Goal: Task Accomplishment & Management: Complete application form

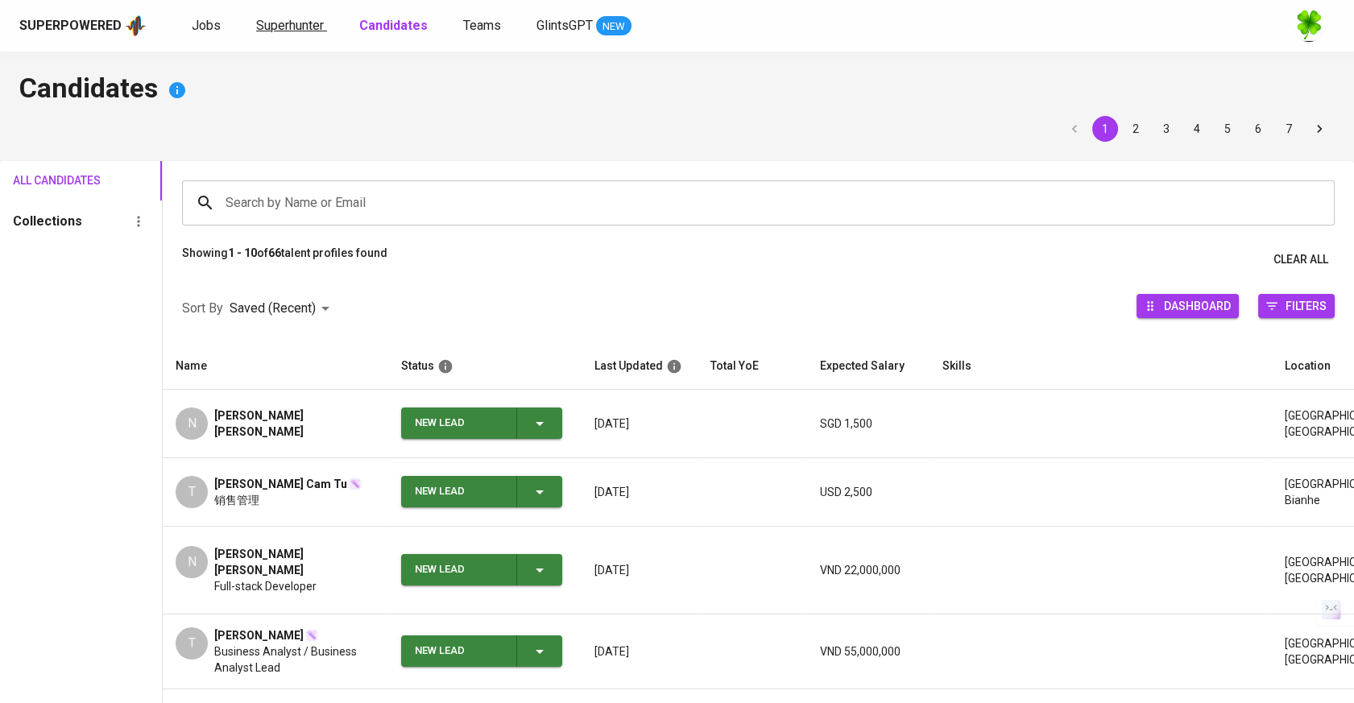
click at [296, 35] on link "Superhunter" at bounding box center [291, 26] width 71 height 20
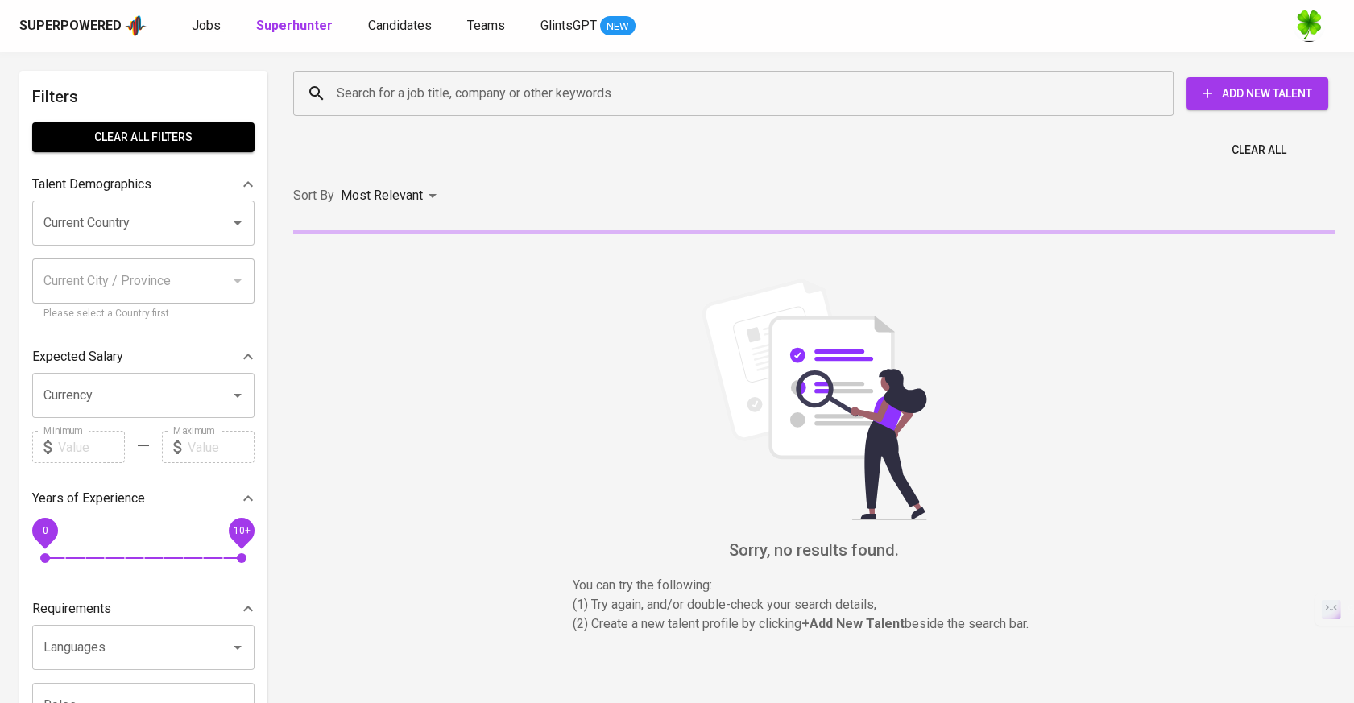
click at [206, 31] on span "Jobs" at bounding box center [206, 25] width 29 height 15
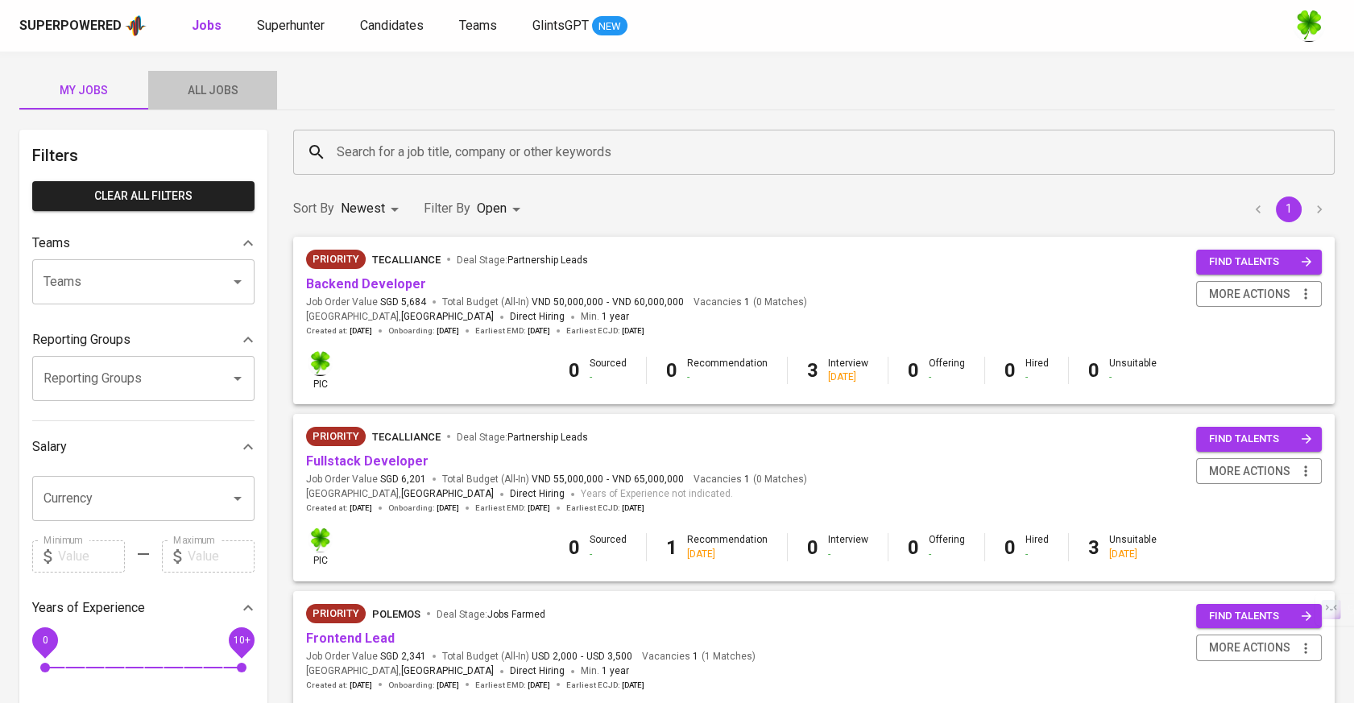
click at [225, 81] on span "All Jobs" at bounding box center [213, 91] width 110 height 20
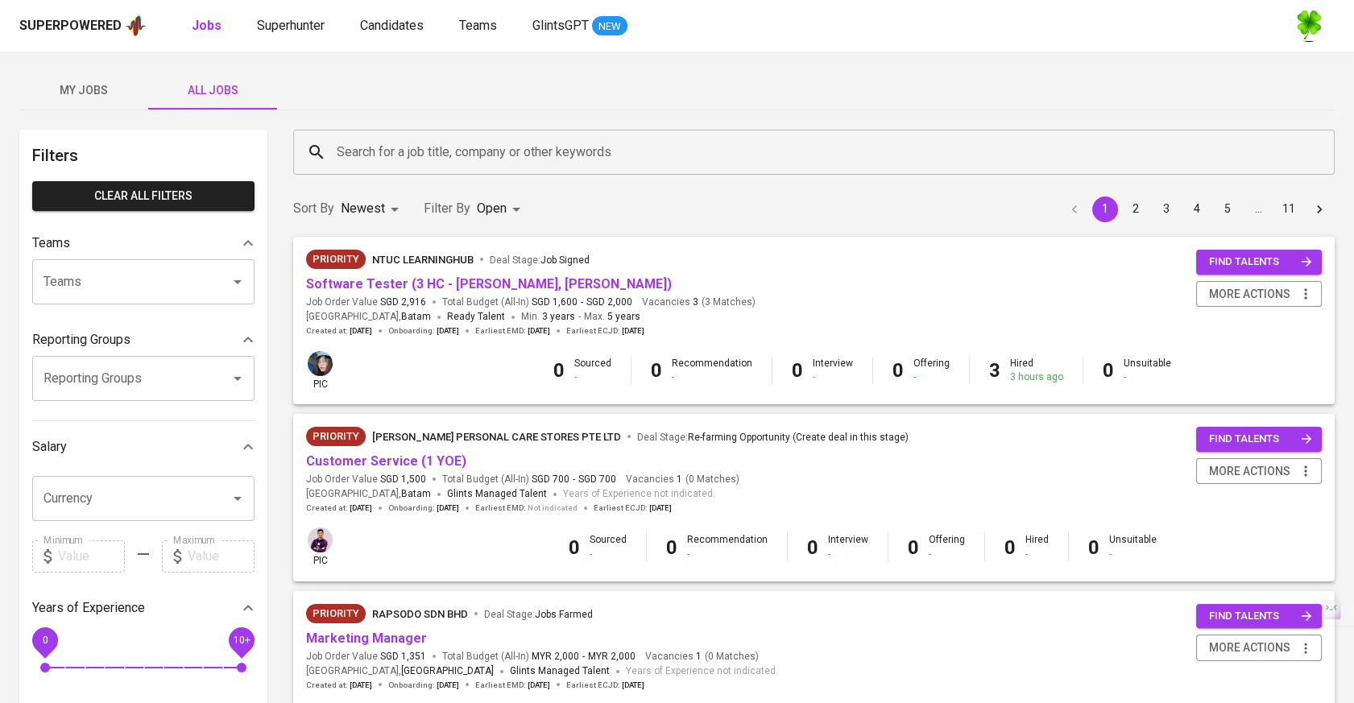
click at [419, 152] on input "Search for a job title, company or other keywords" at bounding box center [818, 152] width 971 height 31
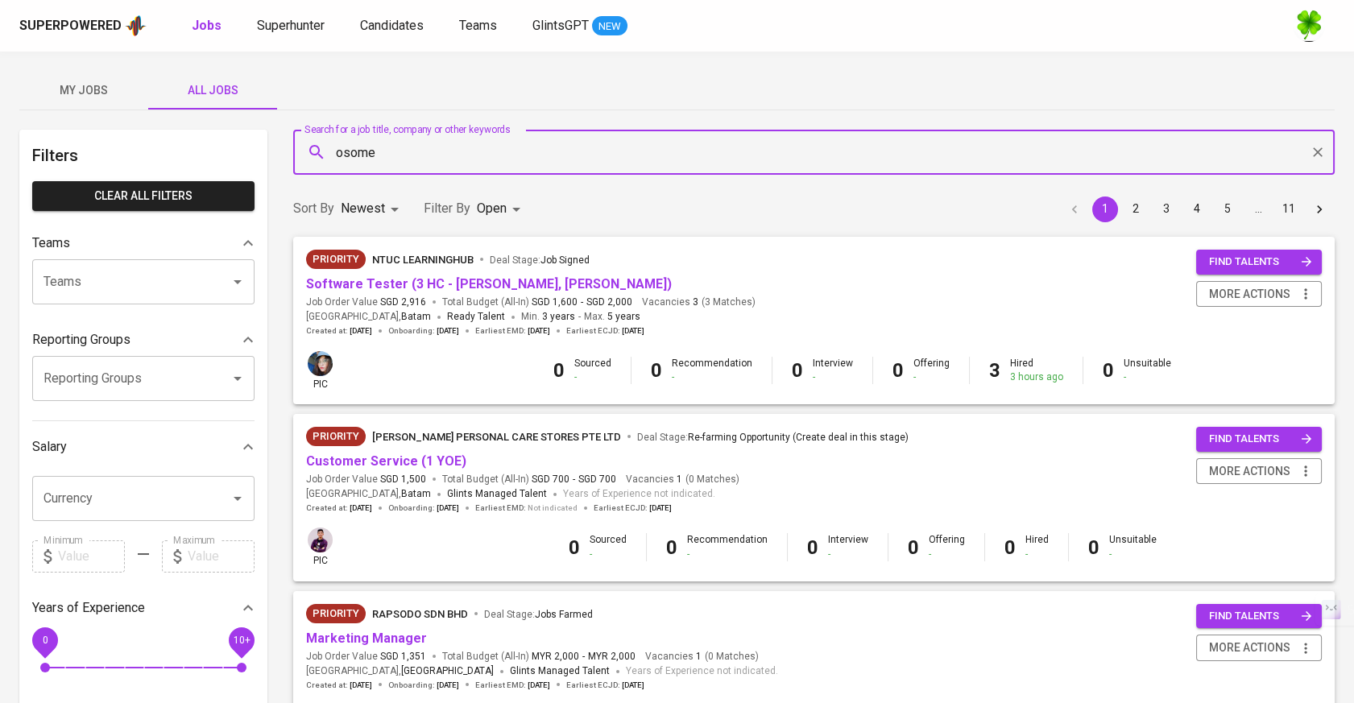
type input "osome"
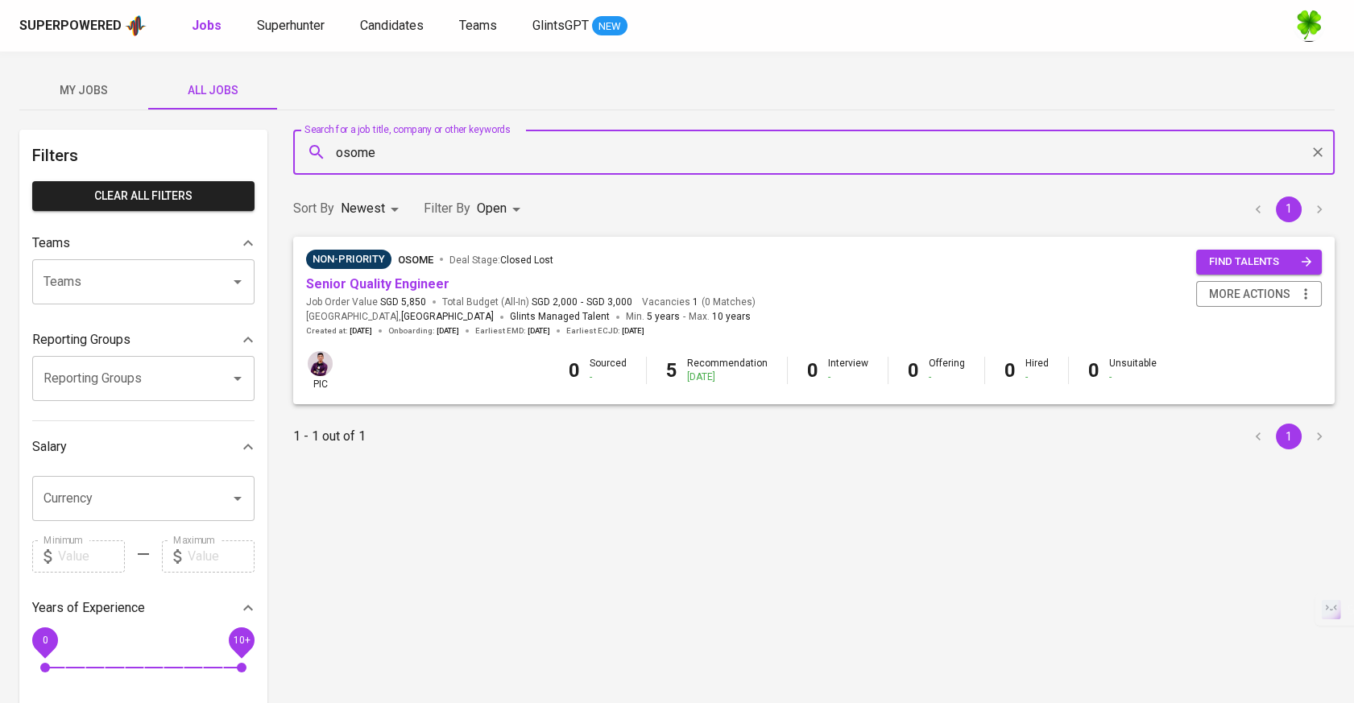
click at [500, 197] on body "Superpowered Jobs Superhunter Candidates Teams GlintsGPT NEW My Jobs All Jobs F…" at bounding box center [677, 550] width 1354 height 1100
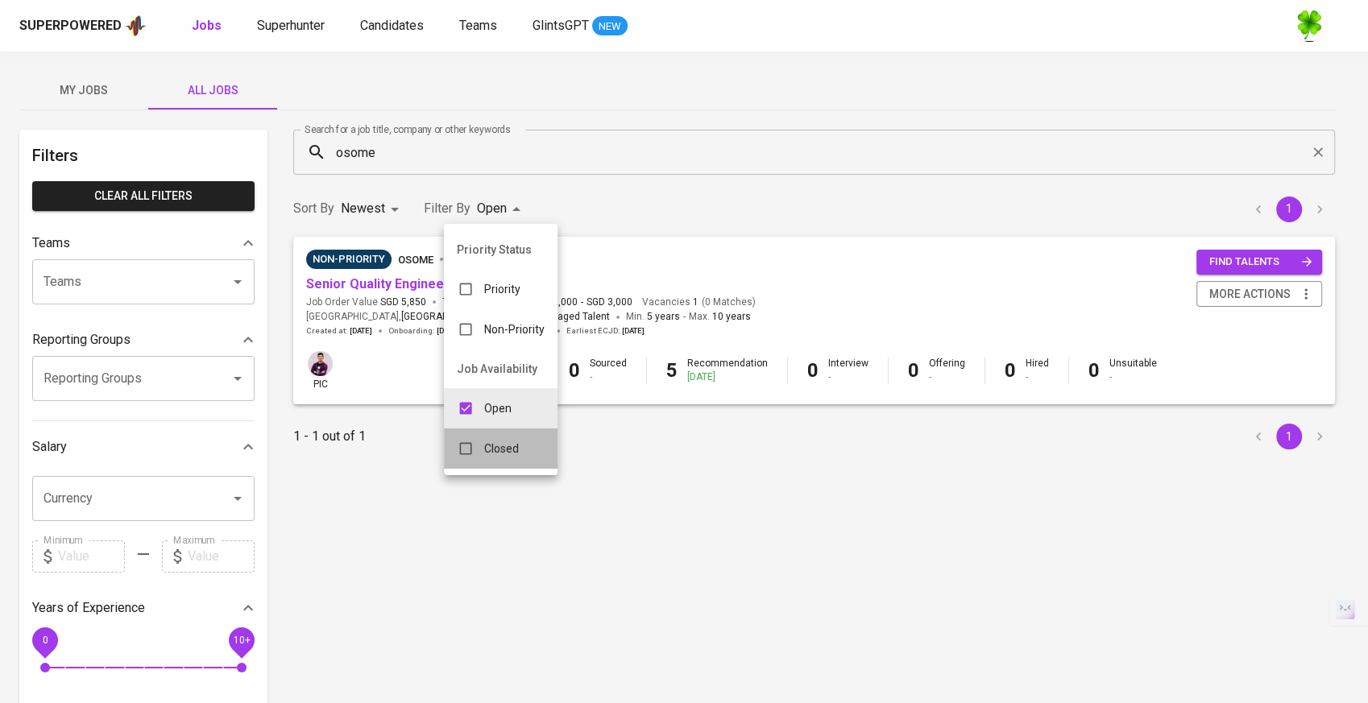
click at [516, 437] on div "Closed" at bounding box center [488, 448] width 88 height 31
type input "OPEN,CLOSE"
checkbox input "true"
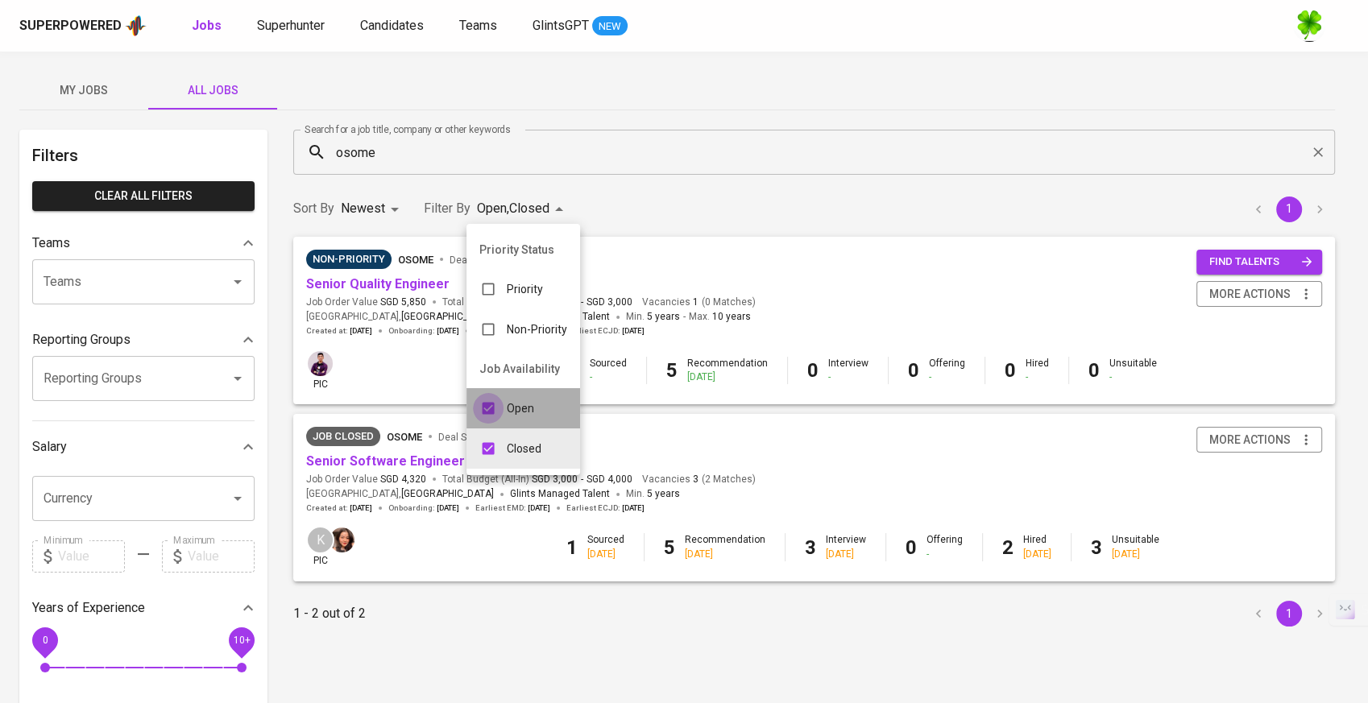
click at [498, 412] on input "checkbox" at bounding box center [488, 408] width 31 height 31
checkbox input "false"
type input "CLOSE"
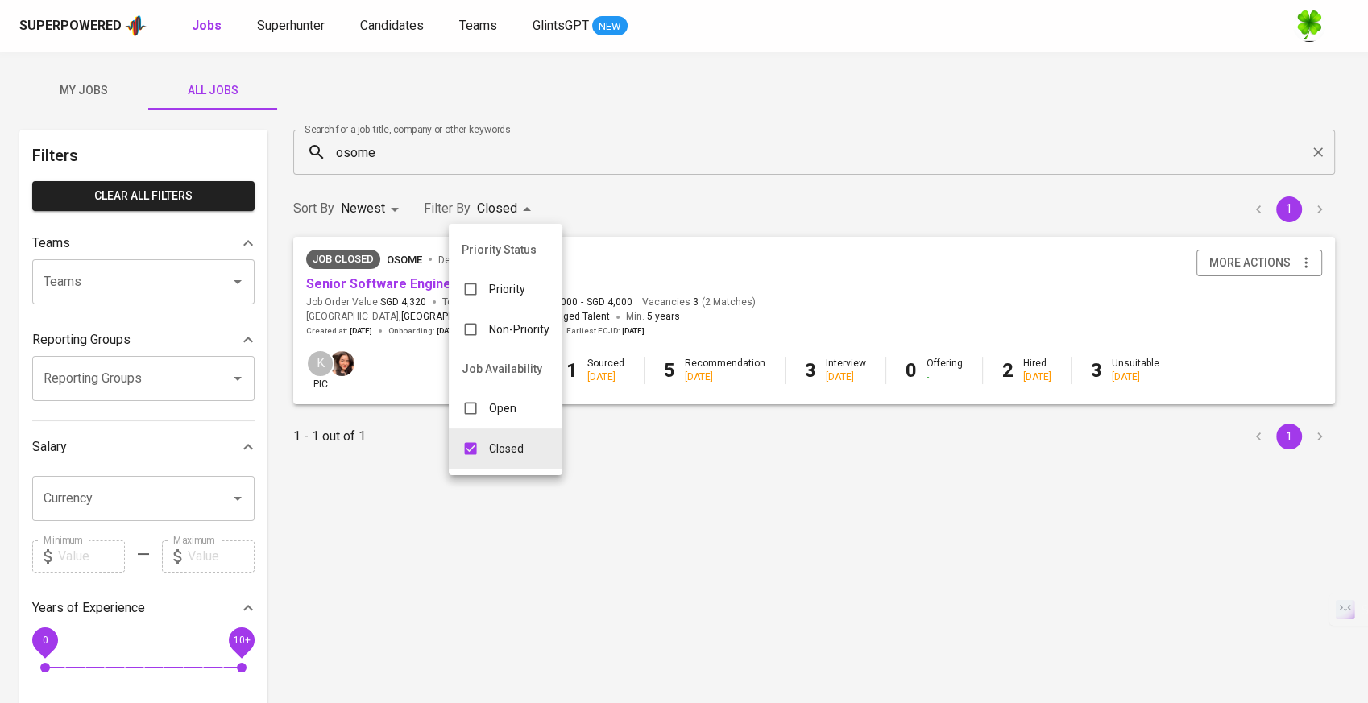
click at [380, 281] on div at bounding box center [684, 351] width 1368 height 703
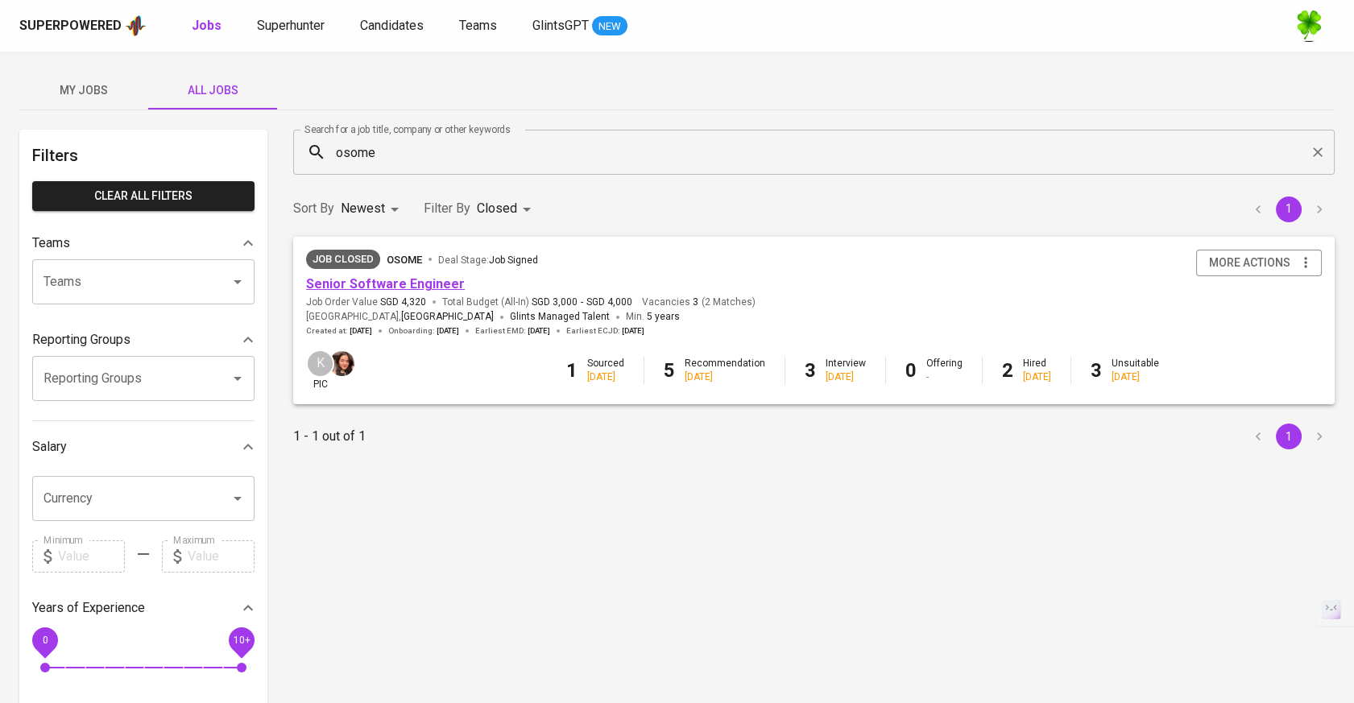
click at [374, 280] on link "Senior Software Engineer" at bounding box center [385, 283] width 159 height 15
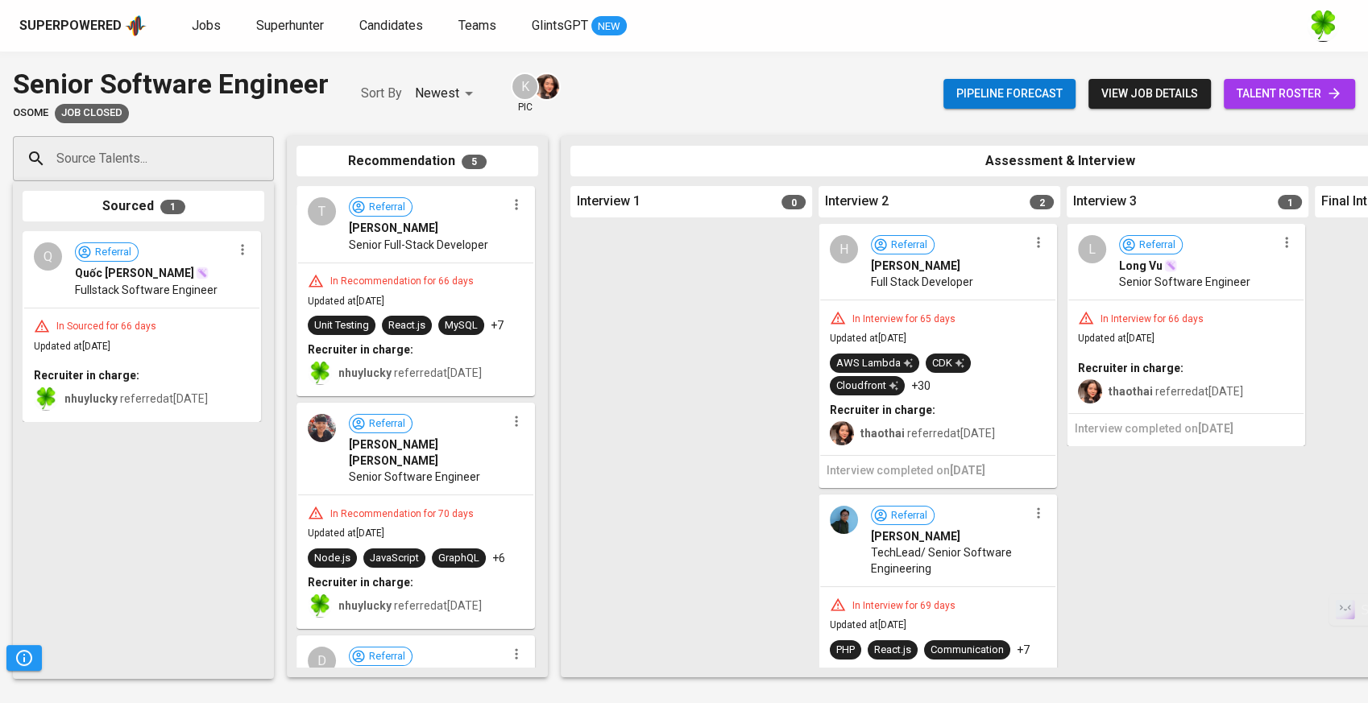
click at [240, 251] on icon "button" at bounding box center [242, 250] width 16 height 16
click at [264, 329] on span "Move to unsuitable" at bounding box center [287, 327] width 85 height 14
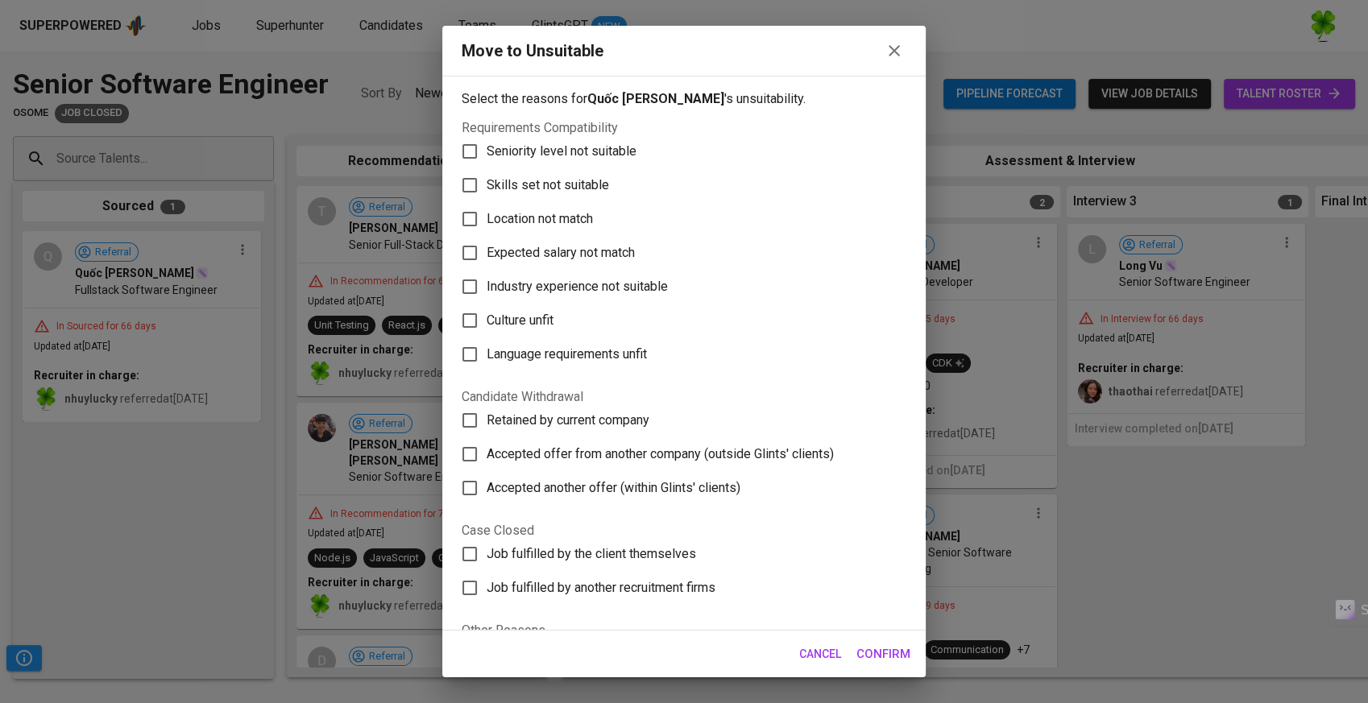
click at [554, 182] on span "Skills set not suitable" at bounding box center [548, 185] width 122 height 19
click at [487, 182] on input "Skills set not suitable" at bounding box center [470, 185] width 34 height 34
checkbox input "true"
click at [891, 652] on span "Confirm" at bounding box center [883, 654] width 54 height 21
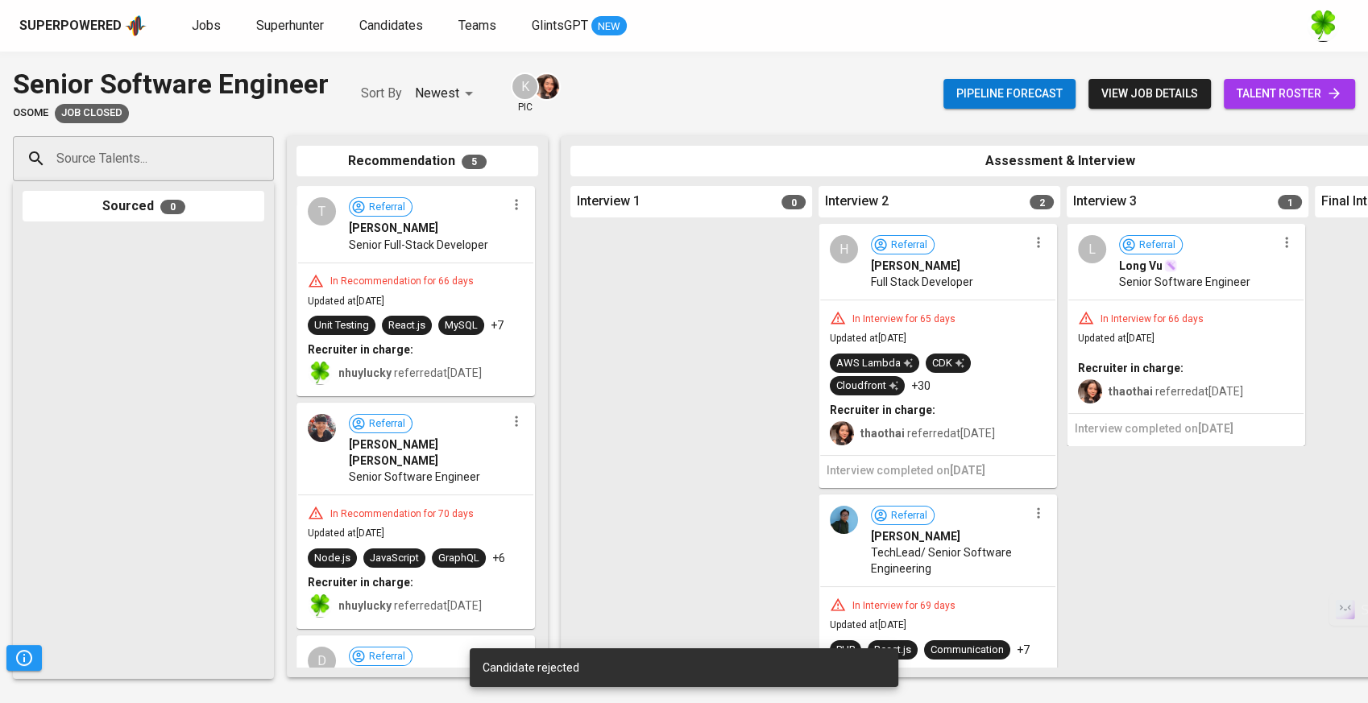
click at [508, 211] on icon "button" at bounding box center [516, 205] width 16 height 16
click at [547, 276] on span "Move to unsuitable" at bounding box center [554, 282] width 85 height 14
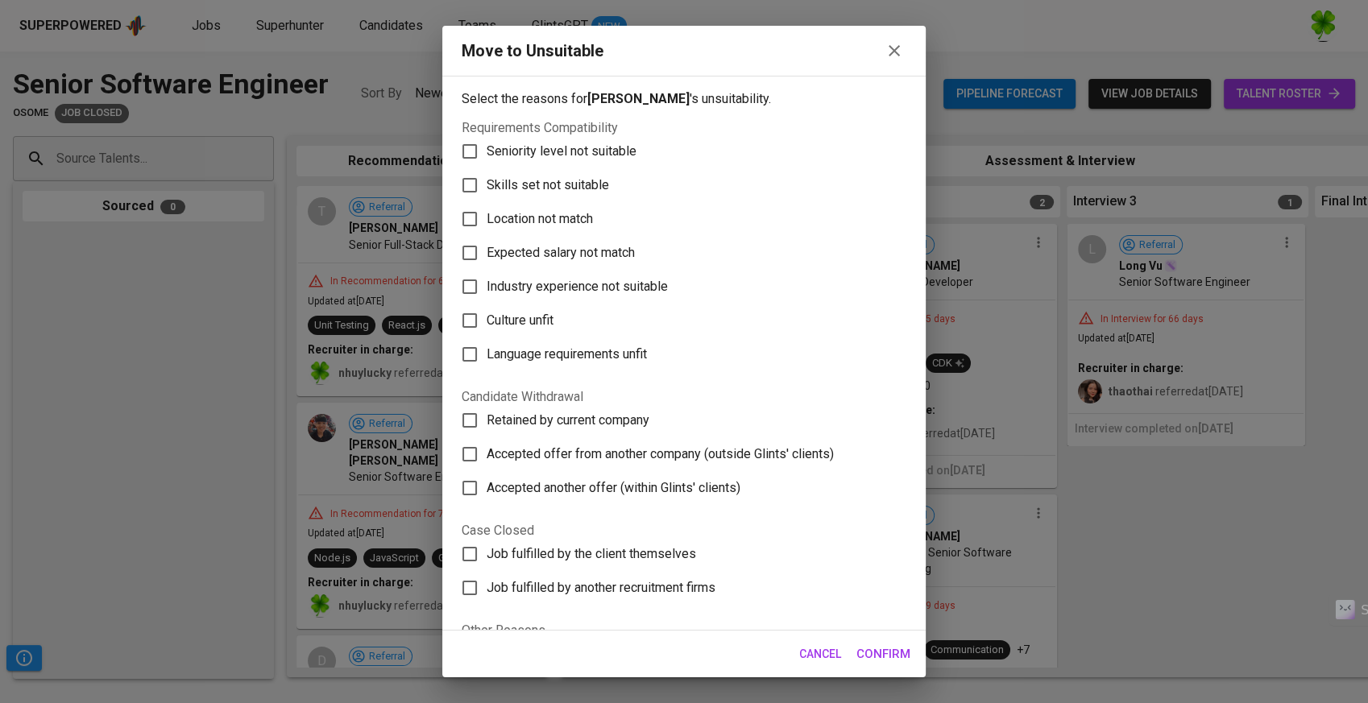
click at [572, 183] on span "Skills set not suitable" at bounding box center [548, 185] width 122 height 19
click at [487, 183] on input "Skills set not suitable" at bounding box center [470, 185] width 34 height 34
checkbox input "true"
click at [880, 646] on span "Confirm" at bounding box center [883, 654] width 54 height 21
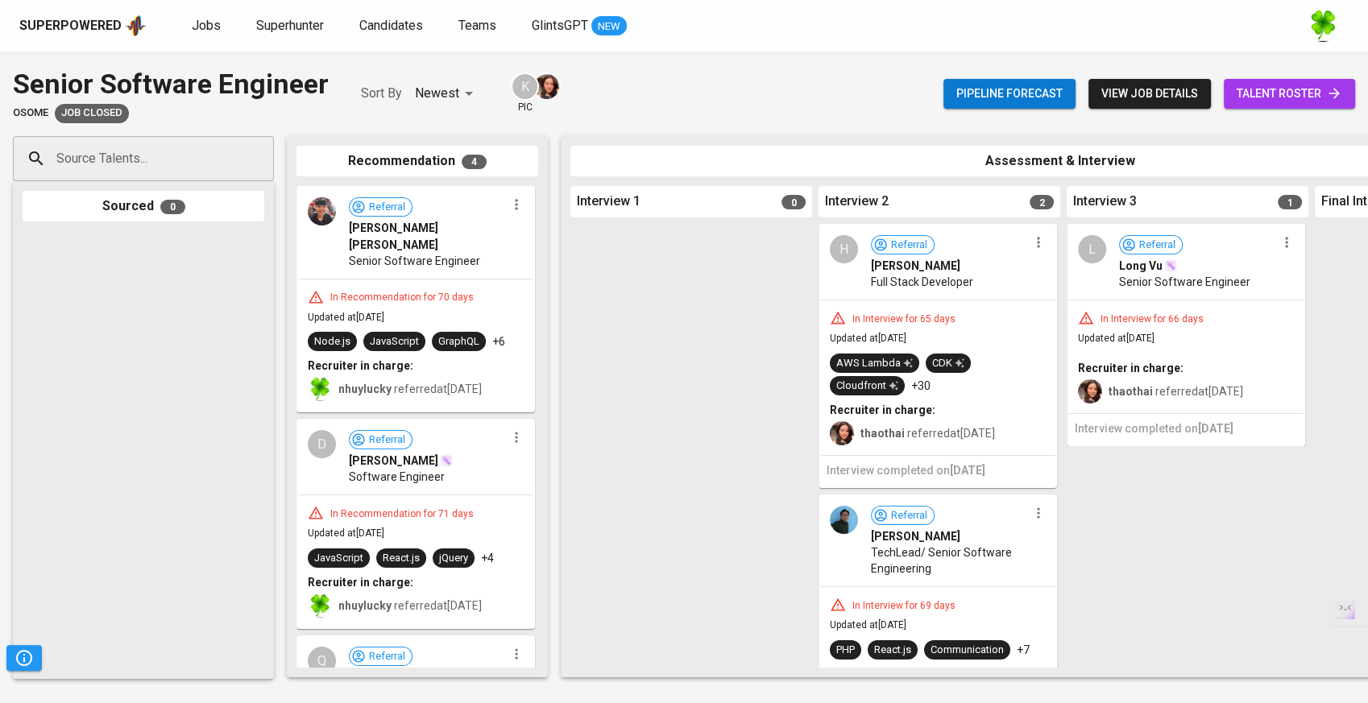
click at [515, 205] on icon "button" at bounding box center [516, 205] width 2 height 10
click at [574, 288] on span "Move to unsuitable" at bounding box center [554, 282] width 85 height 14
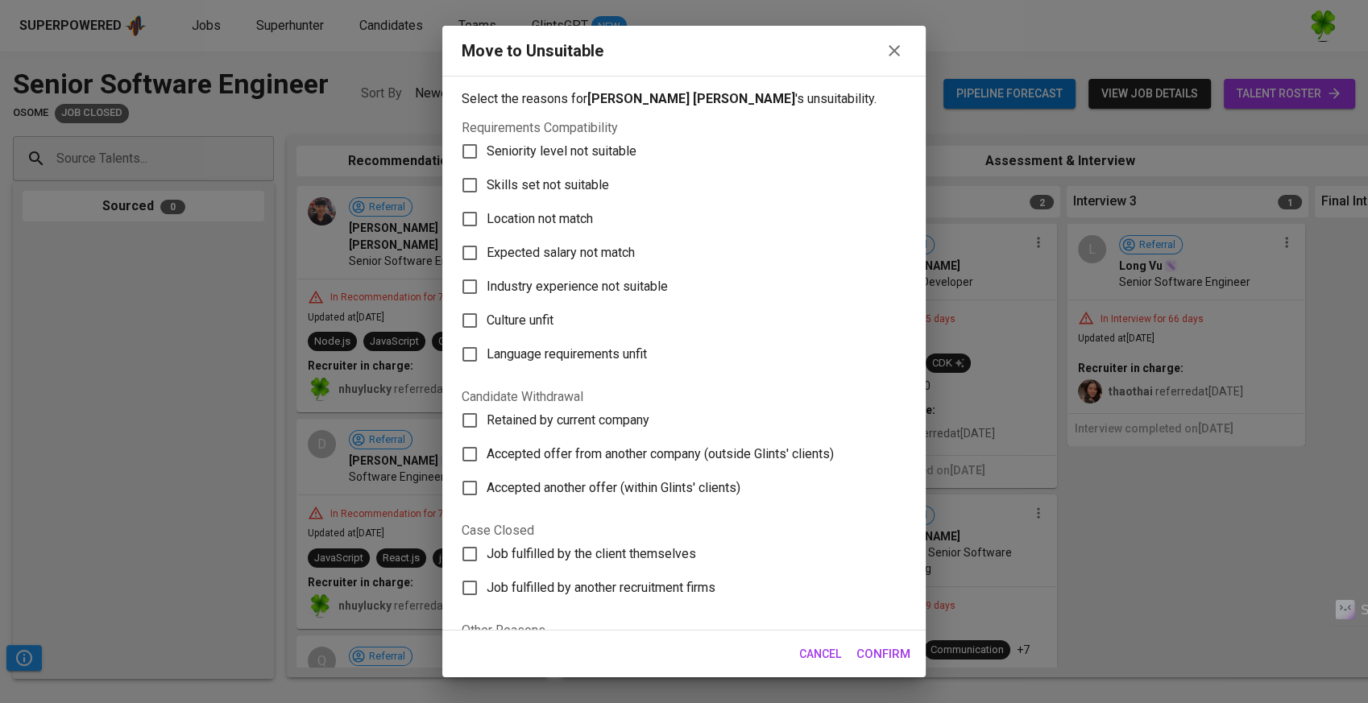
click at [531, 188] on span "Skills set not suitable" at bounding box center [548, 185] width 122 height 19
click at [487, 188] on input "Skills set not suitable" at bounding box center [470, 185] width 34 height 34
checkbox input "true"
click at [887, 661] on span "Confirm" at bounding box center [883, 654] width 54 height 21
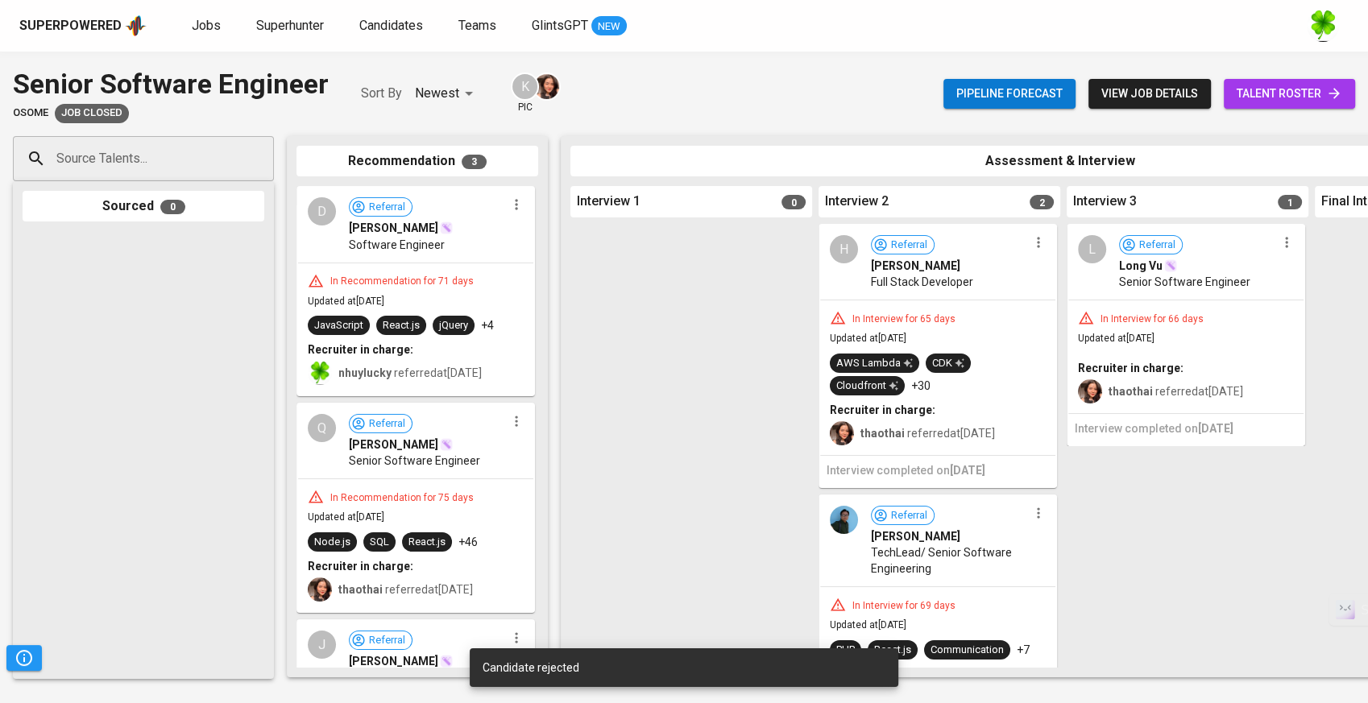
click at [515, 204] on icon "button" at bounding box center [516, 205] width 2 height 10
click at [511, 280] on li "Move to unsuitable" at bounding box center [571, 282] width 145 height 24
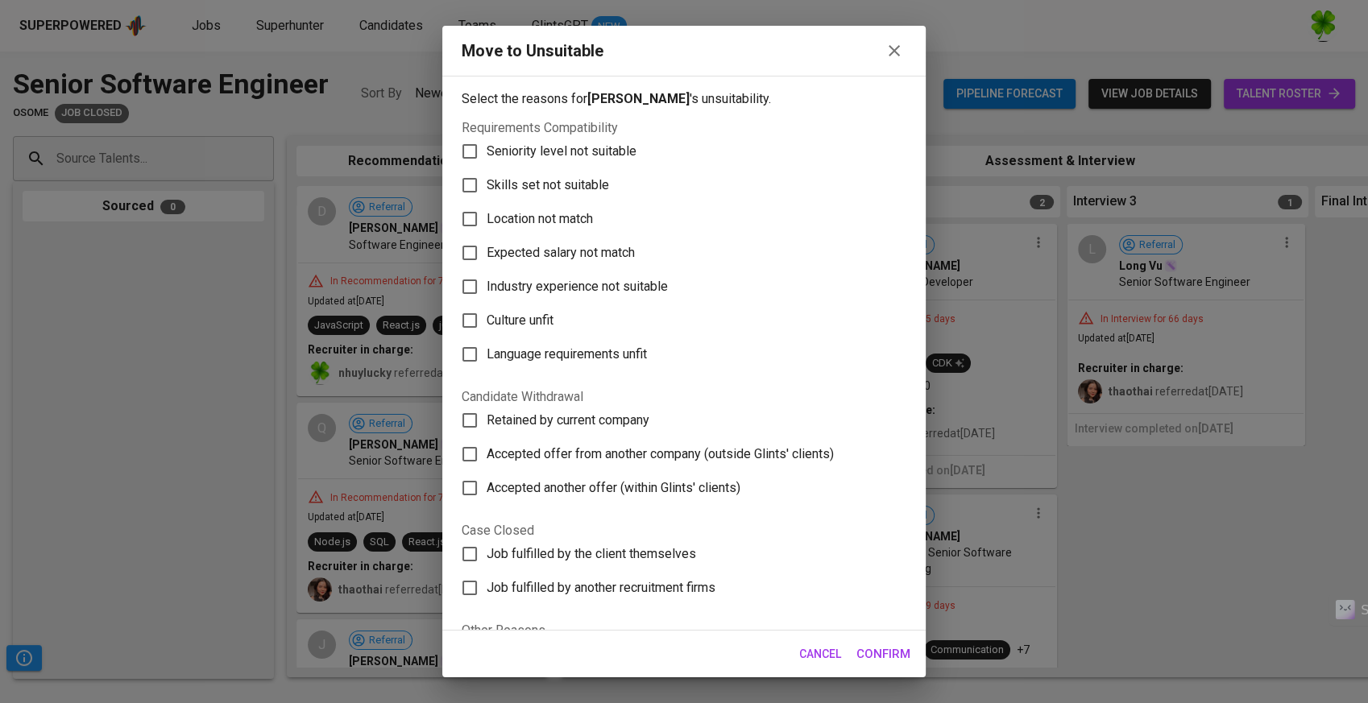
click at [556, 184] on span "Skills set not suitable" at bounding box center [548, 185] width 122 height 19
click at [487, 184] on input "Skills set not suitable" at bounding box center [470, 185] width 34 height 34
checkbox input "true"
click at [358, 449] on div "Move to Unsuitable Select the reasons for Duy Huynh 's unsuitability. Requireme…" at bounding box center [684, 351] width 1368 height 703
click at [433, 237] on div "Move to Unsuitable Select the reasons for Duy Huynh 's unsuitability. Requireme…" at bounding box center [684, 351] width 1368 height 703
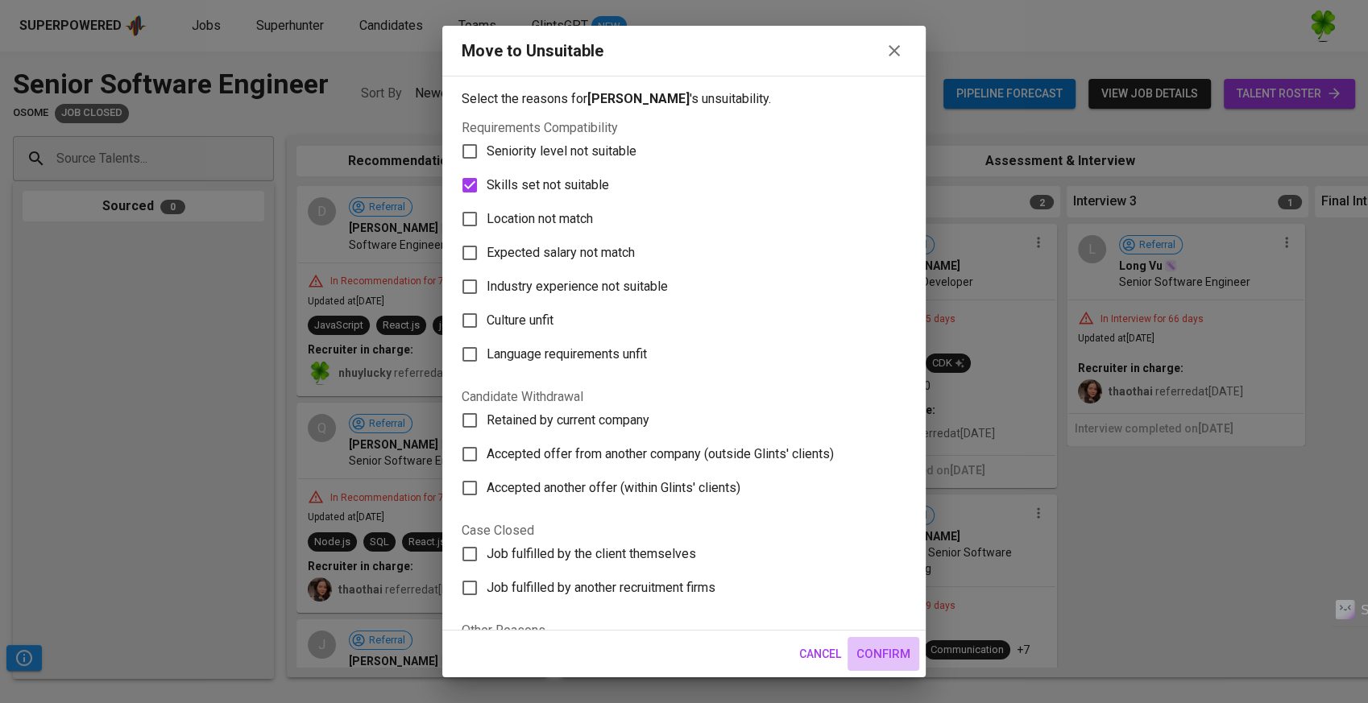
click at [917, 648] on button "Confirm" at bounding box center [883, 654] width 72 height 34
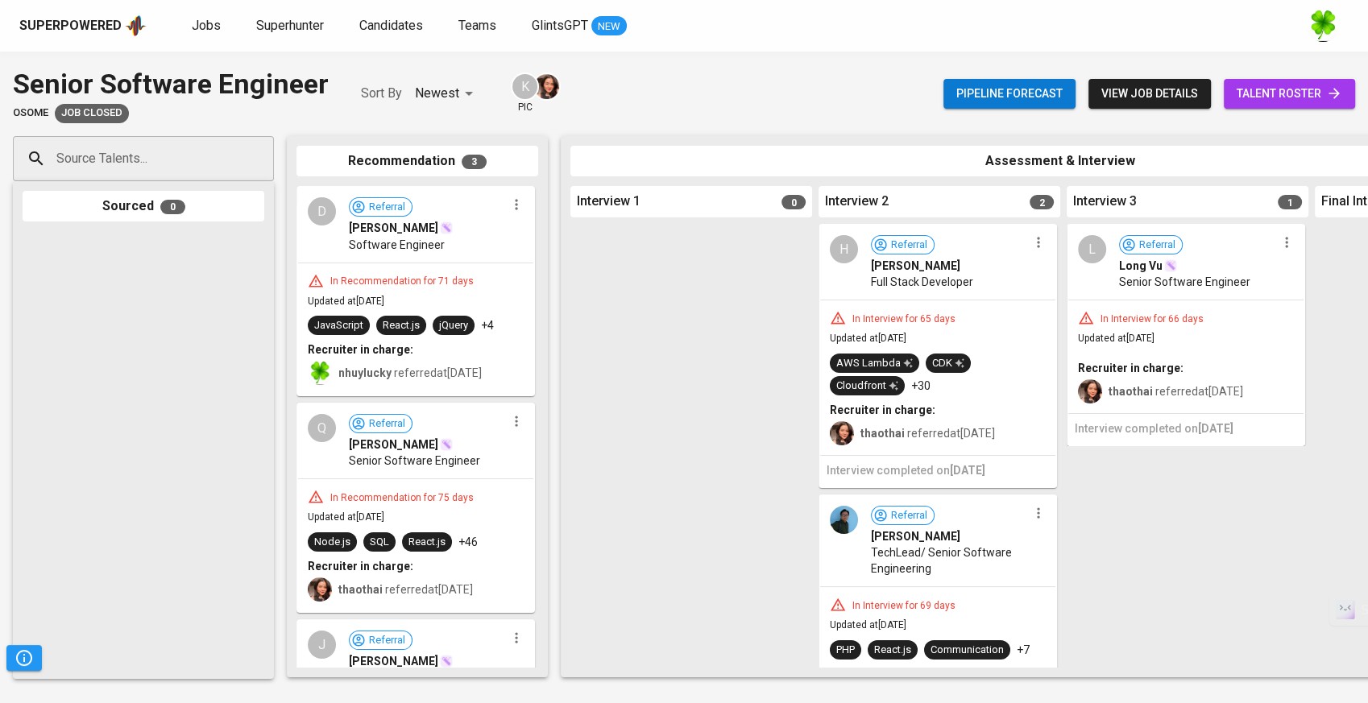
click at [898, 650] on div "React.js" at bounding box center [892, 650] width 37 height 15
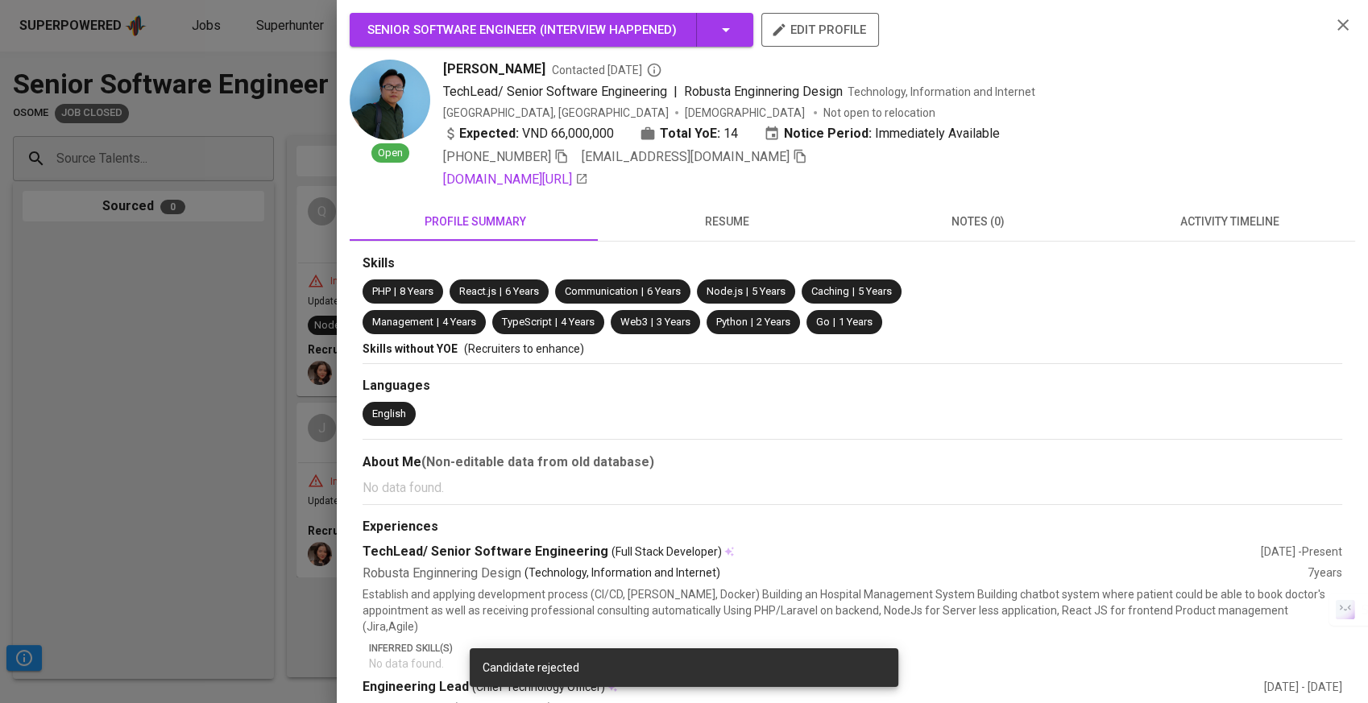
click at [212, 301] on div at bounding box center [684, 351] width 1368 height 703
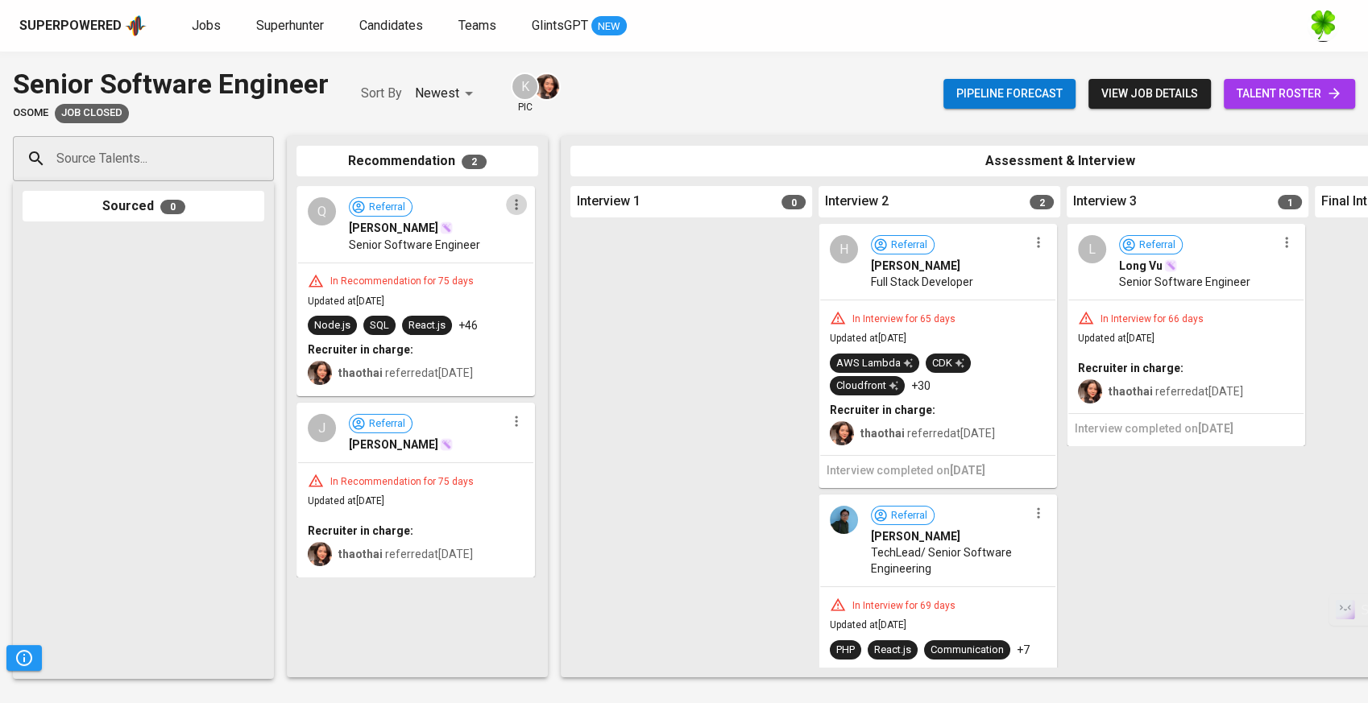
click at [515, 202] on icon "button" at bounding box center [516, 205] width 16 height 16
click at [531, 276] on span "Move to unsuitable" at bounding box center [561, 282] width 85 height 14
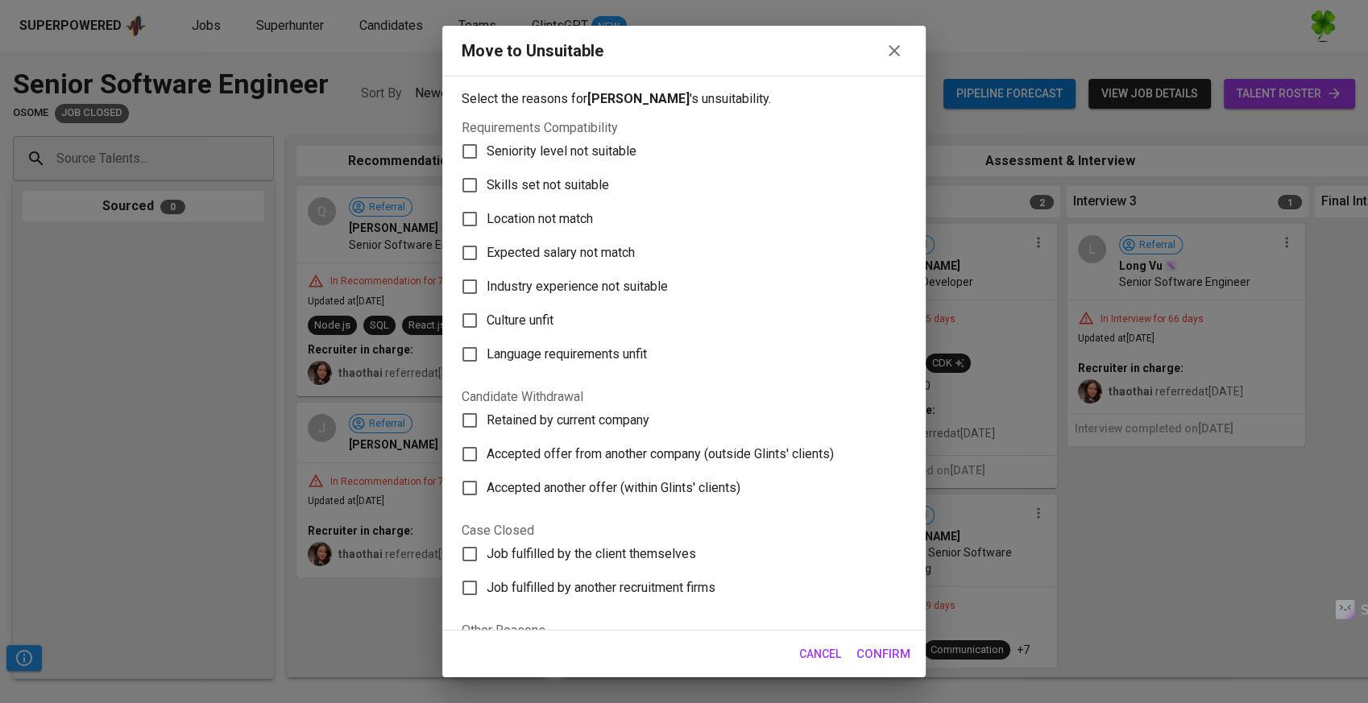
click at [555, 188] on span "Skills set not suitable" at bounding box center [548, 185] width 122 height 19
click at [487, 188] on input "Skills set not suitable" at bounding box center [470, 185] width 34 height 34
checkbox input "true"
click at [906, 657] on span "Confirm" at bounding box center [883, 654] width 54 height 21
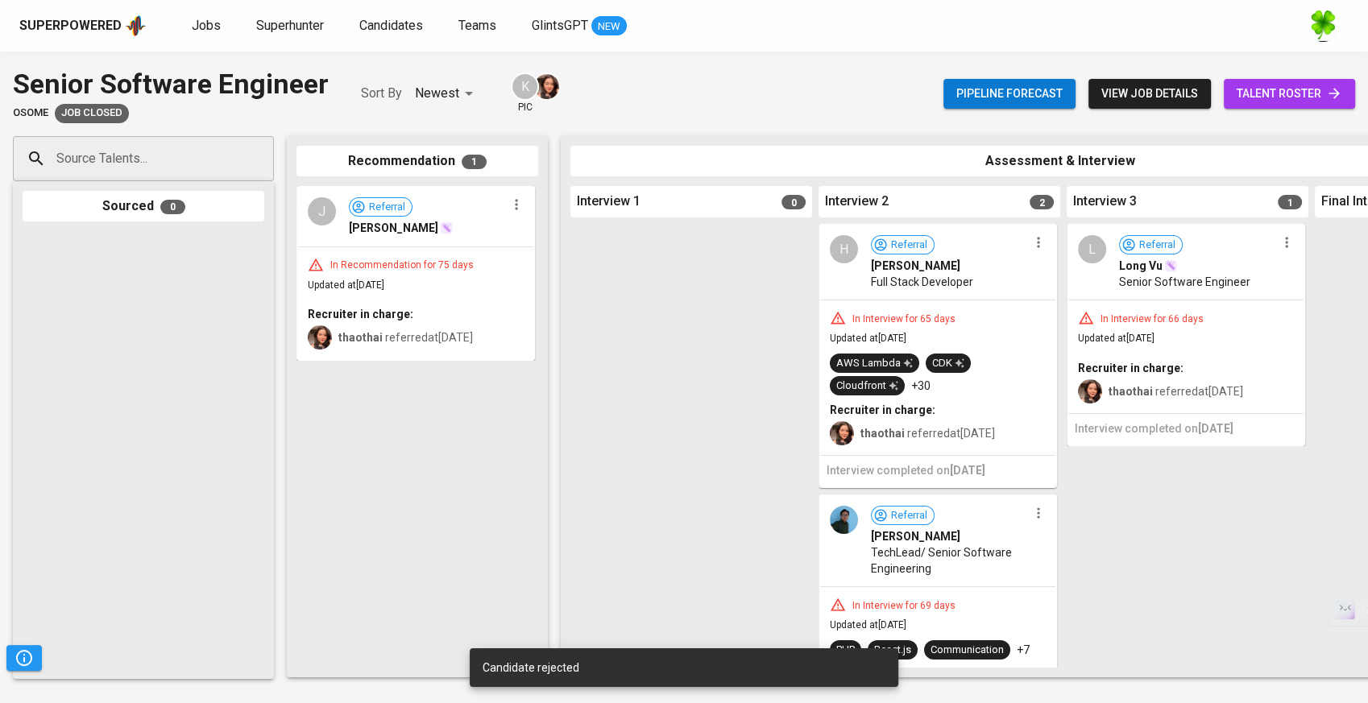
click at [519, 214] on button "button" at bounding box center [516, 204] width 21 height 21
click at [548, 292] on li "Move to unsuitable" at bounding box center [578, 282] width 145 height 24
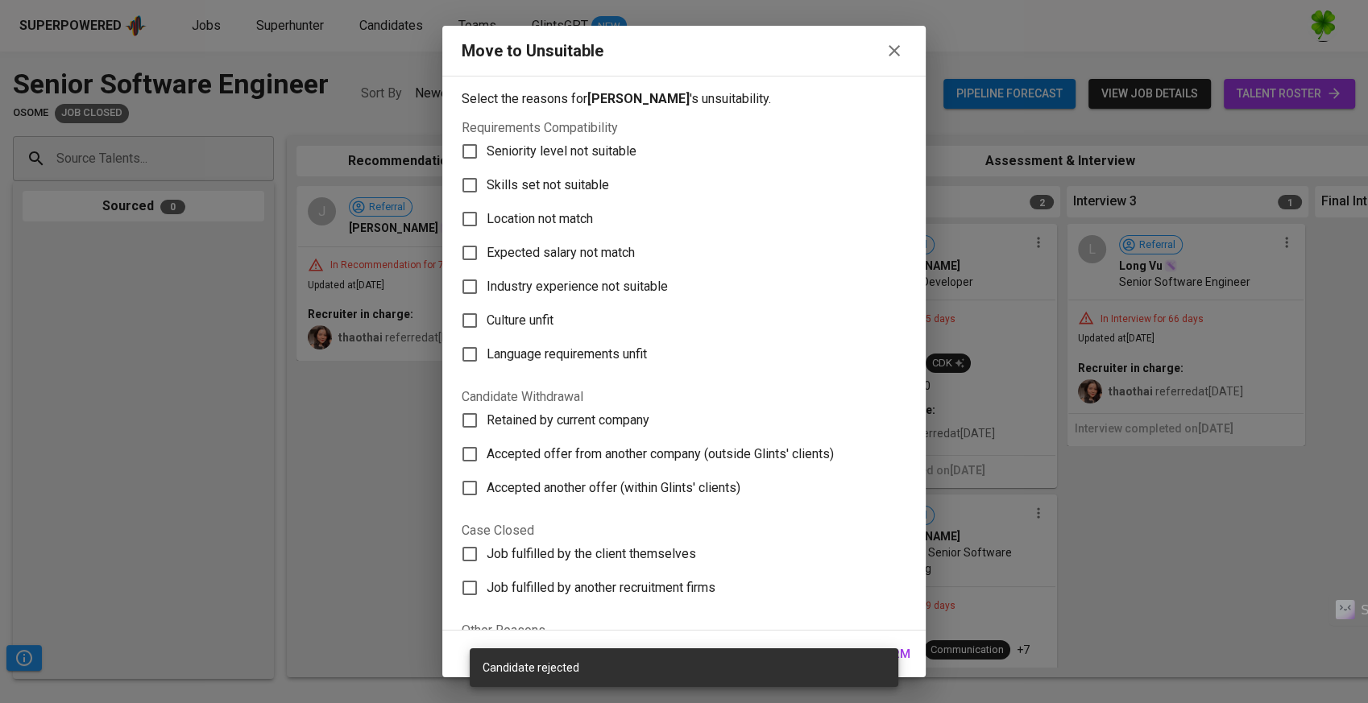
click at [551, 184] on span "Skills set not suitable" at bounding box center [548, 185] width 122 height 19
click at [487, 184] on input "Skills set not suitable" at bounding box center [470, 185] width 34 height 34
checkbox input "true"
click at [909, 648] on span "Confirm" at bounding box center [883, 654] width 54 height 21
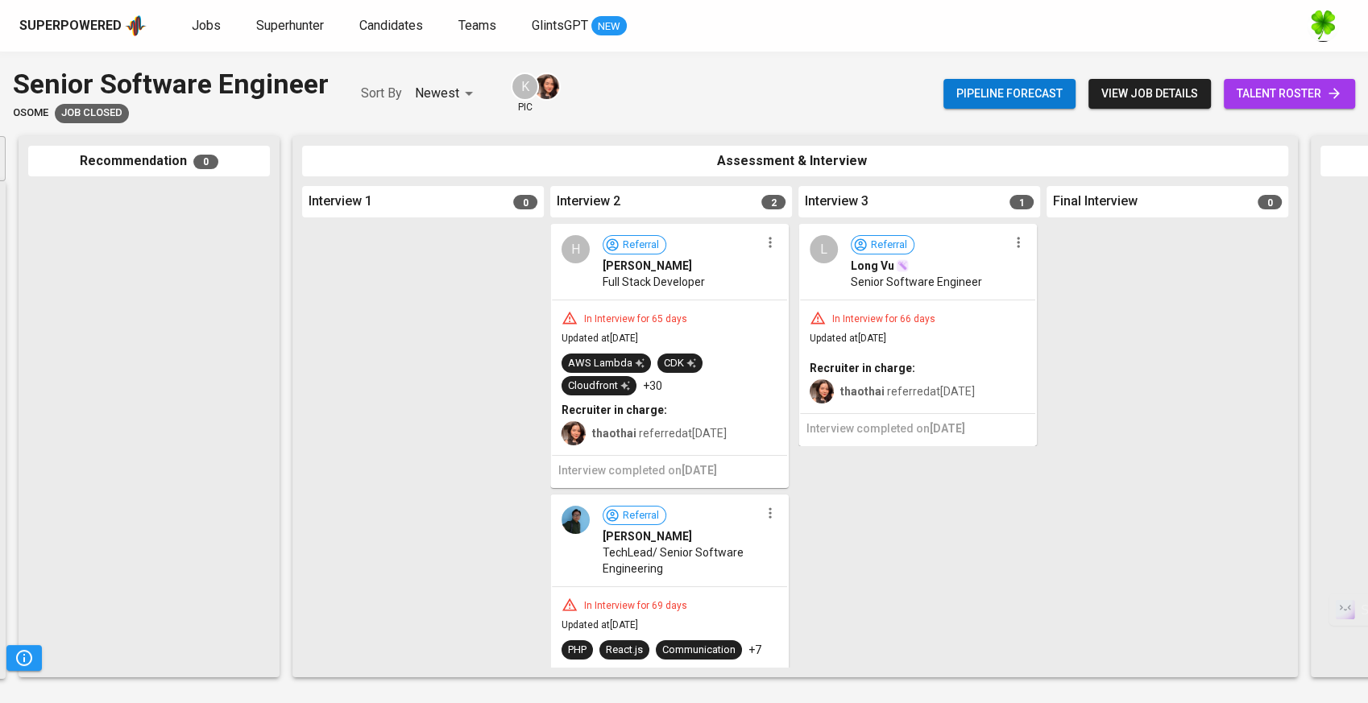
click at [768, 246] on icon "button" at bounding box center [769, 243] width 2 height 10
click at [801, 344] on span "Move to unsuitable" at bounding box center [808, 344] width 85 height 14
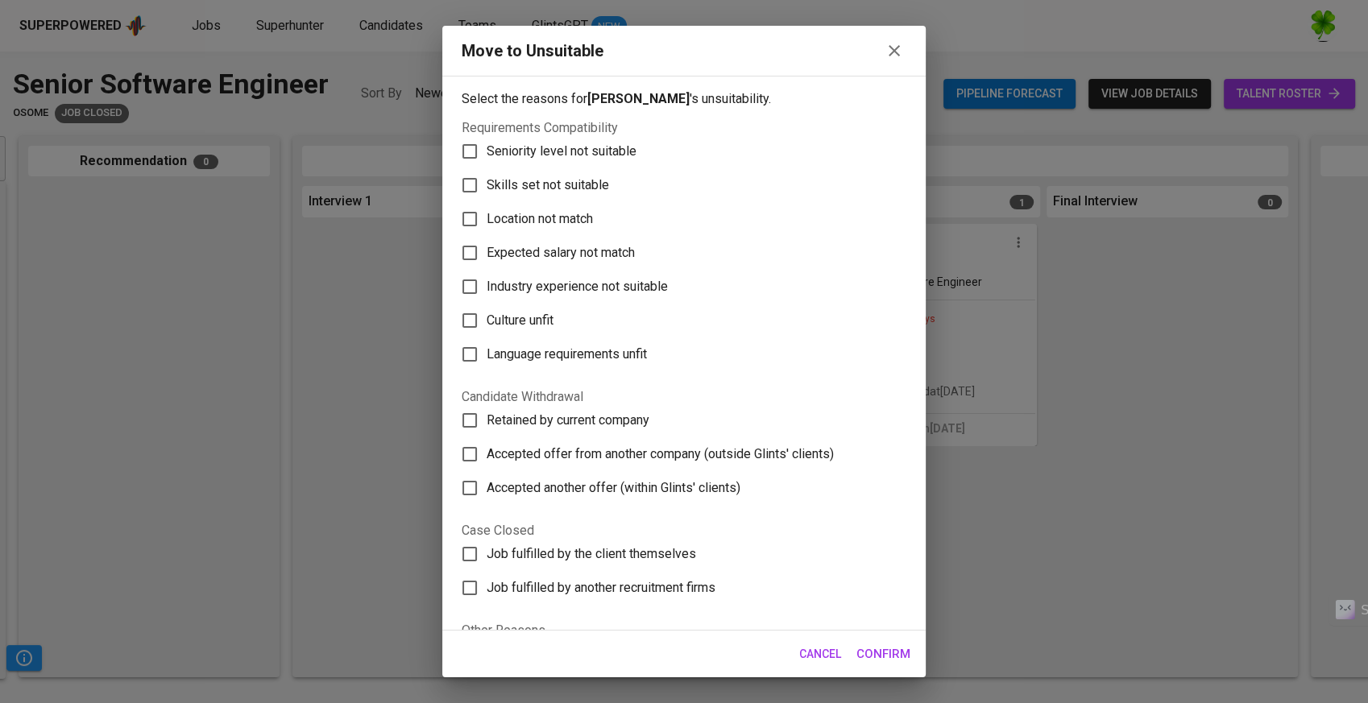
click at [550, 190] on span "Skills set not suitable" at bounding box center [548, 185] width 122 height 19
click at [487, 190] on input "Skills set not suitable" at bounding box center [470, 185] width 34 height 34
checkbox input "true"
click at [876, 646] on span "Confirm" at bounding box center [883, 654] width 54 height 21
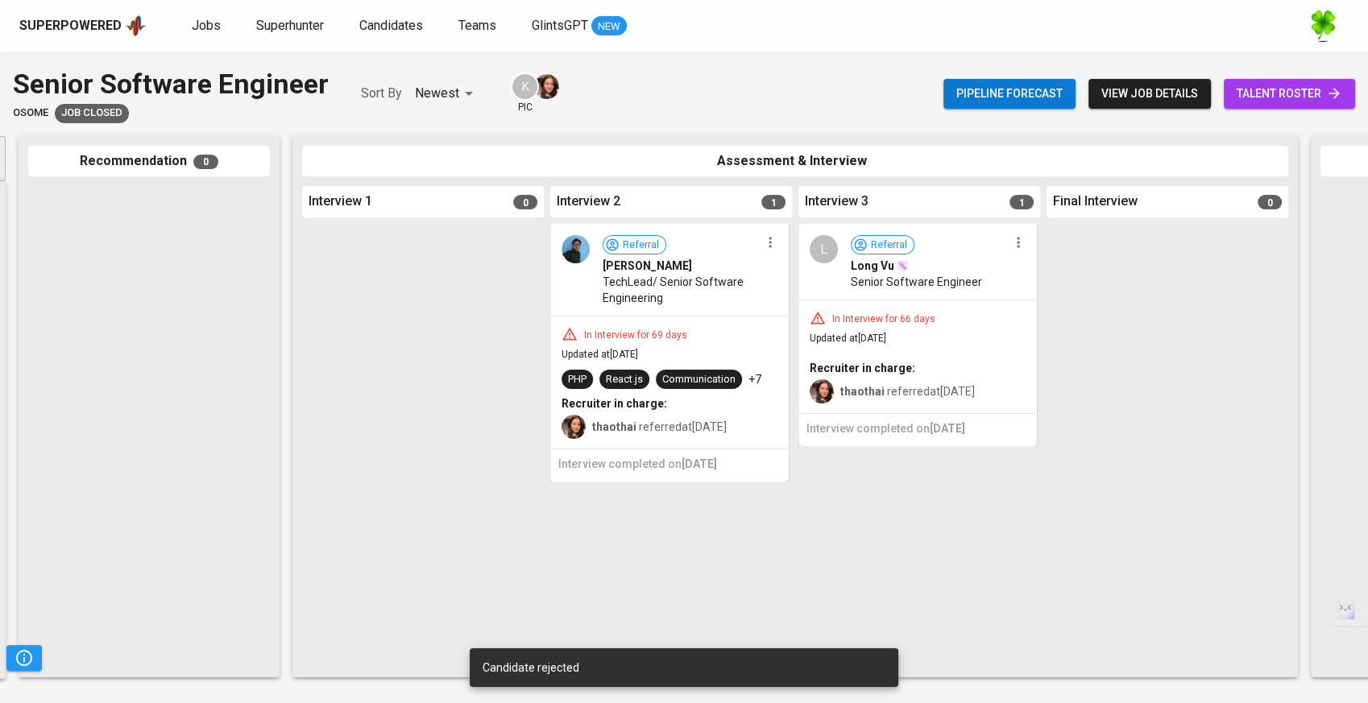
scroll to position [0, 266]
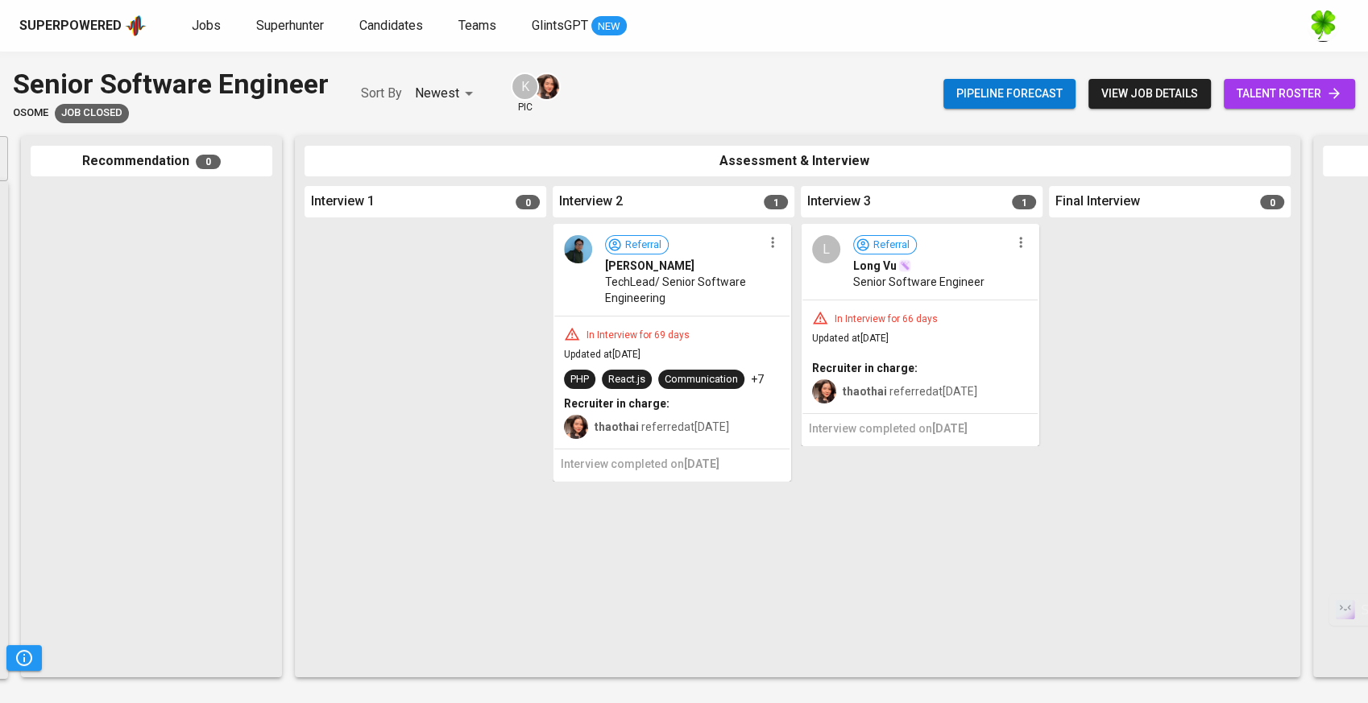
click at [942, 578] on div "L Referral Long Vu Senior Software Engineer In Interview for 66 days Updated at…" at bounding box center [922, 446] width 242 height 444
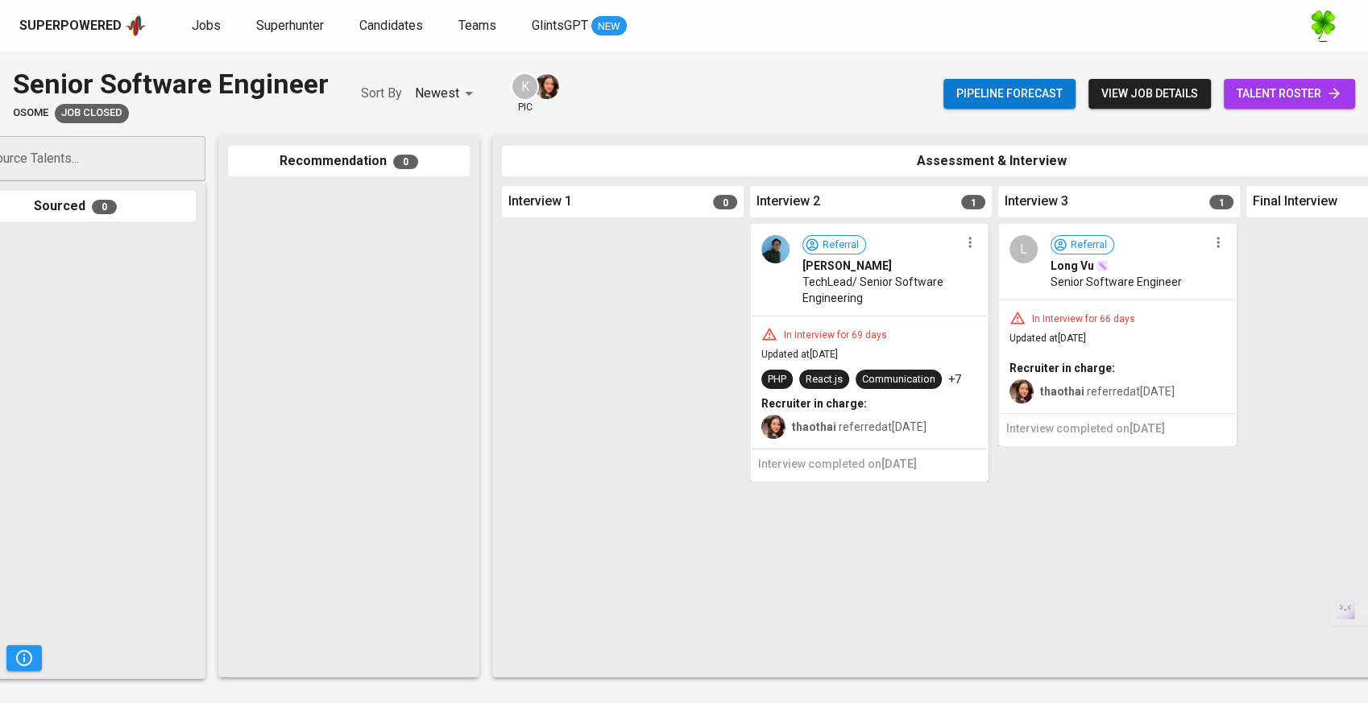
scroll to position [0, 0]
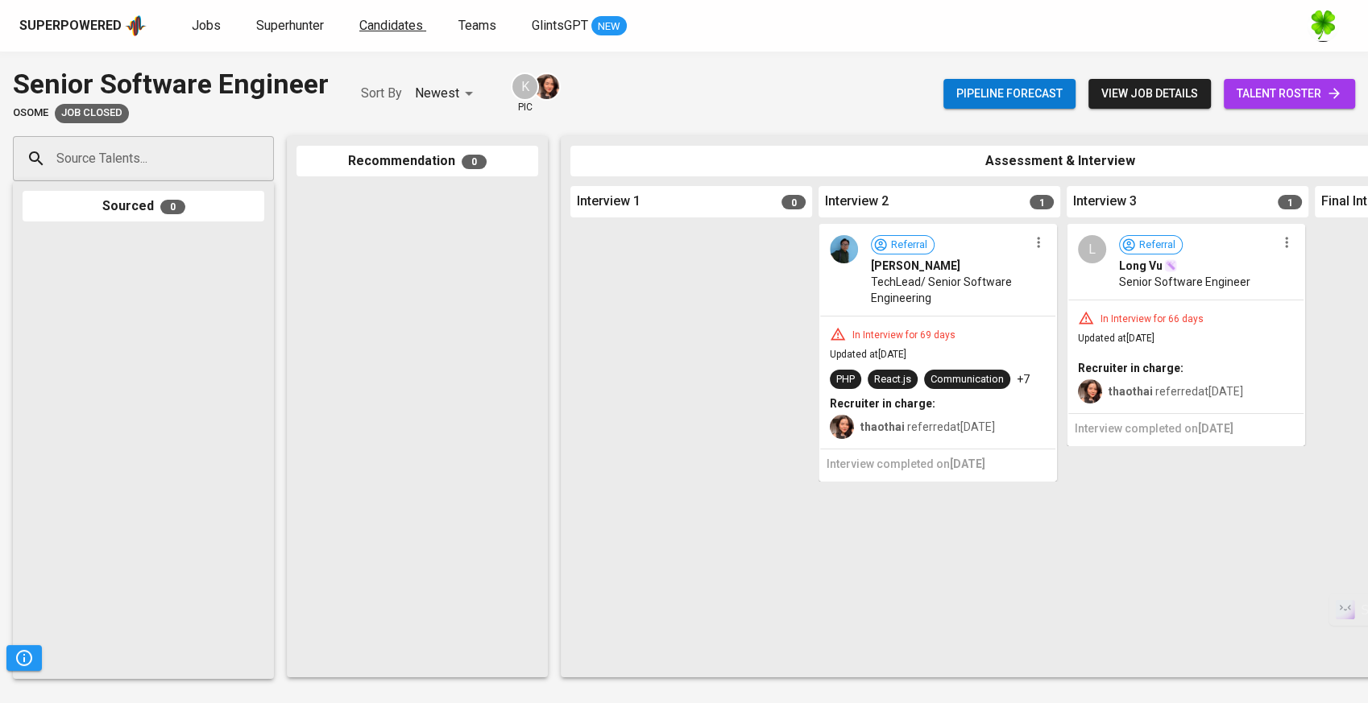
click at [366, 23] on span "Candidates" at bounding box center [391, 25] width 64 height 15
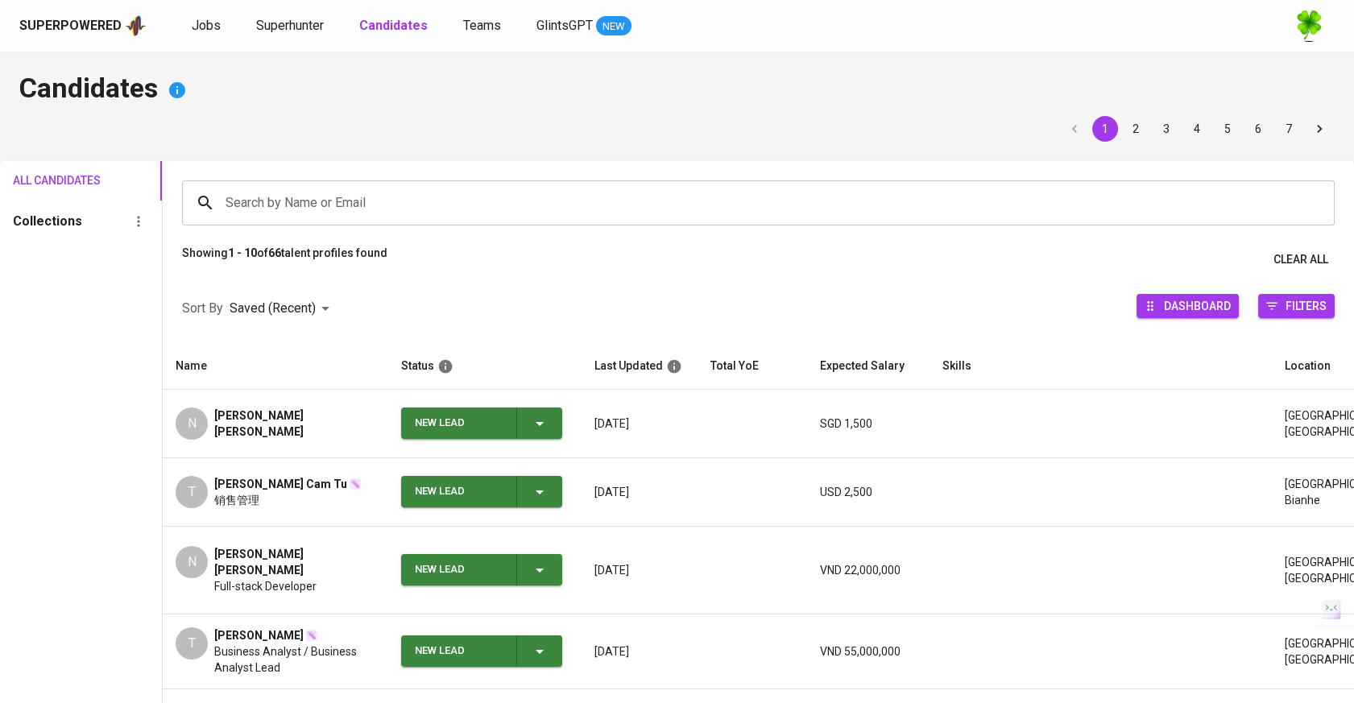
click at [288, 23] on span "Superhunter" at bounding box center [290, 25] width 68 height 15
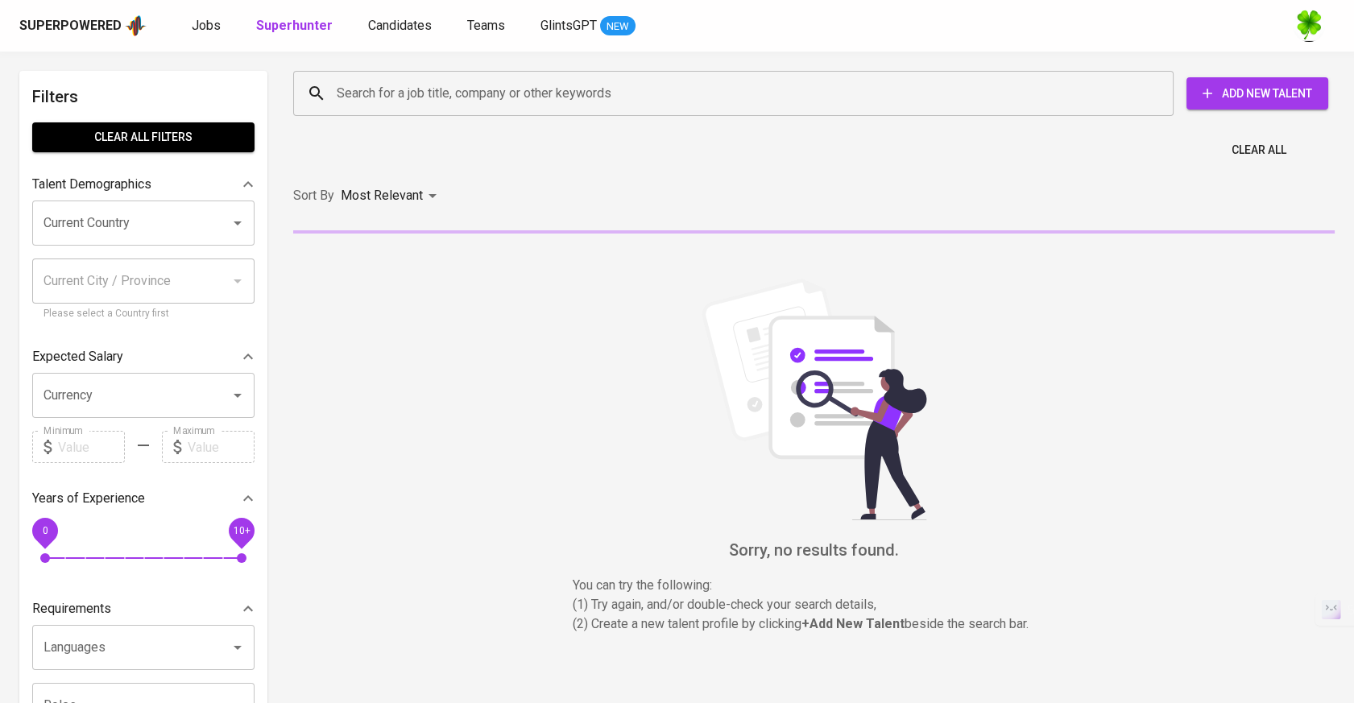
click at [462, 84] on input "Search for a job title, company or other keywords" at bounding box center [738, 93] width 810 height 31
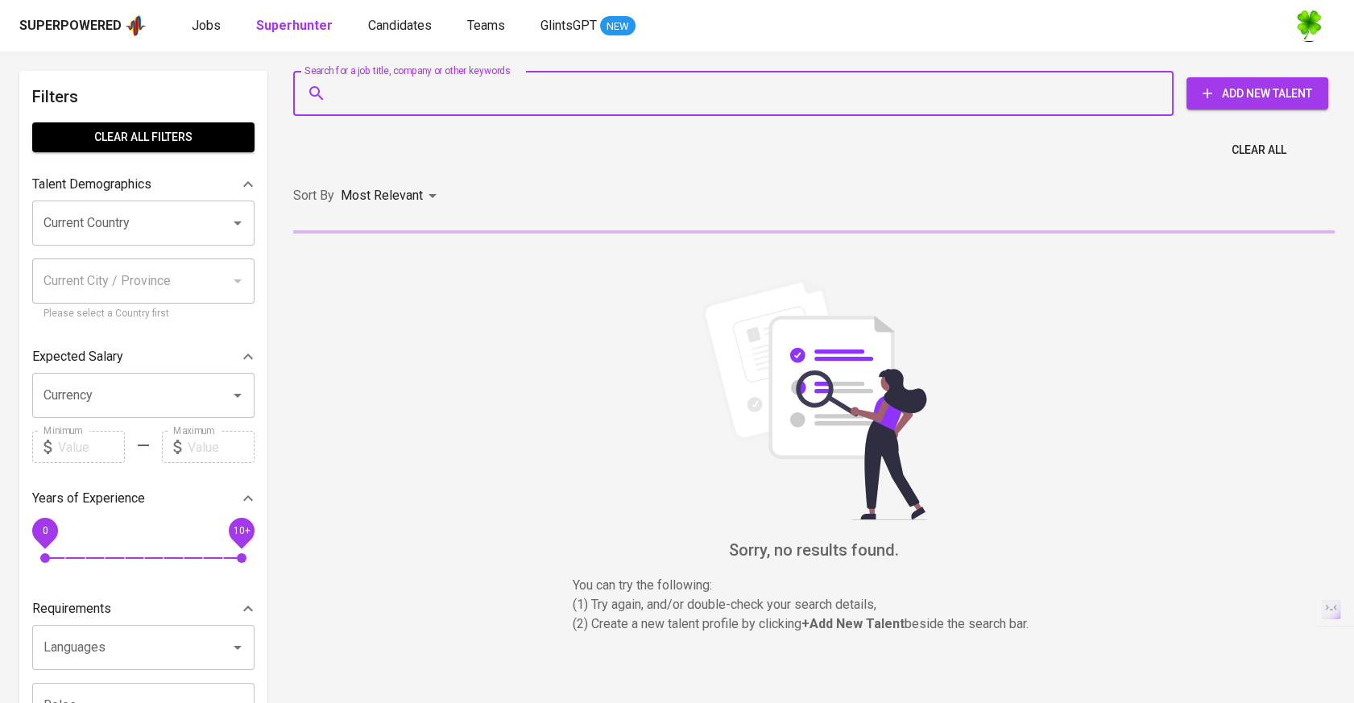
paste input "tienhung278@gmail.com"
type input "tienhung278@gmail.com"
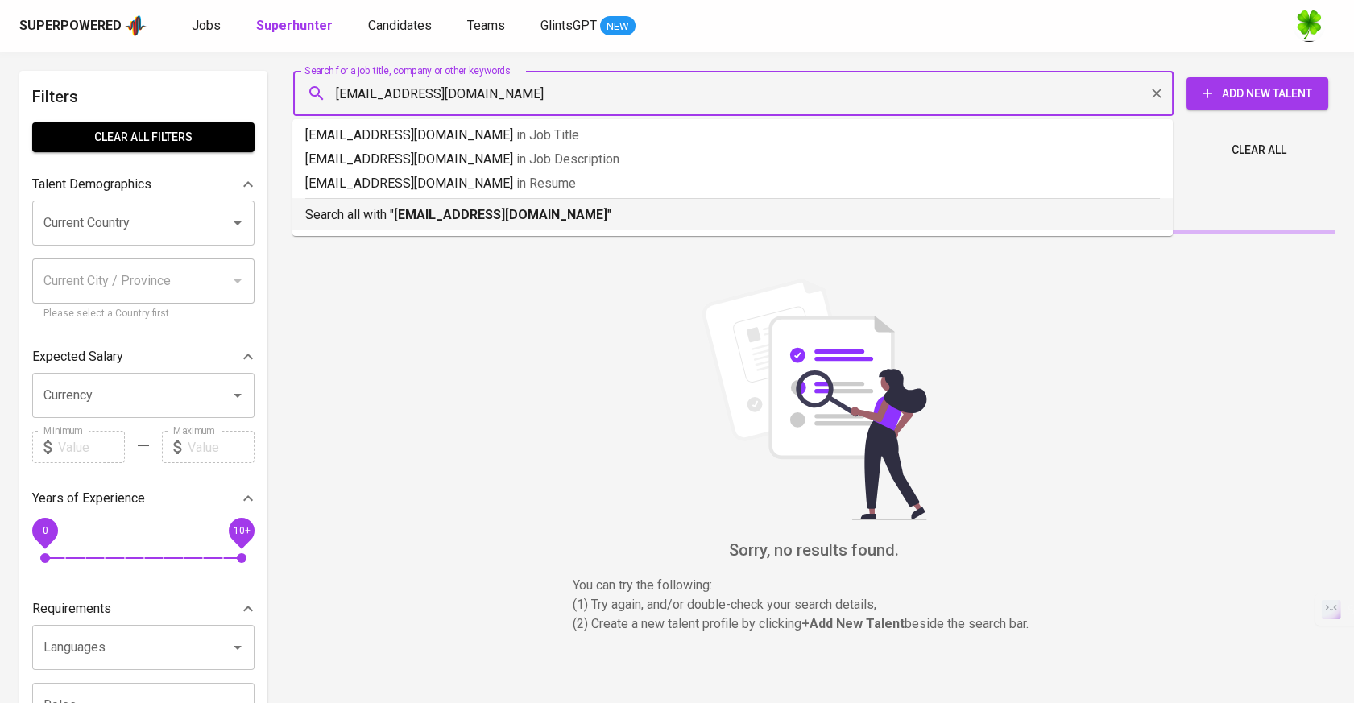
click at [473, 220] on b "tienhung278@gmail.com" at bounding box center [500, 214] width 213 height 15
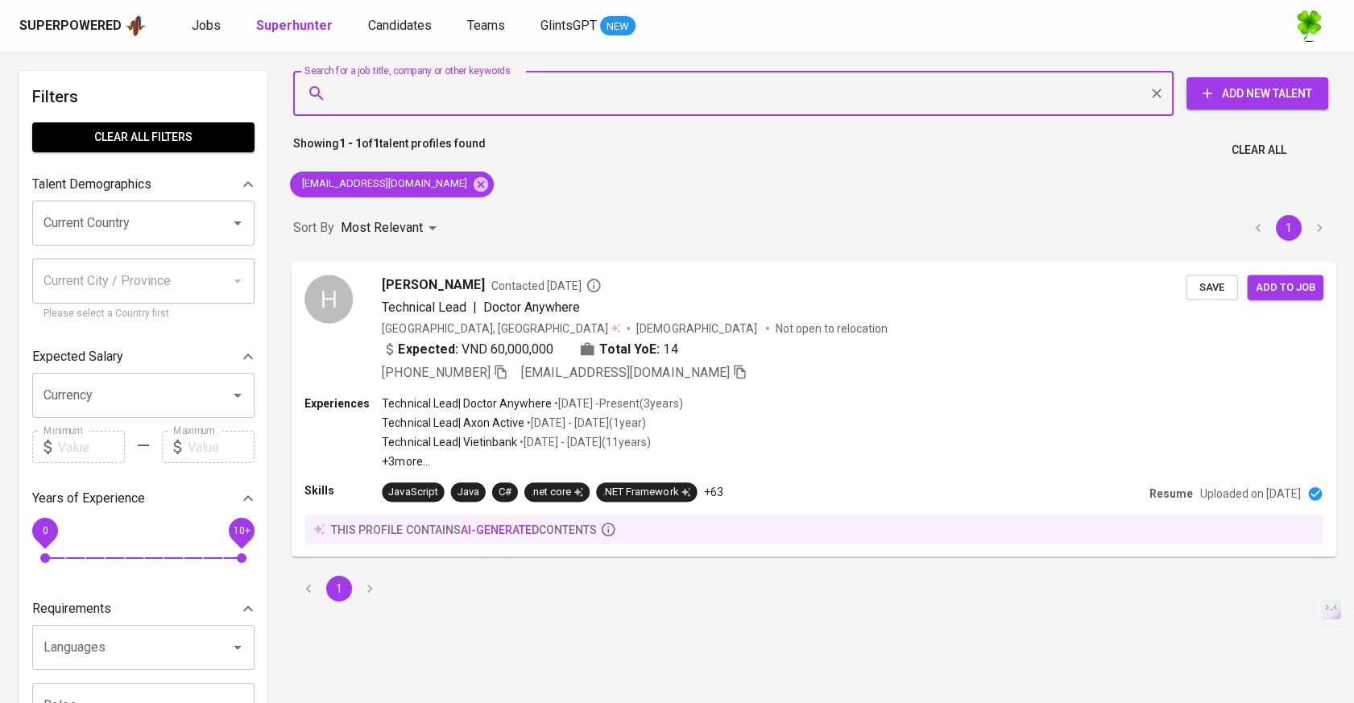
click at [766, 320] on div "Vietnam, Ho Chi Minh City Male Not open to relocation" at bounding box center [784, 328] width 804 height 16
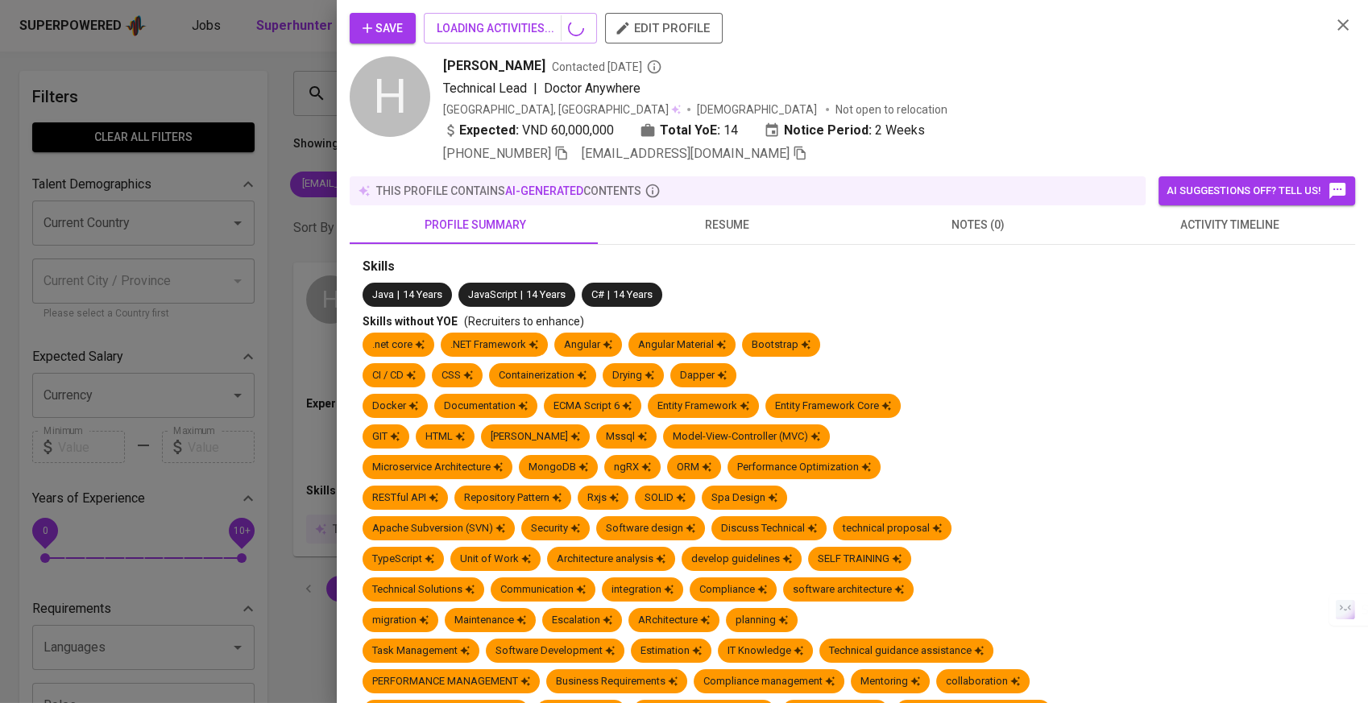
click at [746, 219] on span "resume" at bounding box center [727, 225] width 232 height 20
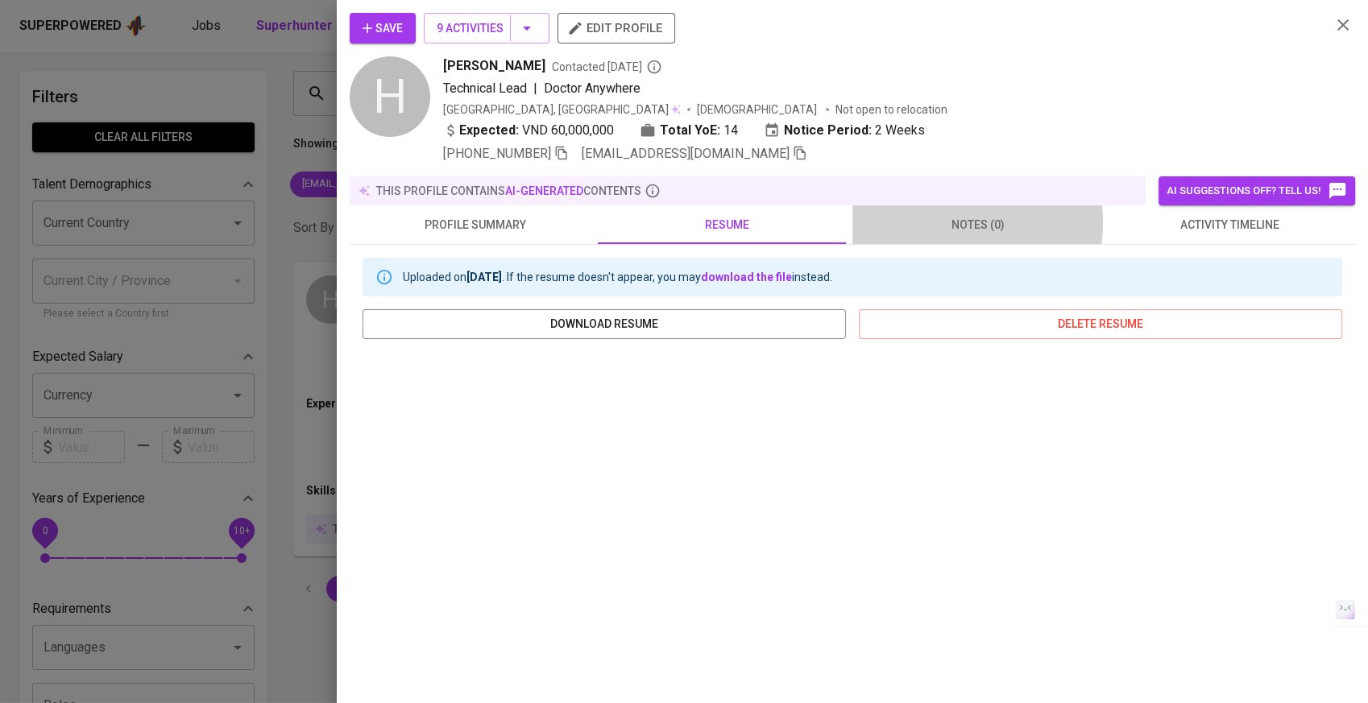
click at [947, 222] on span "notes (0)" at bounding box center [978, 225] width 232 height 20
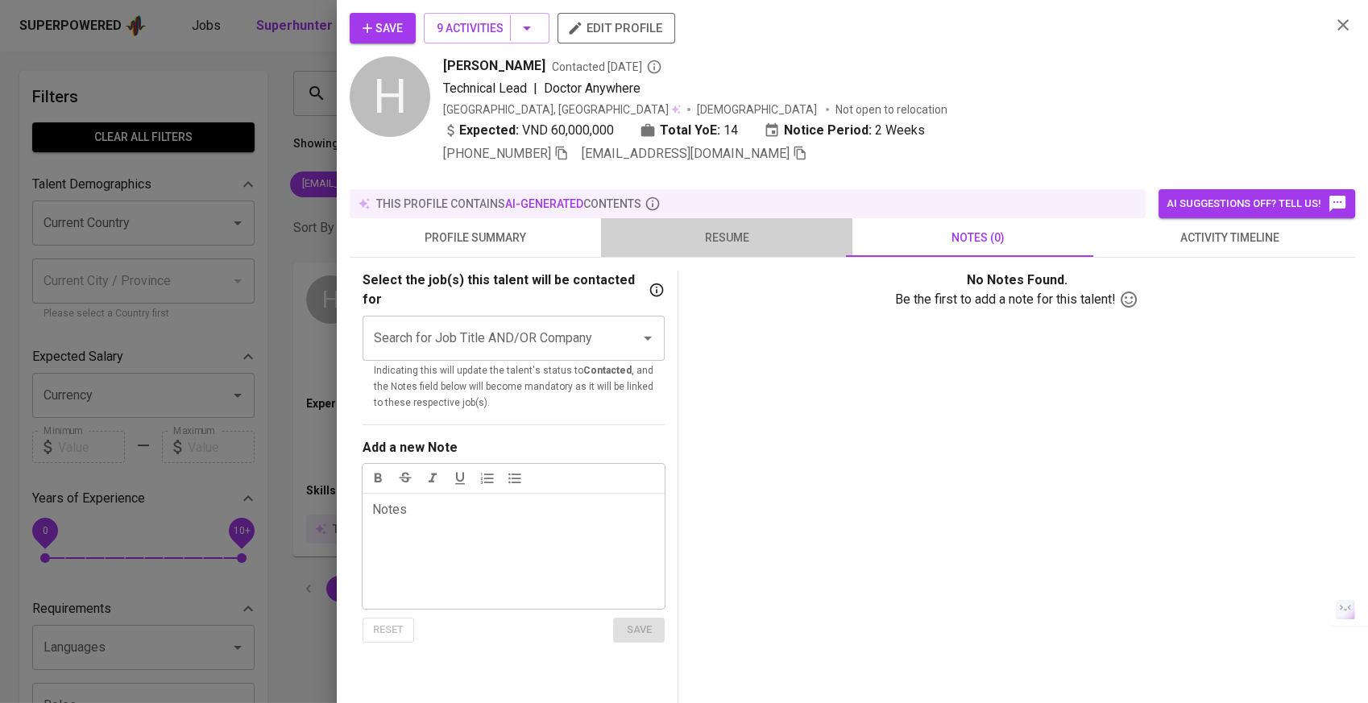
click at [734, 239] on span "resume" at bounding box center [727, 238] width 232 height 20
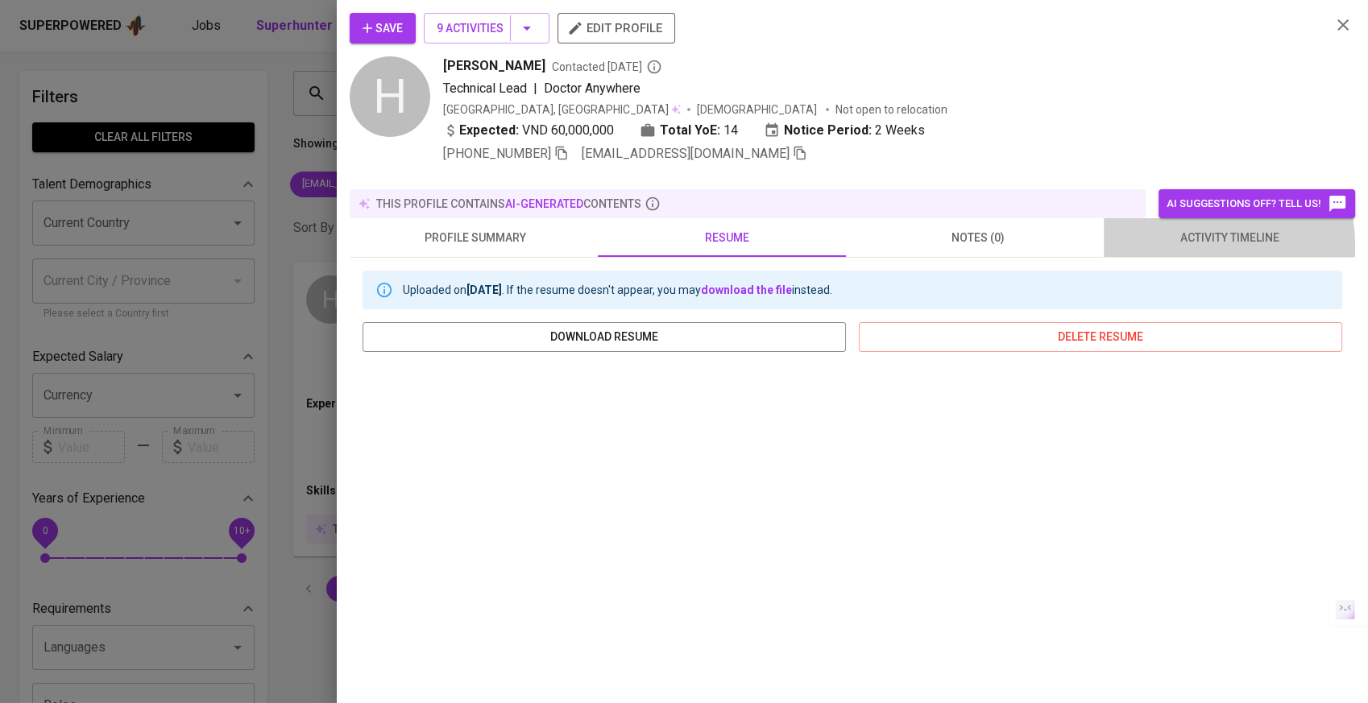
click at [1174, 233] on span "activity timeline" at bounding box center [1229, 238] width 232 height 20
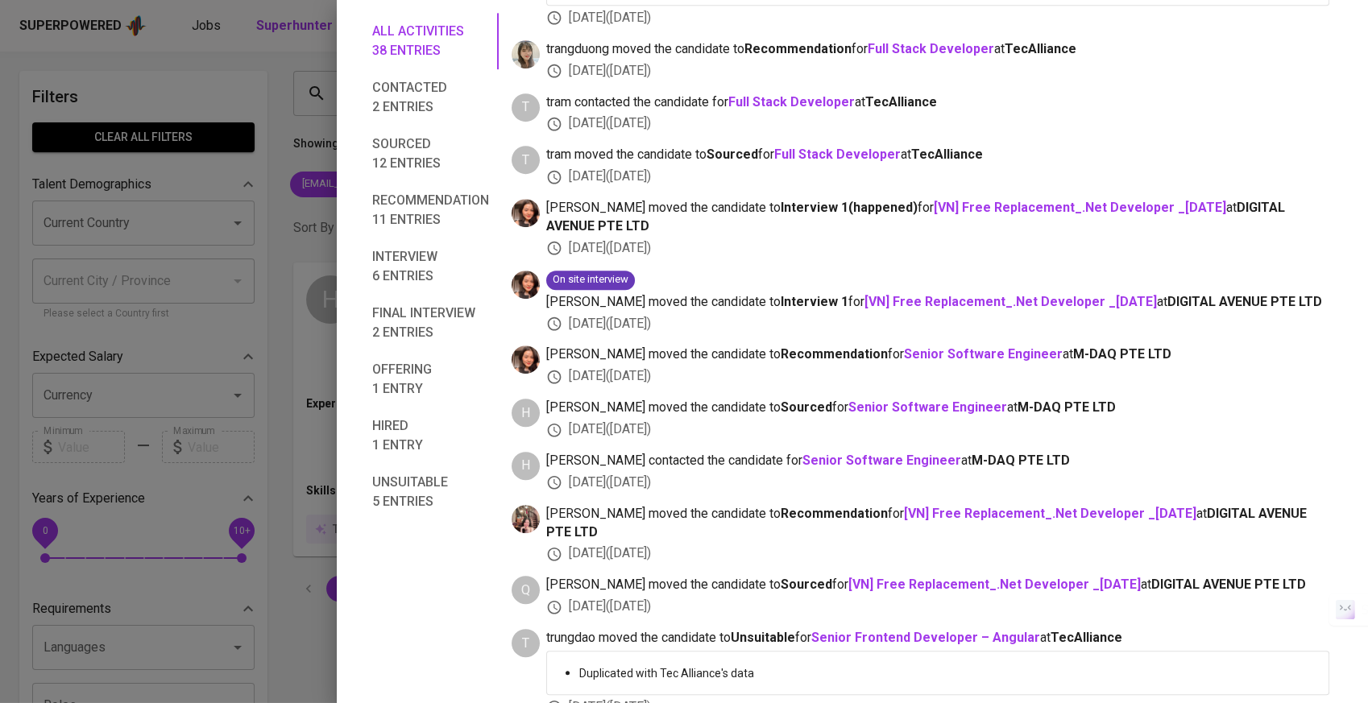
scroll to position [895, 0]
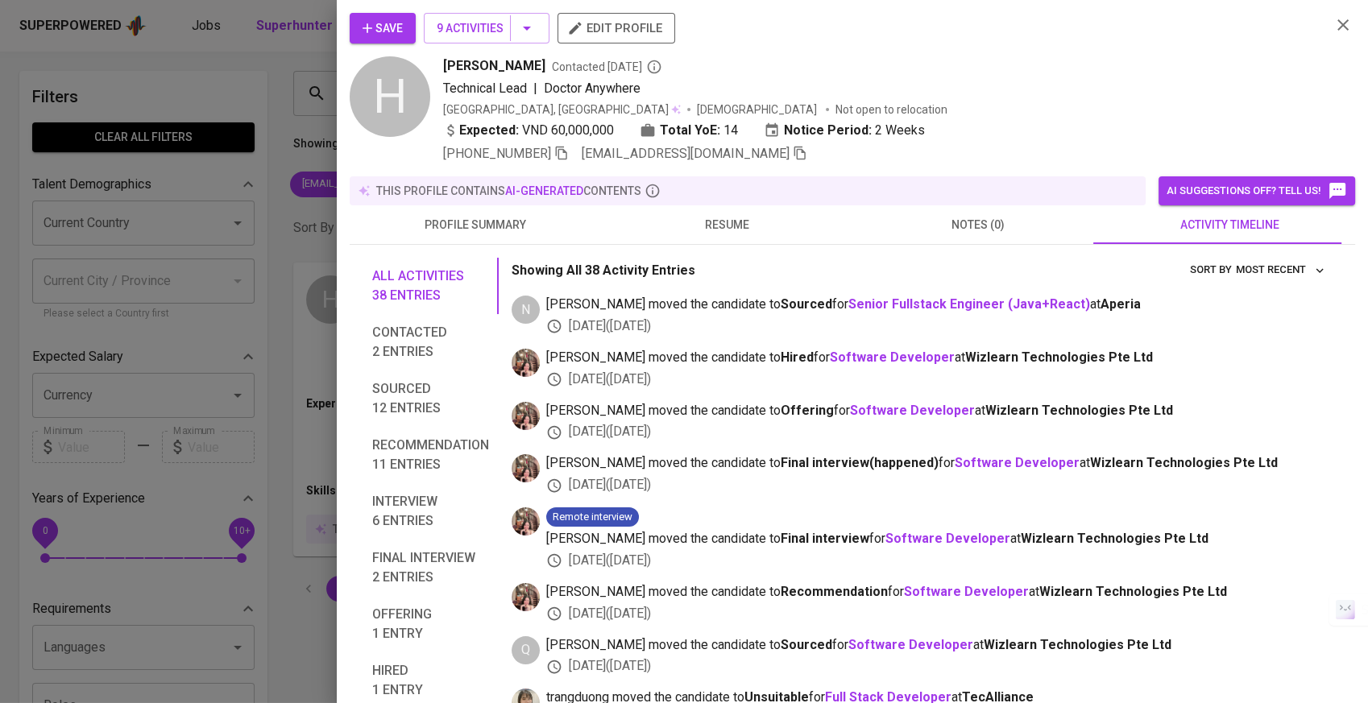
click at [287, 289] on div at bounding box center [684, 351] width 1368 height 703
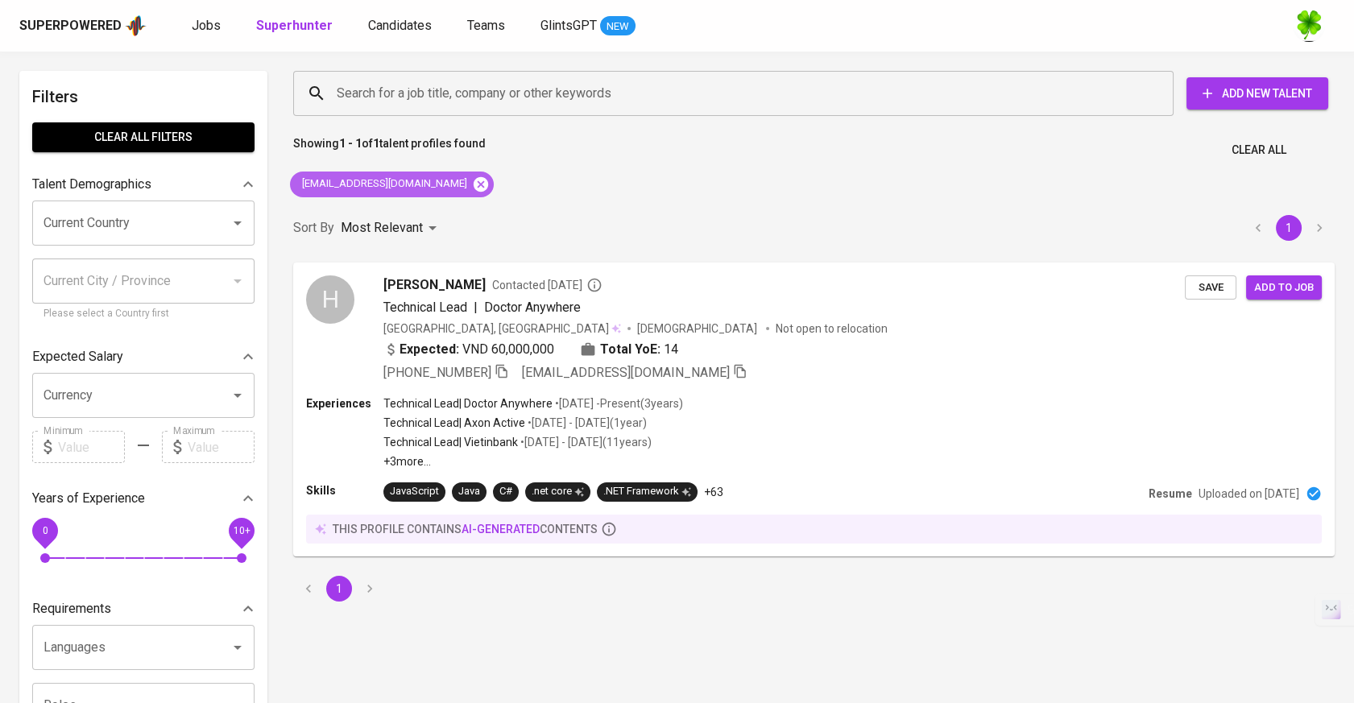
click at [474, 180] on icon at bounding box center [481, 183] width 14 height 14
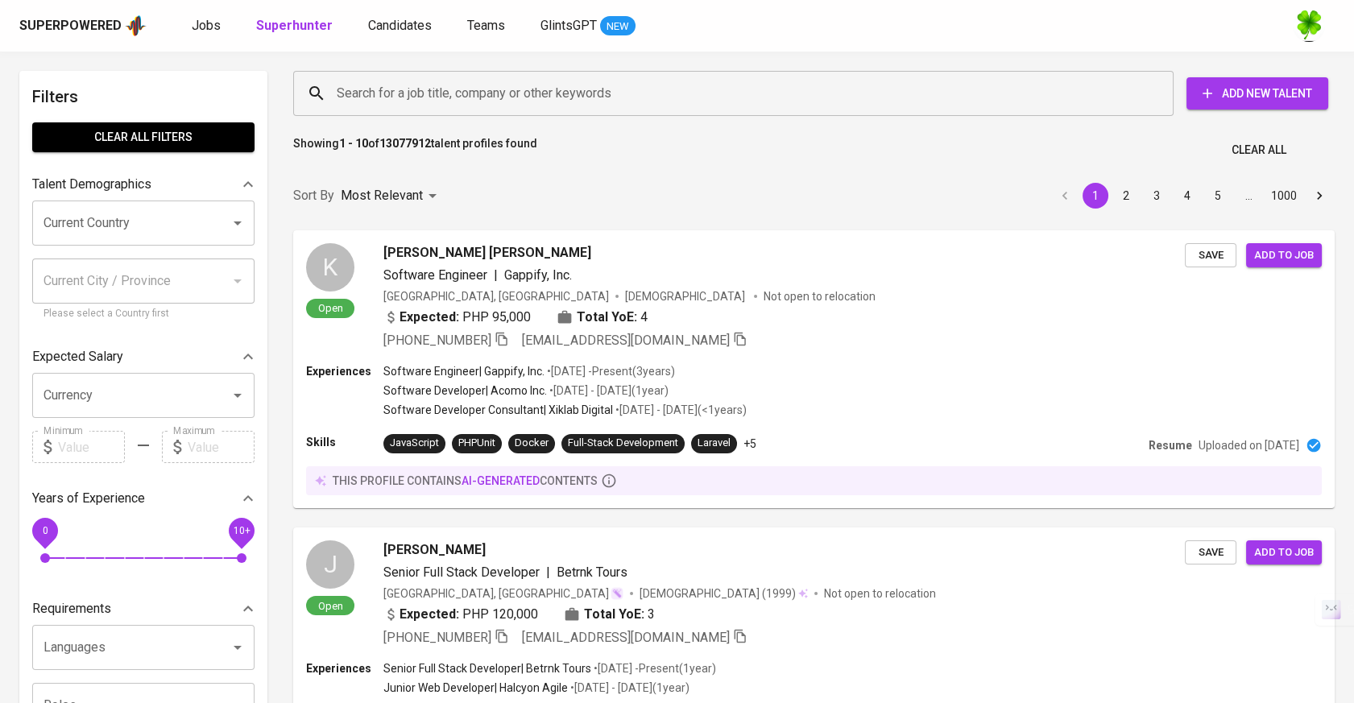
click at [182, 27] on div "Superpowered Jobs Superhunter Candidates Teams GlintsGPT NEW" at bounding box center [651, 26] width 1264 height 24
click at [197, 19] on span "Jobs" at bounding box center [206, 25] width 29 height 15
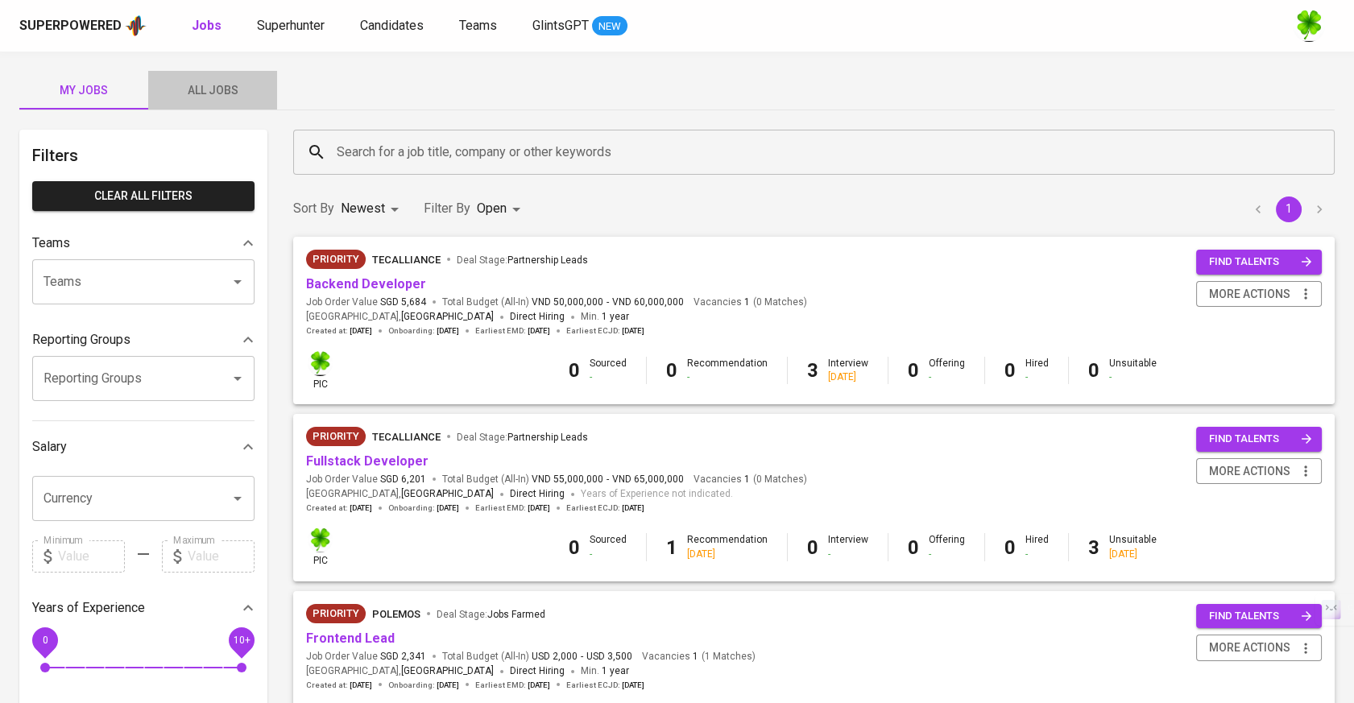
click at [221, 97] on span "All Jobs" at bounding box center [213, 91] width 110 height 20
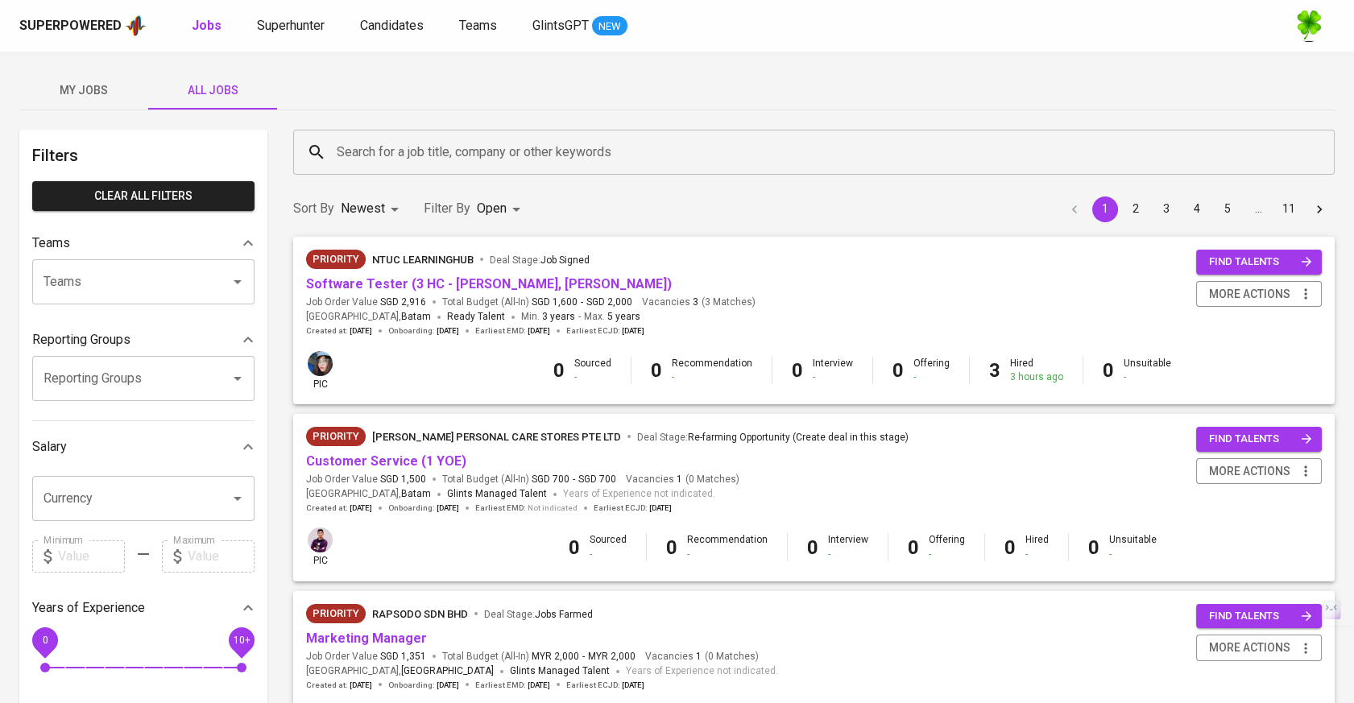
click at [494, 150] on input "Search for a job title, company or other keywords" at bounding box center [818, 152] width 971 height 31
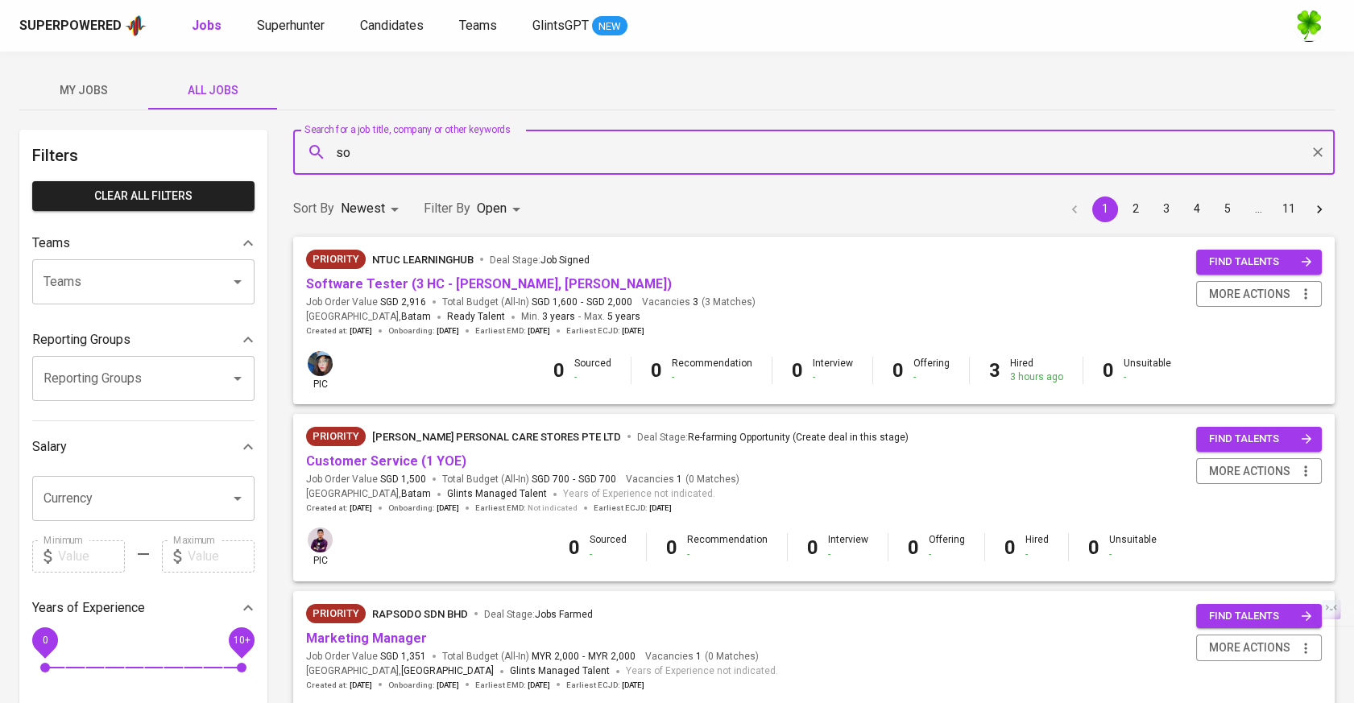
type input "s"
type input "osome"
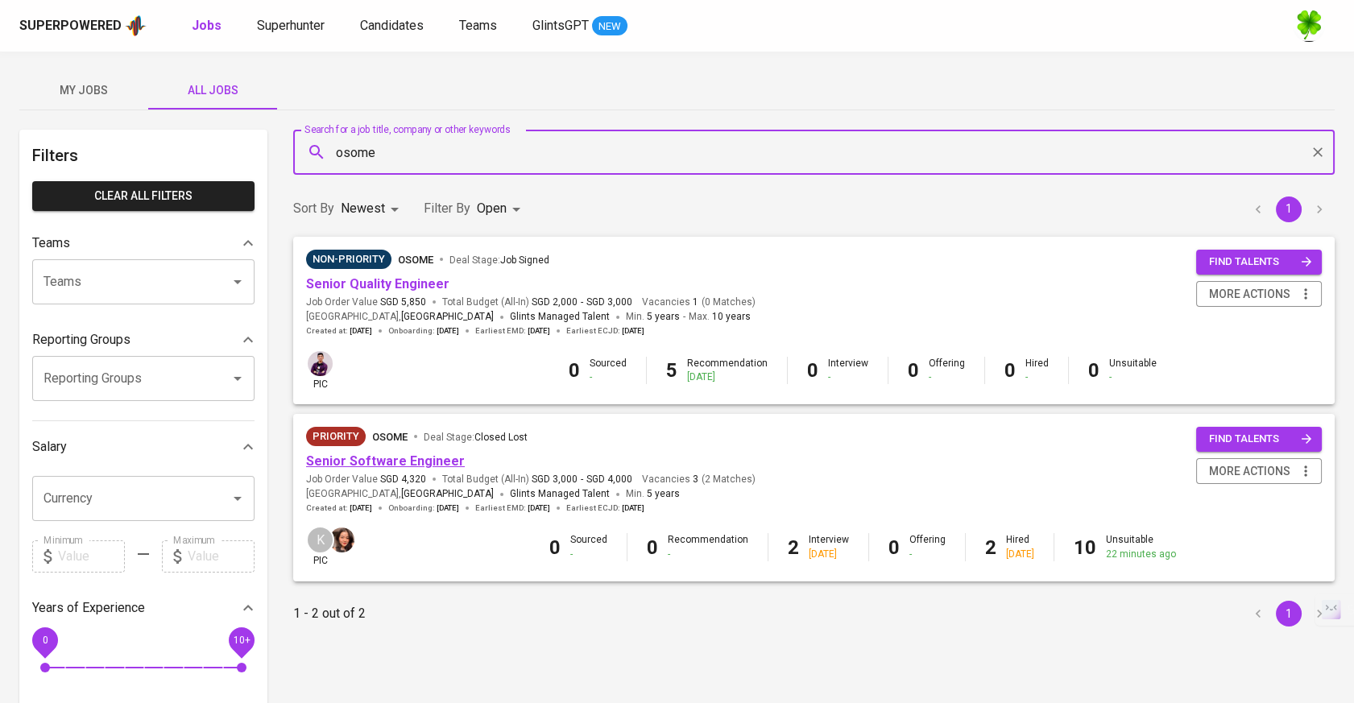
click at [393, 459] on link "Senior Software Engineer" at bounding box center [385, 461] width 159 height 15
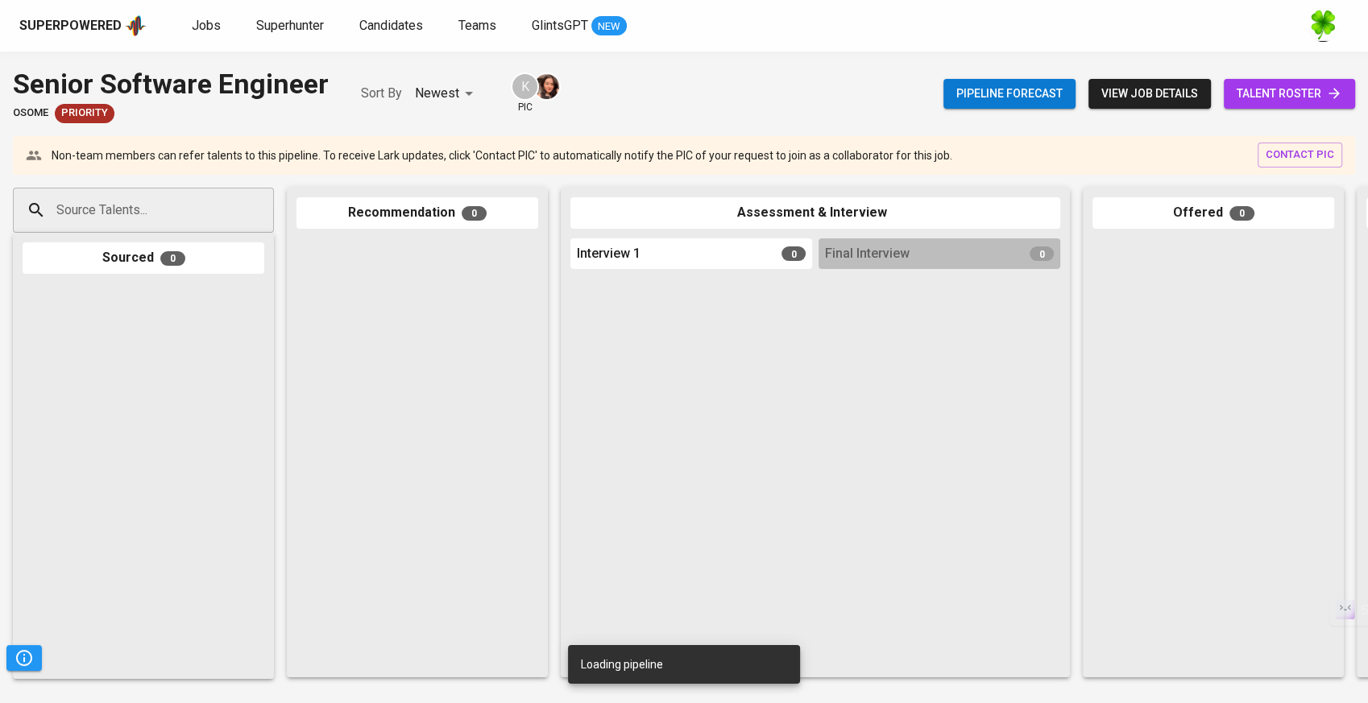
click at [135, 215] on input "Source Talents..." at bounding box center [136, 210] width 169 height 31
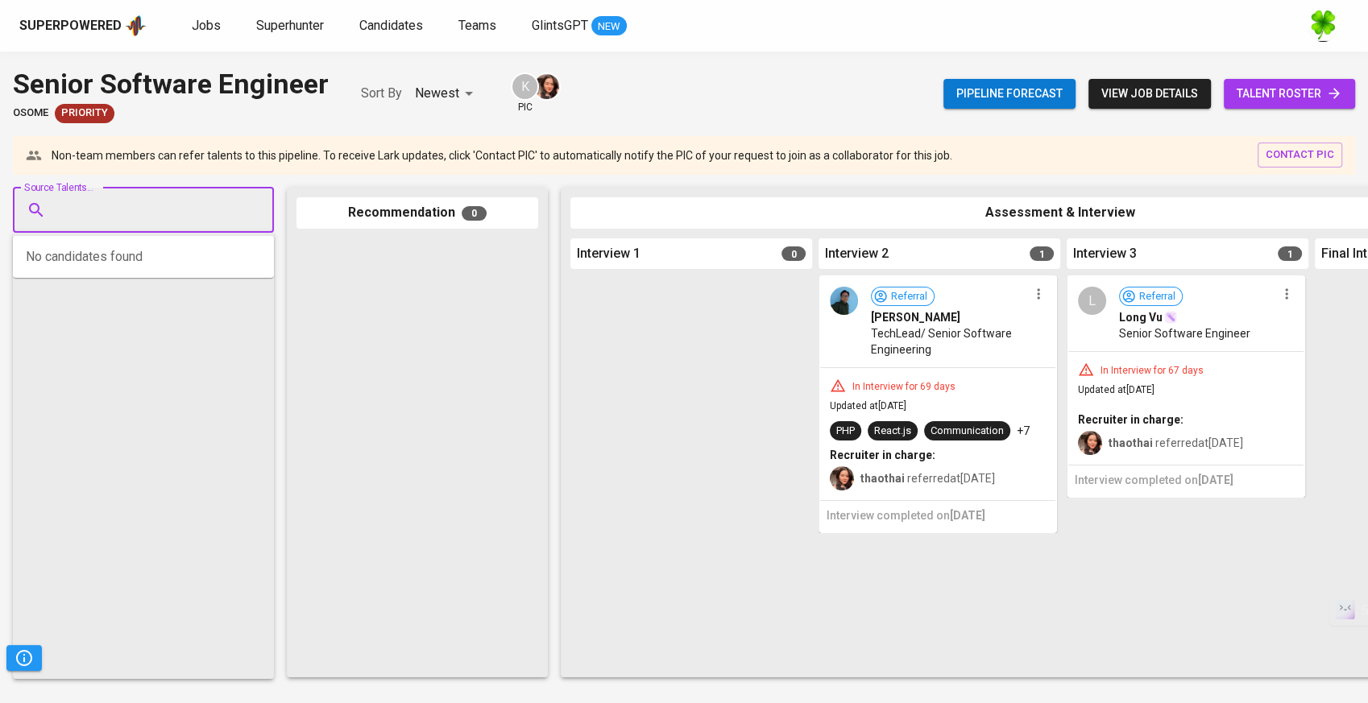
paste input "[EMAIL_ADDRESS][DOMAIN_NAME]"
type input "[EMAIL_ADDRESS][DOMAIN_NAME]"
click at [142, 261] on span "Dang Nhat Anh" at bounding box center [105, 255] width 77 height 16
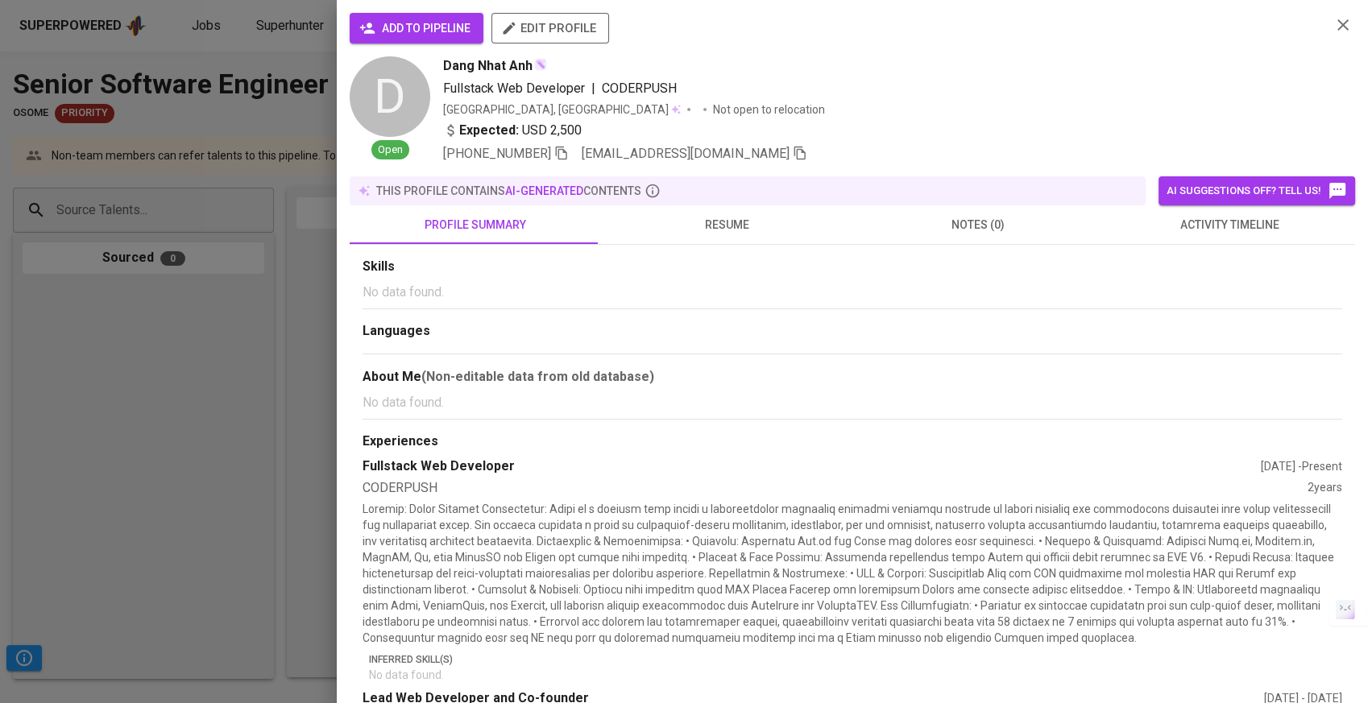
click at [457, 36] on span "add to pipeline" at bounding box center [416, 29] width 108 height 20
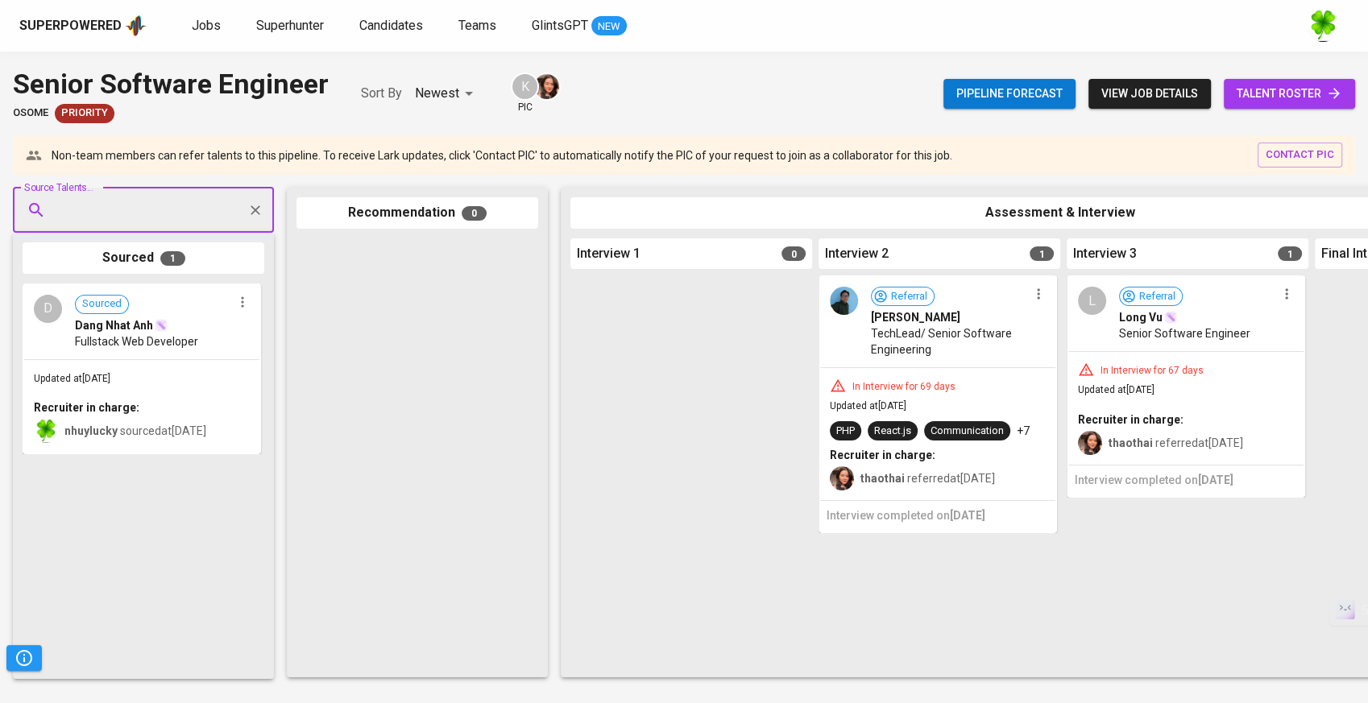
click at [411, 372] on div at bounding box center [417, 453] width 242 height 430
click at [242, 354] on div "D Sourced Dang Nhat Anh Fullstack Web Developer" at bounding box center [141, 322] width 235 height 74
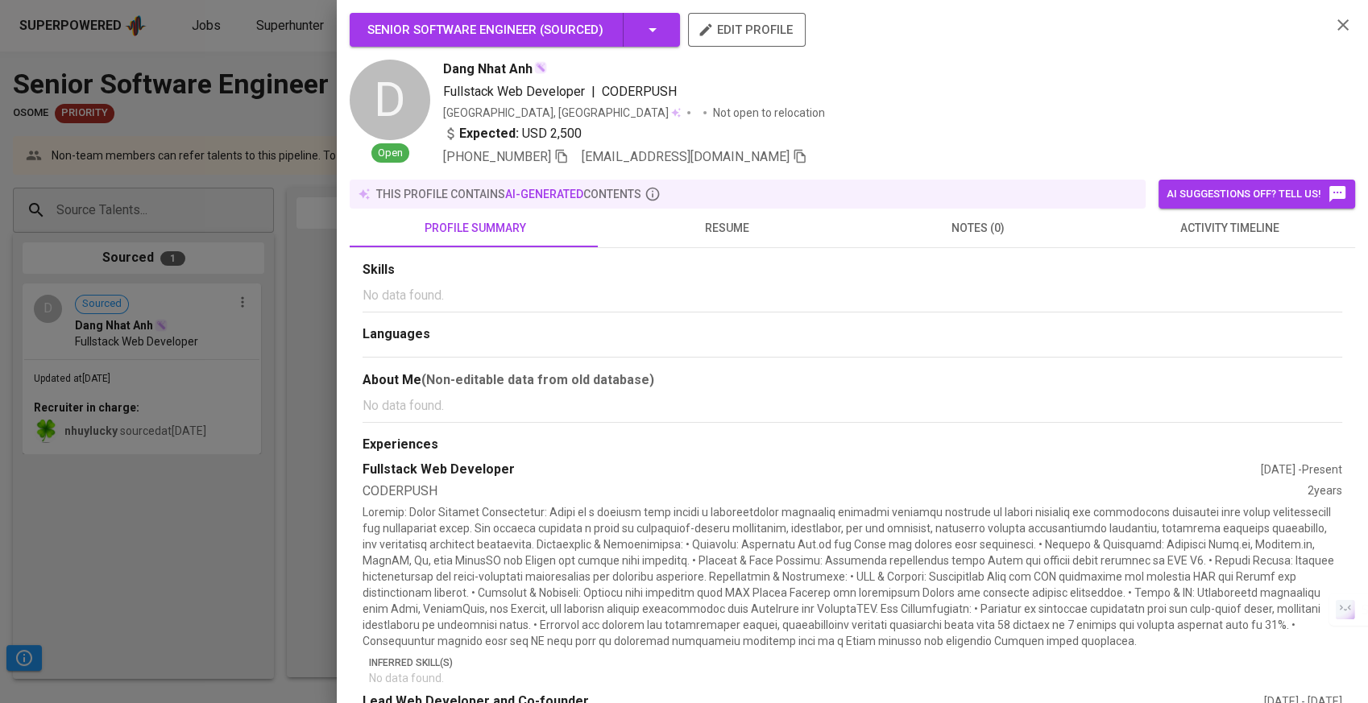
click at [702, 230] on span "resume" at bounding box center [727, 228] width 232 height 20
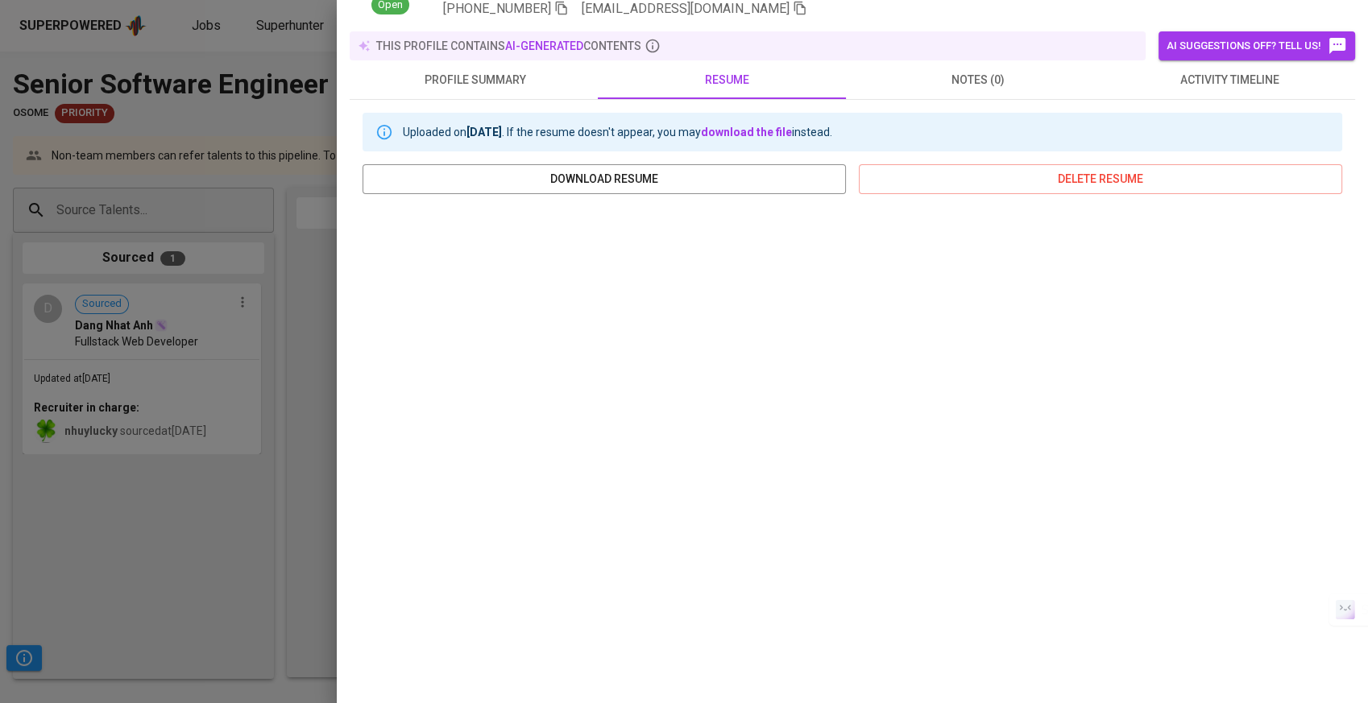
scroll to position [161, 0]
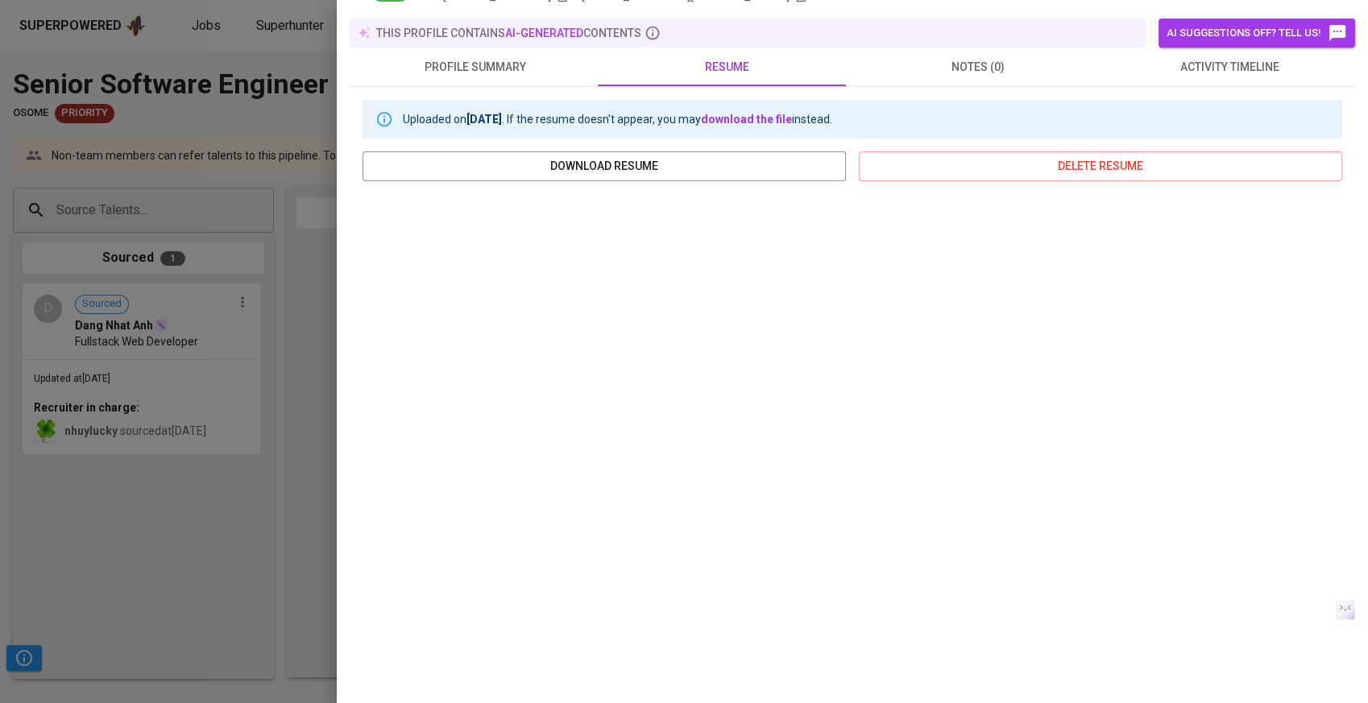
click at [229, 414] on div at bounding box center [684, 351] width 1368 height 703
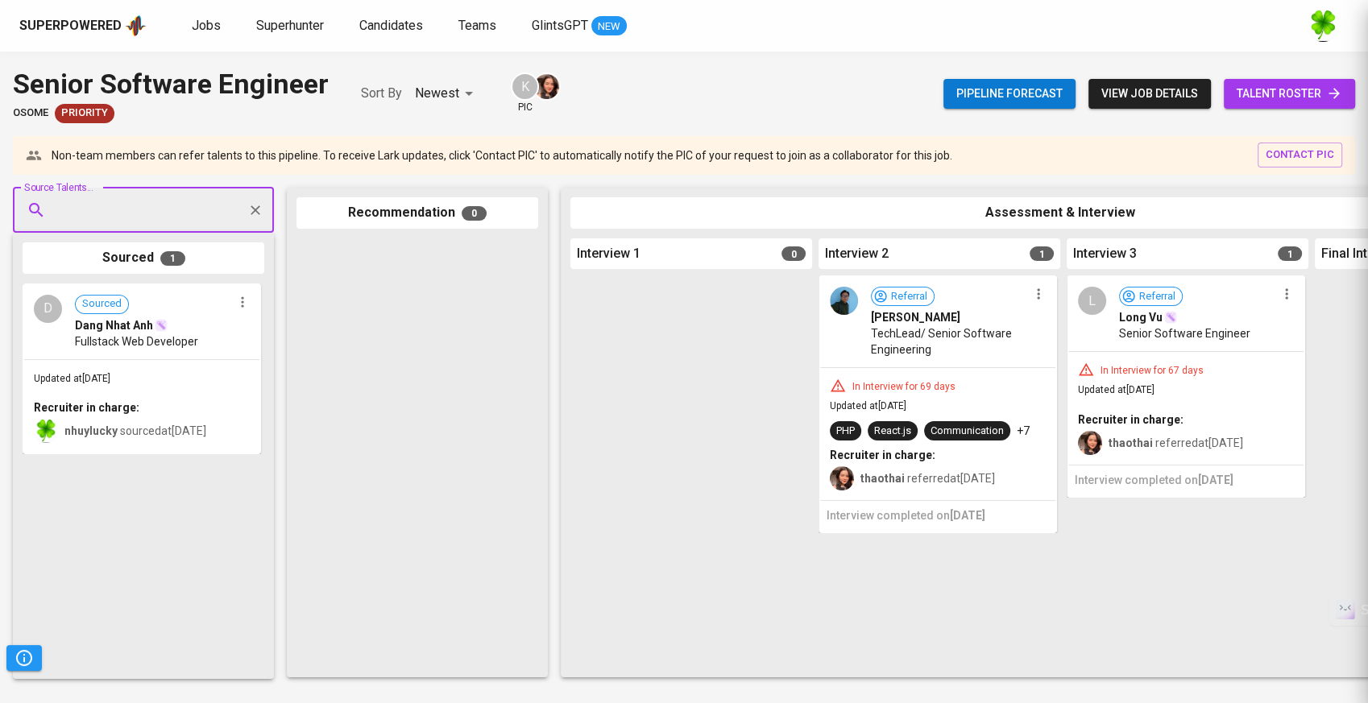
scroll to position [0, 0]
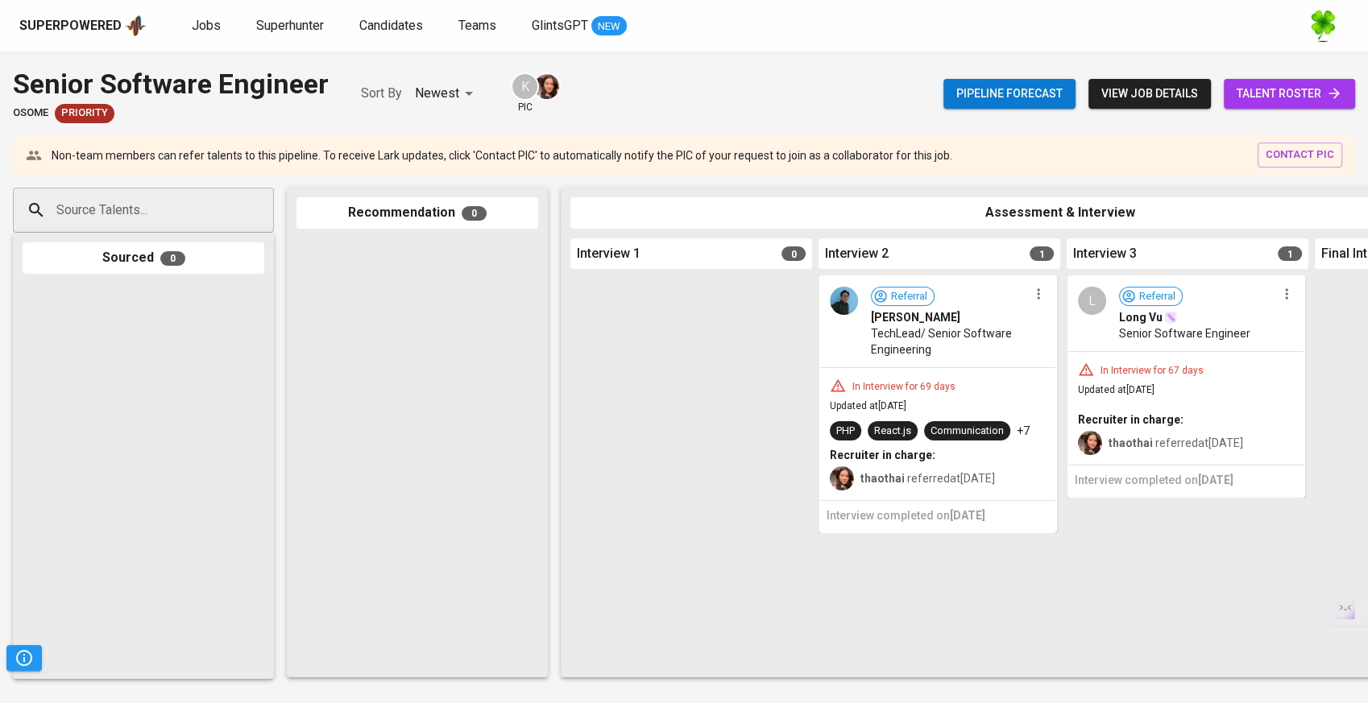
click at [202, 237] on div "Sourced 0" at bounding box center [143, 456] width 261 height 446
click at [208, 229] on div "Source Talents..." at bounding box center [143, 210] width 261 height 45
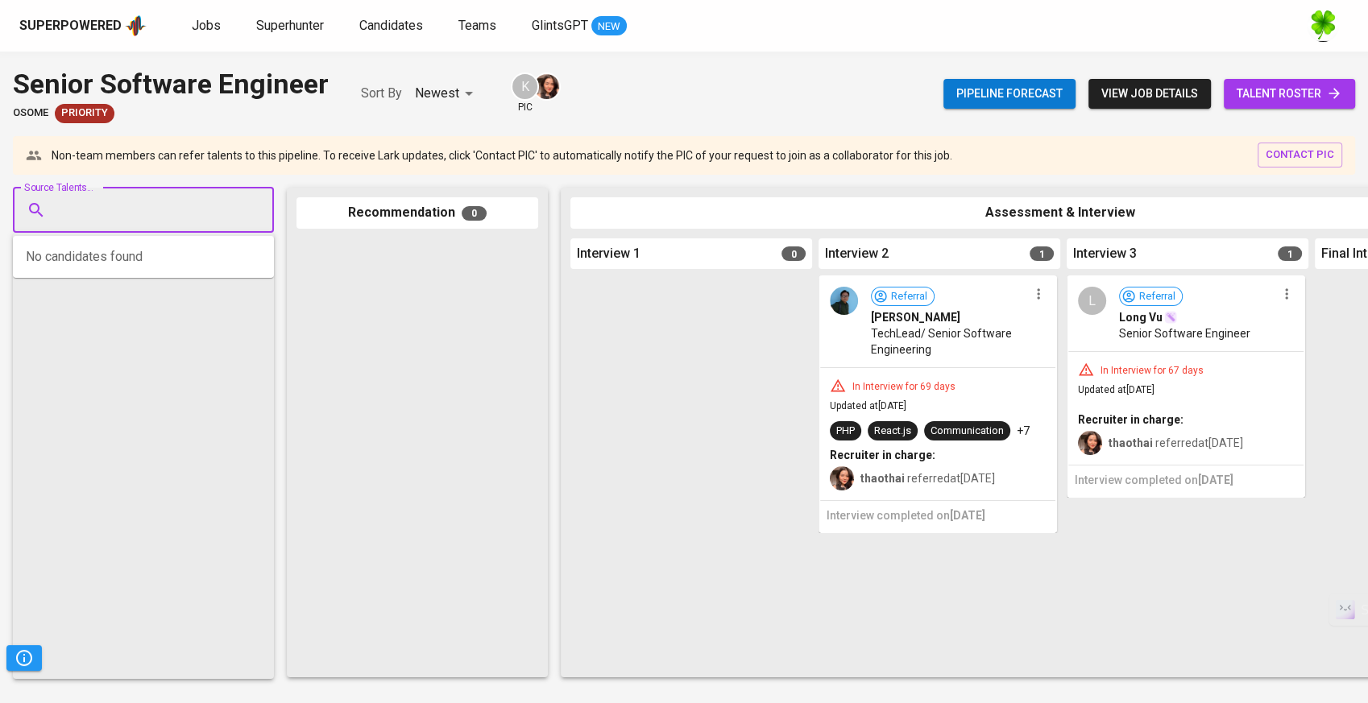
click at [168, 208] on input "Source Talents..." at bounding box center [136, 210] width 169 height 31
paste input "[EMAIL_ADDRESS][DOMAIN_NAME]"
drag, startPoint x: 81, startPoint y: 219, endPoint x: 26, endPoint y: 217, distance: 54.8
click at [26, 217] on div "dnhanh95@gmail.com Source Talents..." at bounding box center [143, 210] width 261 height 45
type input "[EMAIL_ADDRESS][DOMAIN_NAME]"
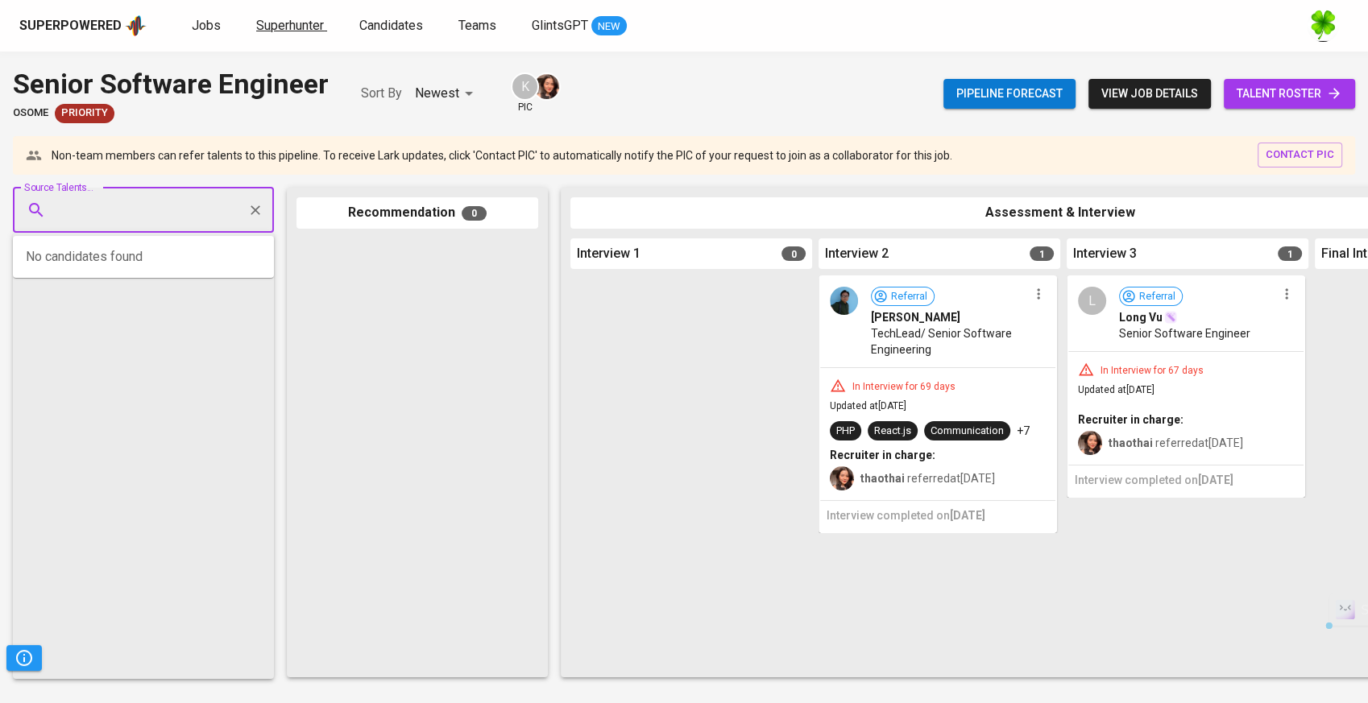
click at [284, 20] on span "Superhunter" at bounding box center [290, 25] width 68 height 15
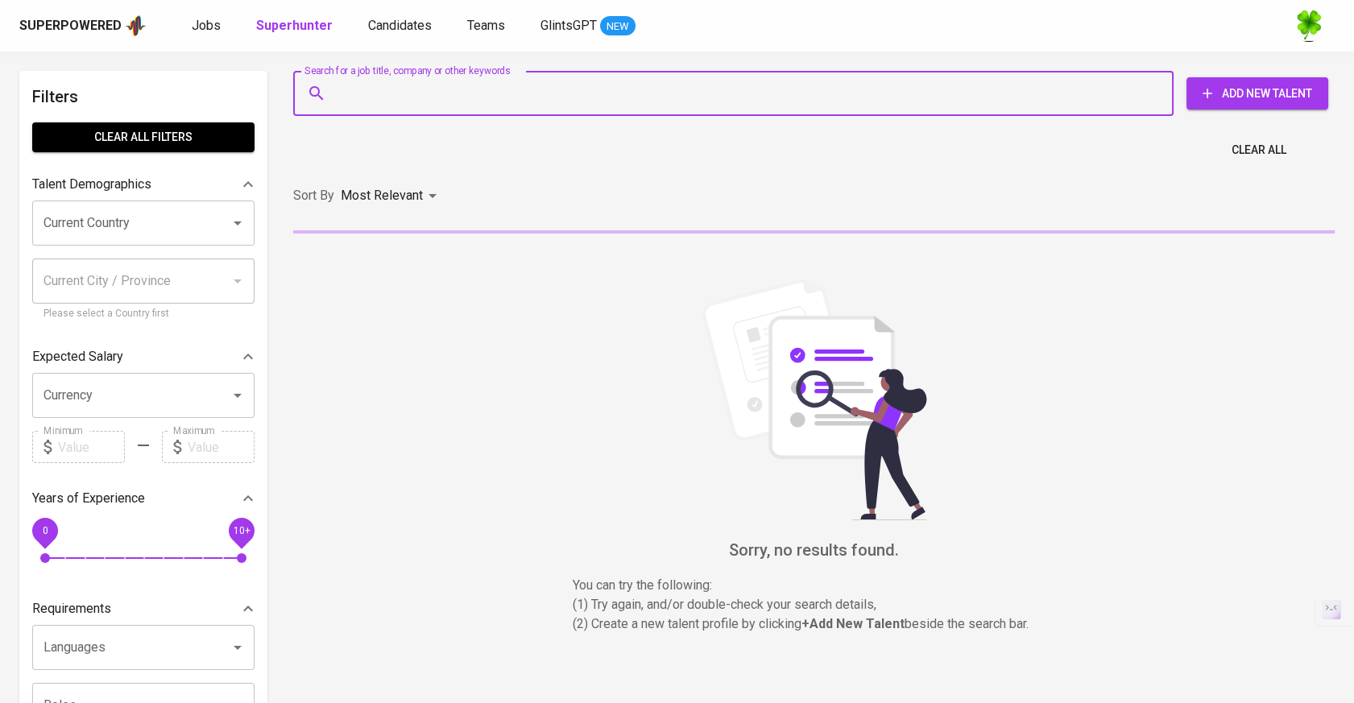
click at [415, 87] on input "Search for a job title, company or other keywords" at bounding box center [738, 93] width 810 height 31
click at [1282, 81] on button "Add New Talent" at bounding box center [1258, 93] width 142 height 32
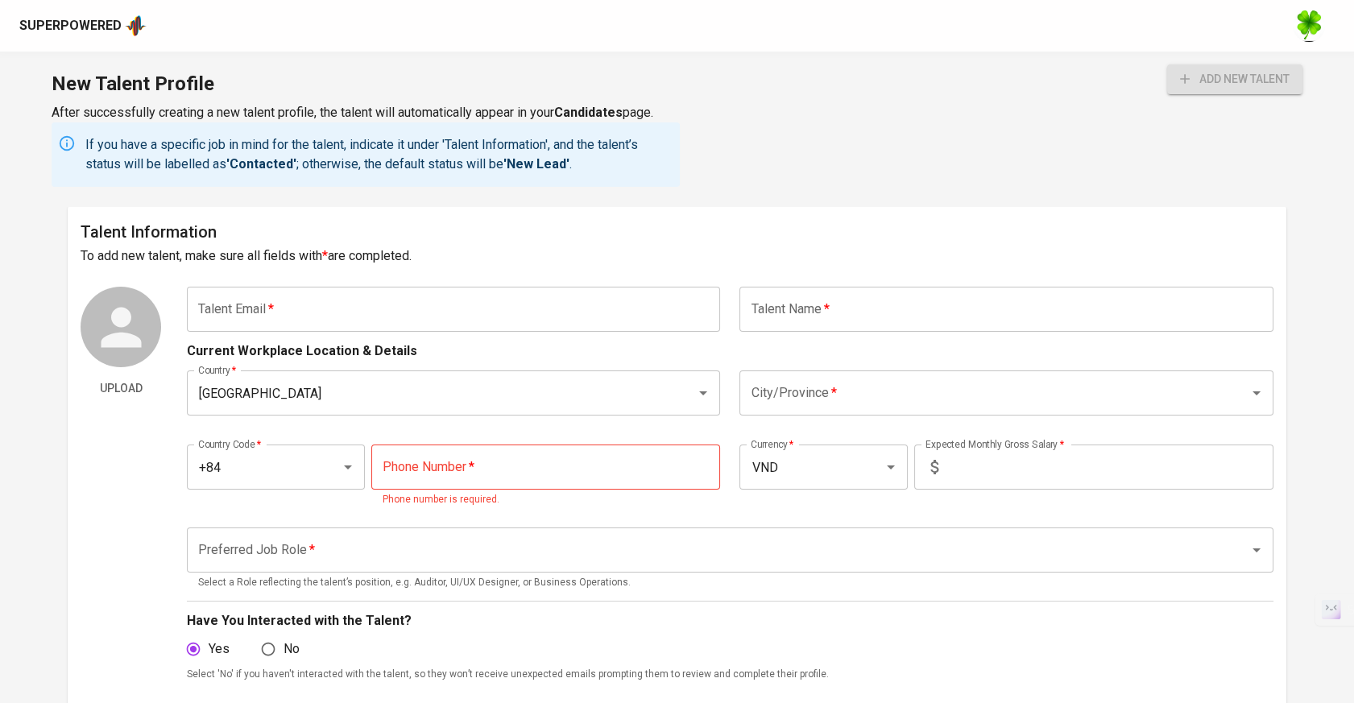
click at [504, 310] on input "text" at bounding box center [453, 309] width 533 height 45
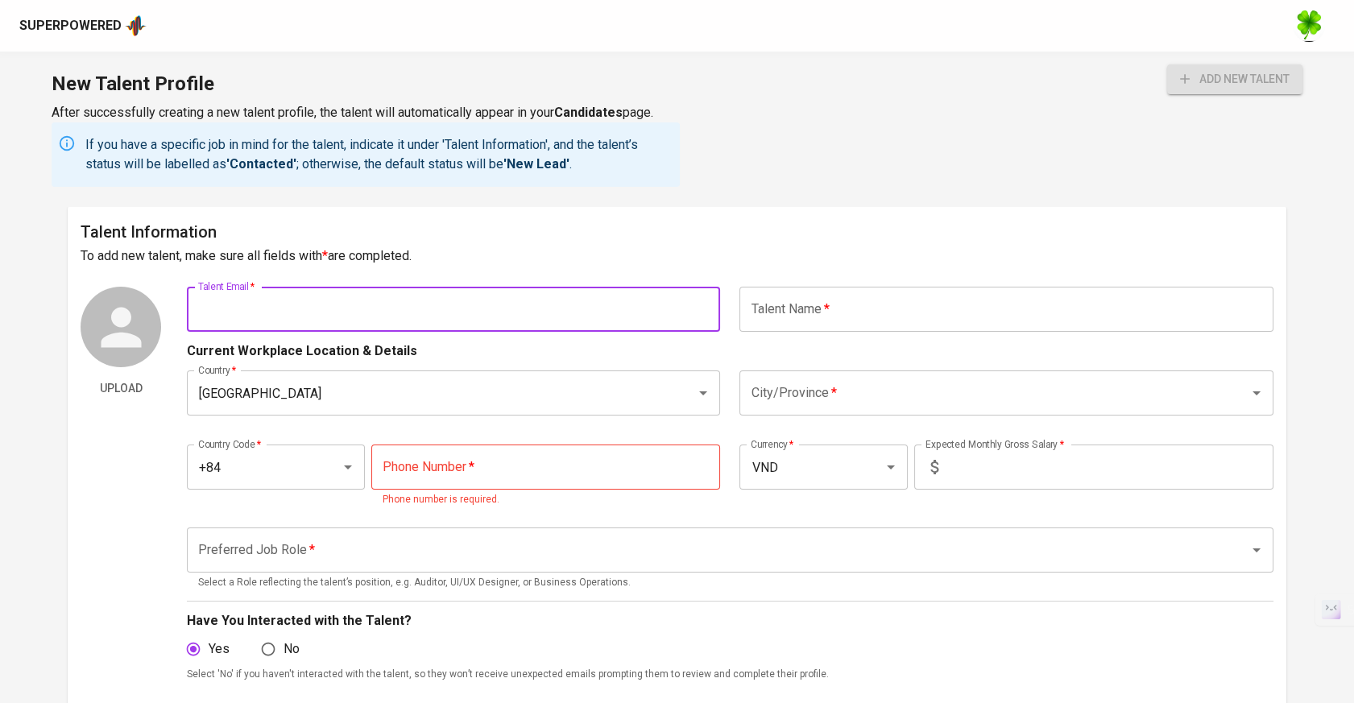
paste input "[EMAIL_ADDRESS][DOMAIN_NAME]"
click at [855, 304] on input "text" at bounding box center [1005, 309] width 533 height 45
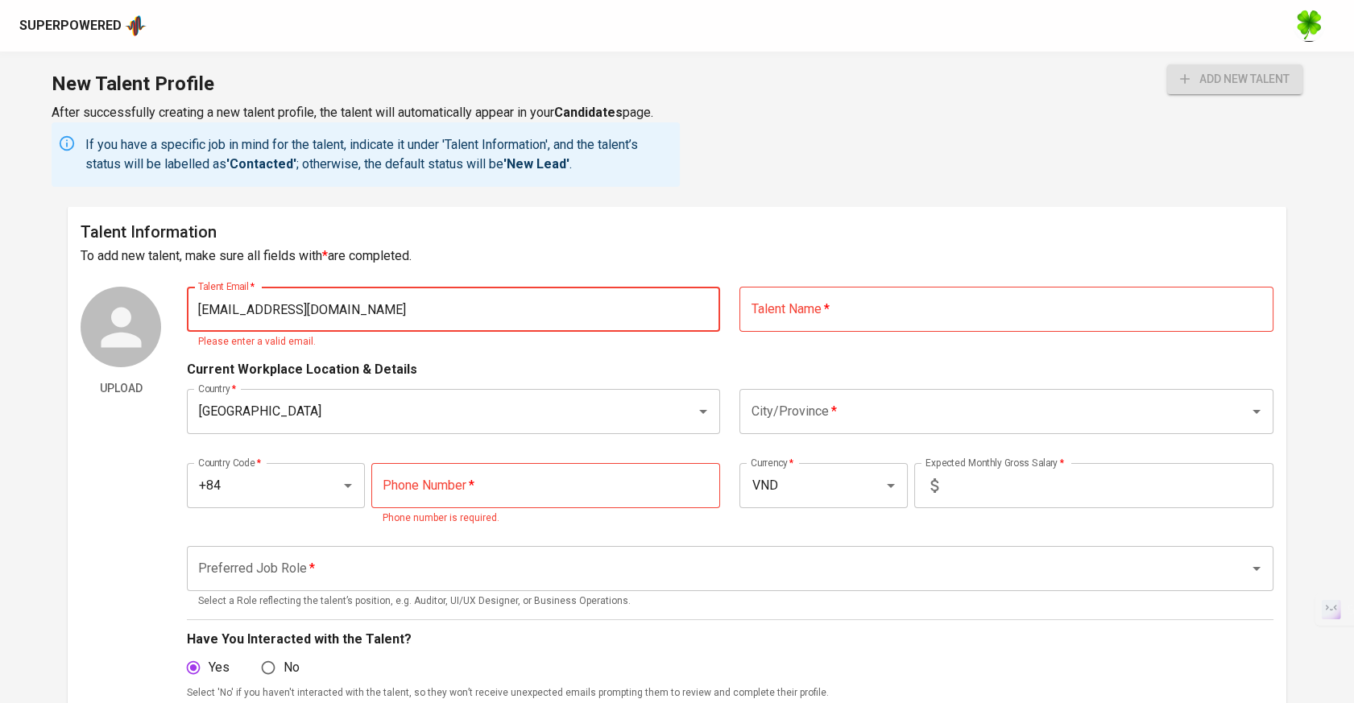
click at [568, 307] on input "[EMAIL_ADDRESS][DOMAIN_NAME]" at bounding box center [453, 309] width 533 height 45
type input "[EMAIL_ADDRESS][DOMAIN_NAME]"
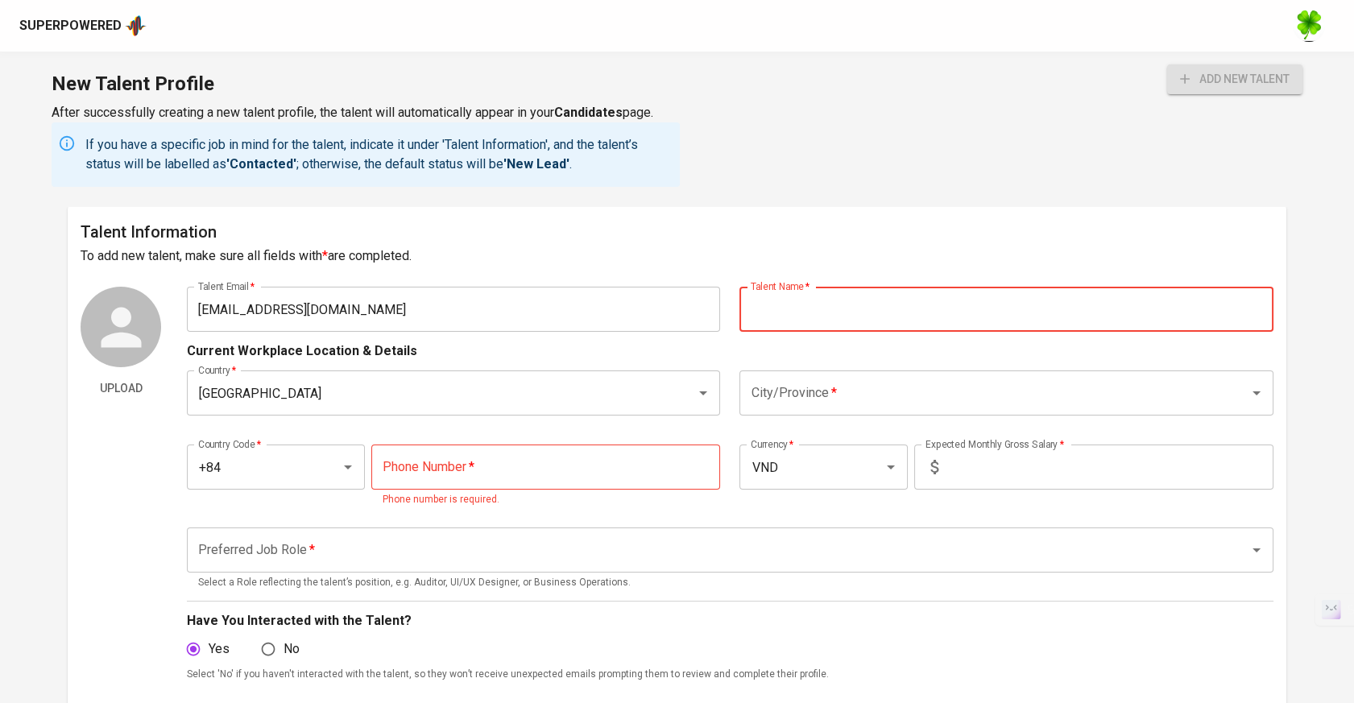
type input "N"
type input "Dang Nhat Anh"
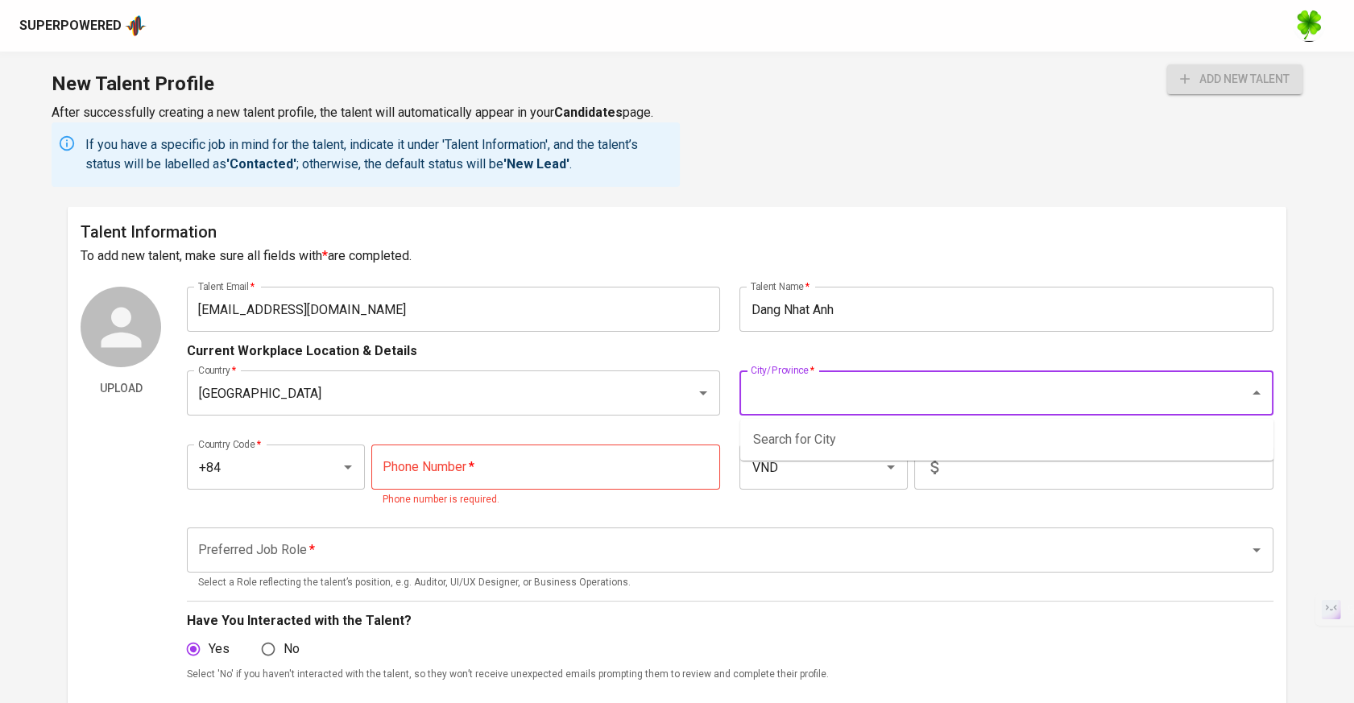
click at [830, 385] on input "City/Province   *" at bounding box center [984, 393] width 474 height 31
click at [797, 424] on ul "[GEOGRAPHIC_DATA]" at bounding box center [1006, 440] width 533 height 42
click at [793, 433] on li "[GEOGRAPHIC_DATA]" at bounding box center [1006, 439] width 533 height 29
type input "[GEOGRAPHIC_DATA]"
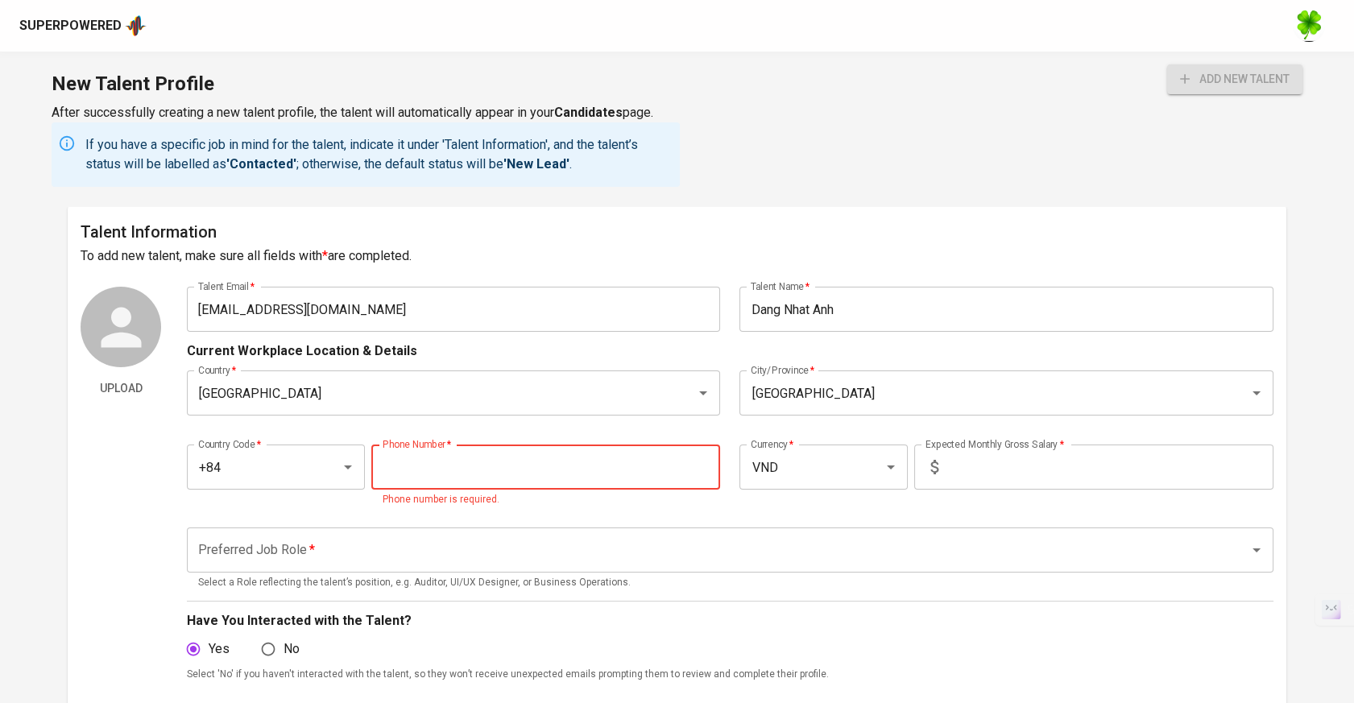
click at [483, 470] on input "tel" at bounding box center [546, 467] width 350 height 45
paste input "349-039-671"
type input "349-039-671"
click at [797, 463] on input "VND" at bounding box center [801, 467] width 109 height 31
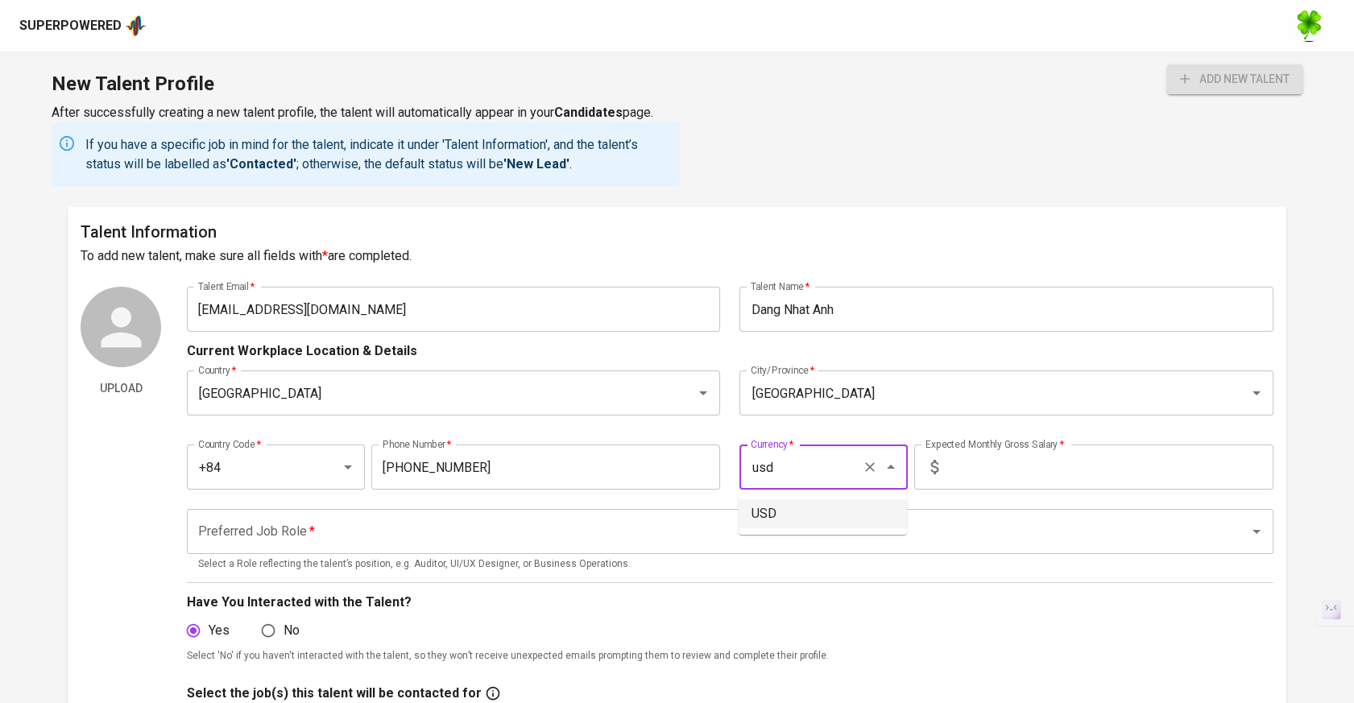
click at [814, 516] on li "USD" at bounding box center [823, 513] width 168 height 29
type input "USD"
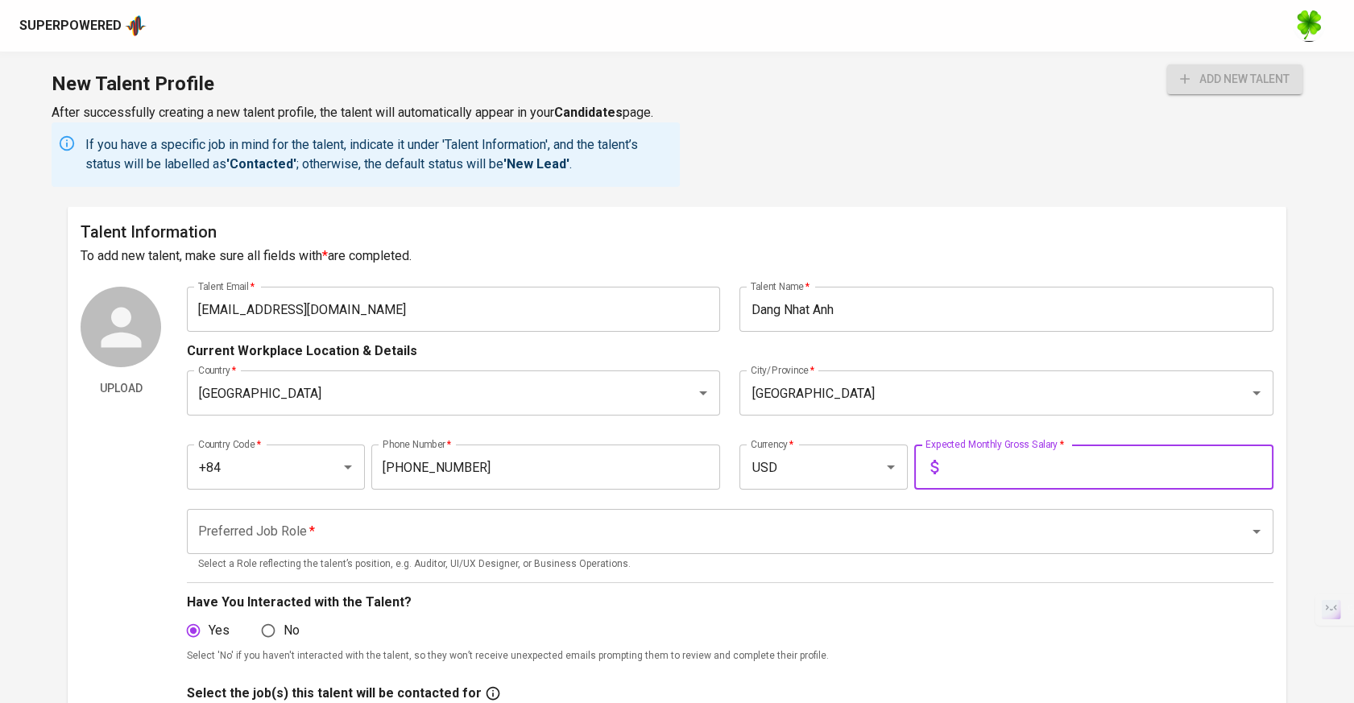
click at [988, 479] on input "text" at bounding box center [1109, 467] width 329 height 45
type input "2,500"
click at [889, 524] on input "Preferred Job Role   *" at bounding box center [707, 531] width 1027 height 31
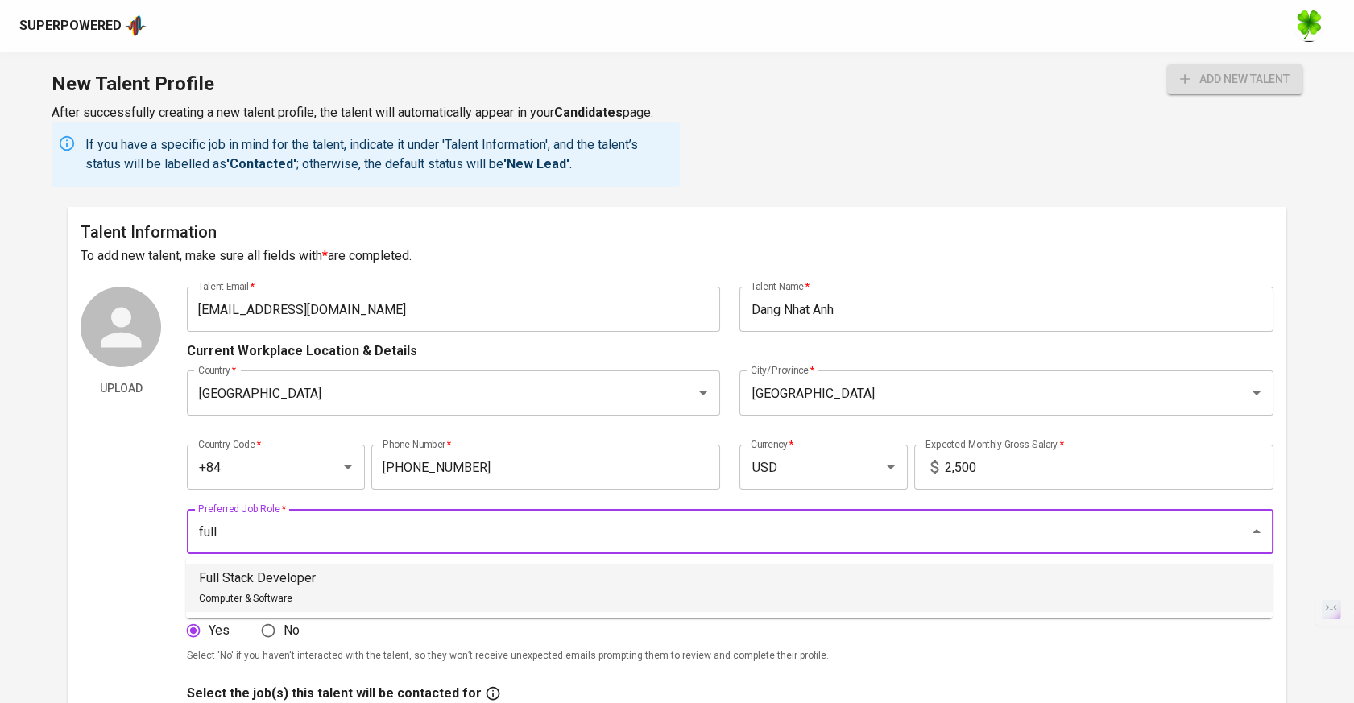
click at [546, 596] on li "Full Stack Developer Computer & Software" at bounding box center [729, 588] width 1087 height 48
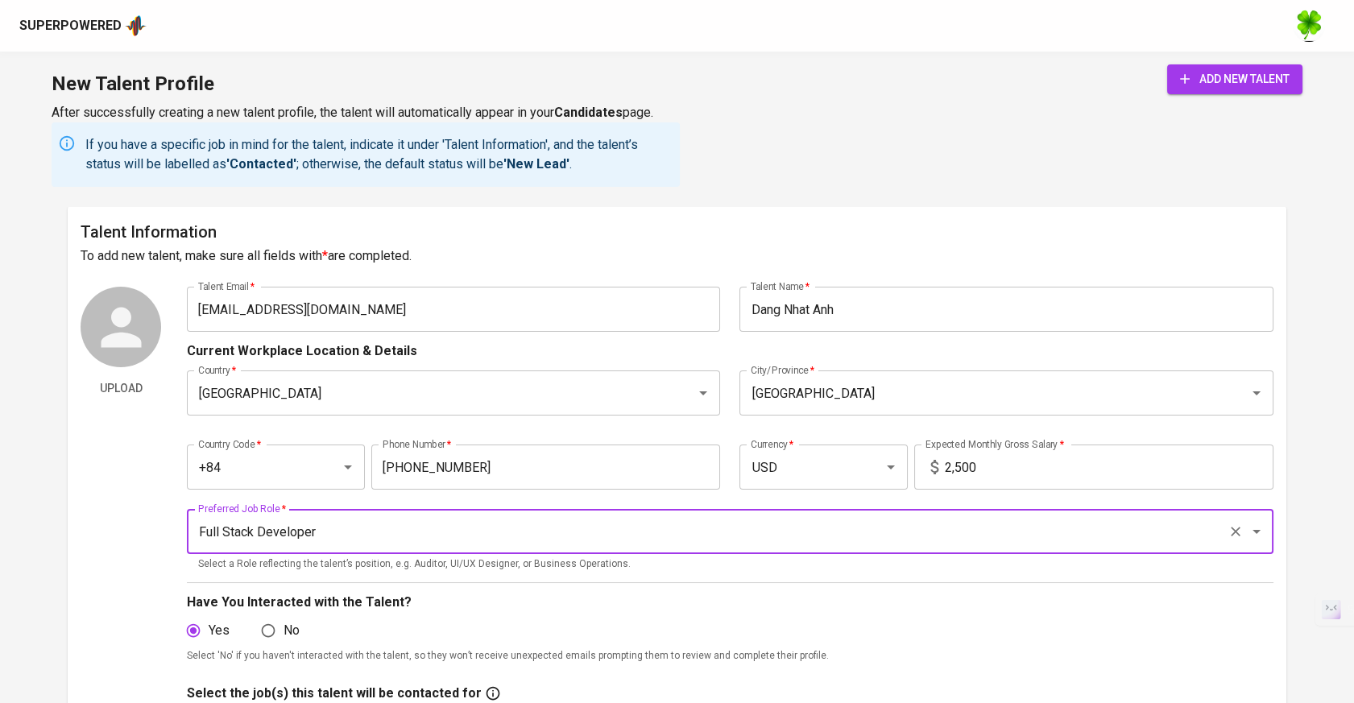
type input "Full Stack Developer"
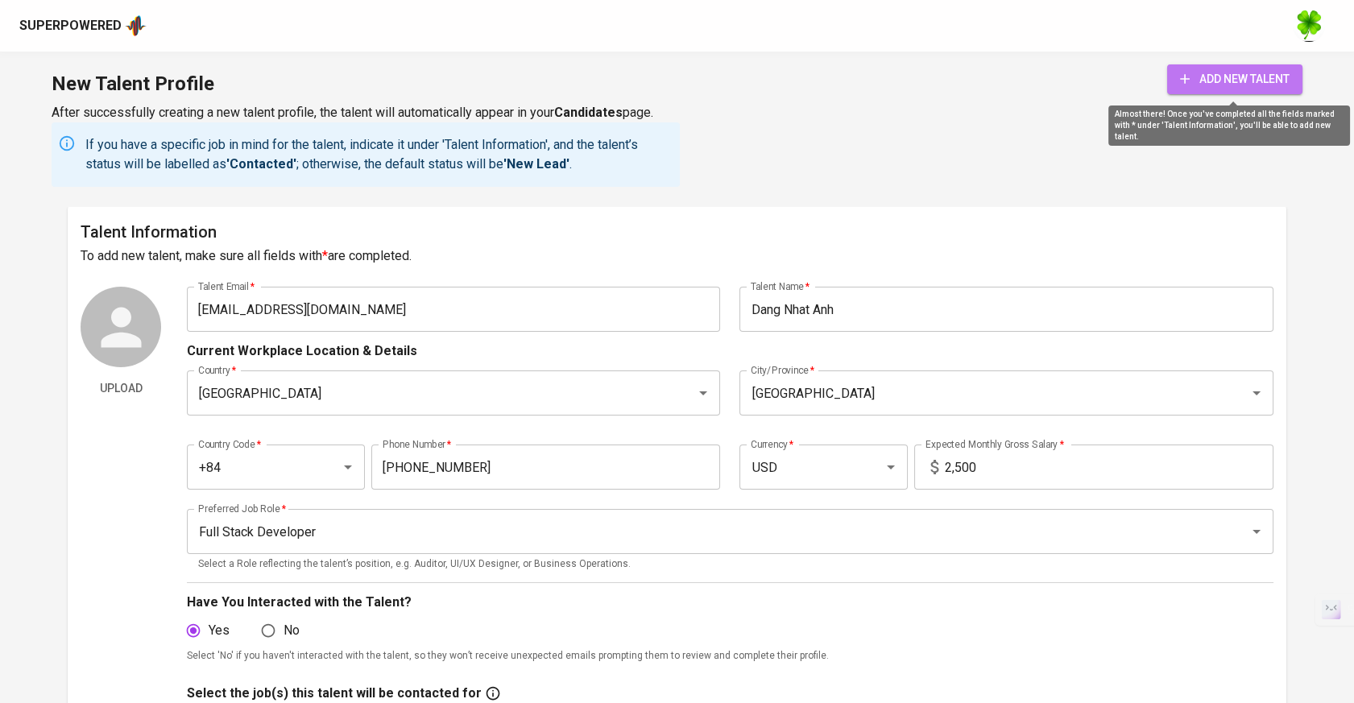
click at [1272, 65] on button "add new talent" at bounding box center [1234, 79] width 135 height 30
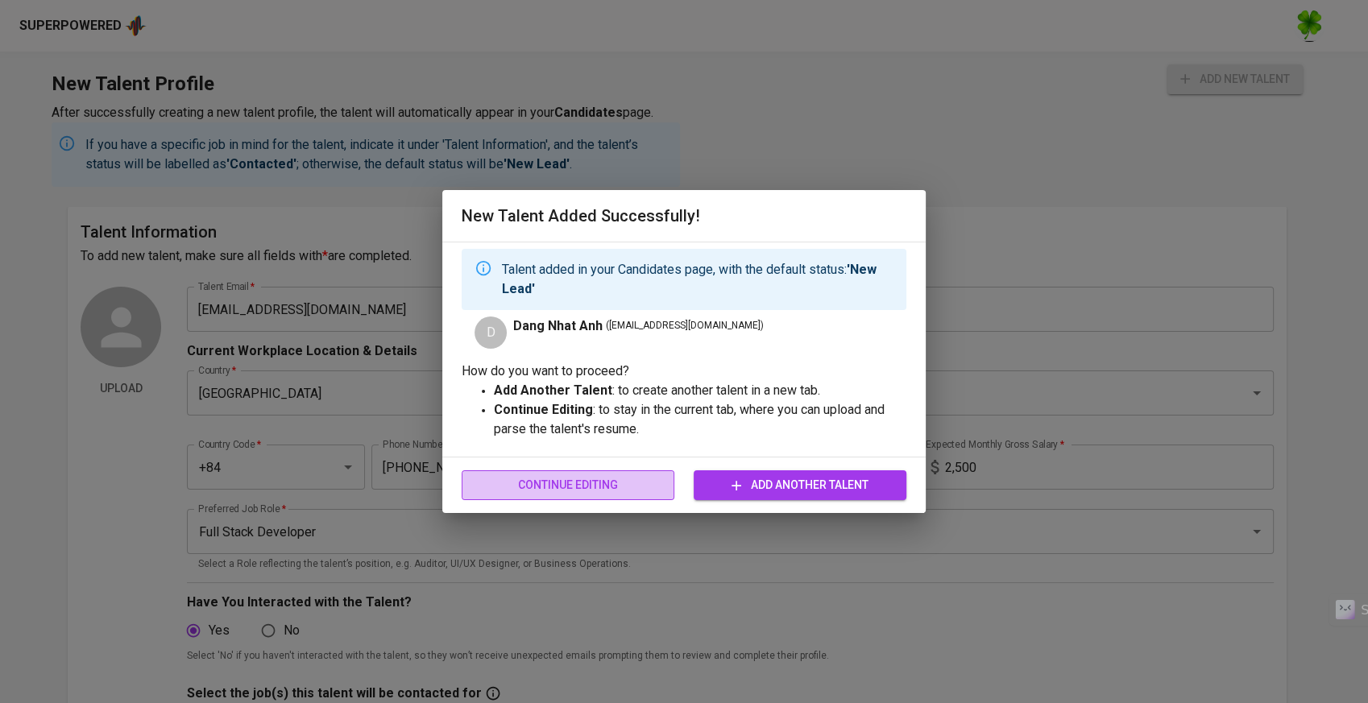
click at [596, 487] on span "Continue Editing" at bounding box center [567, 485] width 187 height 20
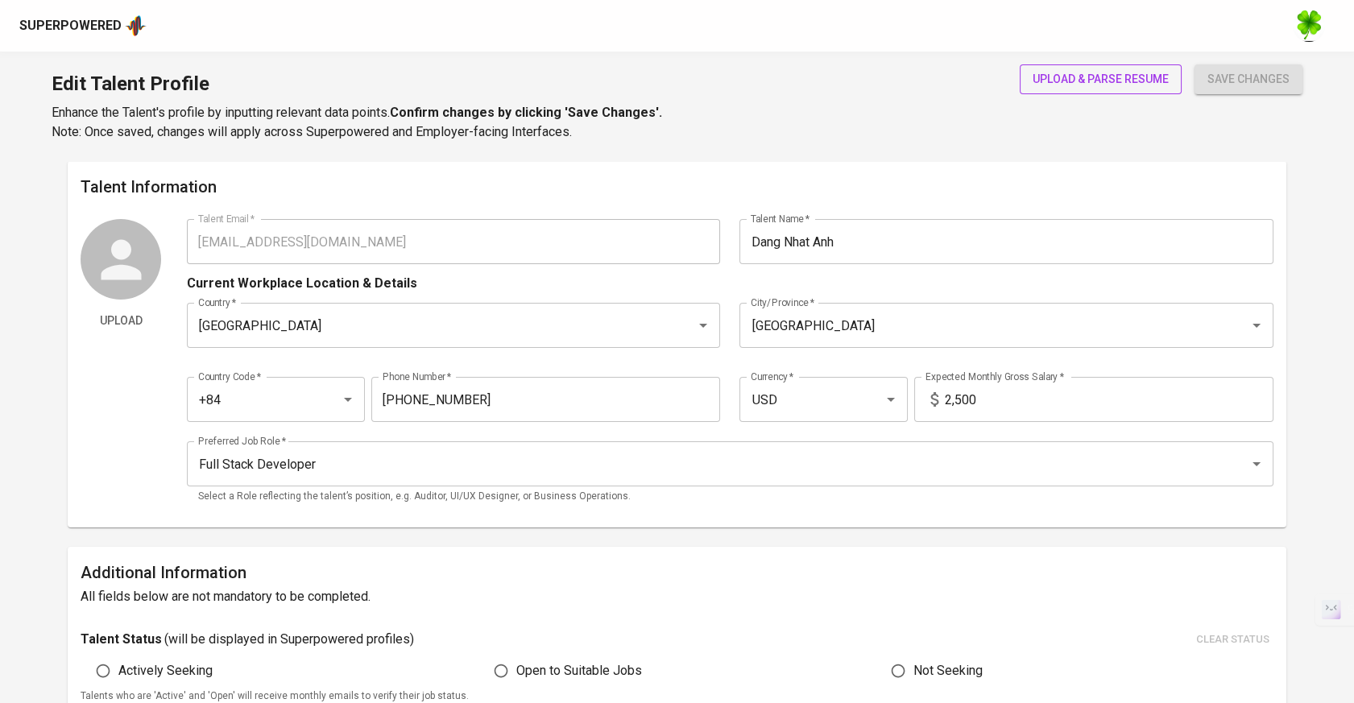
click at [1137, 79] on span "upload & parse resume" at bounding box center [1101, 79] width 136 height 20
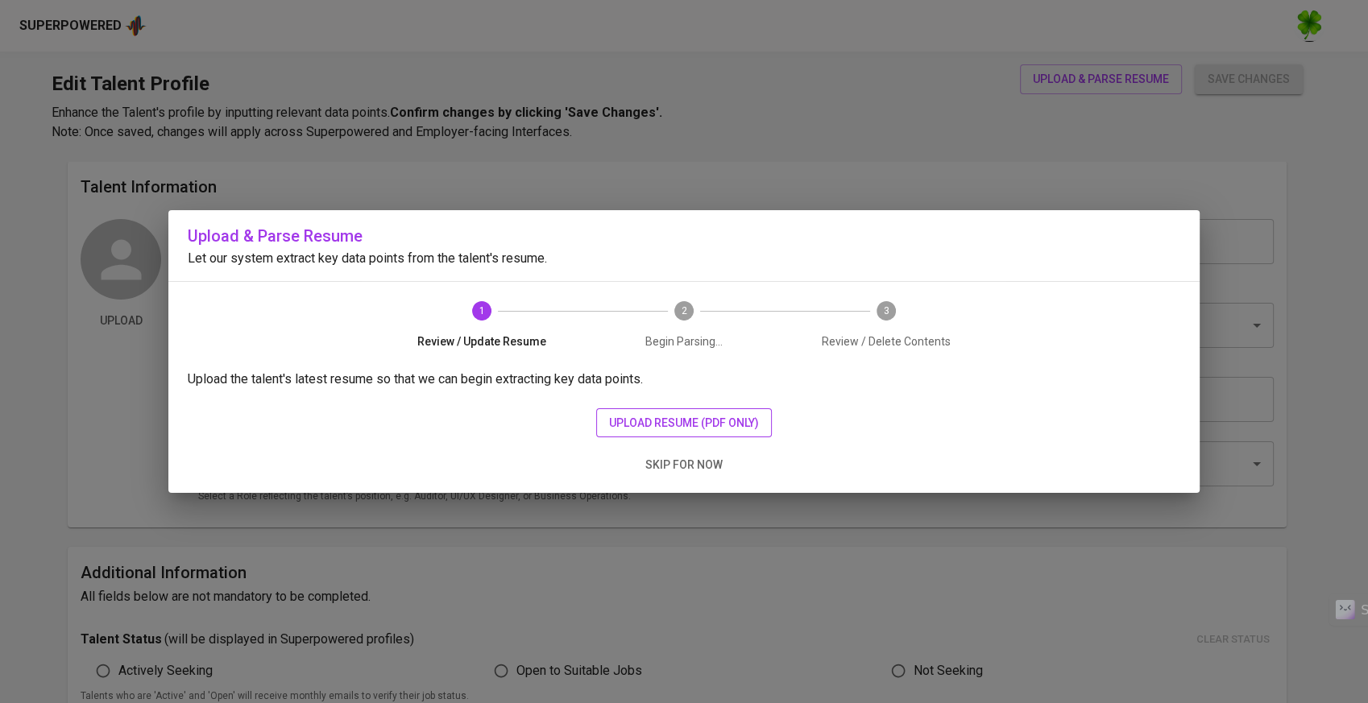
click at [629, 428] on span "upload resume (pdf only)" at bounding box center [684, 423] width 150 height 20
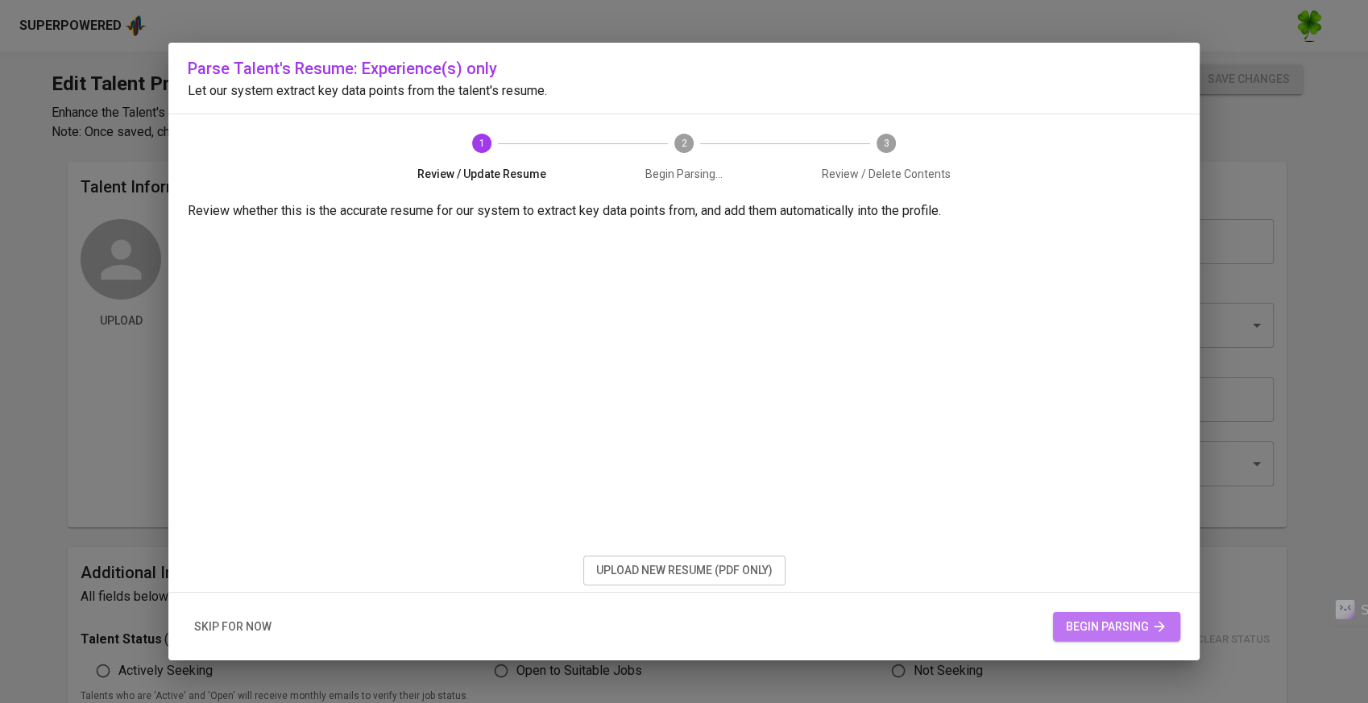
click at [1104, 631] on span "begin parsing" at bounding box center [1116, 627] width 101 height 20
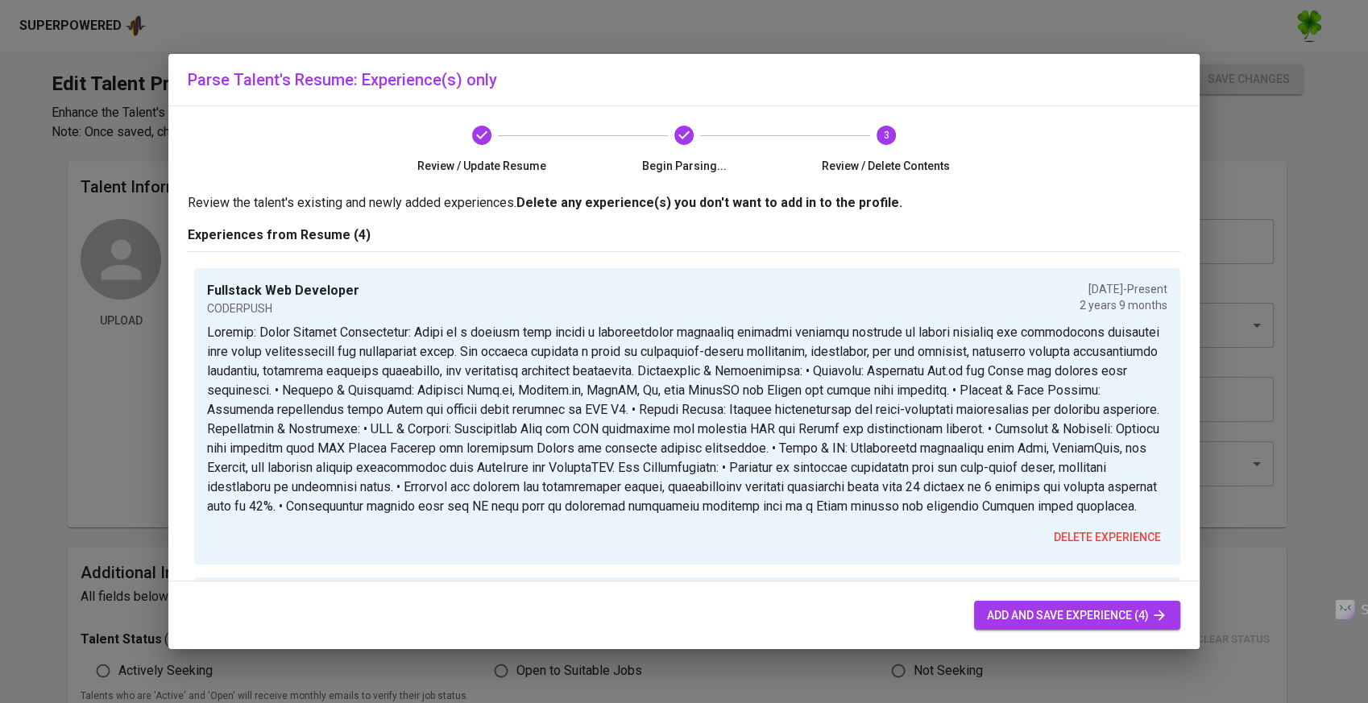
click at [1025, 610] on span "add and save experience (4)" at bounding box center [1077, 616] width 180 height 20
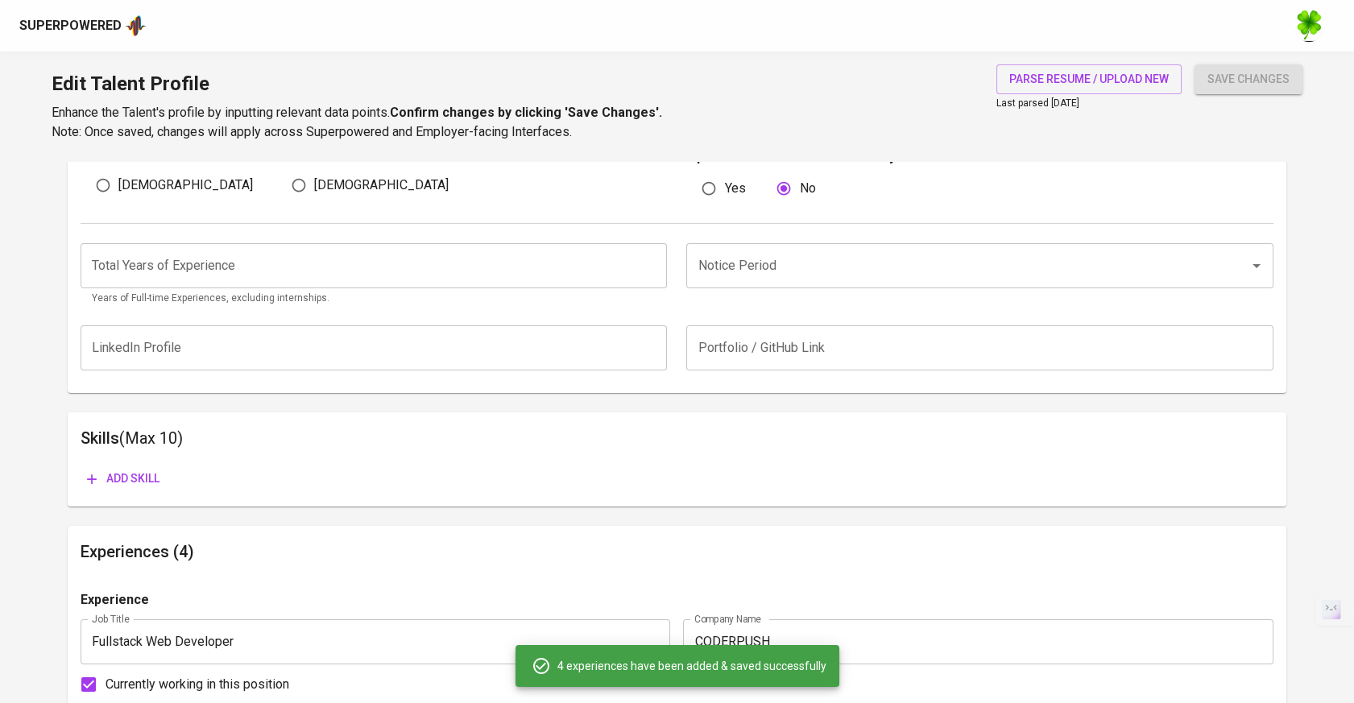
scroll to position [312, 0]
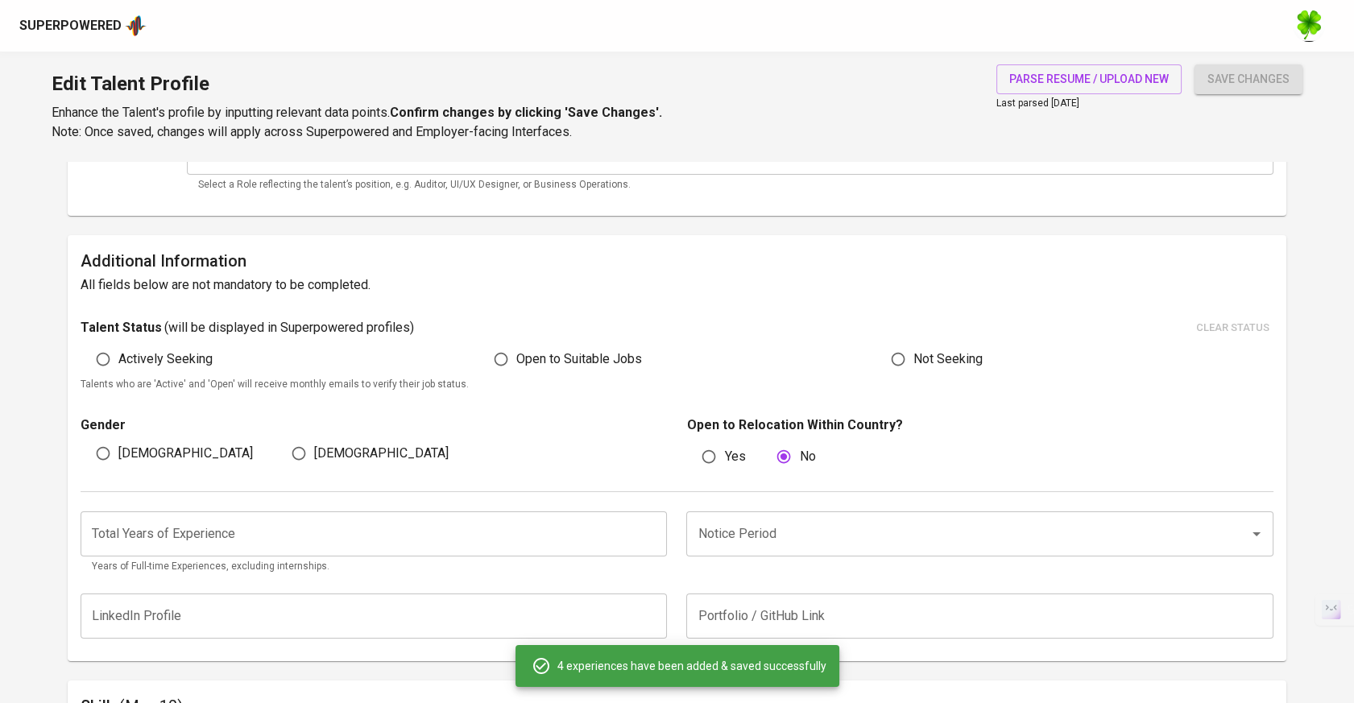
click at [632, 351] on span "Open to Suitable Jobs" at bounding box center [579, 359] width 126 height 19
click at [516, 351] on input "Open to Suitable Jobs" at bounding box center [501, 359] width 31 height 31
radio input "true"
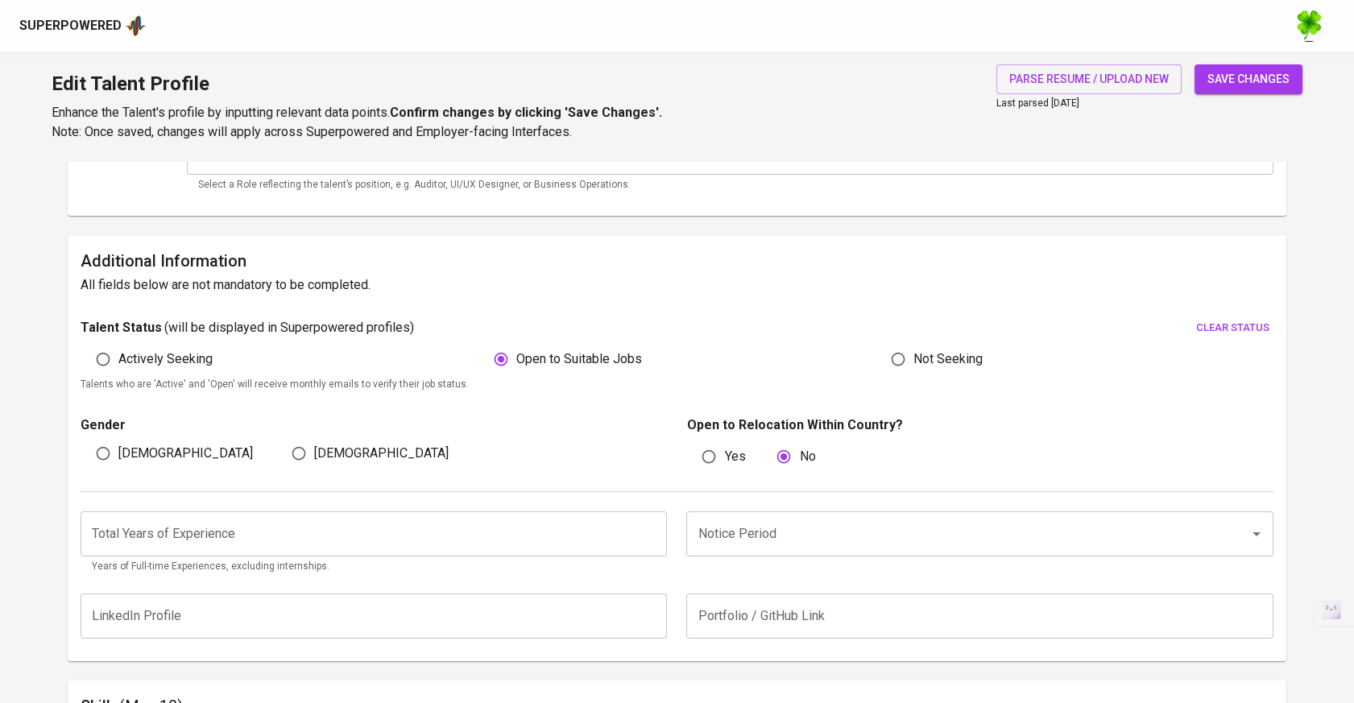
click at [1270, 72] on span "save changes" at bounding box center [1249, 79] width 82 height 20
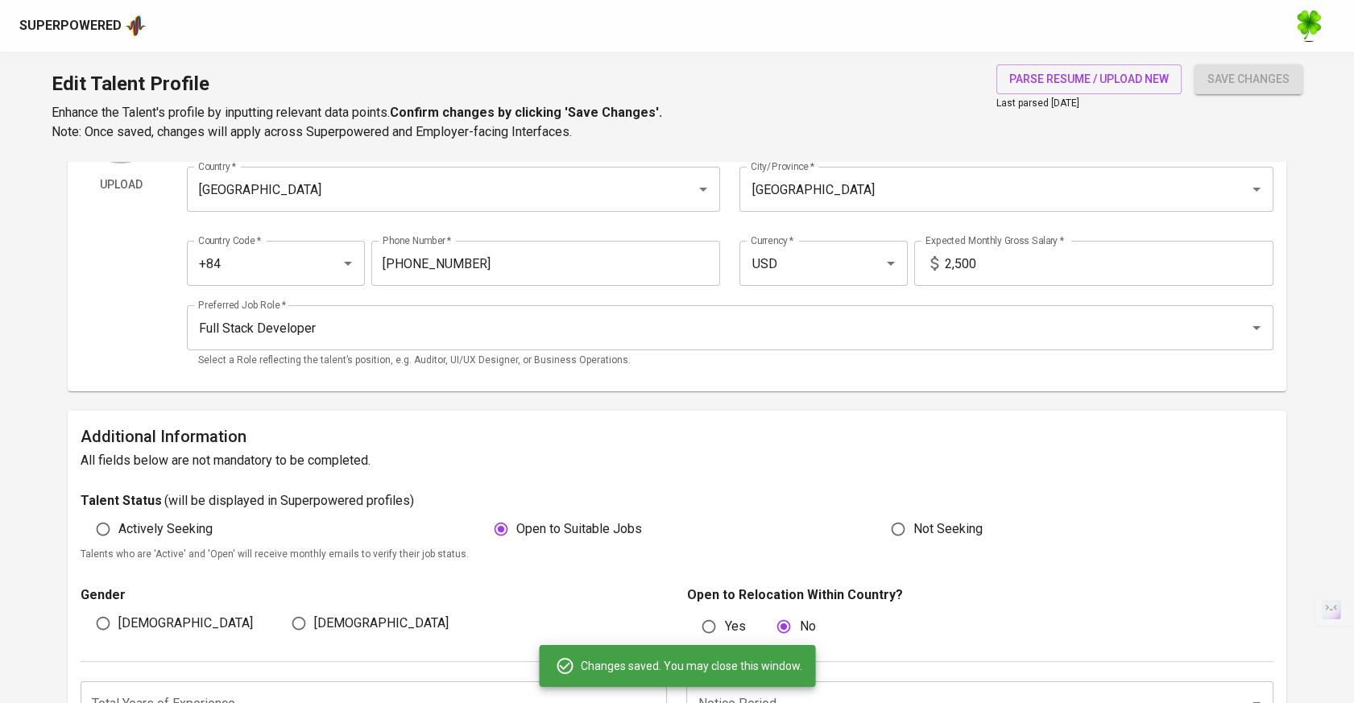
scroll to position [0, 0]
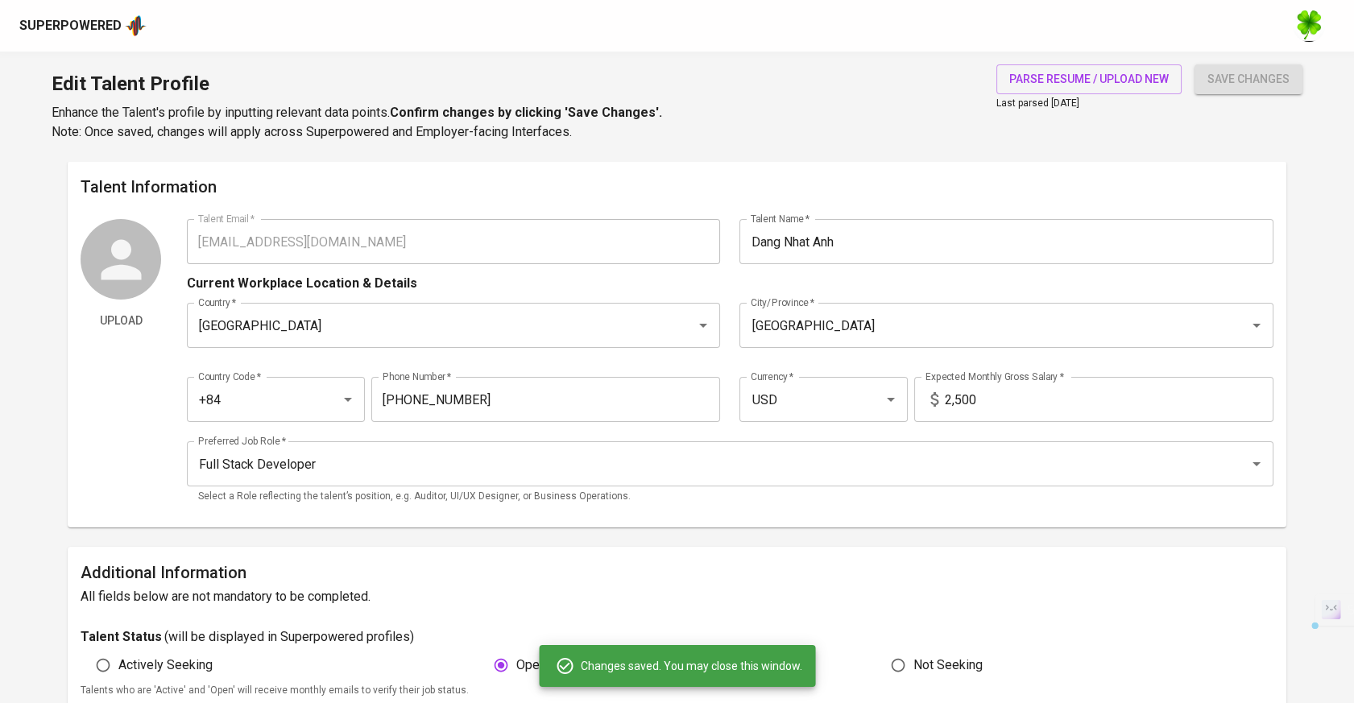
click at [150, 249] on div "Upload Talent Email   * dnhanh95@gmail.com Talent Email * Talent Name   * Dang …" at bounding box center [677, 367] width 1193 height 296
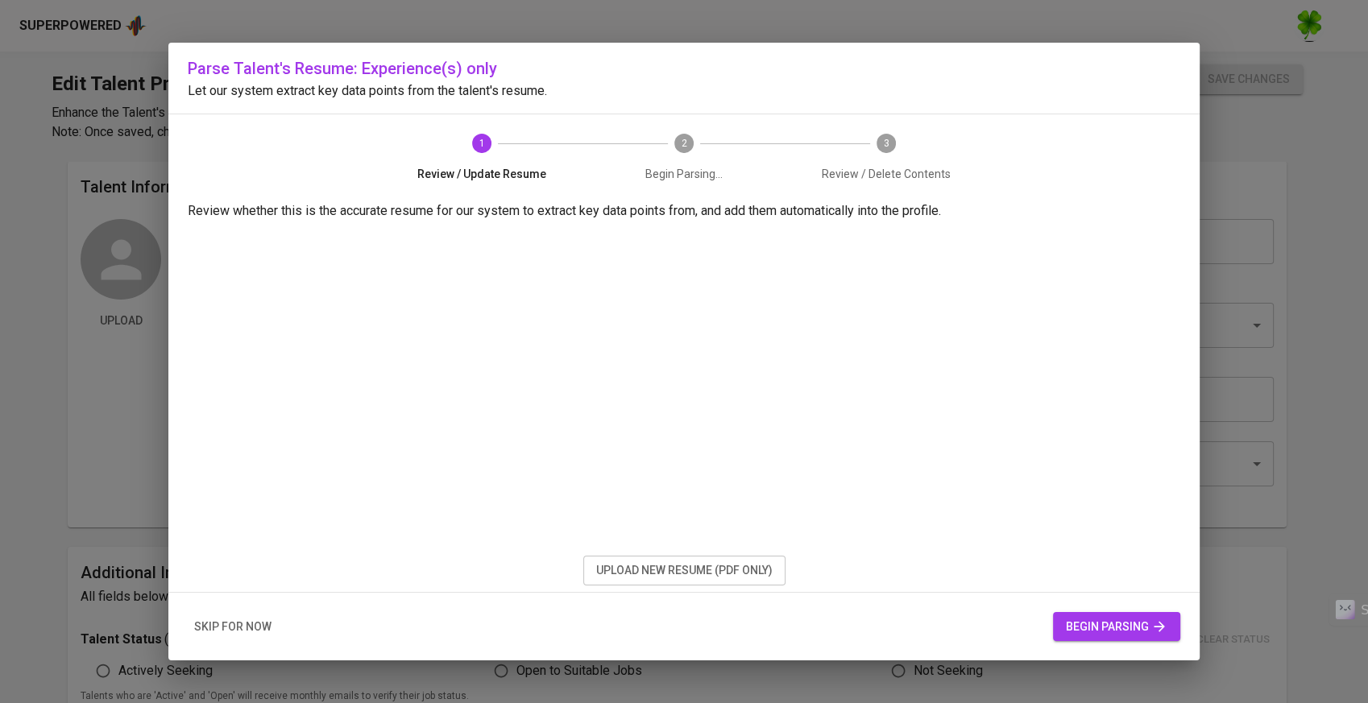
click at [0, 60] on html "Superpowered Edit Talent Profile Enhance the Talent's profile by inputting rele…" at bounding box center [684, 641] width 1368 height 1283
click at [72, 13] on div "Parse Talent's Resume: Experience(s) only Let our system extract key data point…" at bounding box center [684, 351] width 1368 height 703
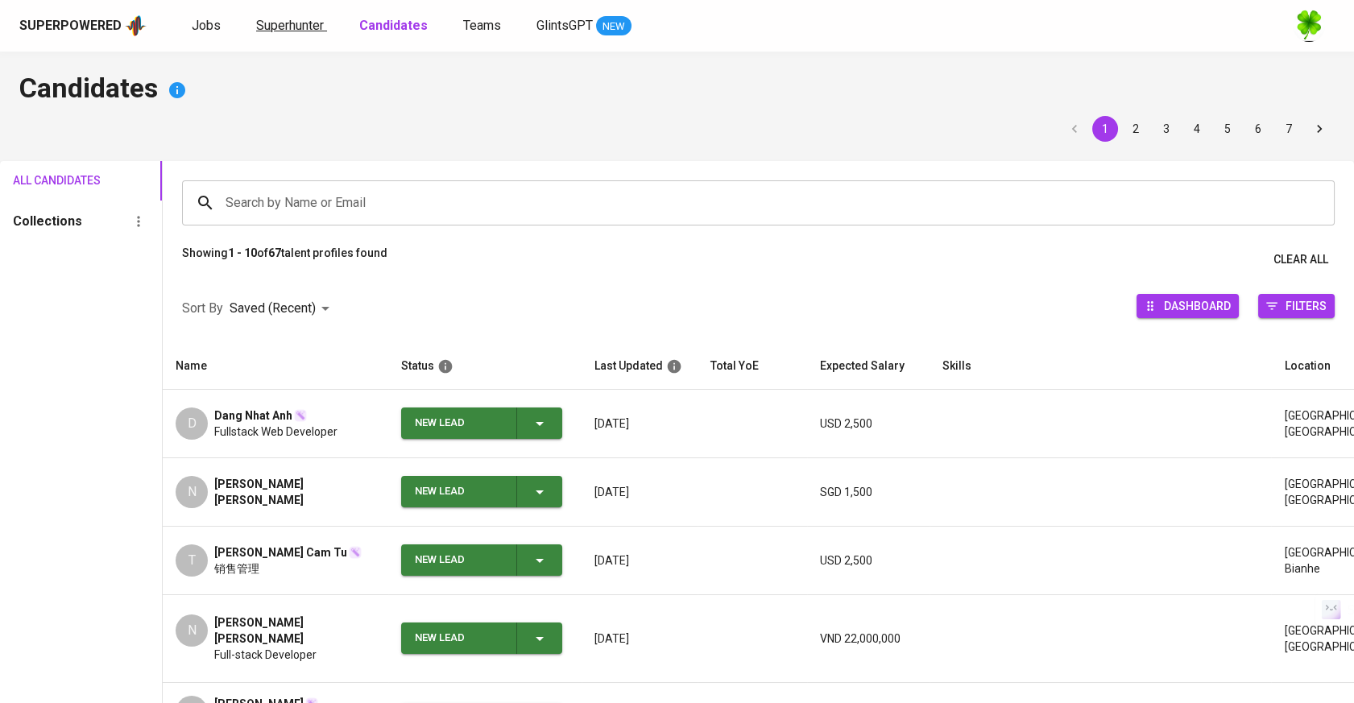
click at [300, 29] on span "Superhunter" at bounding box center [290, 25] width 68 height 15
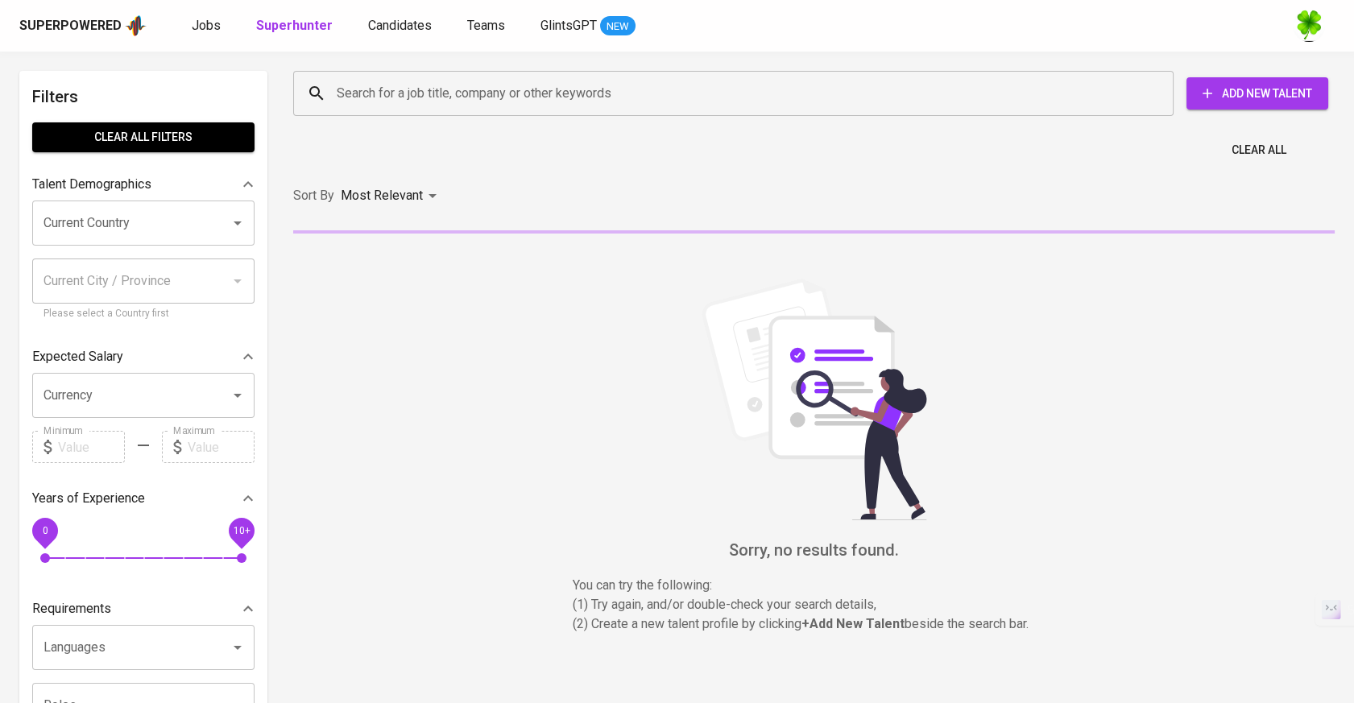
click at [570, 100] on input "Search for a job title, company or other keywords" at bounding box center [738, 93] width 810 height 31
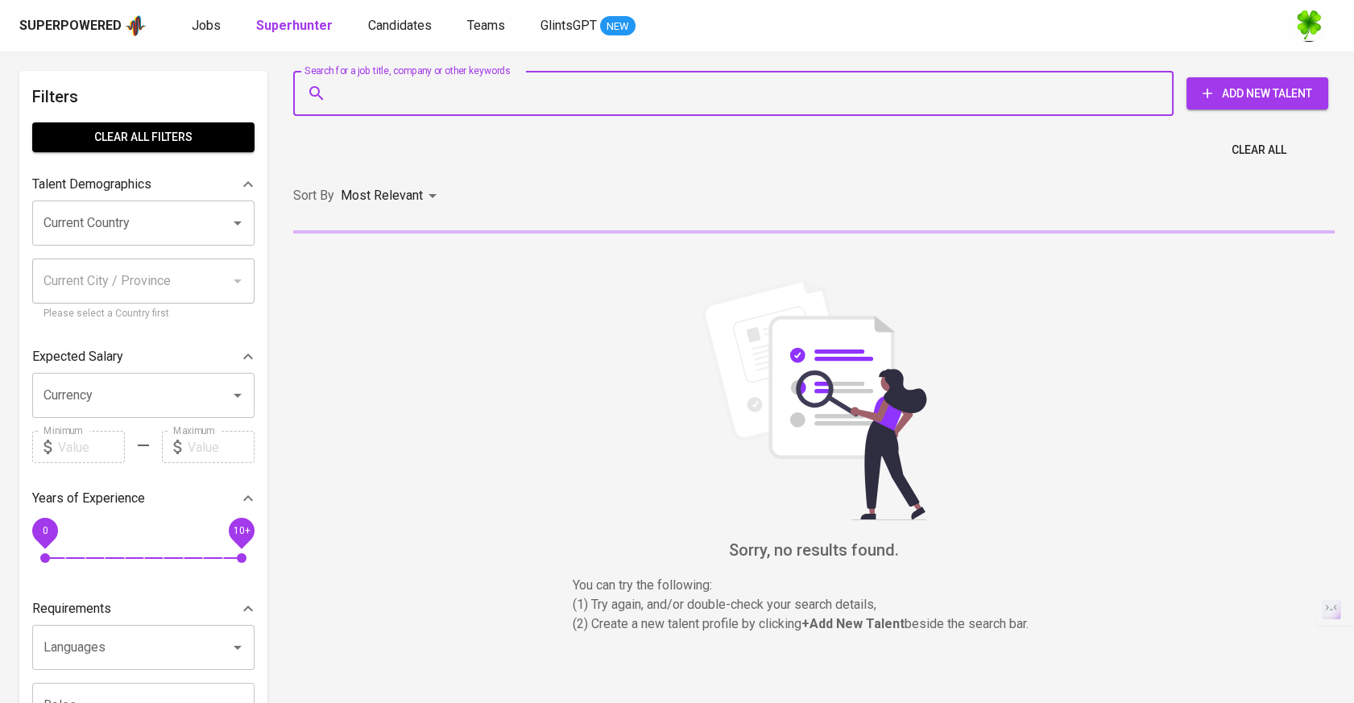
paste input "[EMAIL_ADDRESS][DOMAIN_NAME]"
type input "[EMAIL_ADDRESS][DOMAIN_NAME]"
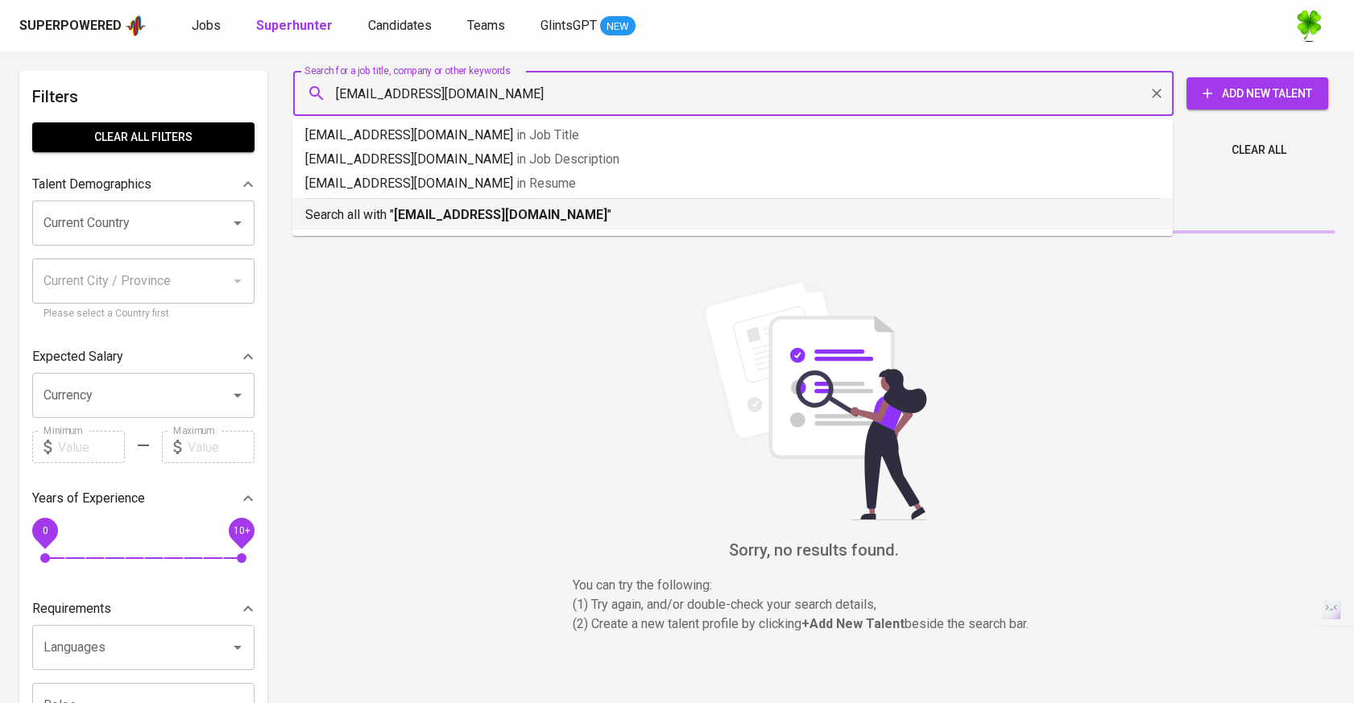
click at [533, 213] on b "[EMAIL_ADDRESS][DOMAIN_NAME]" at bounding box center [500, 214] width 213 height 15
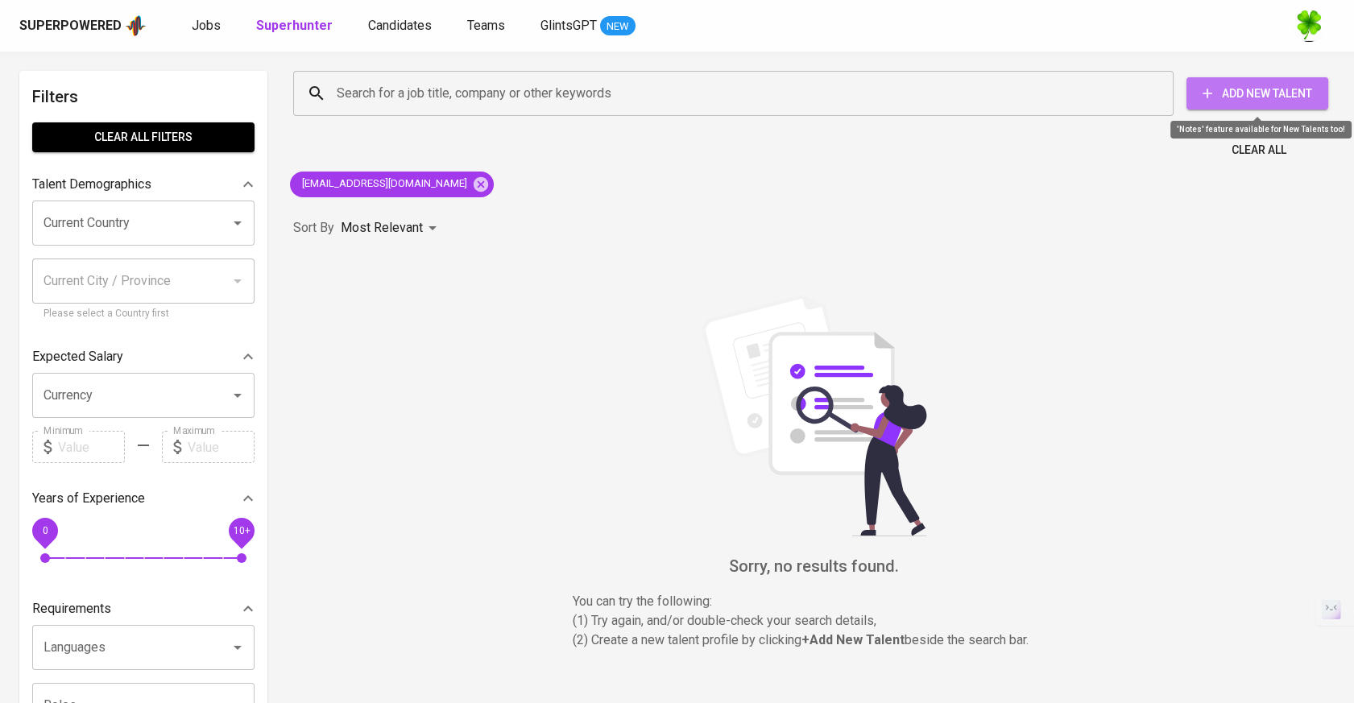
click at [1239, 97] on span "Add New Talent" at bounding box center [1257, 94] width 116 height 20
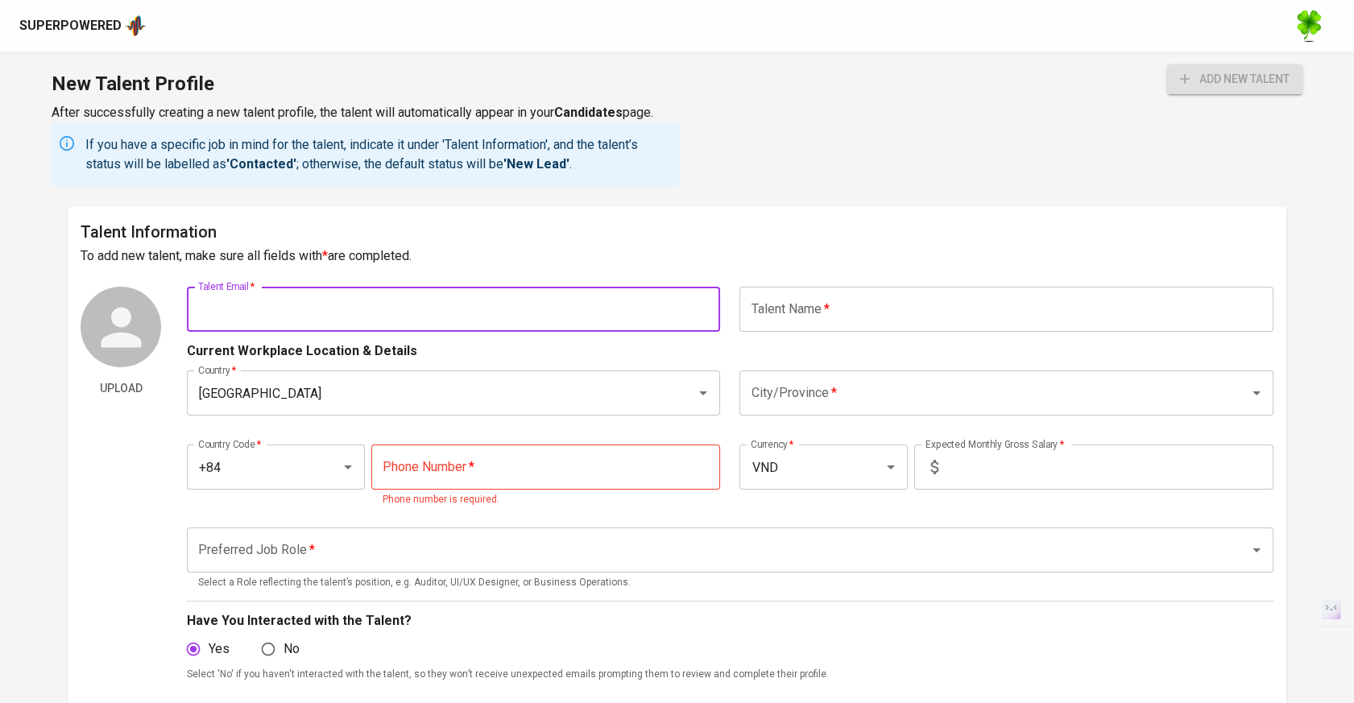
drag, startPoint x: 540, startPoint y: 308, endPoint x: 482, endPoint y: 314, distance: 58.4
click at [540, 308] on input "text" at bounding box center [453, 309] width 533 height 45
paste input "[EMAIL_ADDRESS][DOMAIN_NAME]"
type input "[EMAIL_ADDRESS][DOMAIN_NAME]"
click at [845, 292] on input "text" at bounding box center [1005, 309] width 533 height 45
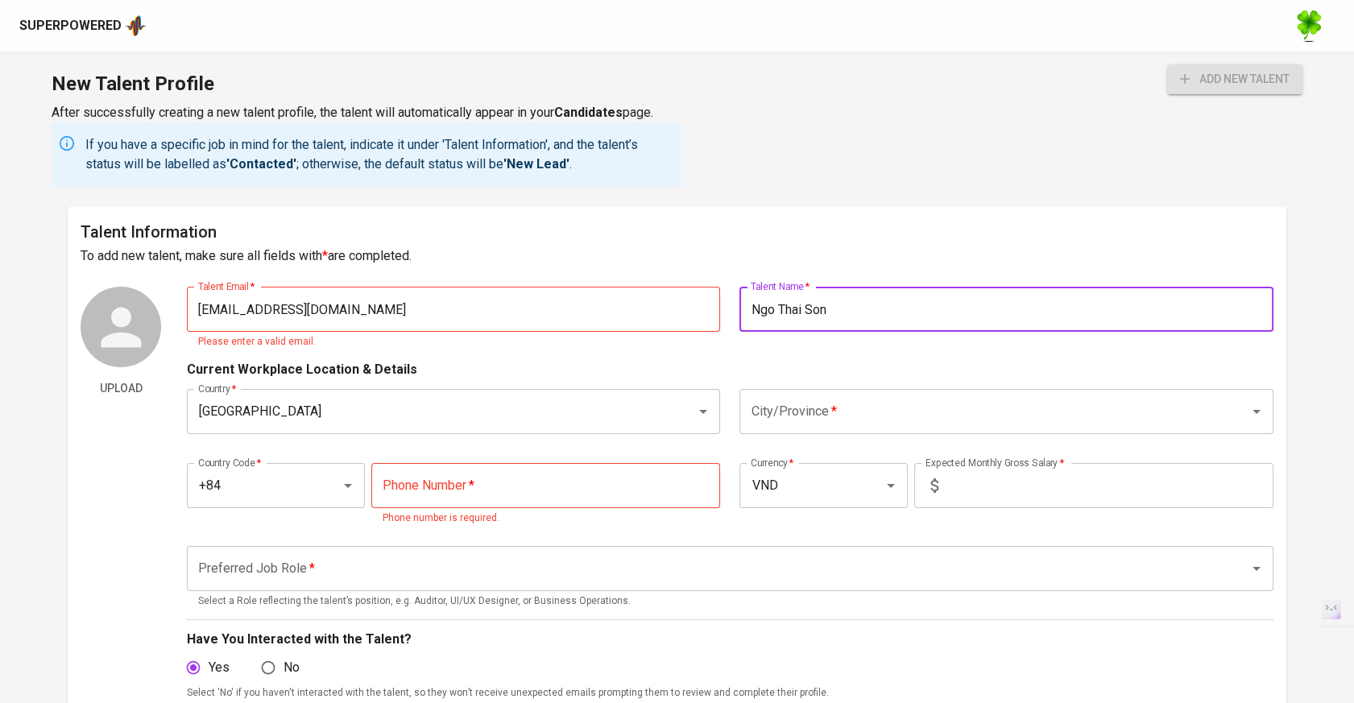
type input "Ngo Thai Son"
click at [577, 317] on input "[EMAIL_ADDRESS][DOMAIN_NAME]" at bounding box center [453, 309] width 533 height 45
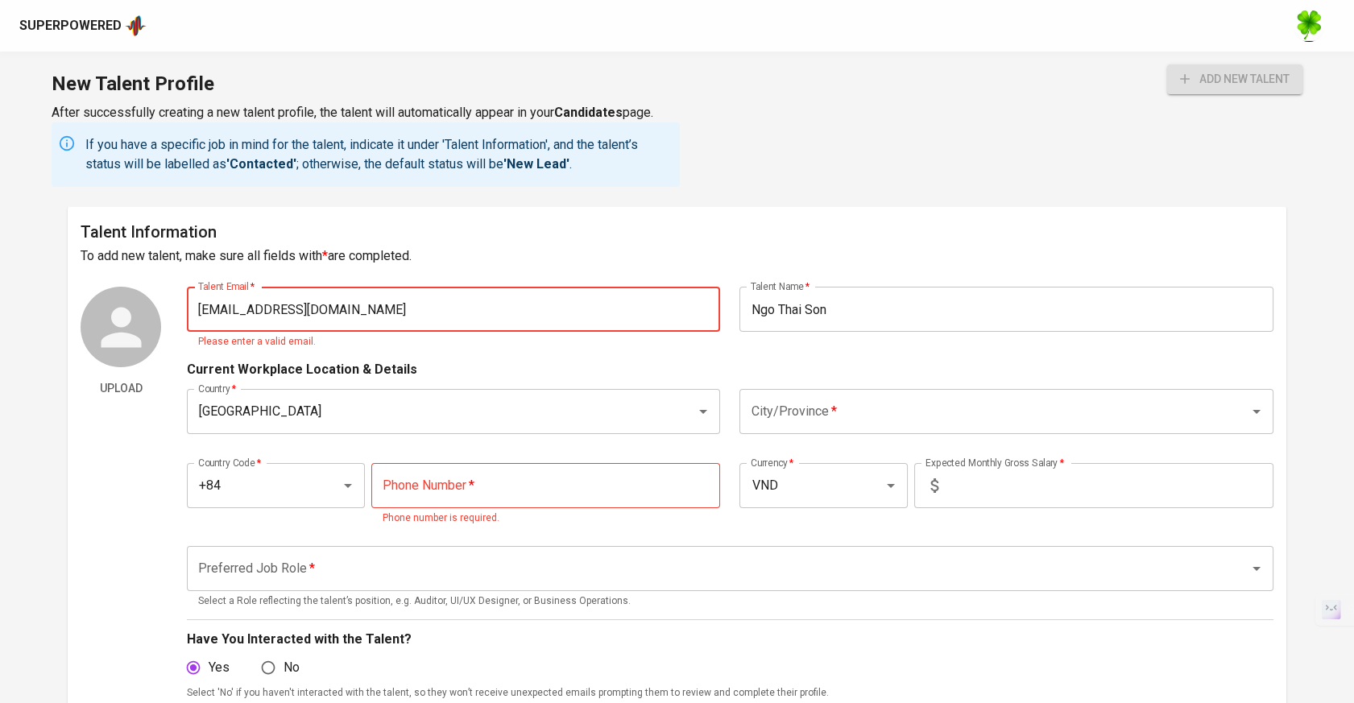
type input "[EMAIL_ADDRESS][DOMAIN_NAME]"
click at [893, 404] on input "City/Province   *" at bounding box center [984, 411] width 474 height 31
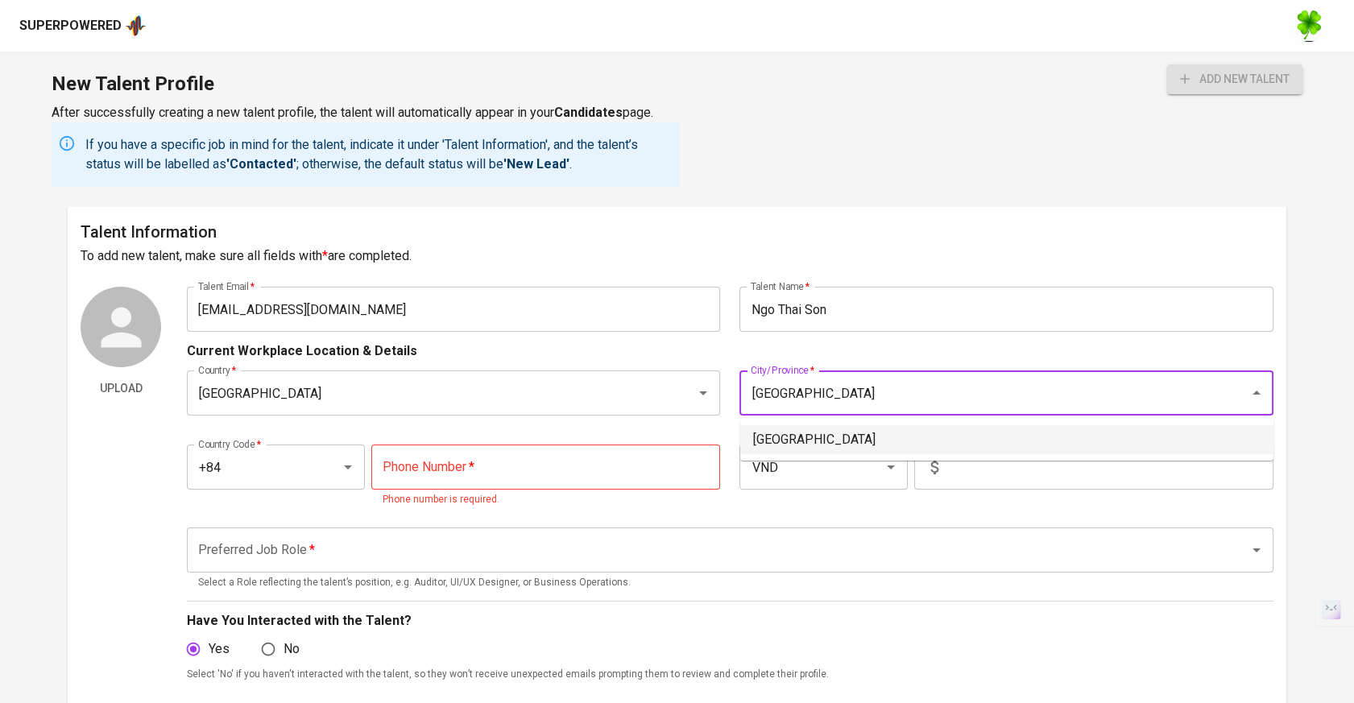
click at [826, 429] on li "[GEOGRAPHIC_DATA]" at bounding box center [1006, 439] width 533 height 29
type input "[GEOGRAPHIC_DATA]"
click at [454, 448] on input "tel" at bounding box center [546, 467] width 350 height 45
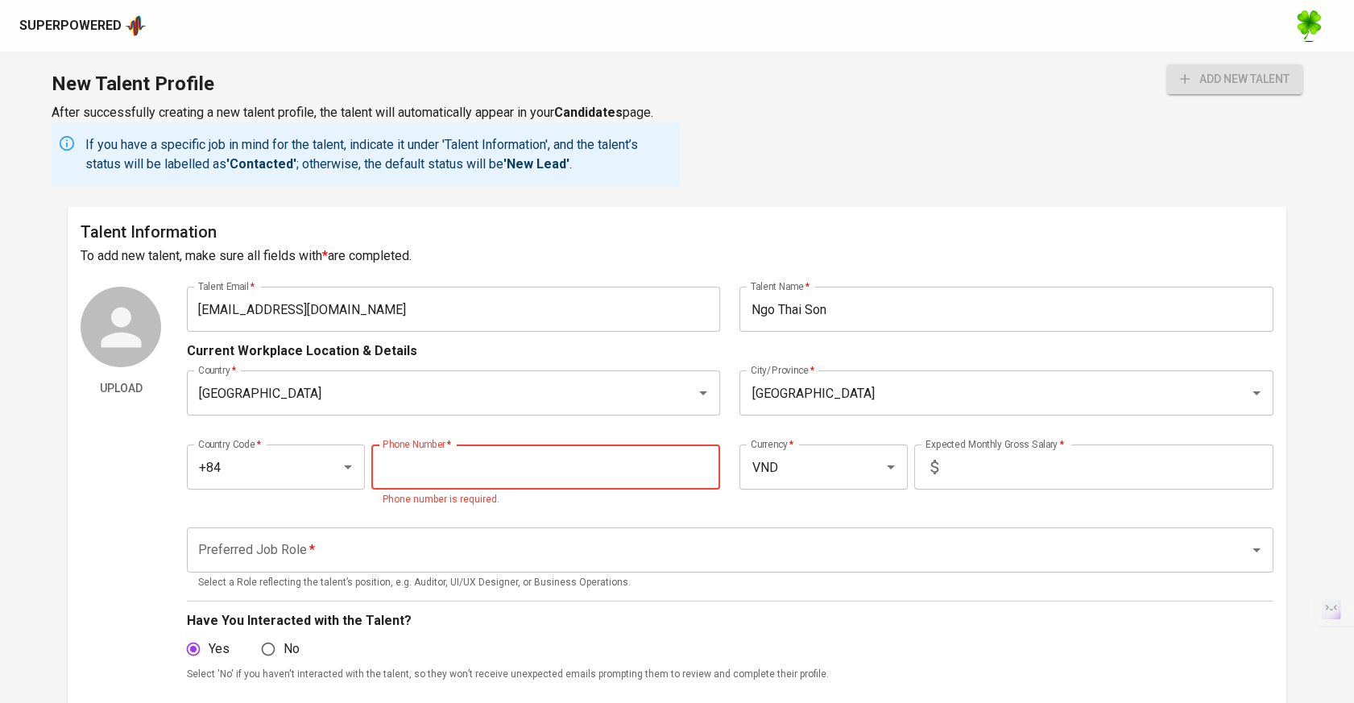
click at [593, 460] on input "tel" at bounding box center [546, 467] width 350 height 45
paste input "[PHONE_NUMBER]"
type input "[PHONE_NUMBER]"
click at [1085, 462] on input "text" at bounding box center [1109, 467] width 329 height 45
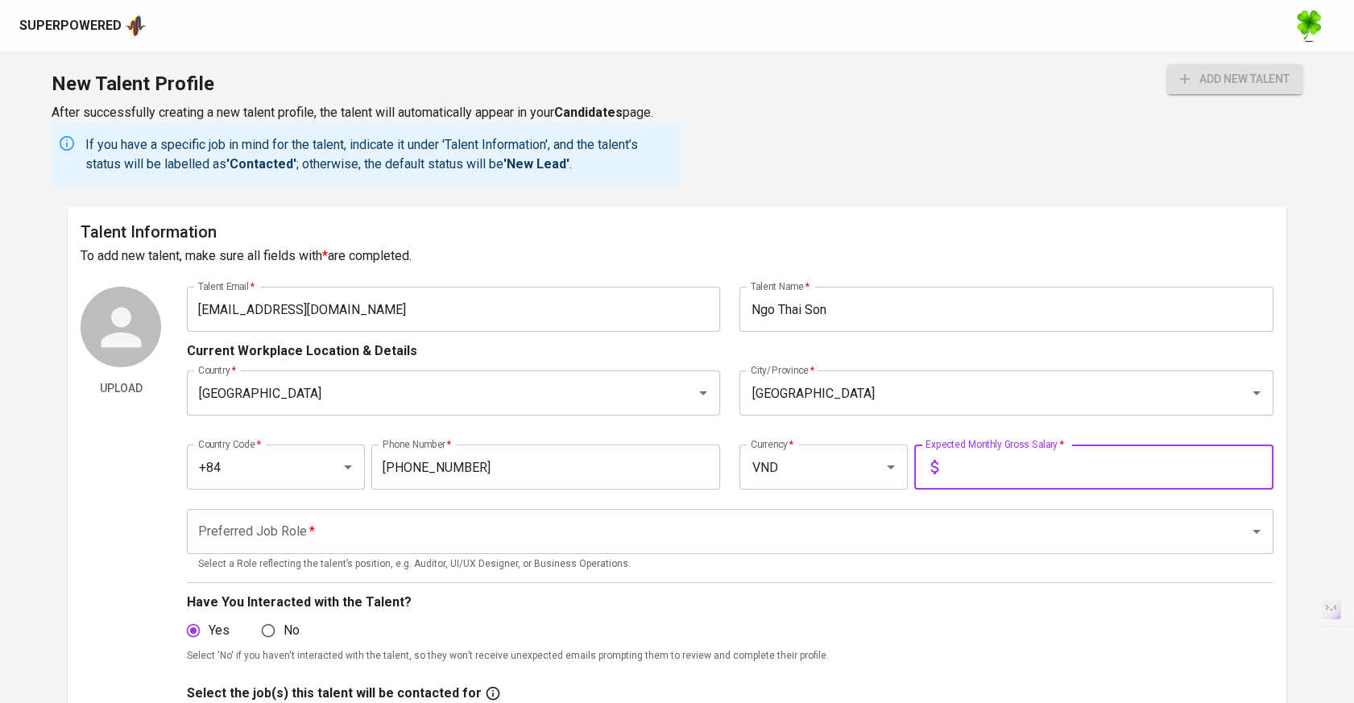
click at [999, 469] on input "text" at bounding box center [1109, 467] width 329 height 45
click at [825, 468] on input "VND" at bounding box center [801, 467] width 109 height 31
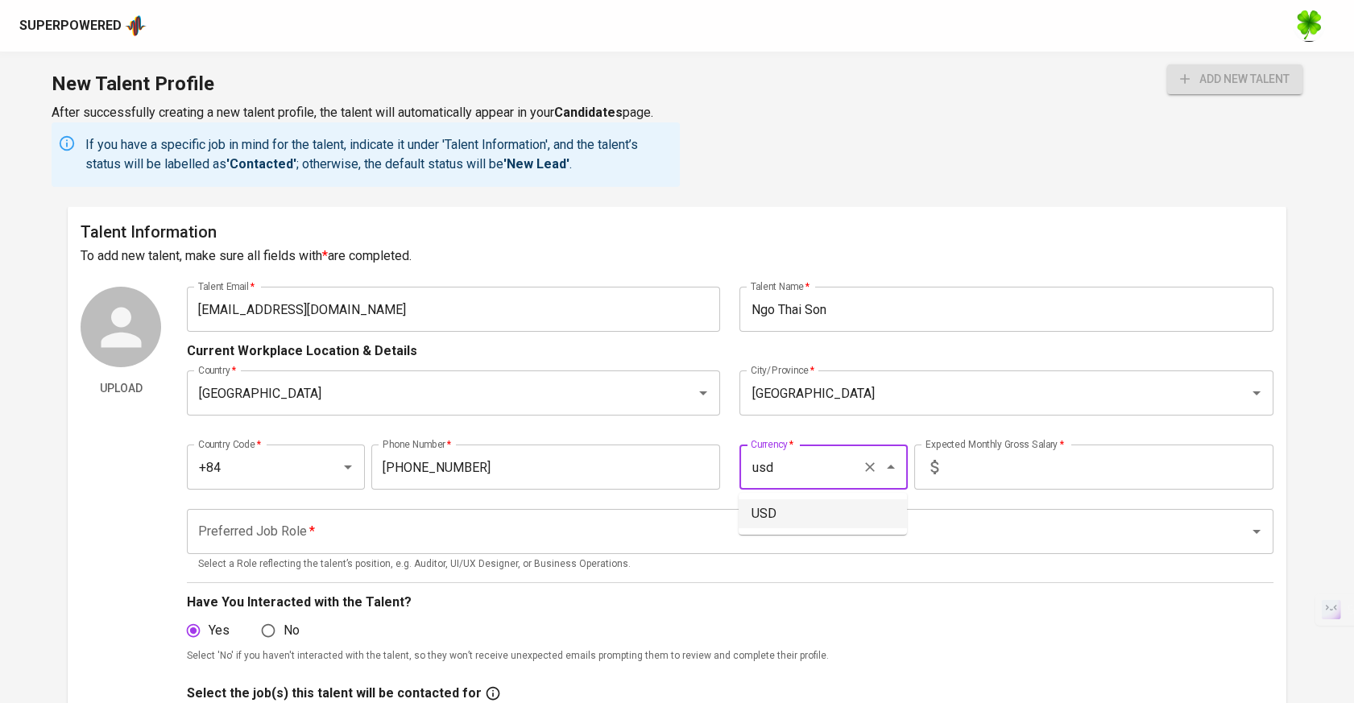
click at [802, 519] on li "USD" at bounding box center [823, 513] width 168 height 29
type input "USD"
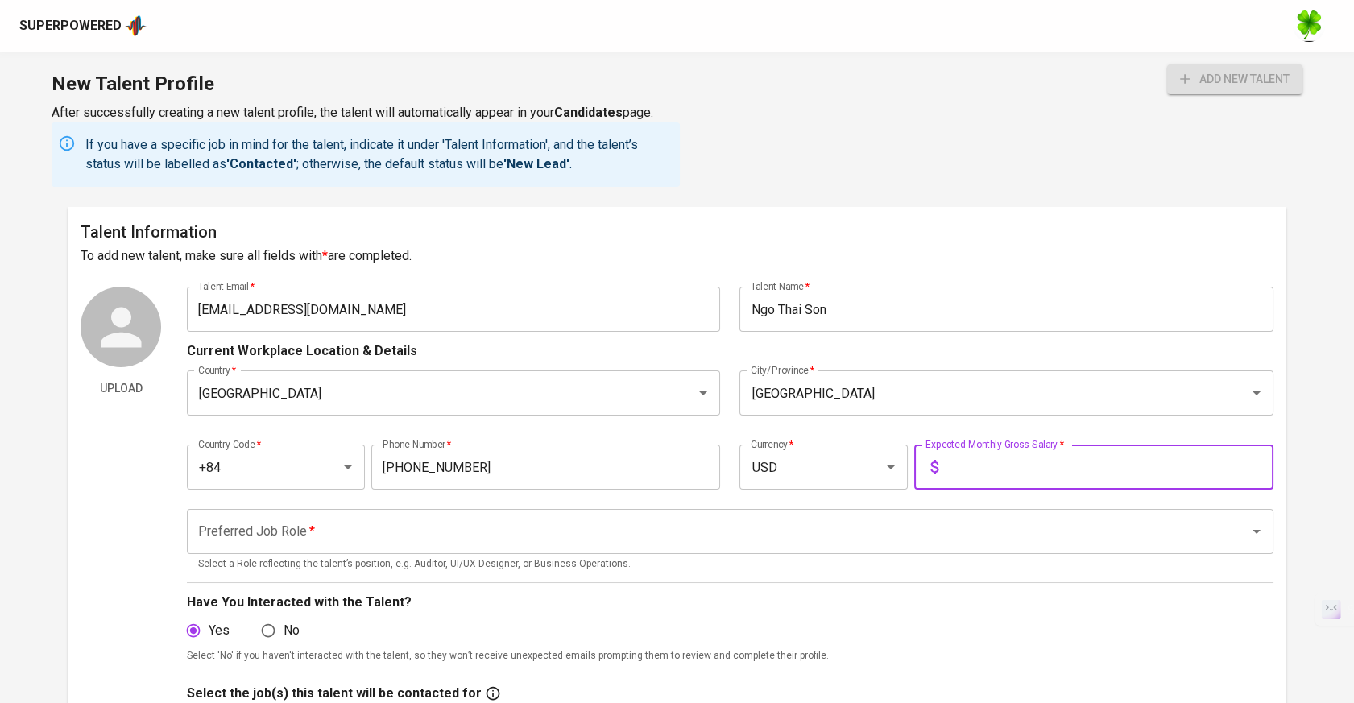
click at [1043, 470] on input "text" at bounding box center [1109, 467] width 329 height 45
type input "3,000"
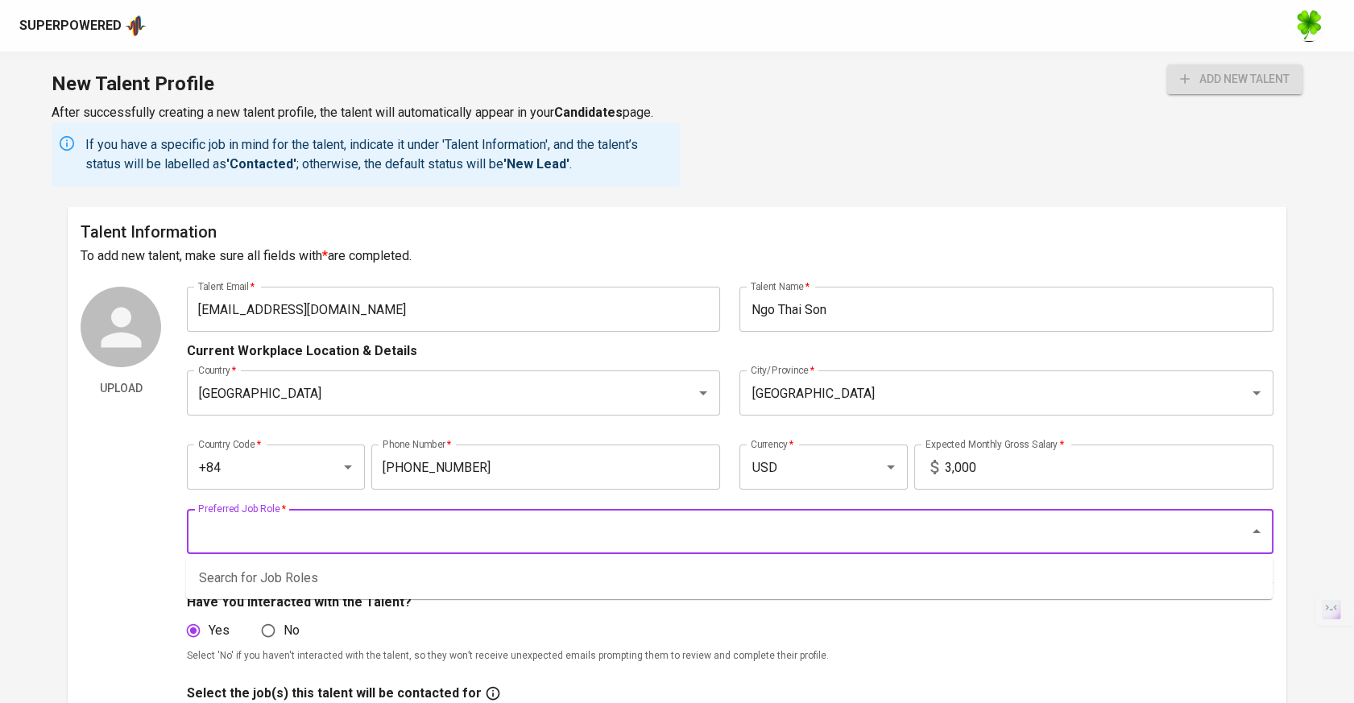
click at [913, 528] on input "Preferred Job Role   *" at bounding box center [707, 531] width 1027 height 31
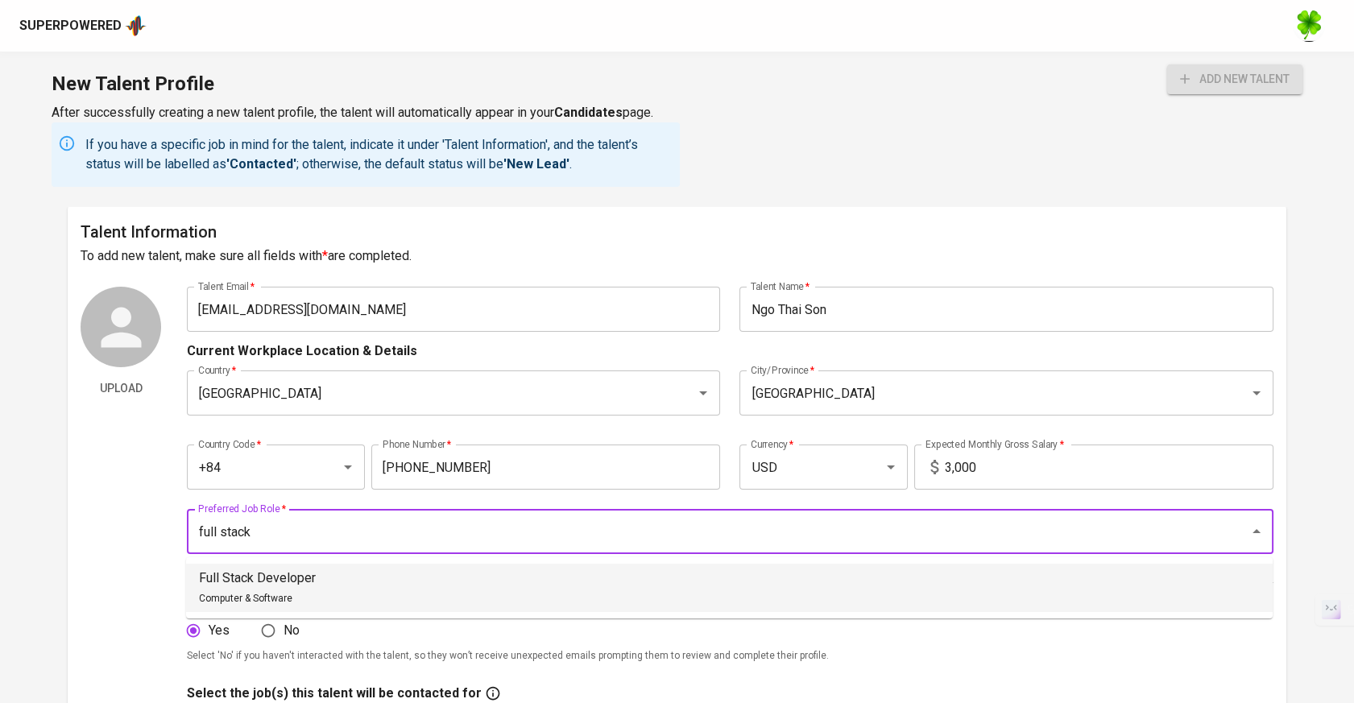
click at [868, 583] on li "Full Stack Developer Computer & Software" at bounding box center [729, 588] width 1087 height 48
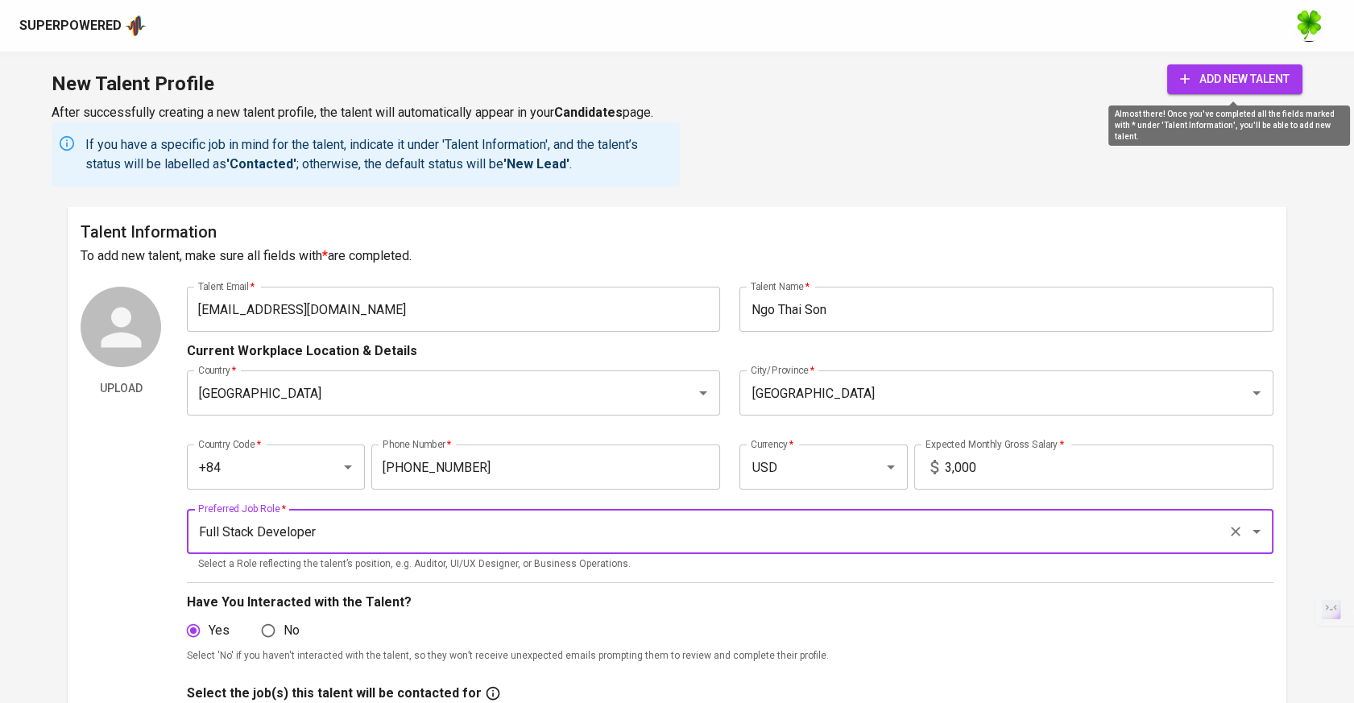
type input "Full Stack Developer"
click at [1216, 79] on span "add new talent" at bounding box center [1235, 79] width 110 height 20
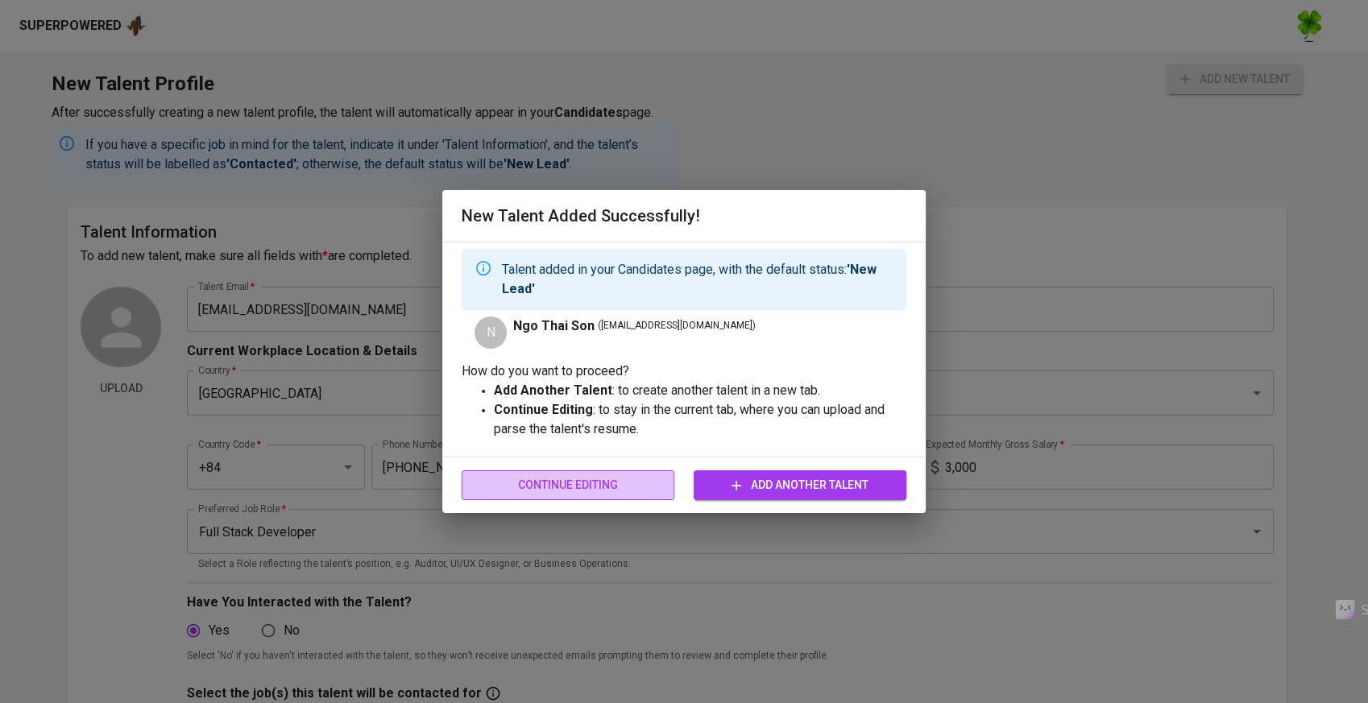
click at [585, 470] on button "Continue Editing" at bounding box center [568, 485] width 213 height 30
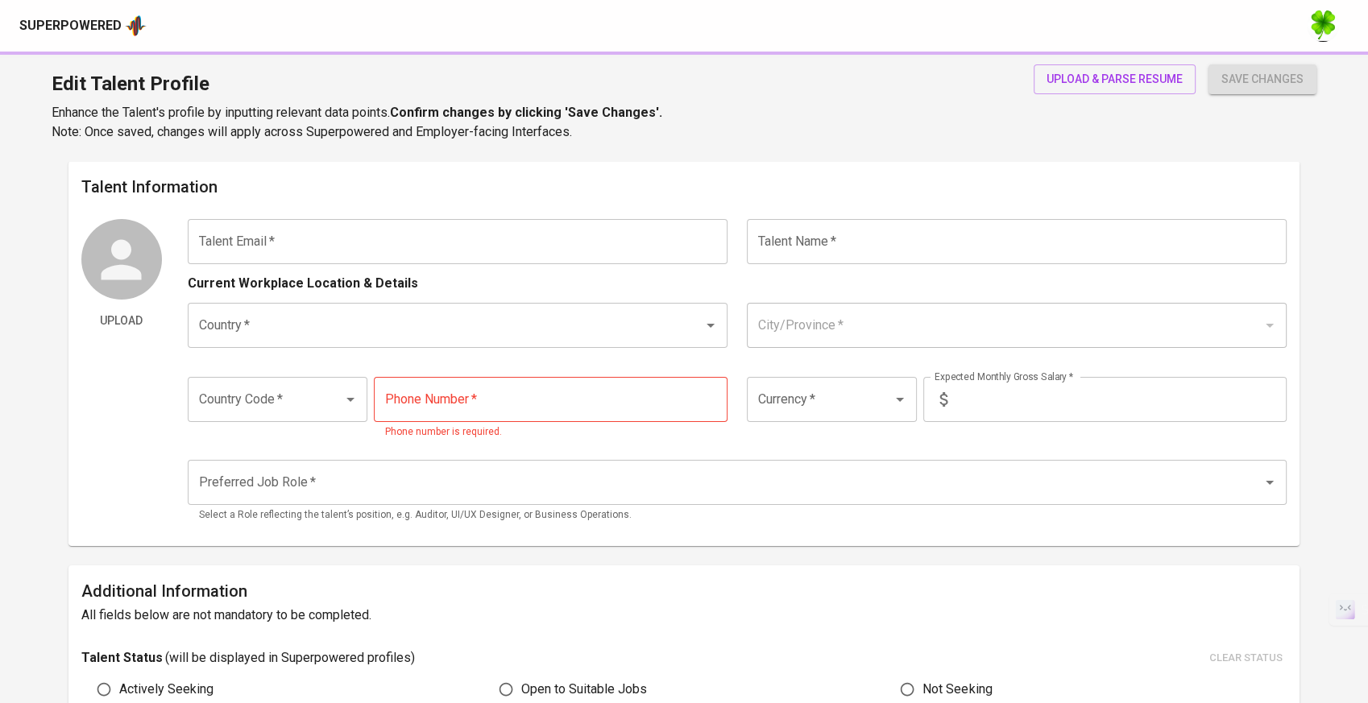
type input "[EMAIL_ADDRESS][DOMAIN_NAME]"
type input "Ngo Thai Son"
type input "Vietnam"
type input "Hà Nội"
type input "+84"
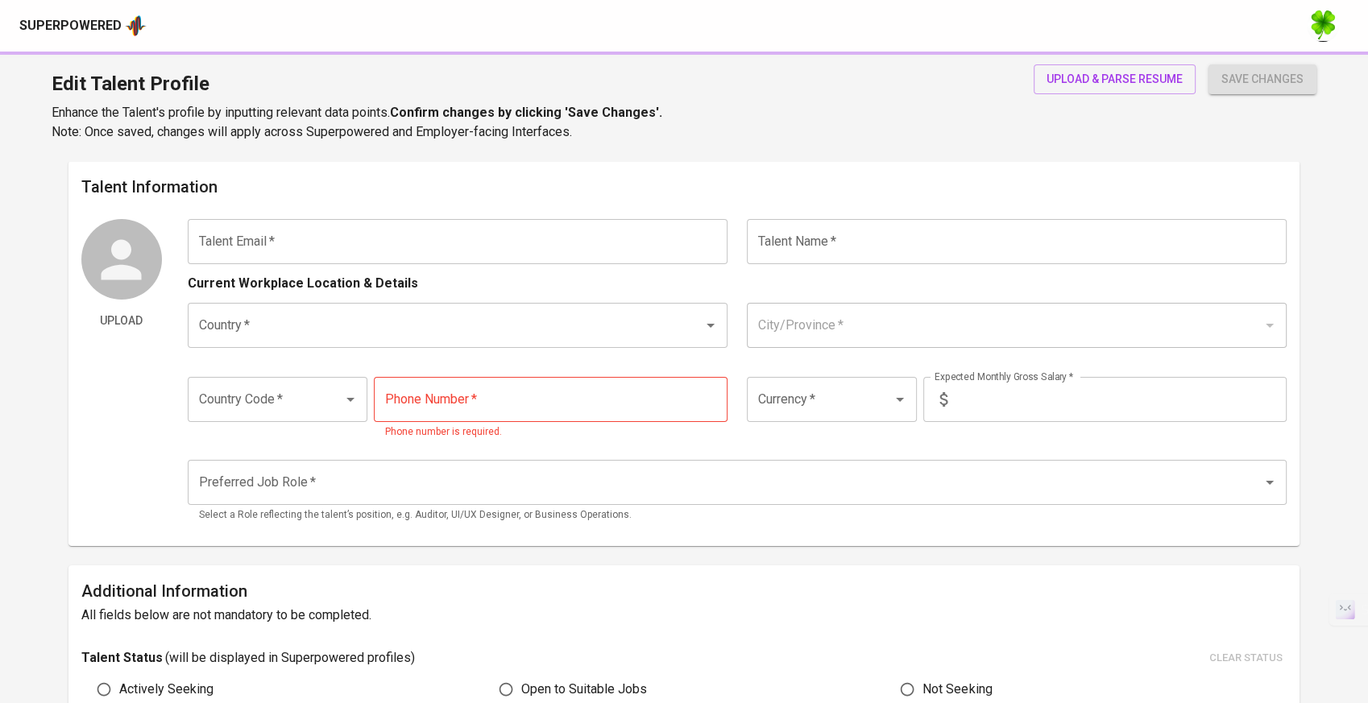
type input "988-942-804"
type input "USD"
type input "3,000"
type input "Full Stack Developer"
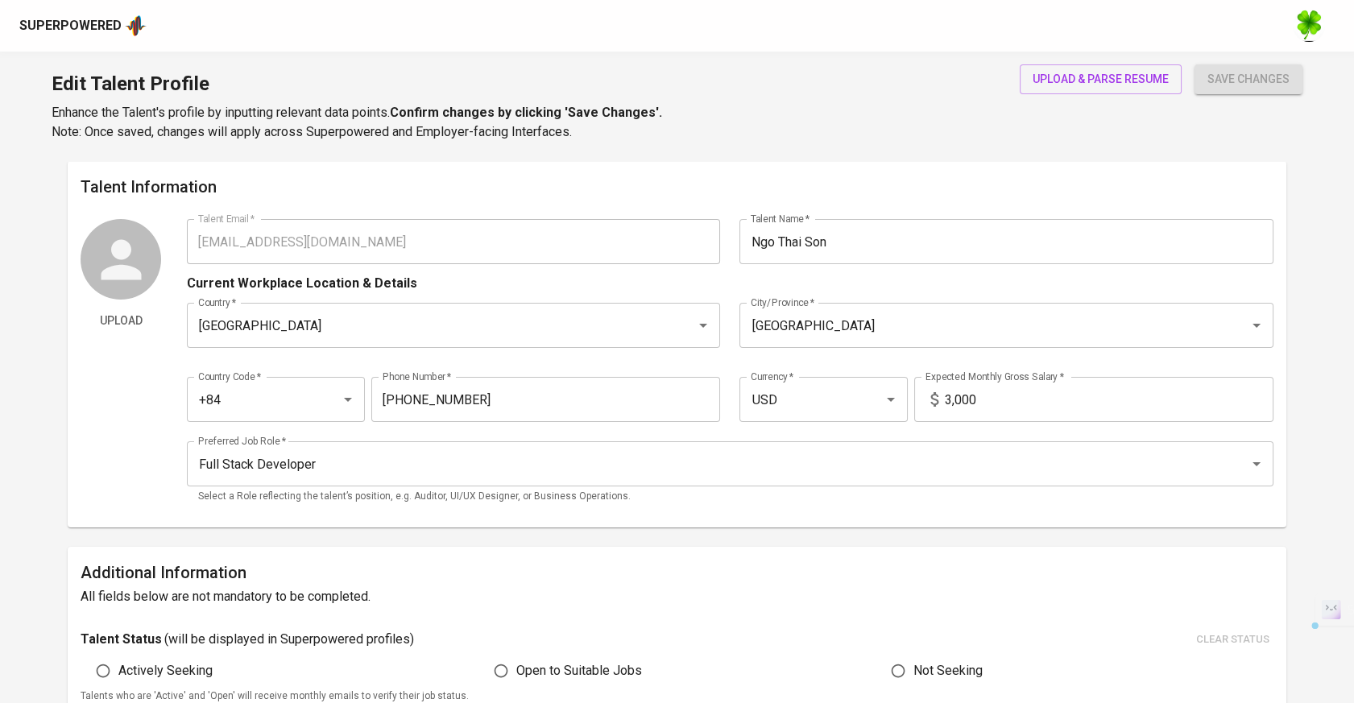
click at [631, 176] on div "Talent Information Upload Talent Email   * sonnt00805@gmail.com Talent Email * …" at bounding box center [677, 344] width 1219 height 367
click at [1108, 83] on span "upload & parse resume" at bounding box center [1101, 79] width 136 height 20
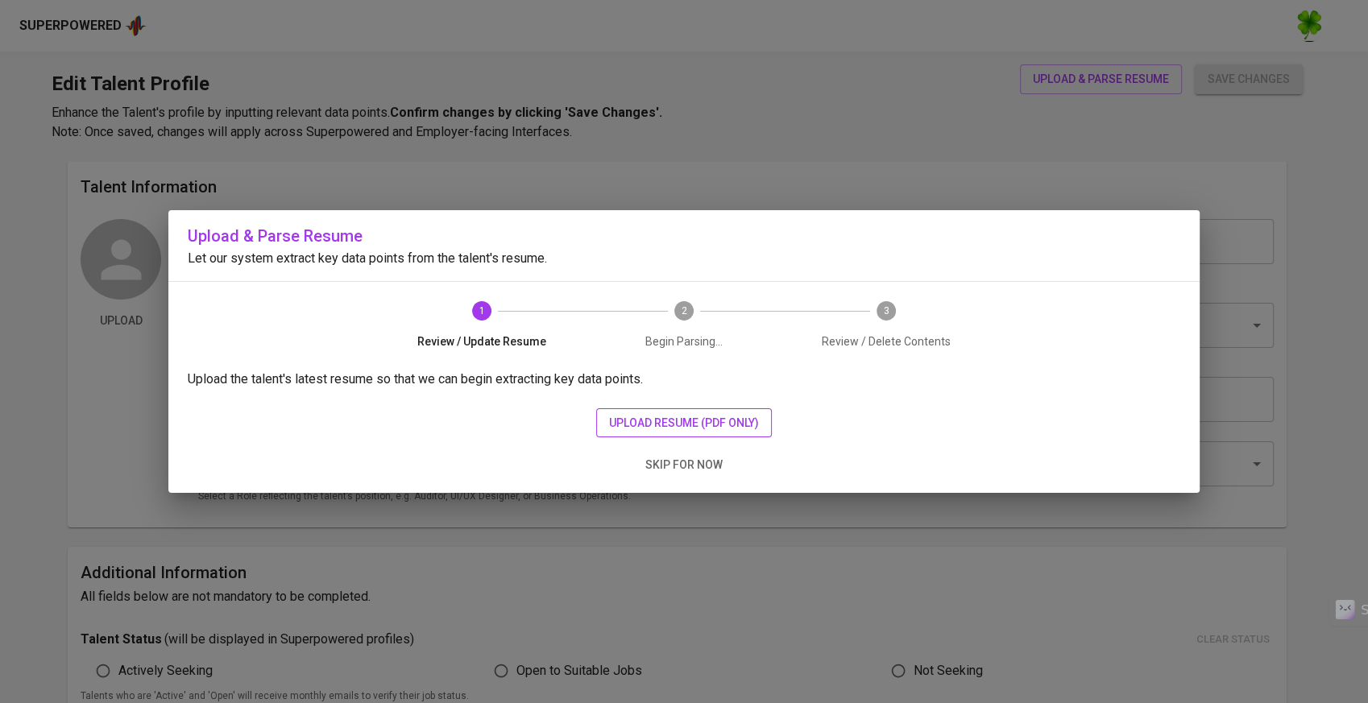
click at [654, 428] on span "upload resume (pdf only)" at bounding box center [684, 423] width 150 height 20
click at [606, 416] on button "upload resume (pdf only)" at bounding box center [684, 423] width 176 height 30
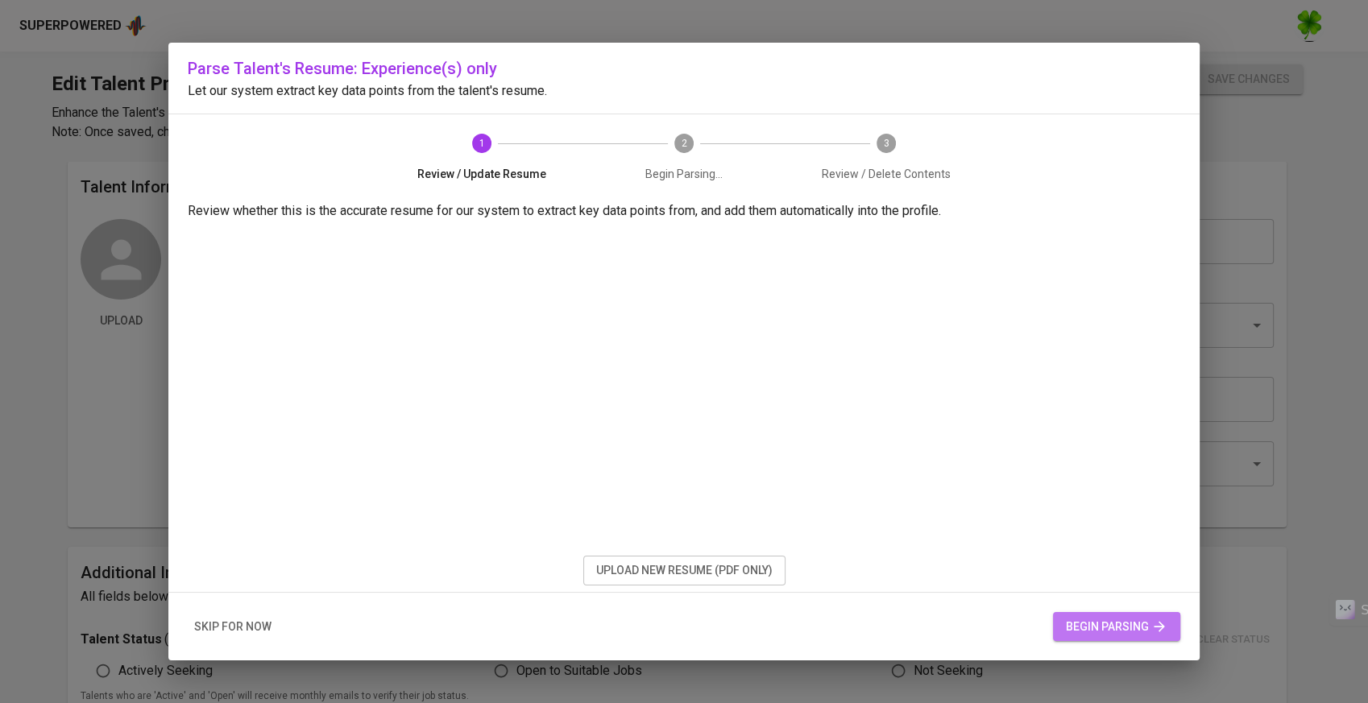
click at [1143, 618] on span "begin parsing" at bounding box center [1116, 627] width 101 height 20
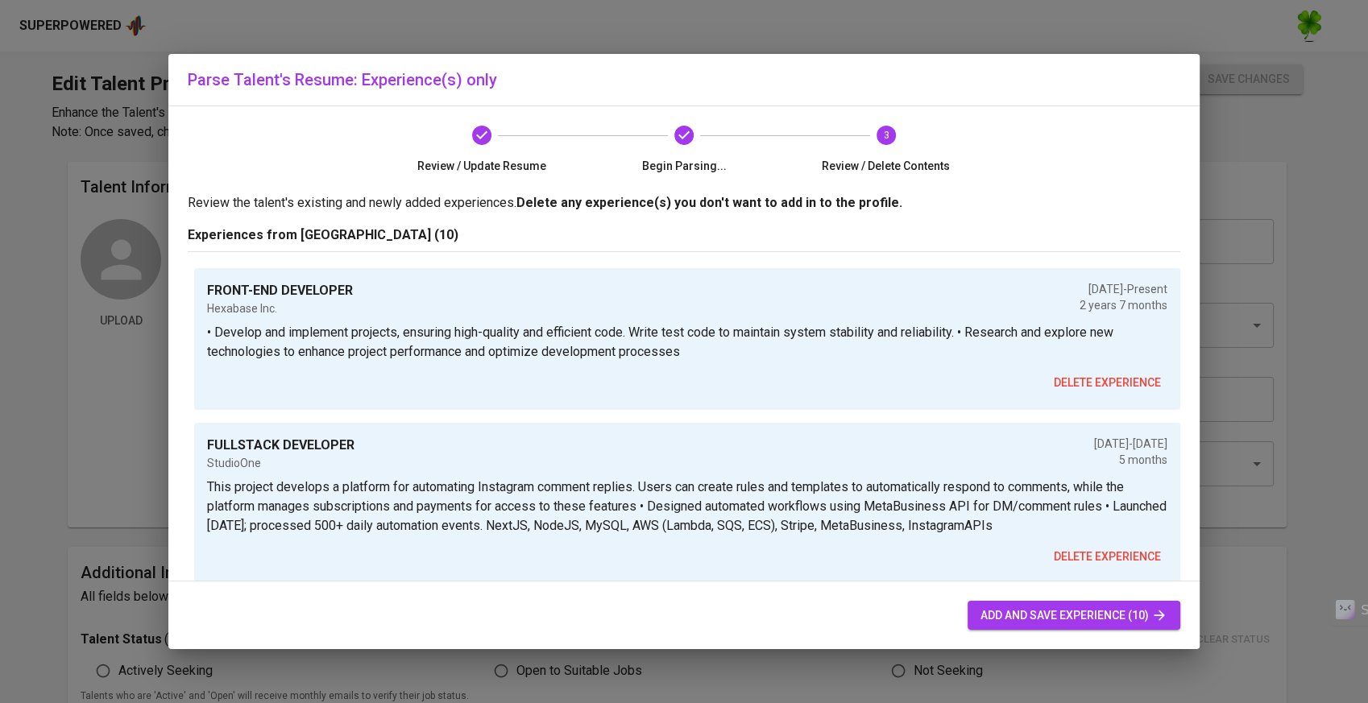
click at [1043, 597] on div "add and save experience (10)" at bounding box center [683, 616] width 1031 height 68
click at [1040, 609] on span "add and save experience (10)" at bounding box center [1073, 616] width 187 height 20
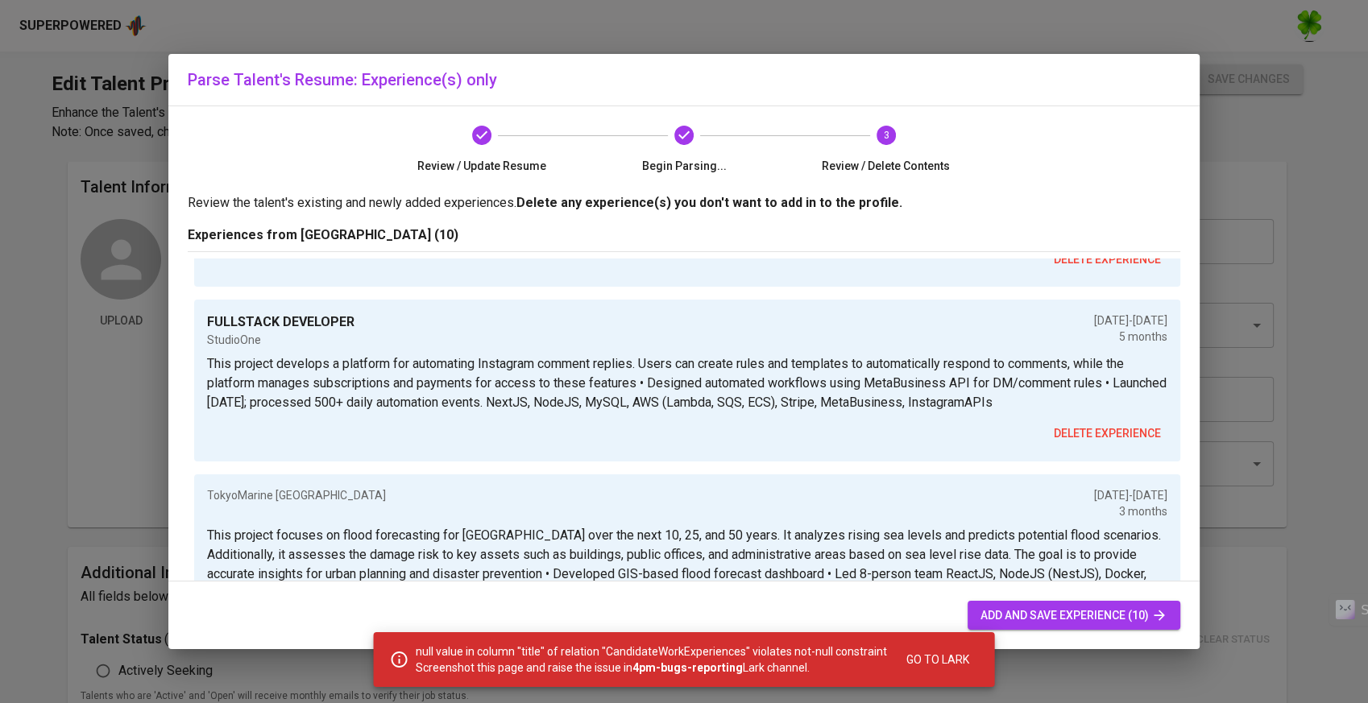
scroll to position [268, 0]
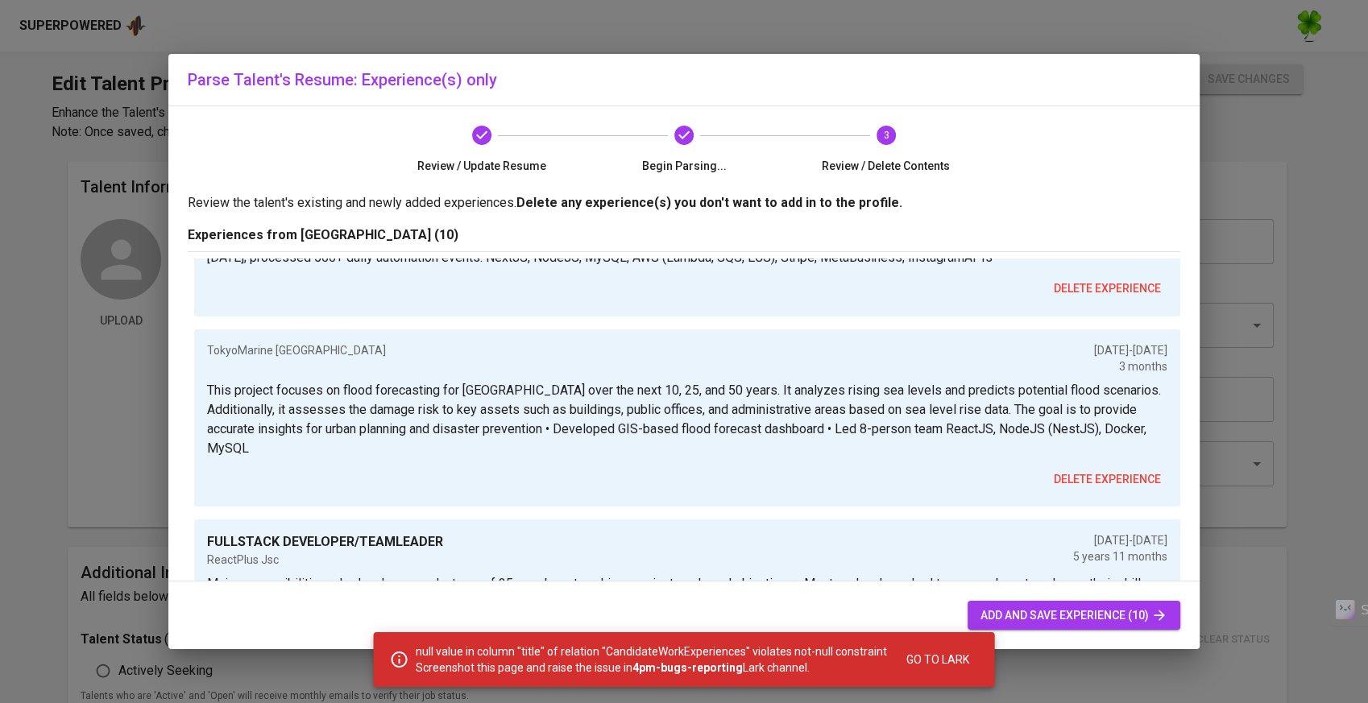
click at [1029, 614] on span "add and save experience (10)" at bounding box center [1073, 616] width 187 height 20
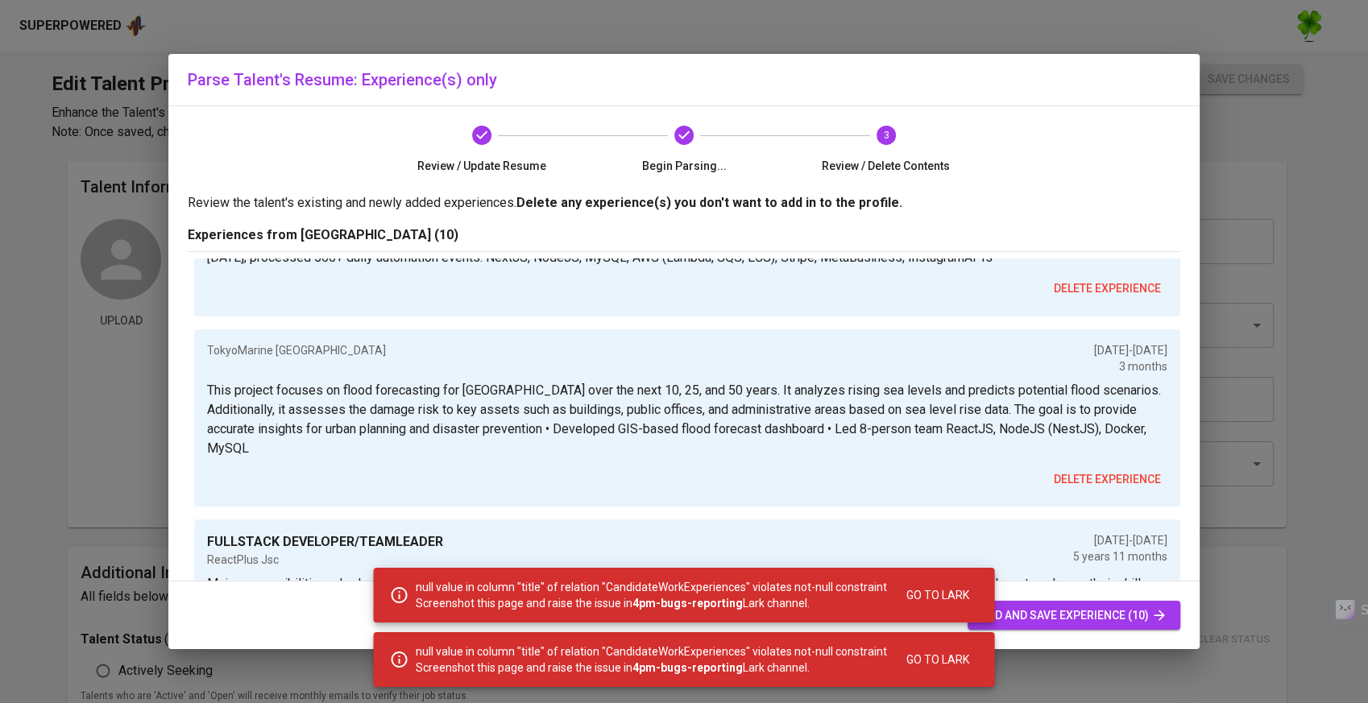
click at [1032, 617] on span "add and save experience (10)" at bounding box center [1073, 616] width 187 height 20
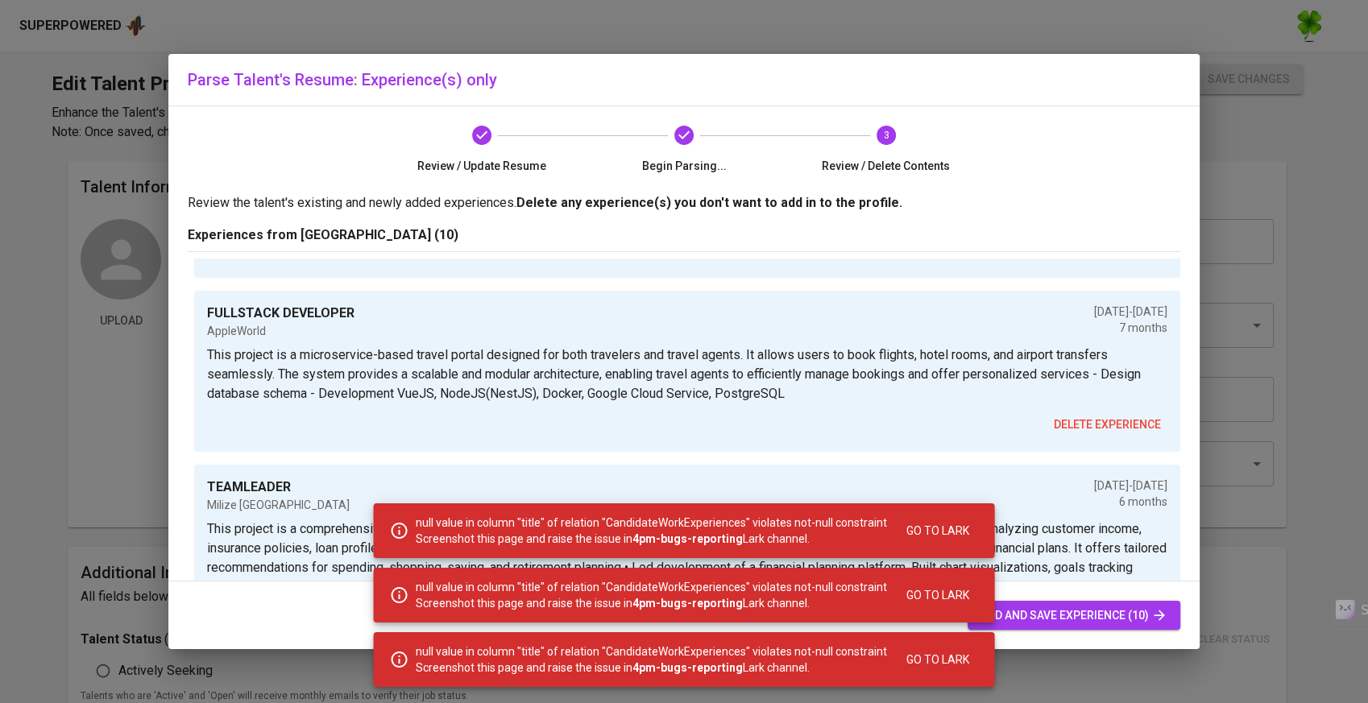
scroll to position [715, 0]
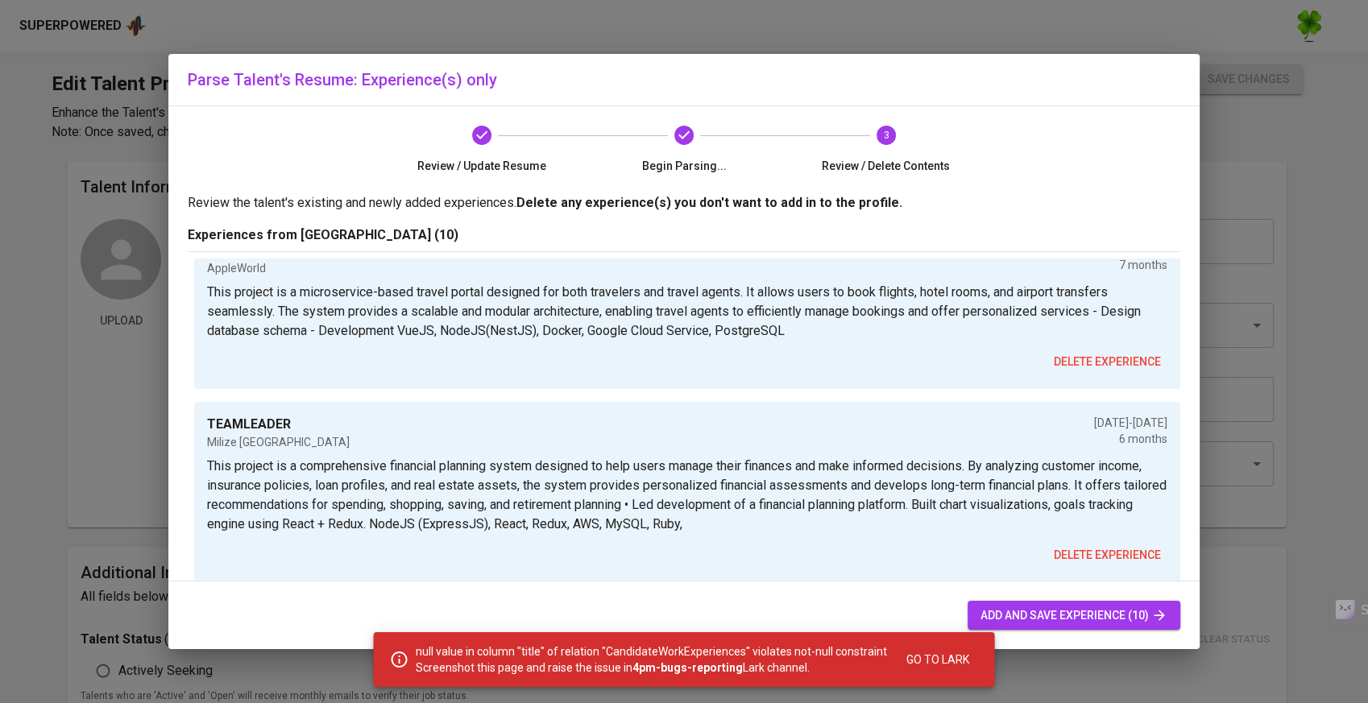
click at [947, 656] on span "Go to Lark" at bounding box center [937, 660] width 63 height 20
click at [1237, 422] on div "Parse Talent's Resume: Experience(s) only Review / Update Resume Begin Parsing.…" at bounding box center [684, 351] width 1368 height 703
click at [1087, 619] on span "add and save experience (10)" at bounding box center [1073, 616] width 187 height 20
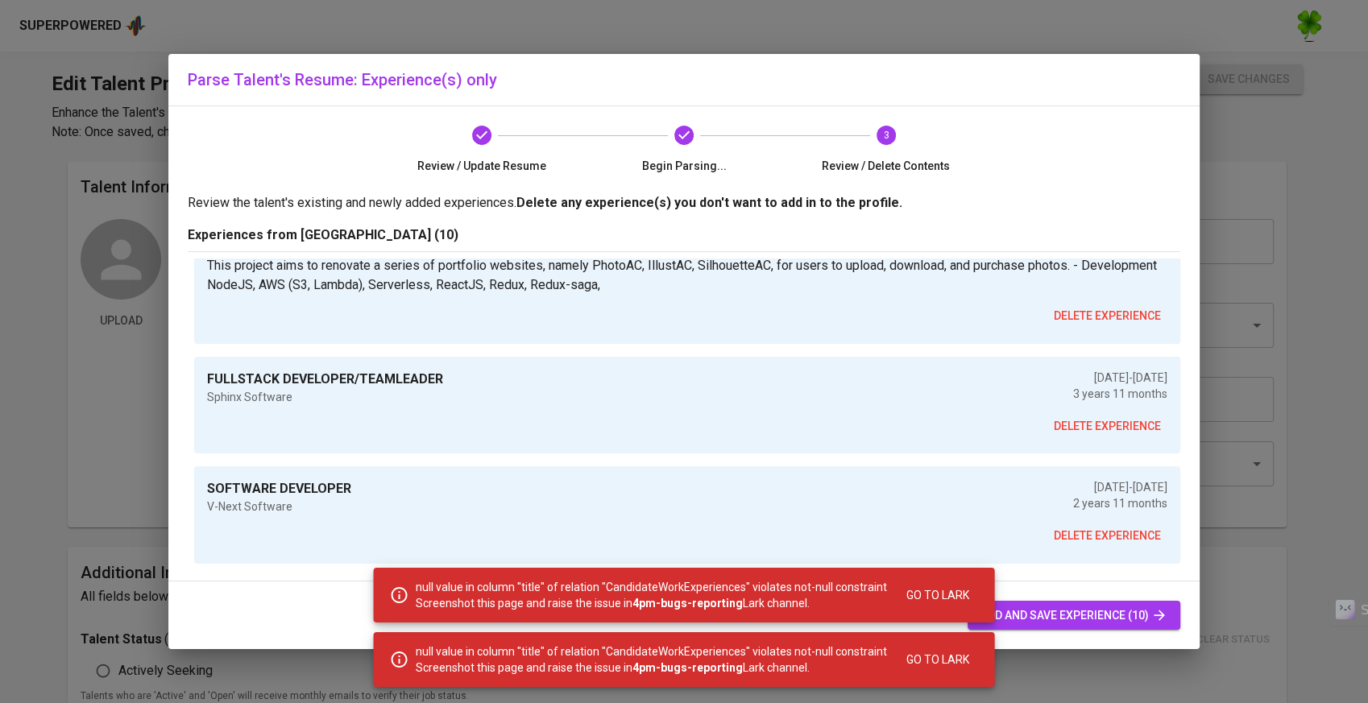
scroll to position [1286, 0]
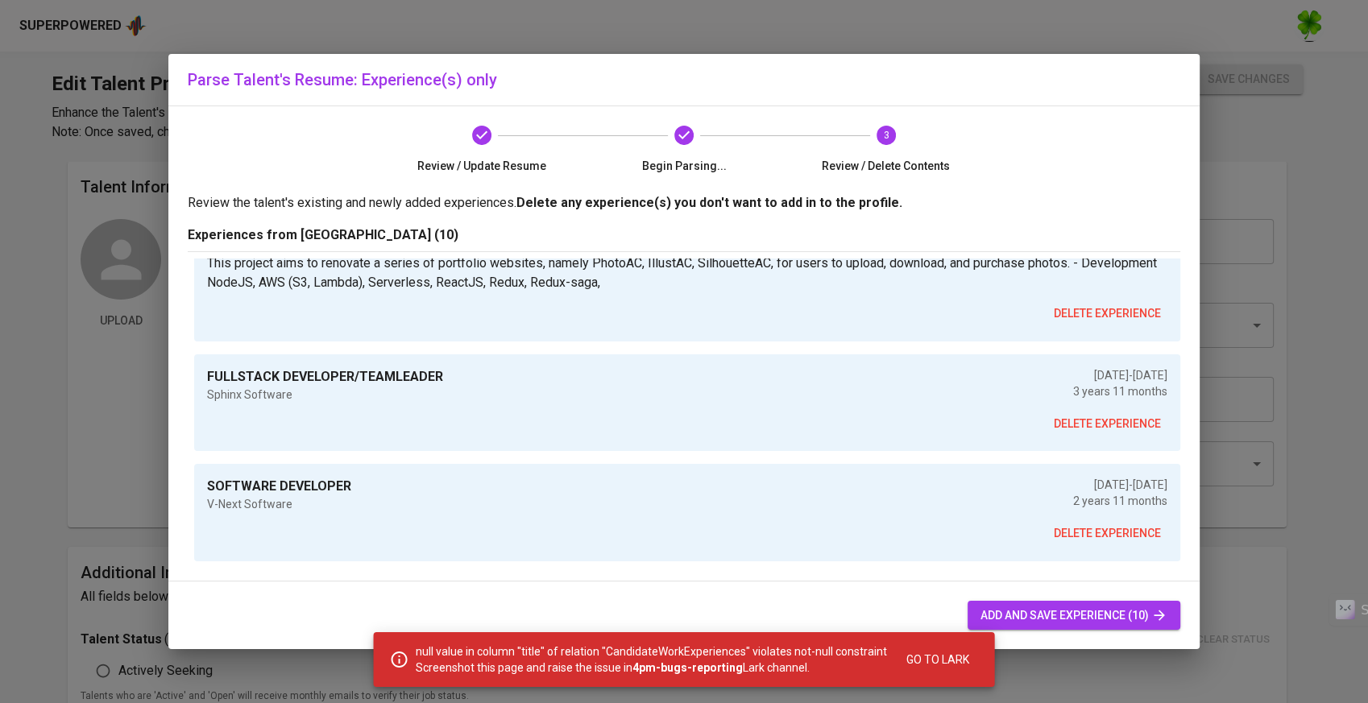
click at [1076, 524] on span "delete experience" at bounding box center [1107, 534] width 107 height 20
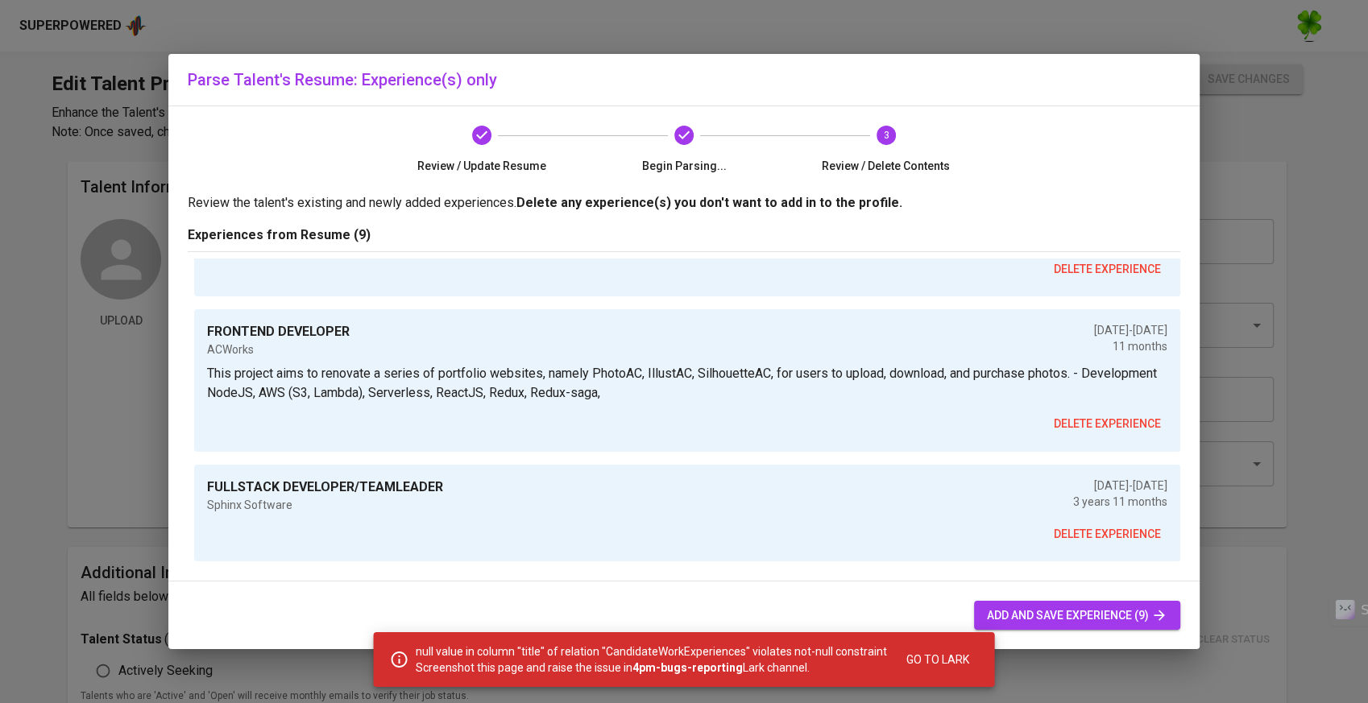
click at [1076, 523] on button "delete experience" at bounding box center [1107, 535] width 120 height 30
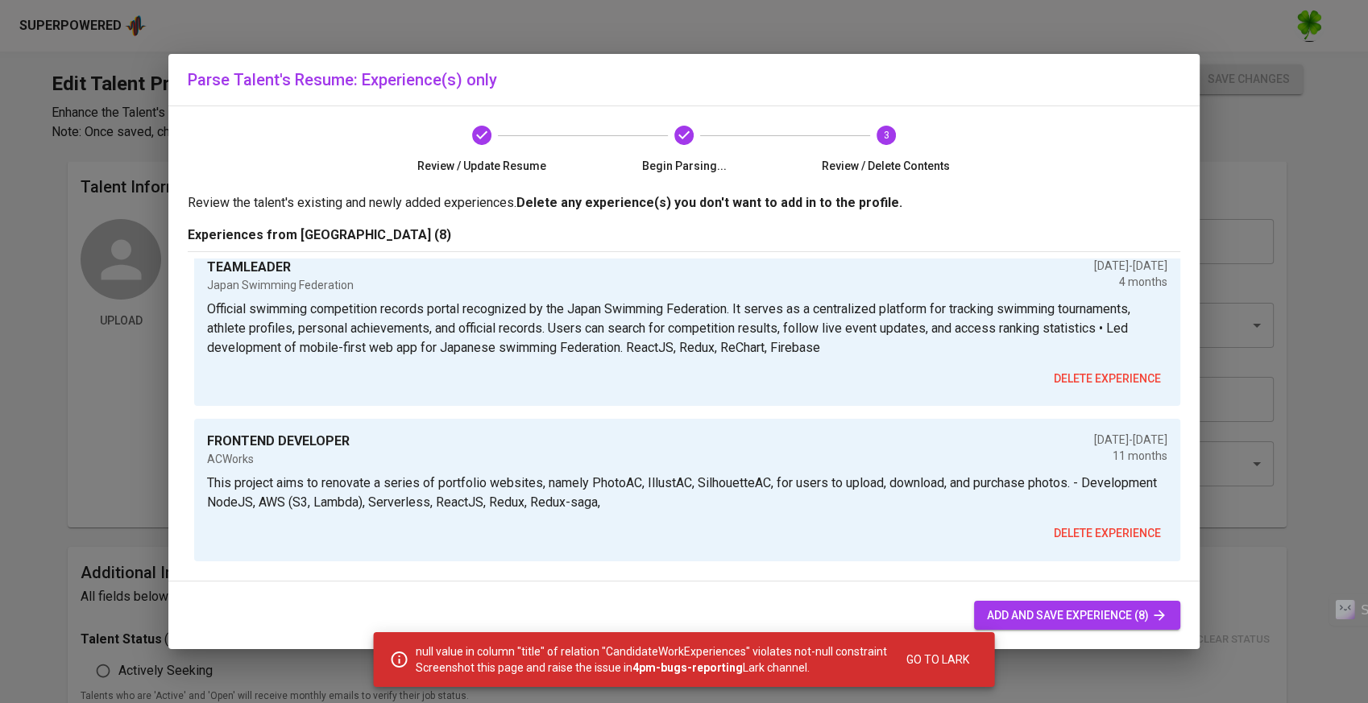
scroll to position [1067, 0]
click at [1075, 620] on span "add and save experience (8)" at bounding box center [1077, 616] width 180 height 20
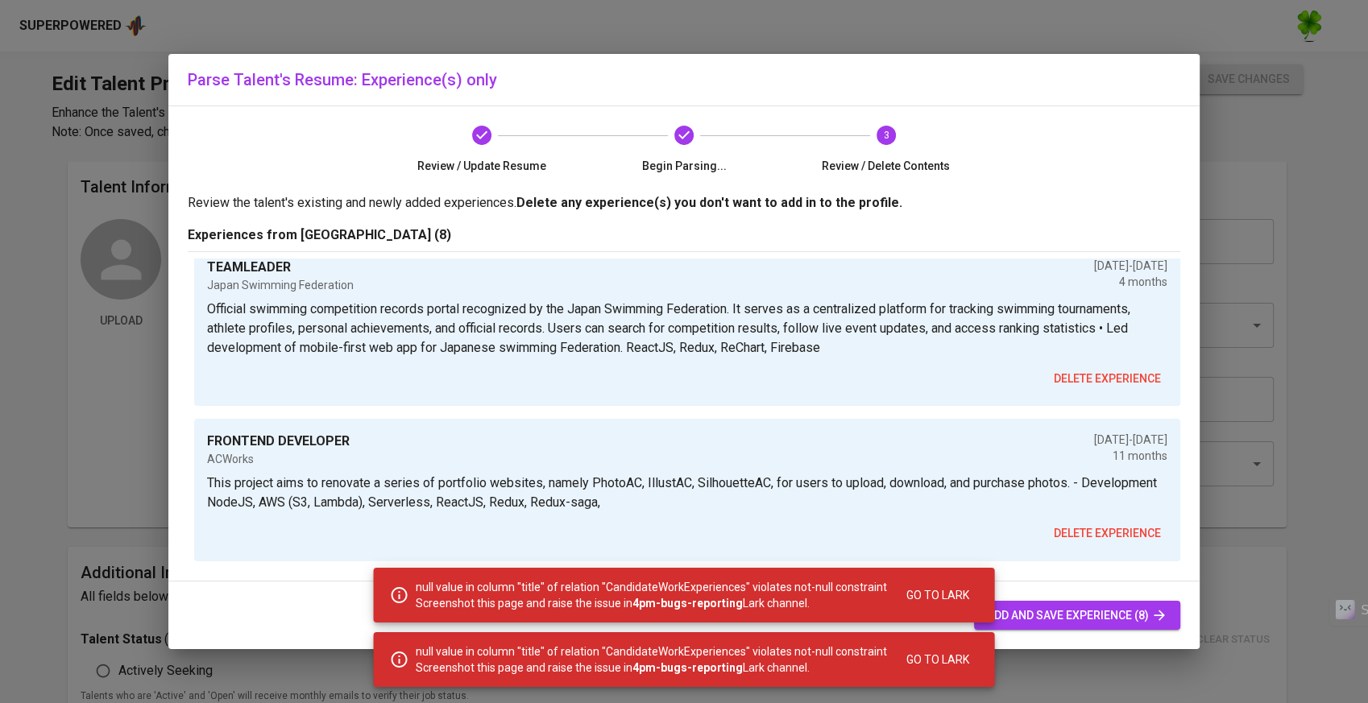
click at [1098, 520] on button "delete experience" at bounding box center [1107, 534] width 120 height 30
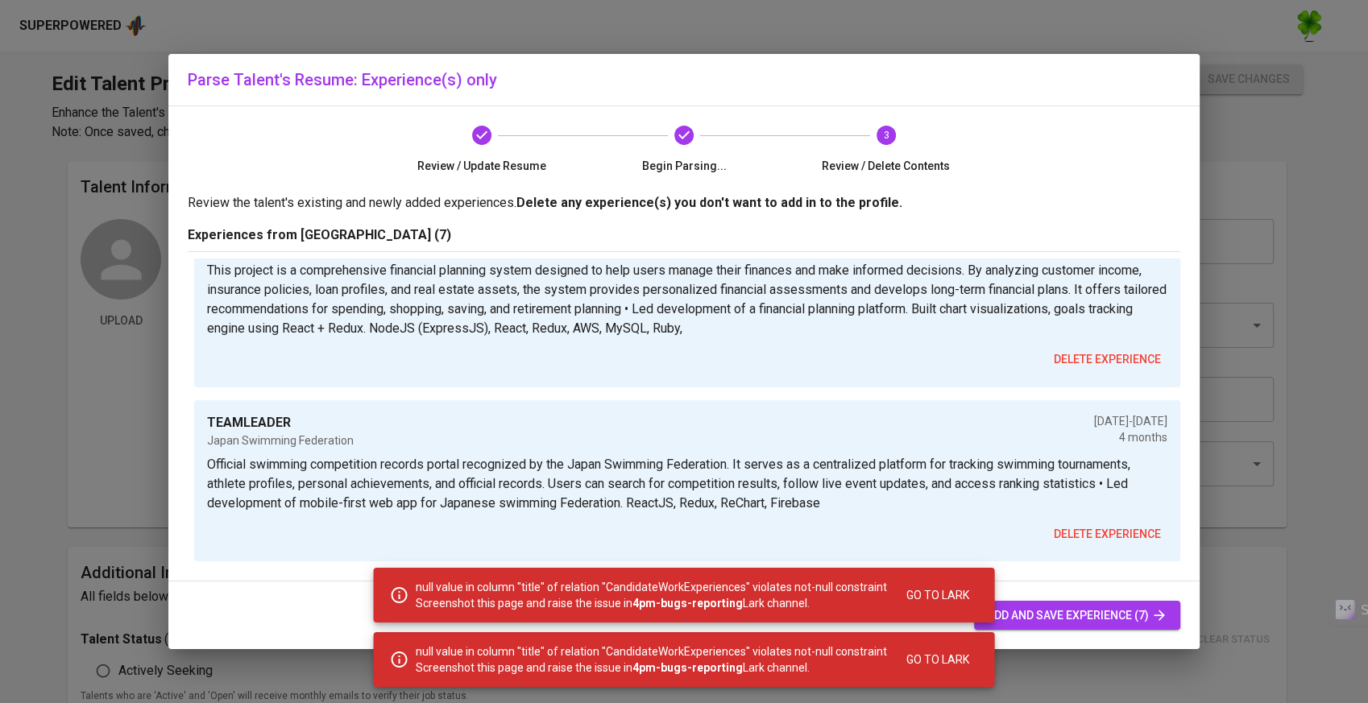
click at [1098, 520] on button "delete experience" at bounding box center [1107, 535] width 120 height 30
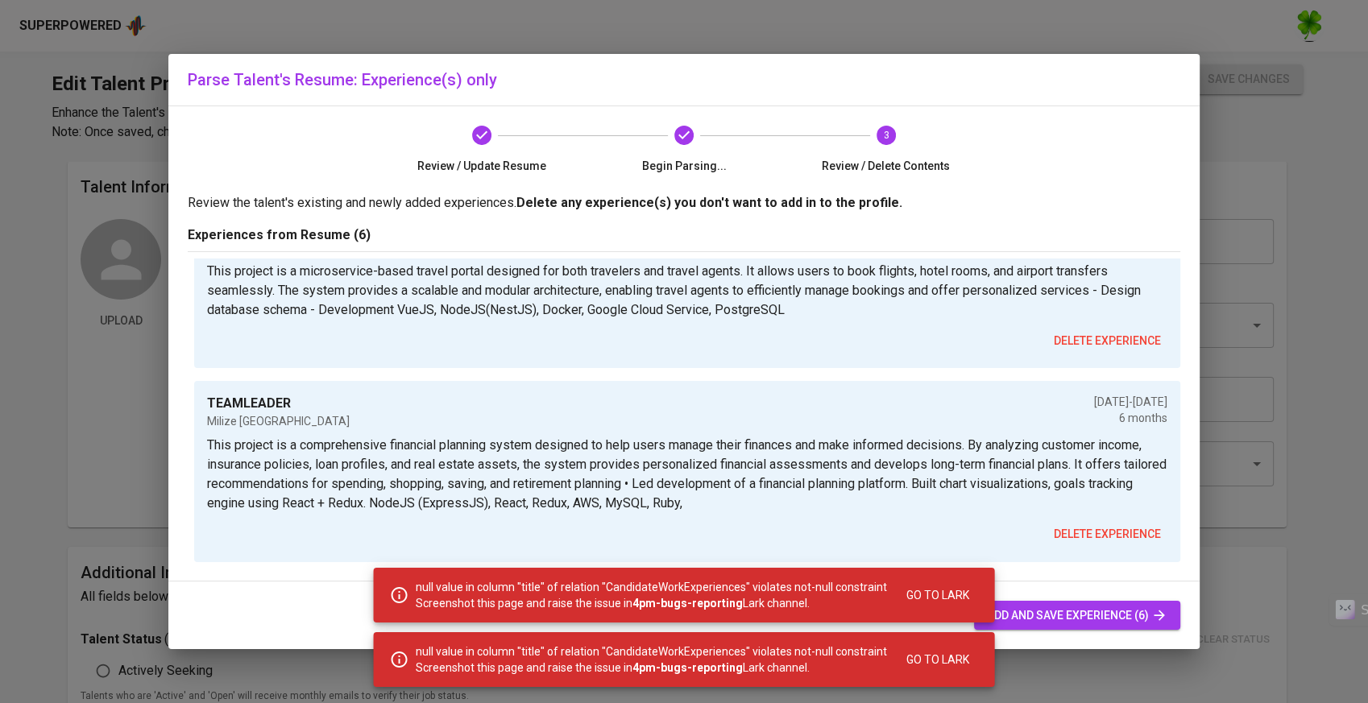
click at [1098, 520] on button "delete experience" at bounding box center [1107, 535] width 120 height 30
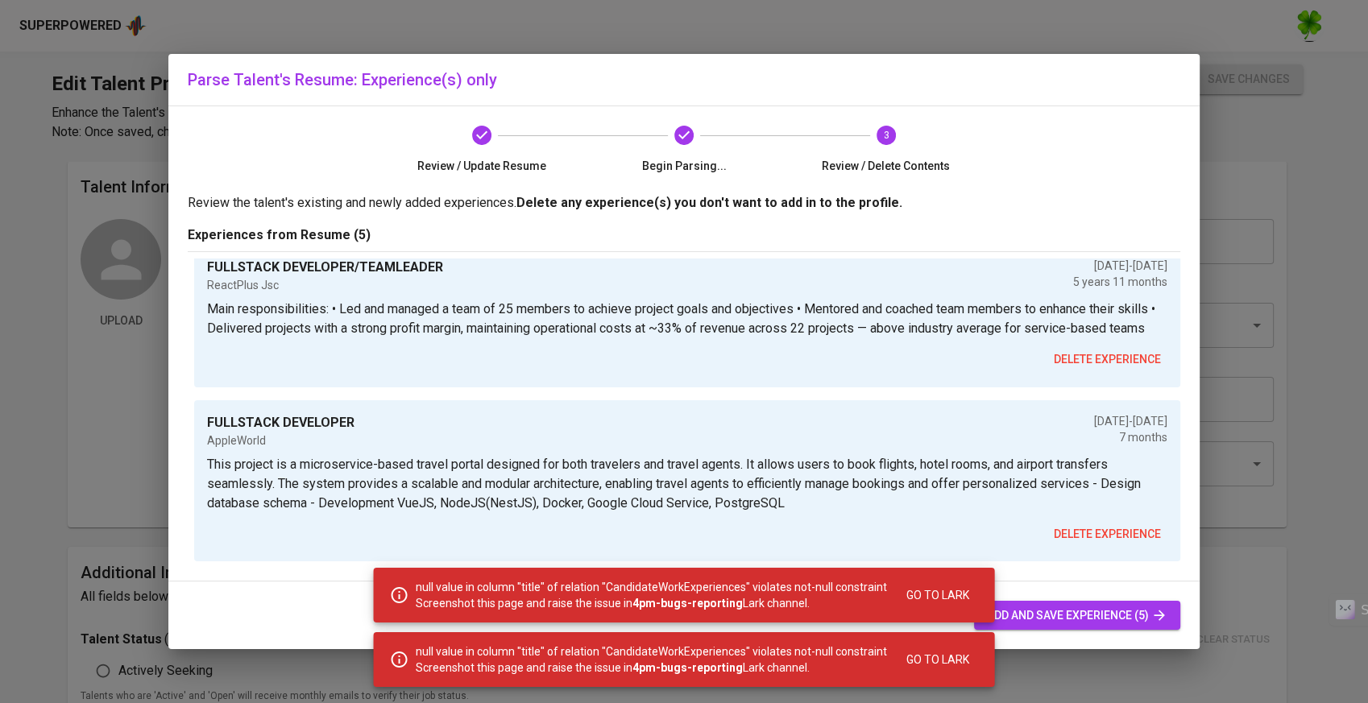
click at [1098, 520] on button "delete experience" at bounding box center [1107, 535] width 120 height 30
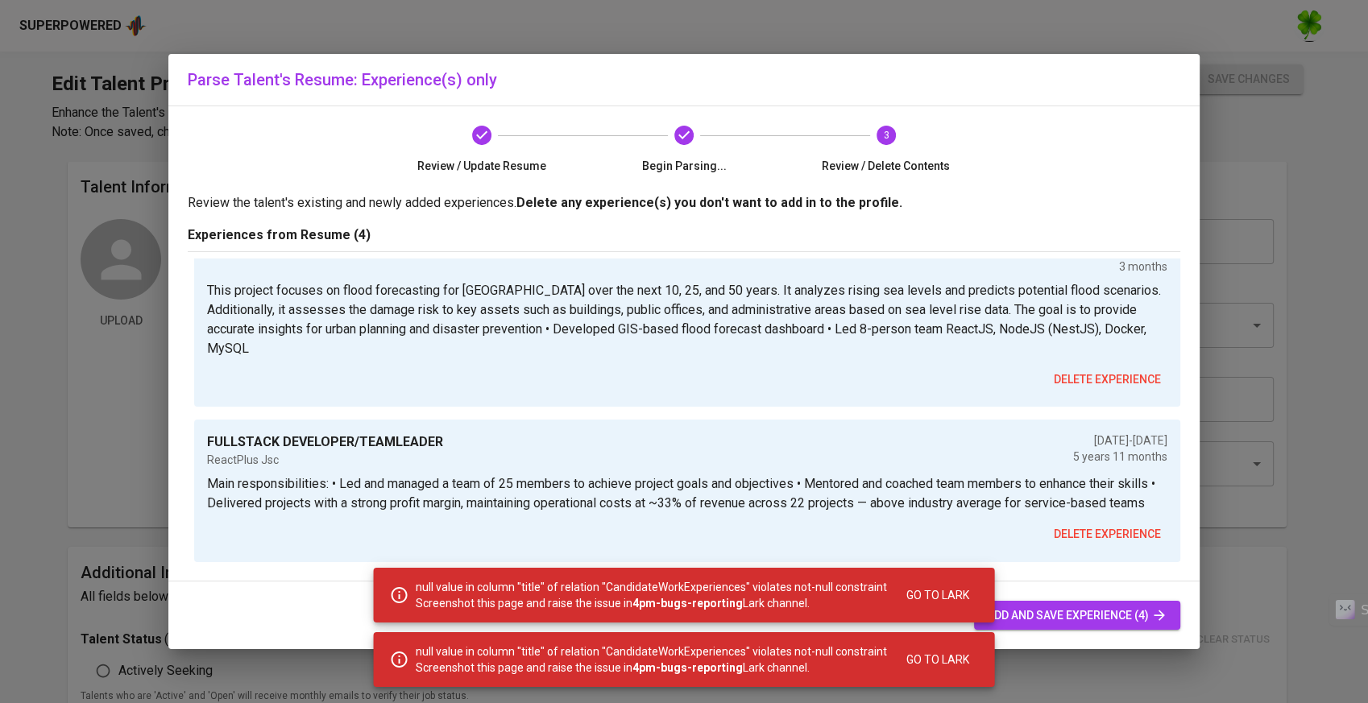
click at [1098, 520] on button "delete experience" at bounding box center [1107, 535] width 120 height 30
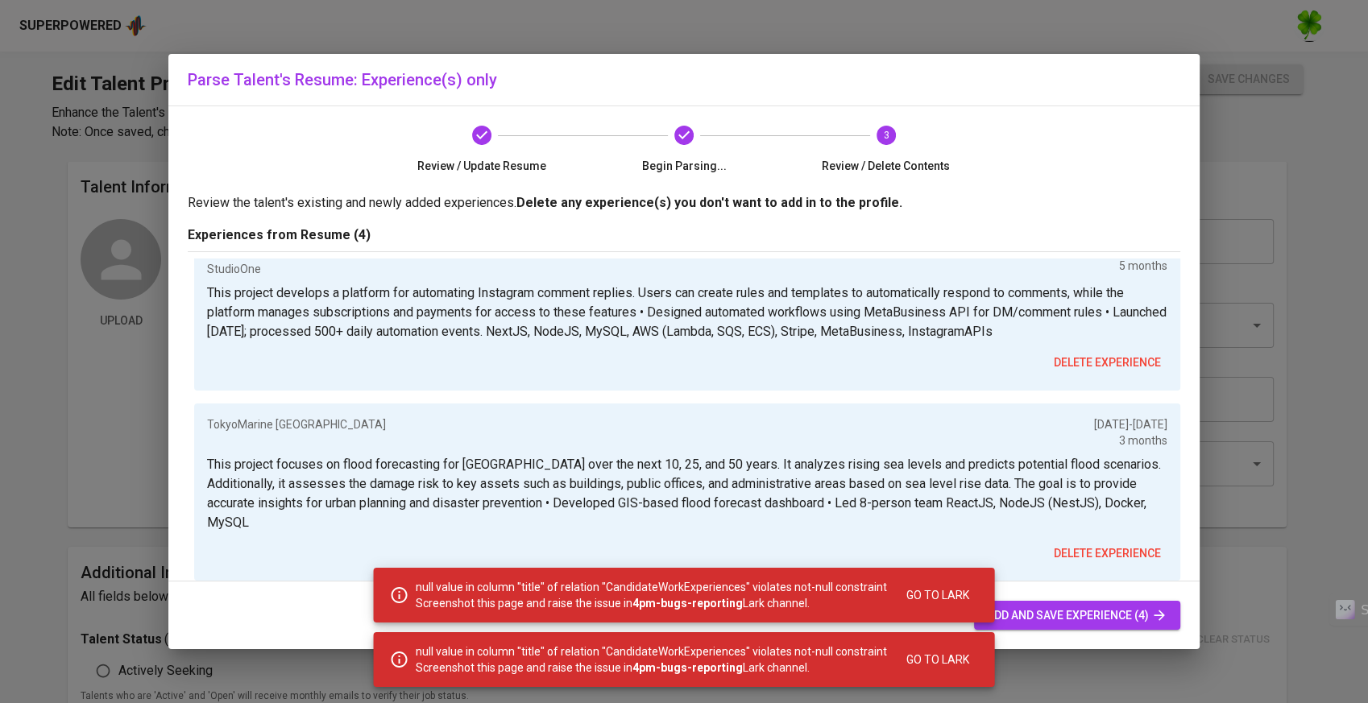
click at [1098, 539] on button "delete experience" at bounding box center [1107, 554] width 120 height 30
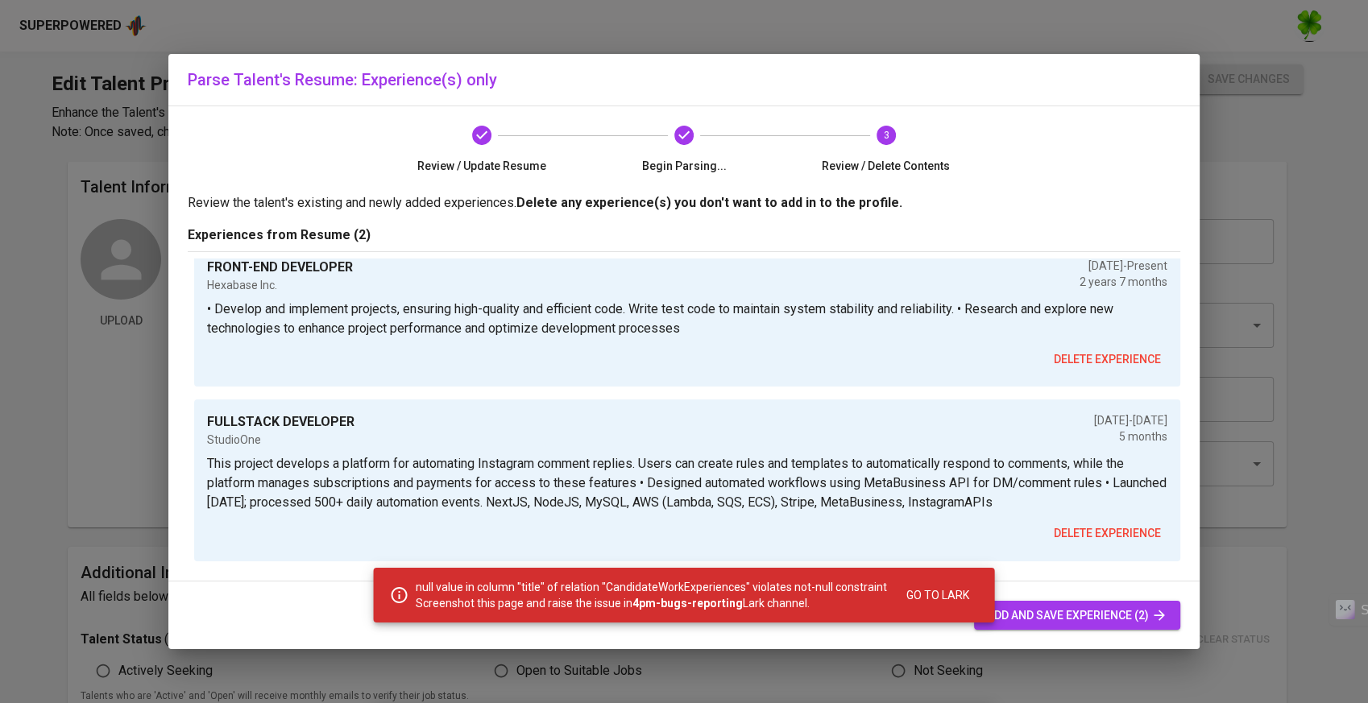
scroll to position [0, 0]
click at [1098, 520] on button "delete experience" at bounding box center [1107, 535] width 120 height 30
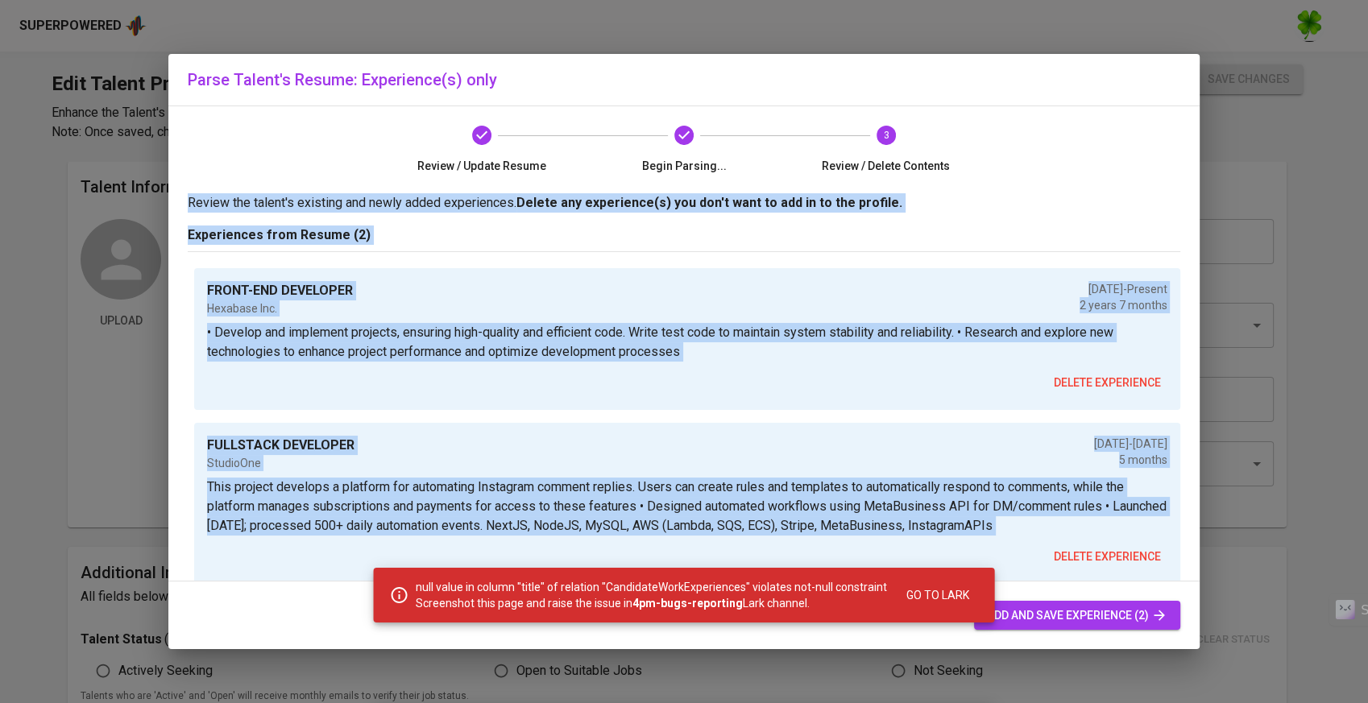
click at [1098, 520] on div "FRONT-END DEVELOPER Hexabase Inc. Jan 2023 - Present 2 years 7 months • Develop…" at bounding box center [683, 432] width 1005 height 346
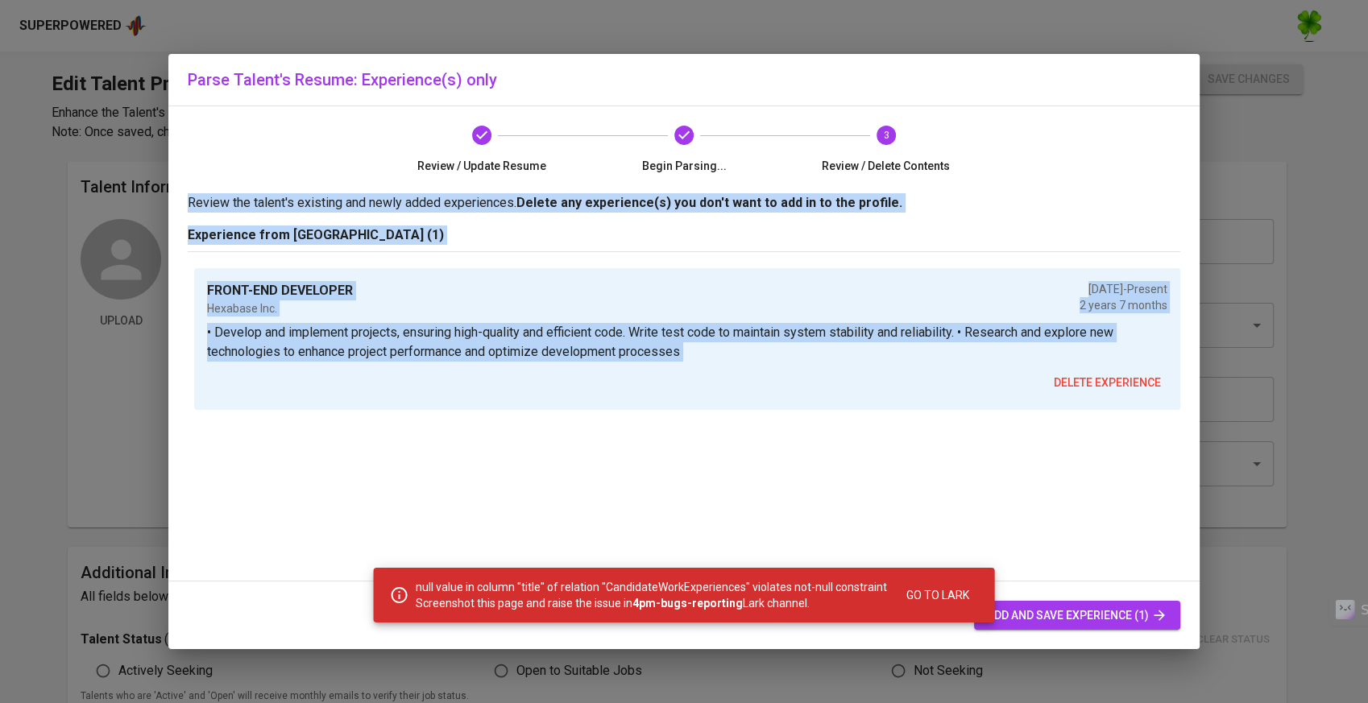
click at [1098, 520] on div "FRONT-END DEVELOPER Hexabase Inc. Jan 2023 - Present 2 years 7 months • Develop…" at bounding box center [683, 420] width 1005 height 322
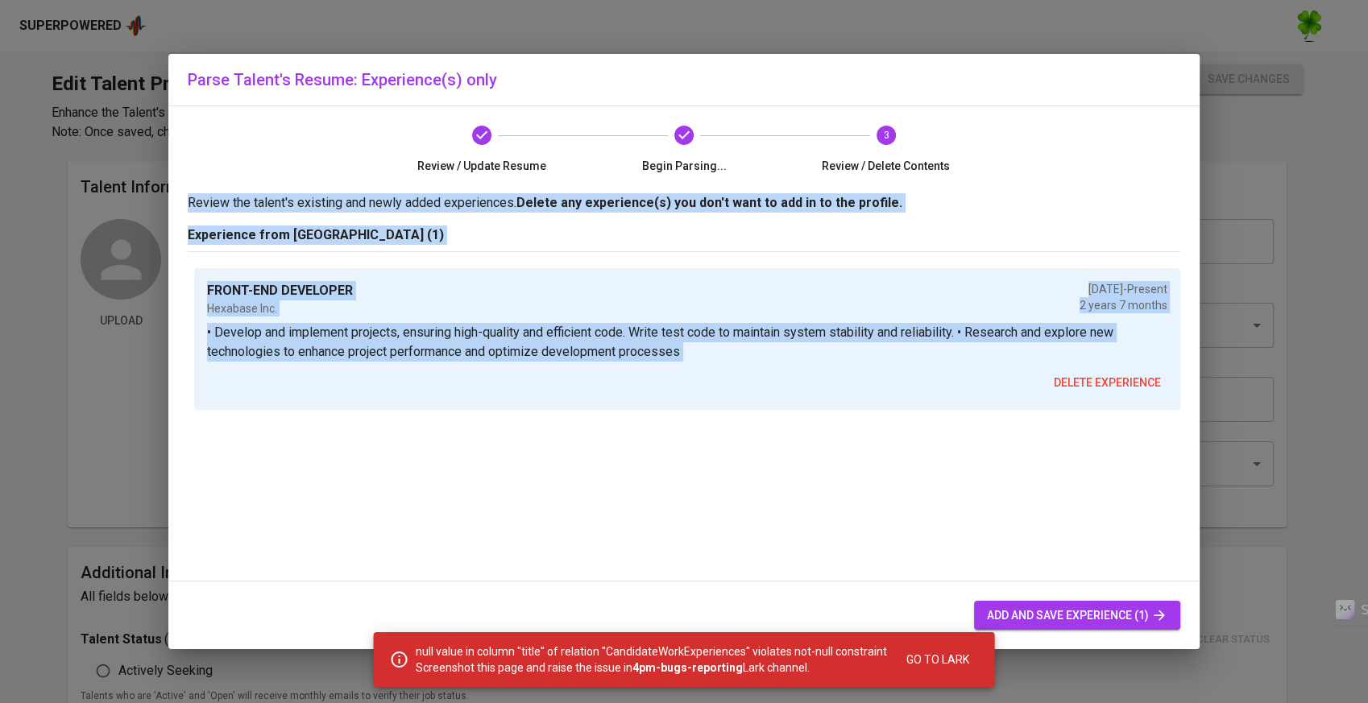
click at [1096, 368] on button "delete experience" at bounding box center [1107, 383] width 120 height 30
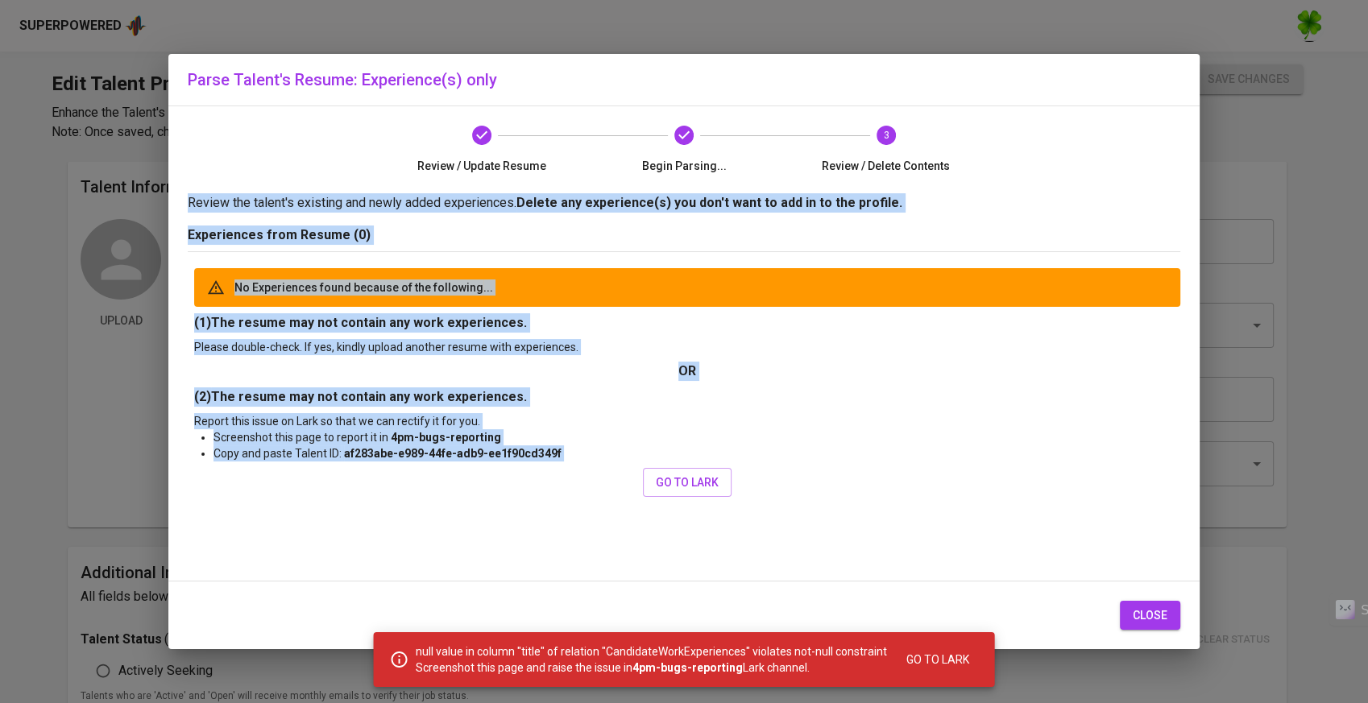
click at [1159, 628] on button "close" at bounding box center [1150, 616] width 60 height 30
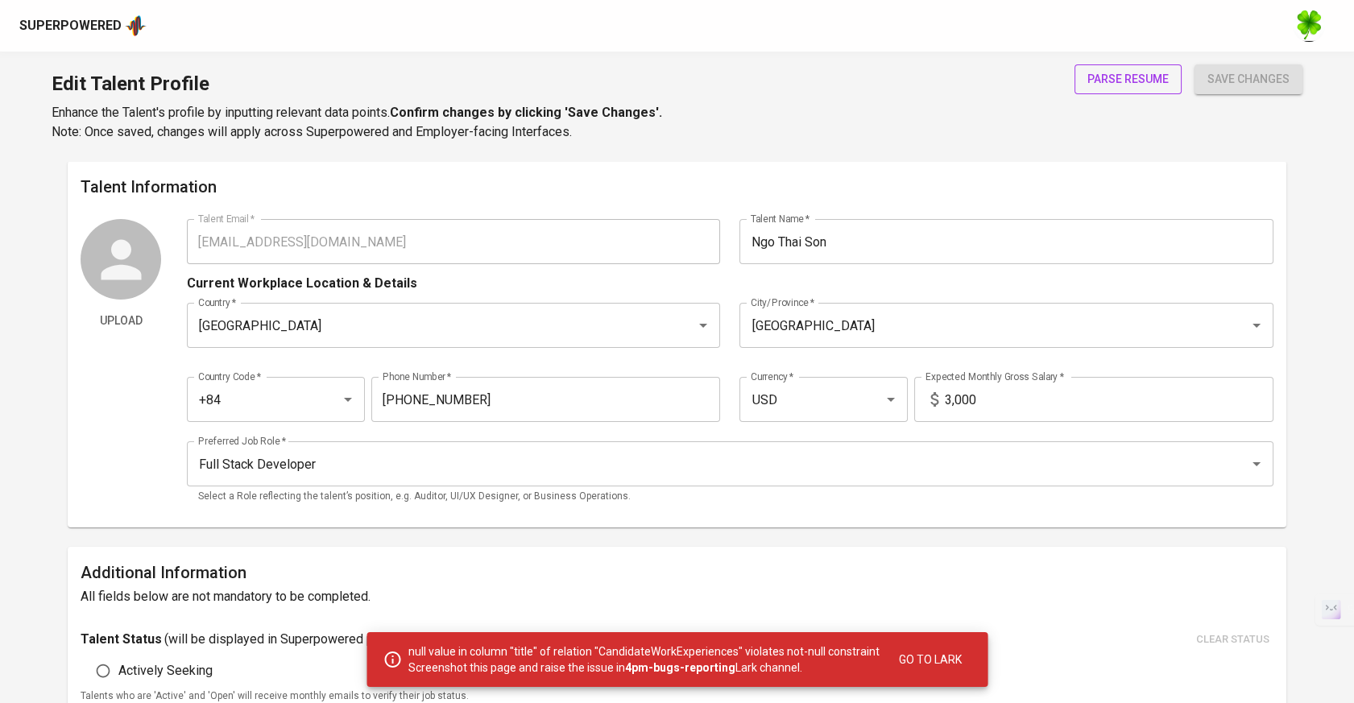
click at [1155, 74] on span "parse resume" at bounding box center [1127, 79] width 81 height 20
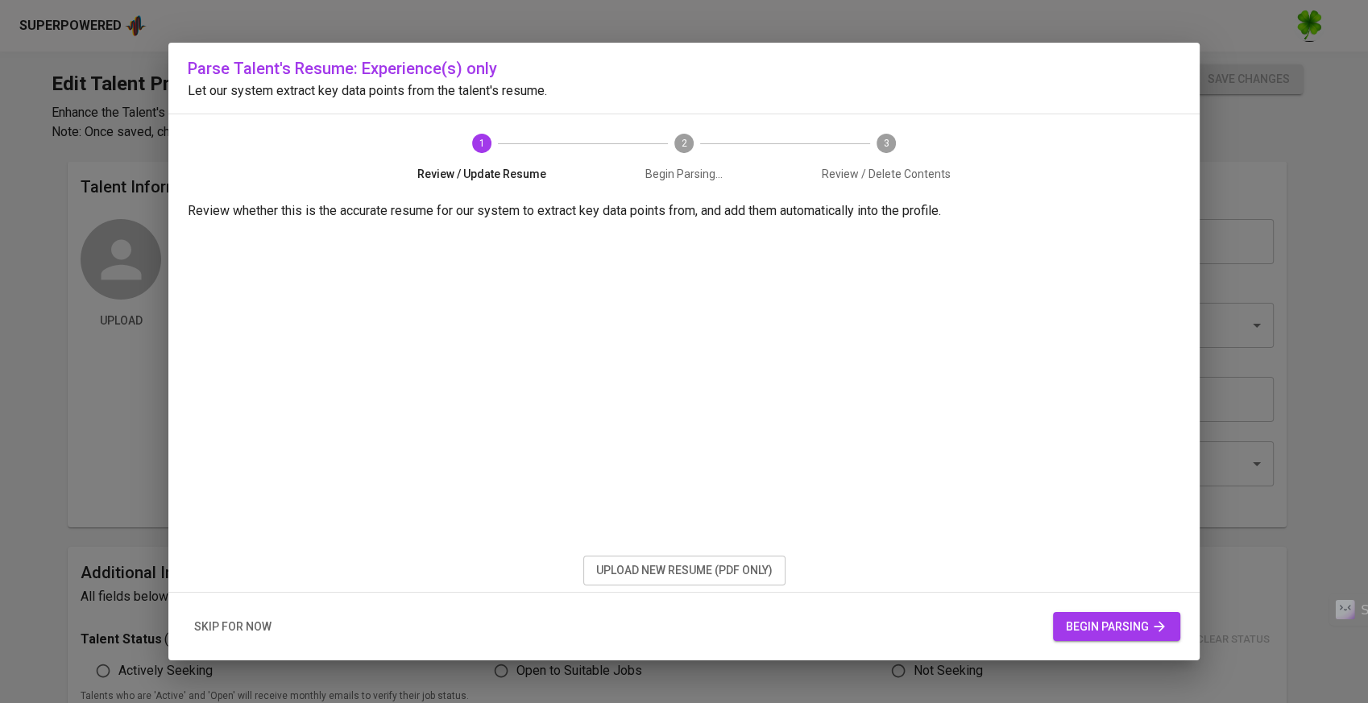
click at [1234, 396] on div "Parse Talent's Resume: Experience(s) only Let our system extract key data point…" at bounding box center [684, 351] width 1368 height 703
click at [1266, 329] on div "Parse Talent's Resume: Experience(s) only Let our system extract key data point…" at bounding box center [684, 351] width 1368 height 703
click at [710, 573] on span "upload new resume (pdf only)" at bounding box center [684, 571] width 176 height 20
click at [1108, 630] on span "begin parsing" at bounding box center [1116, 627] width 101 height 20
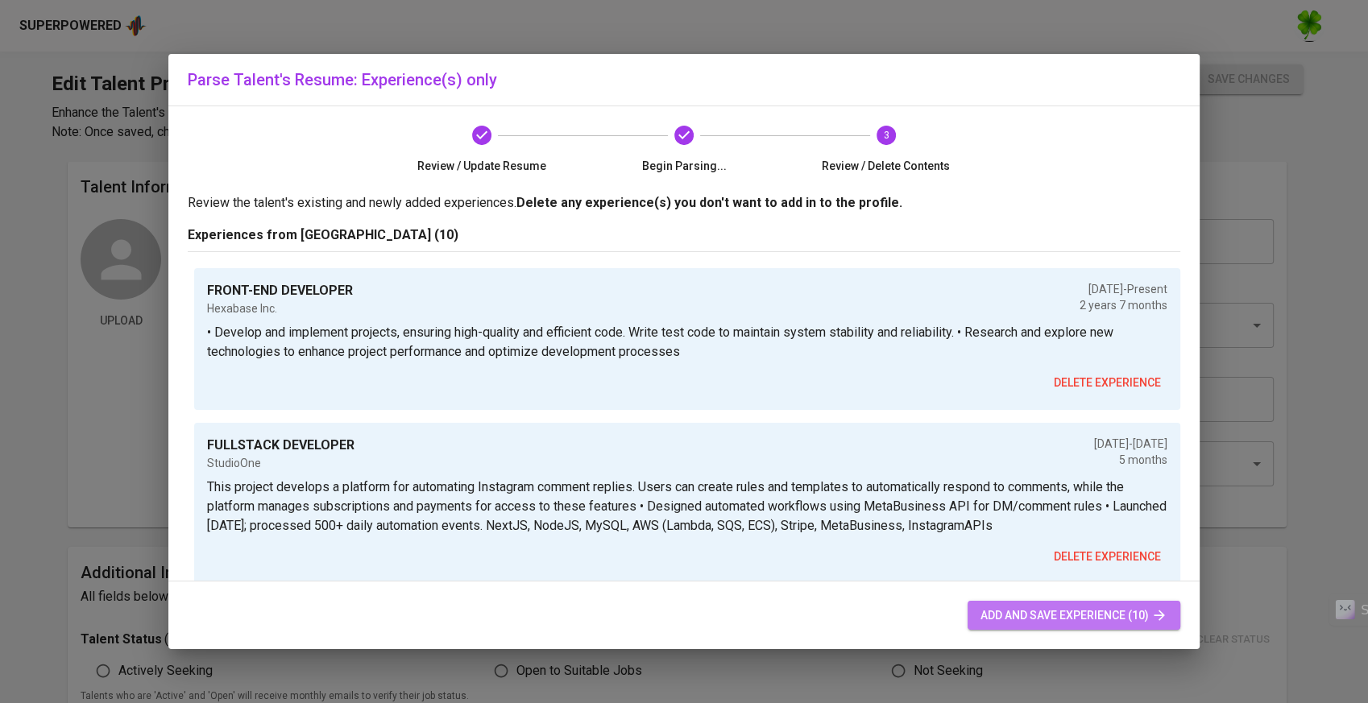
click at [1005, 617] on span "add and save experience (10)" at bounding box center [1073, 616] width 187 height 20
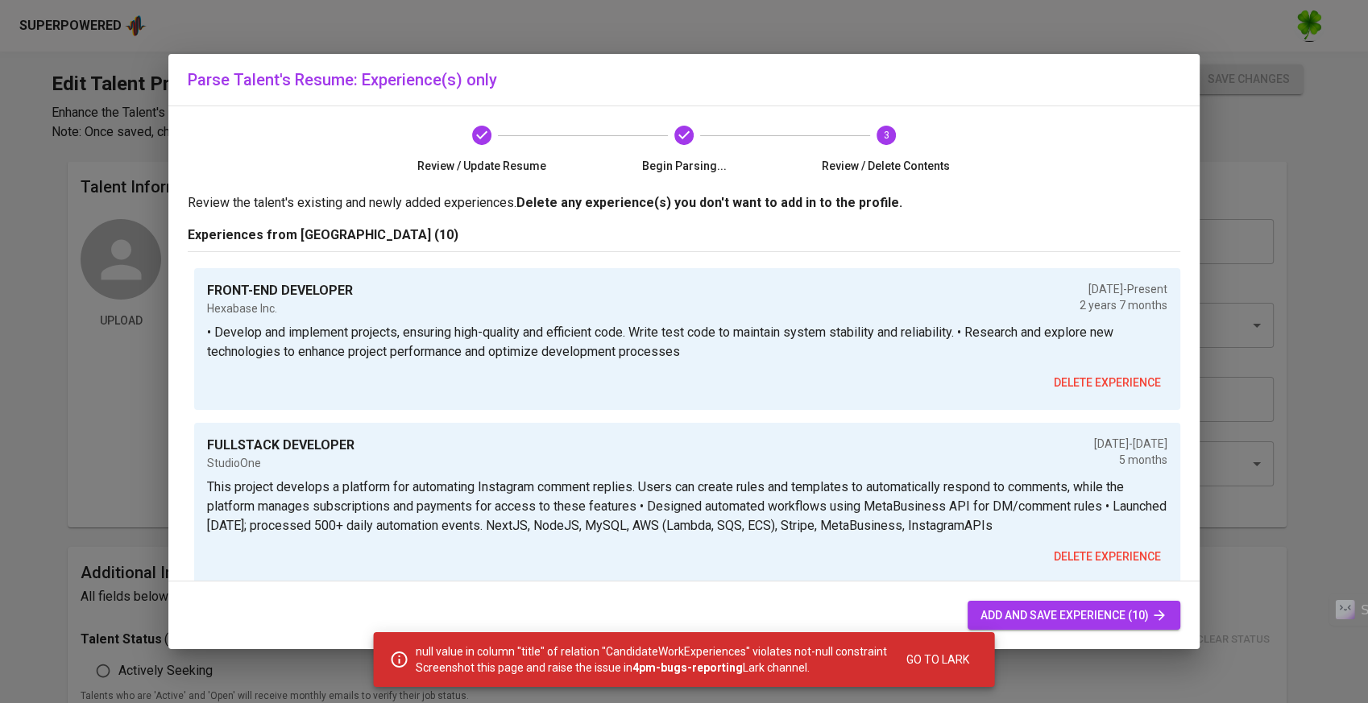
click at [1014, 616] on span "add and save experience (10)" at bounding box center [1073, 616] width 187 height 20
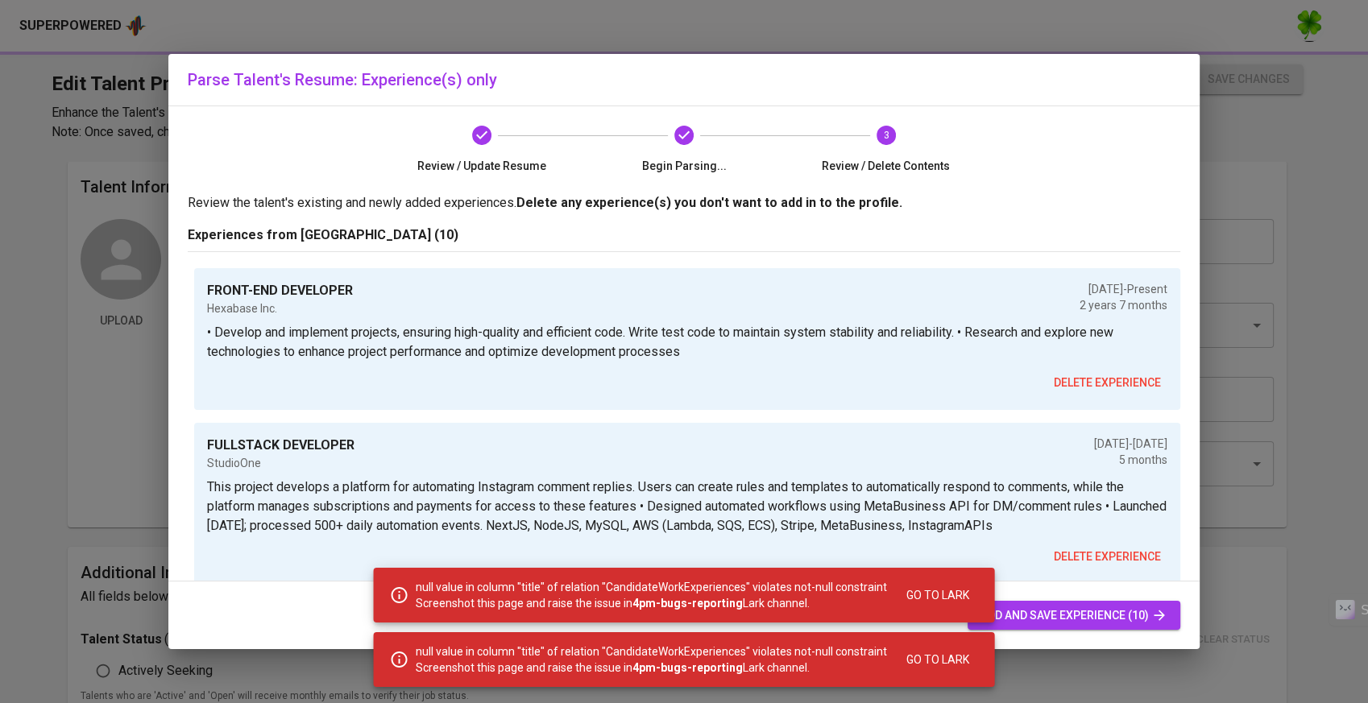
click at [1014, 616] on span "add and save experience (10)" at bounding box center [1073, 616] width 187 height 20
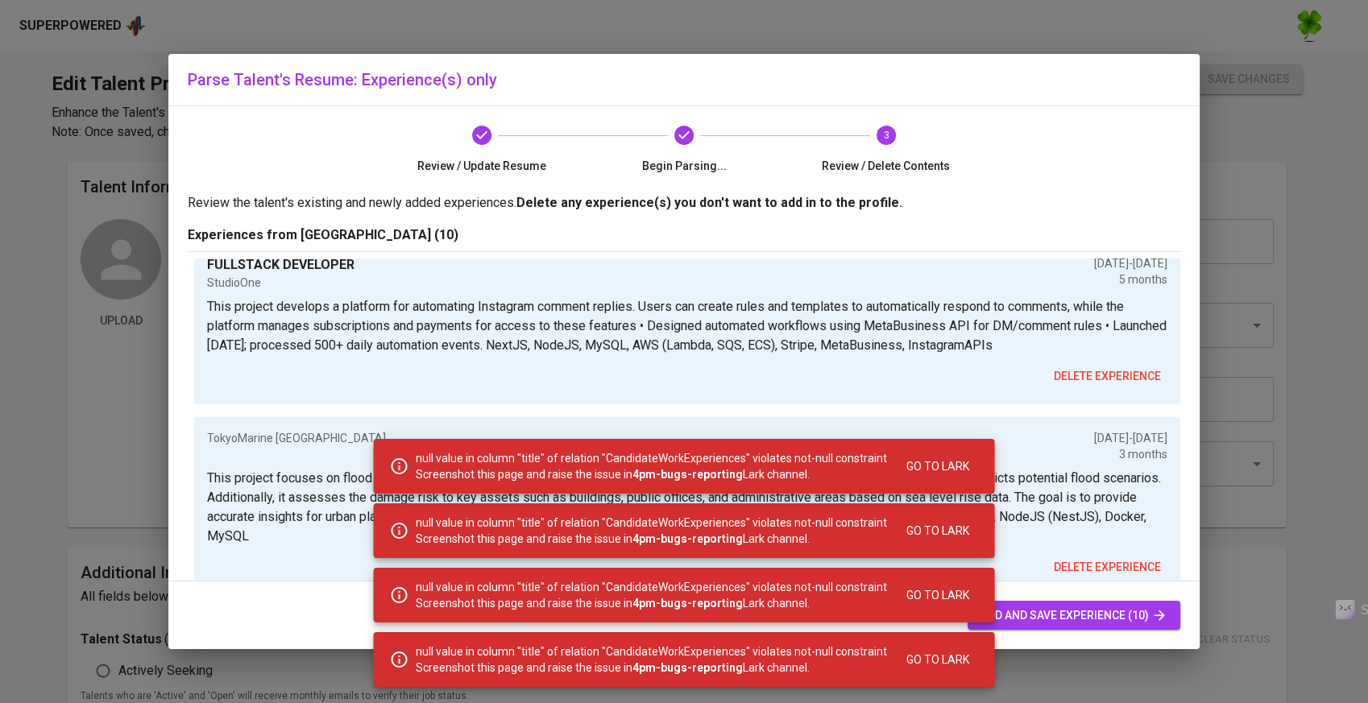
scroll to position [179, 0]
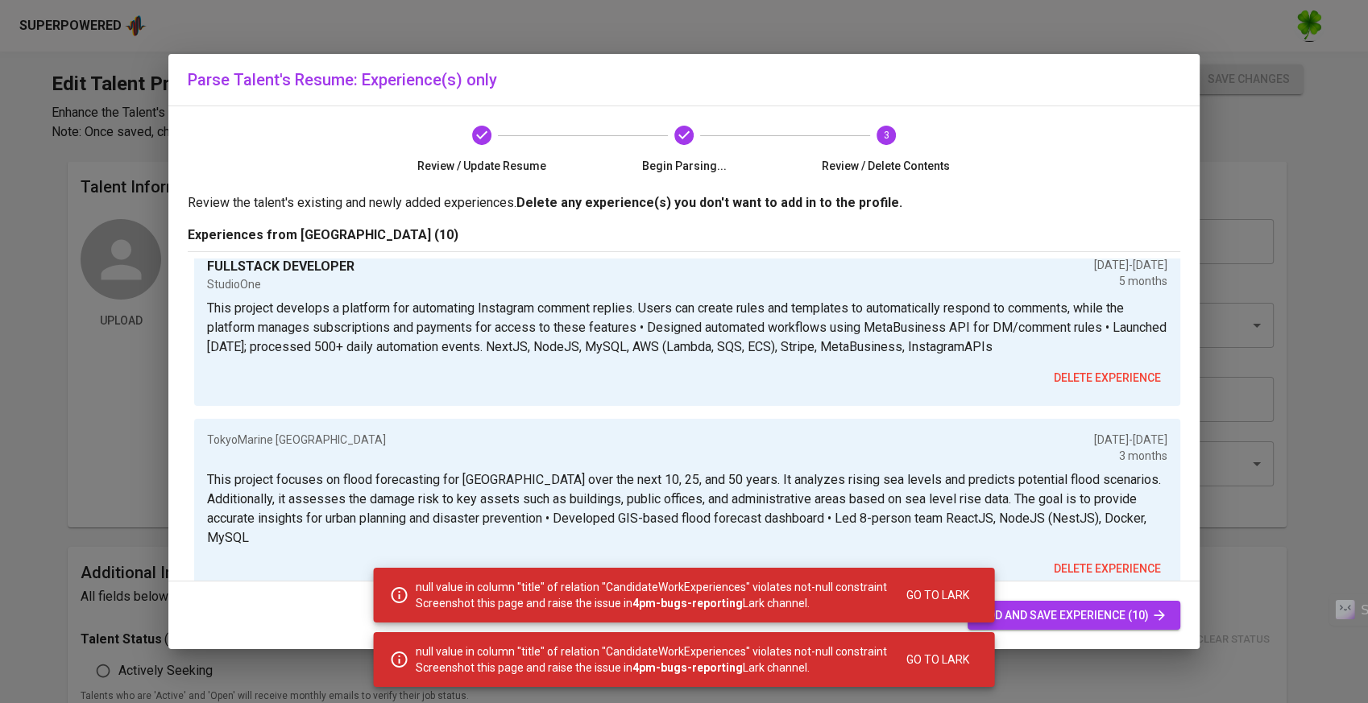
click at [1109, 559] on span "delete experience" at bounding box center [1107, 569] width 107 height 20
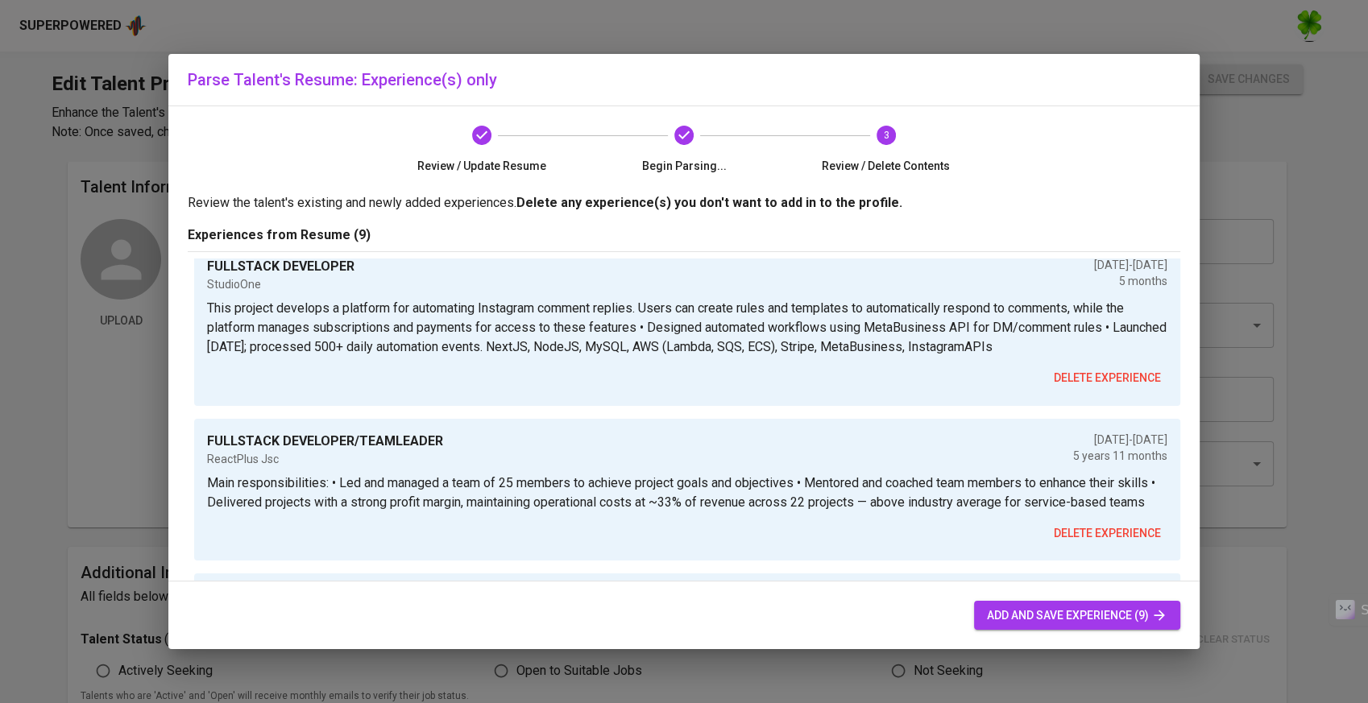
click at [1076, 623] on span "add and save experience (9)" at bounding box center [1077, 616] width 180 height 20
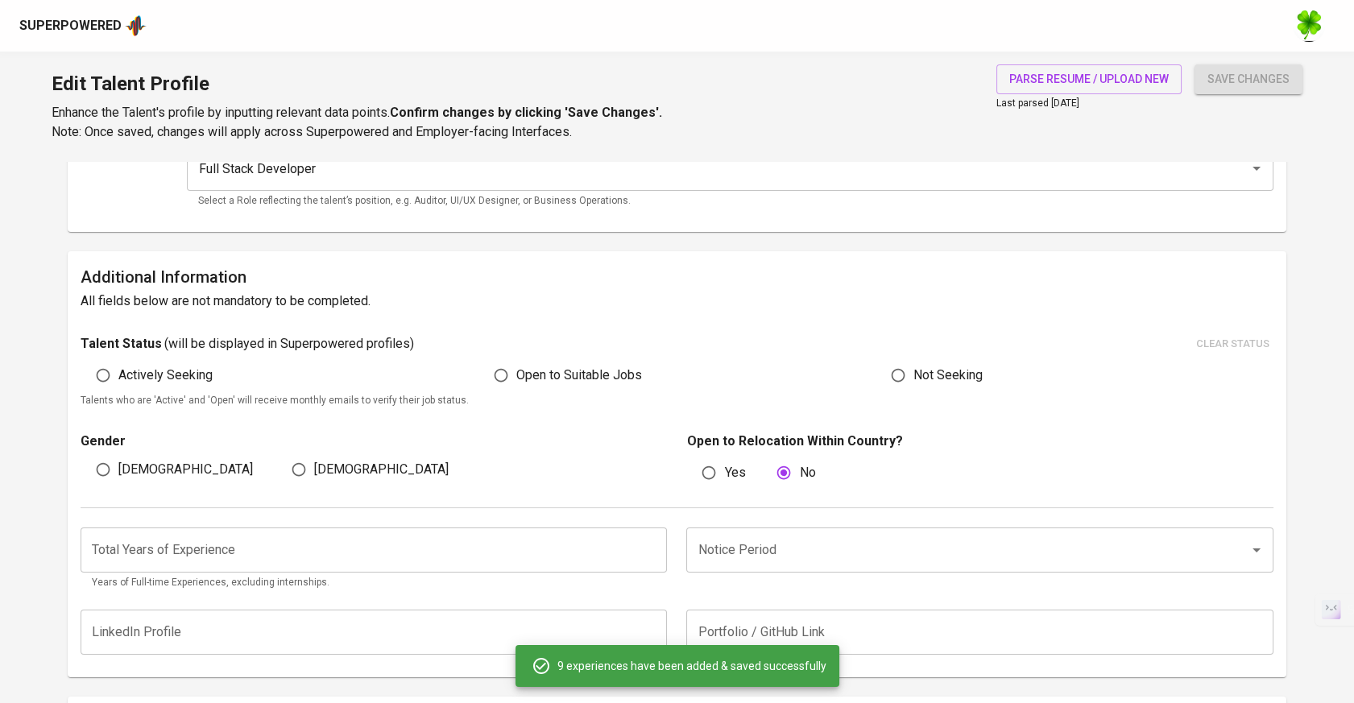
scroll to position [222, 0]
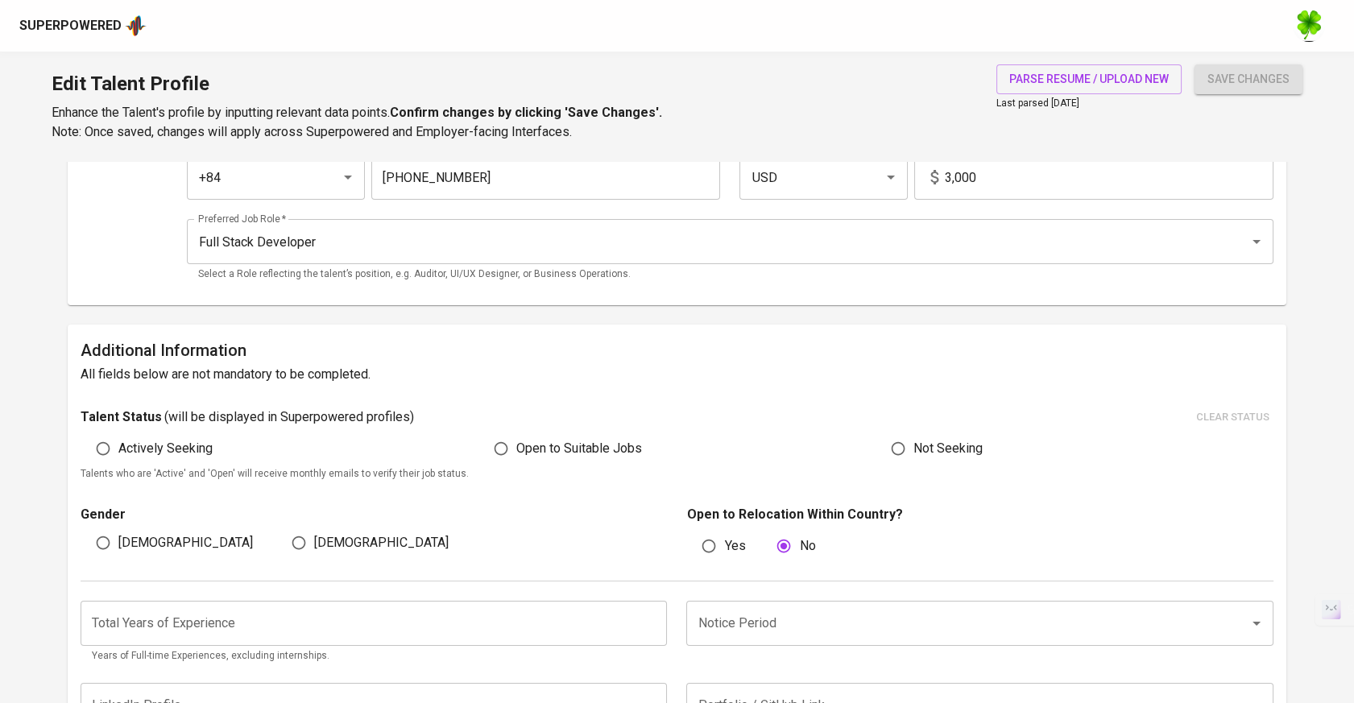
click at [535, 456] on span "Open to Suitable Jobs" at bounding box center [579, 448] width 126 height 19
click at [516, 456] on input "Open to Suitable Jobs" at bounding box center [501, 448] width 31 height 31
radio input "true"
click at [1219, 102] on div "save changes" at bounding box center [1249, 102] width 108 height 77
click at [1246, 79] on span "save changes" at bounding box center [1249, 79] width 82 height 20
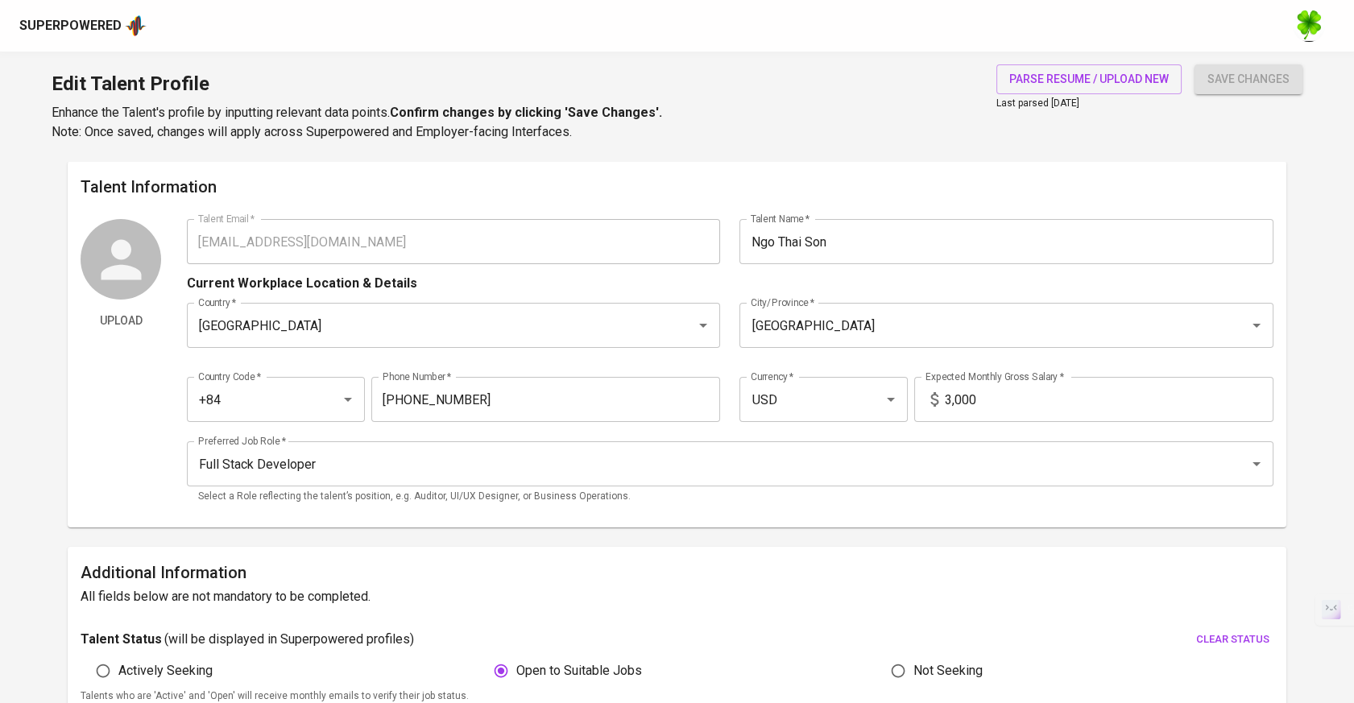
scroll to position [358, 0]
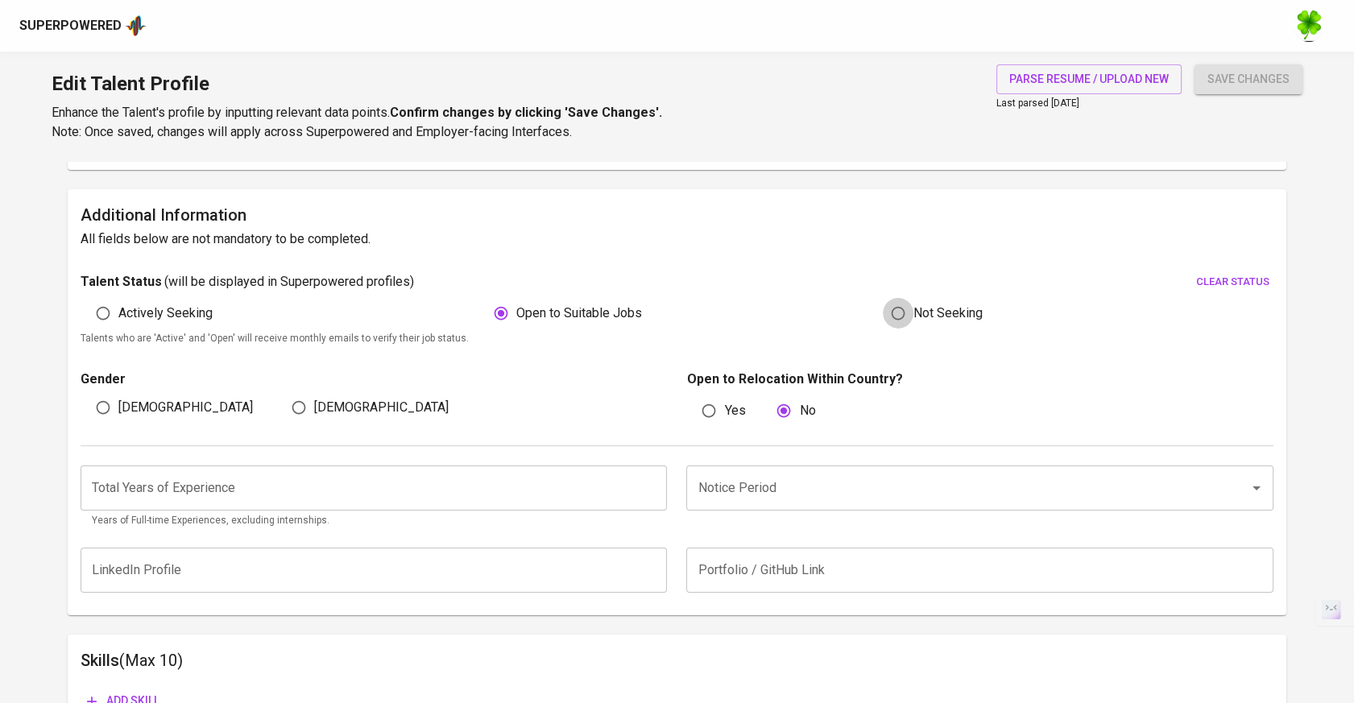
click at [888, 313] on input "Not Seeking" at bounding box center [898, 313] width 31 height 31
radio input "true"
click at [596, 317] on span "Open to Suitable Jobs" at bounding box center [579, 313] width 126 height 19
click at [516, 317] on input "Open to Suitable Jobs" at bounding box center [501, 313] width 31 height 31
radio input "true"
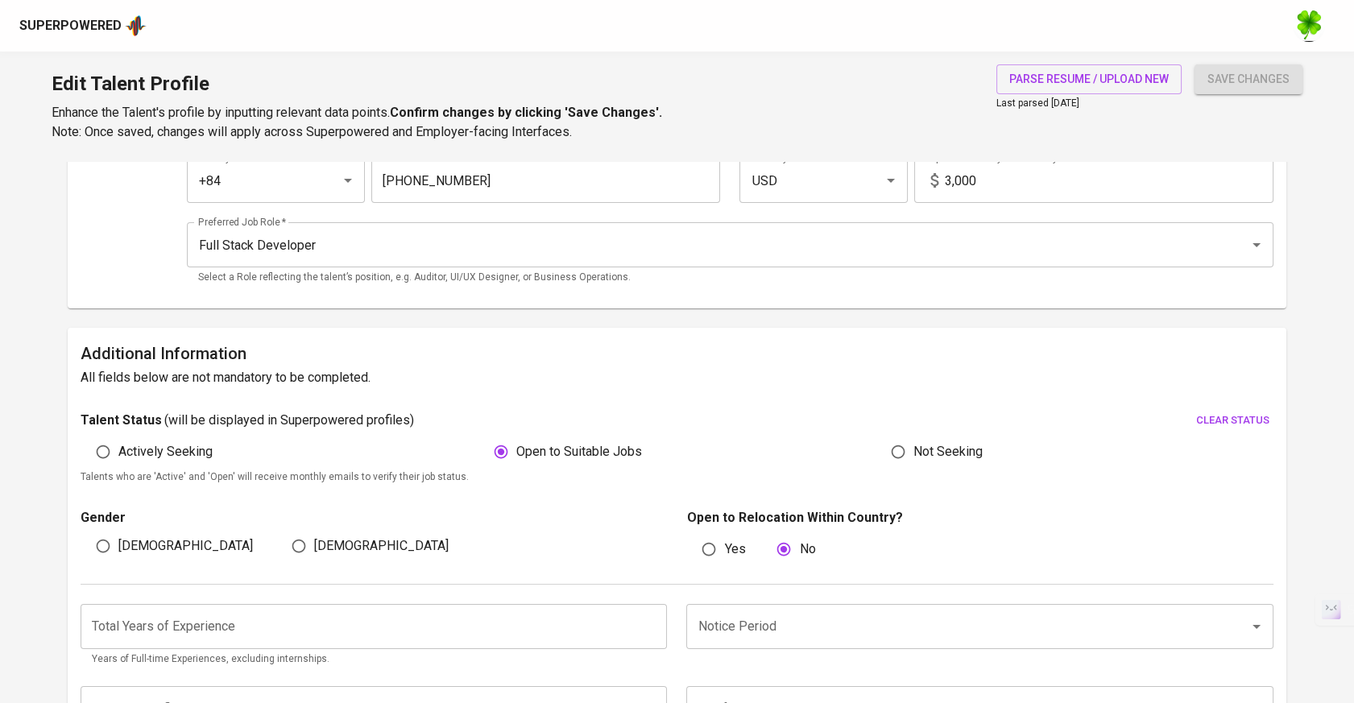
scroll to position [0, 0]
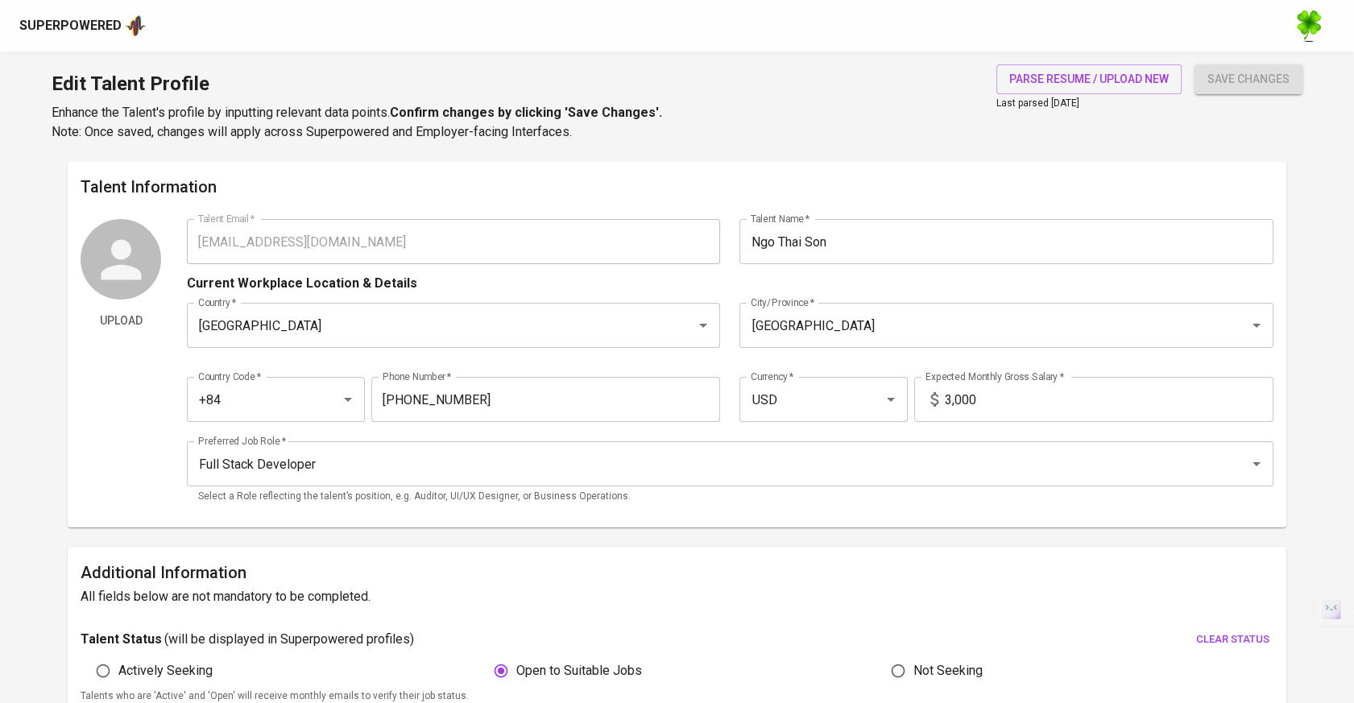
click at [1254, 106] on div "save changes" at bounding box center [1249, 102] width 108 height 77
click at [1253, 86] on span "save changes" at bounding box center [1249, 79] width 82 height 20
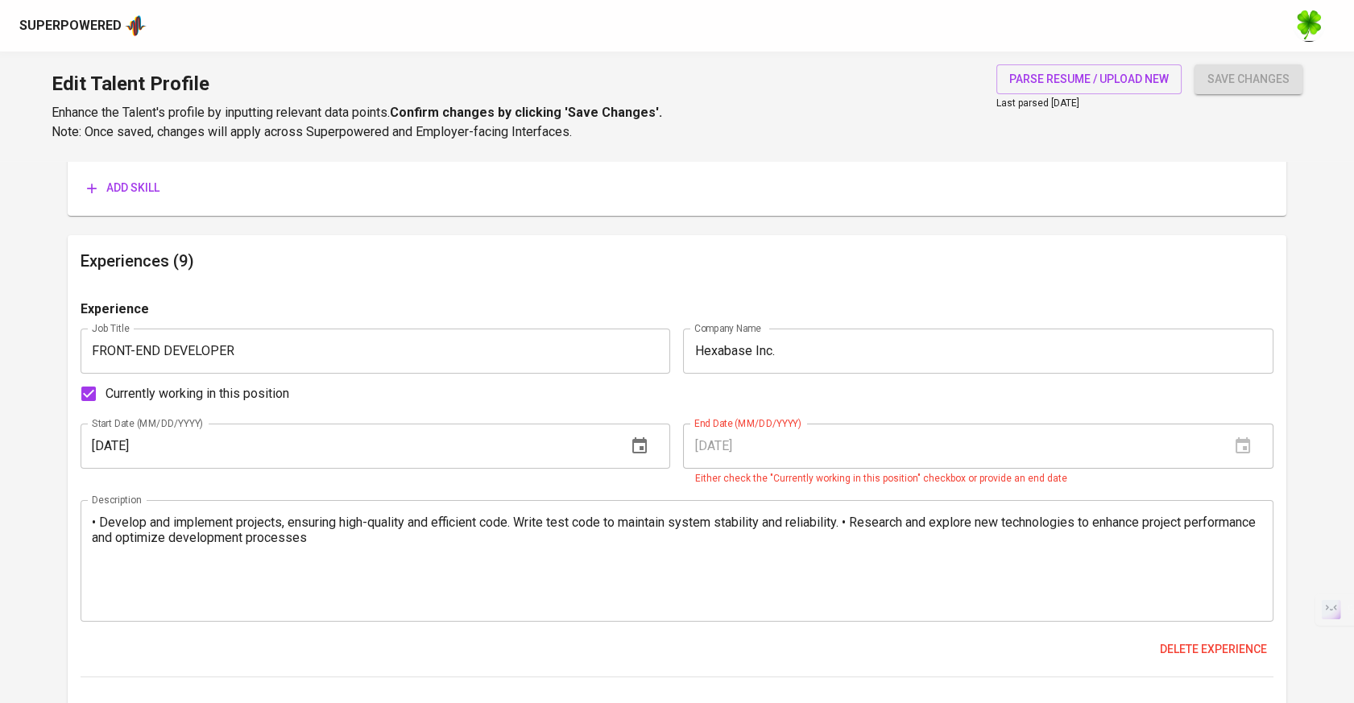
scroll to position [984, 0]
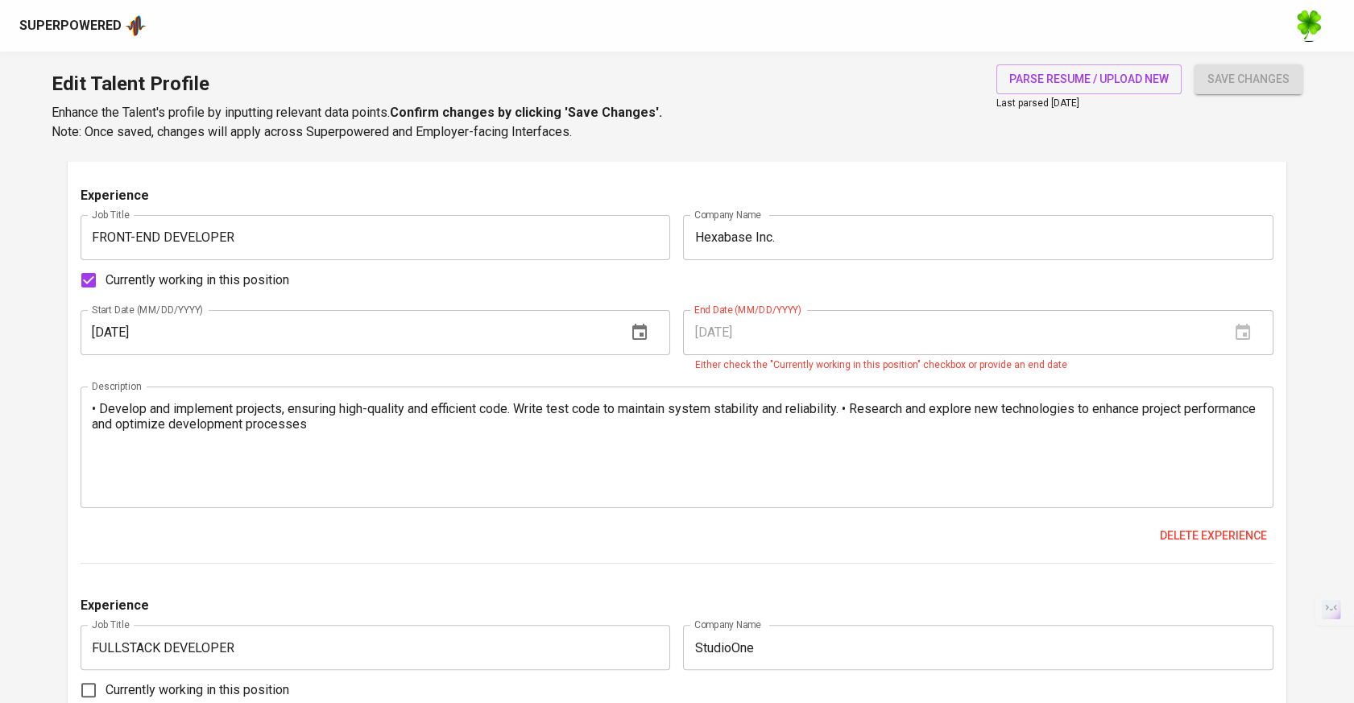
click at [251, 280] on span "Currently working in this position" at bounding box center [198, 280] width 184 height 19
click at [106, 280] on input "Currently working in this position" at bounding box center [89, 280] width 34 height 34
click at [242, 280] on span "Currently working in this position" at bounding box center [198, 280] width 184 height 19
click at [106, 280] on input "Currently working in this position" at bounding box center [89, 280] width 34 height 34
checkbox input "true"
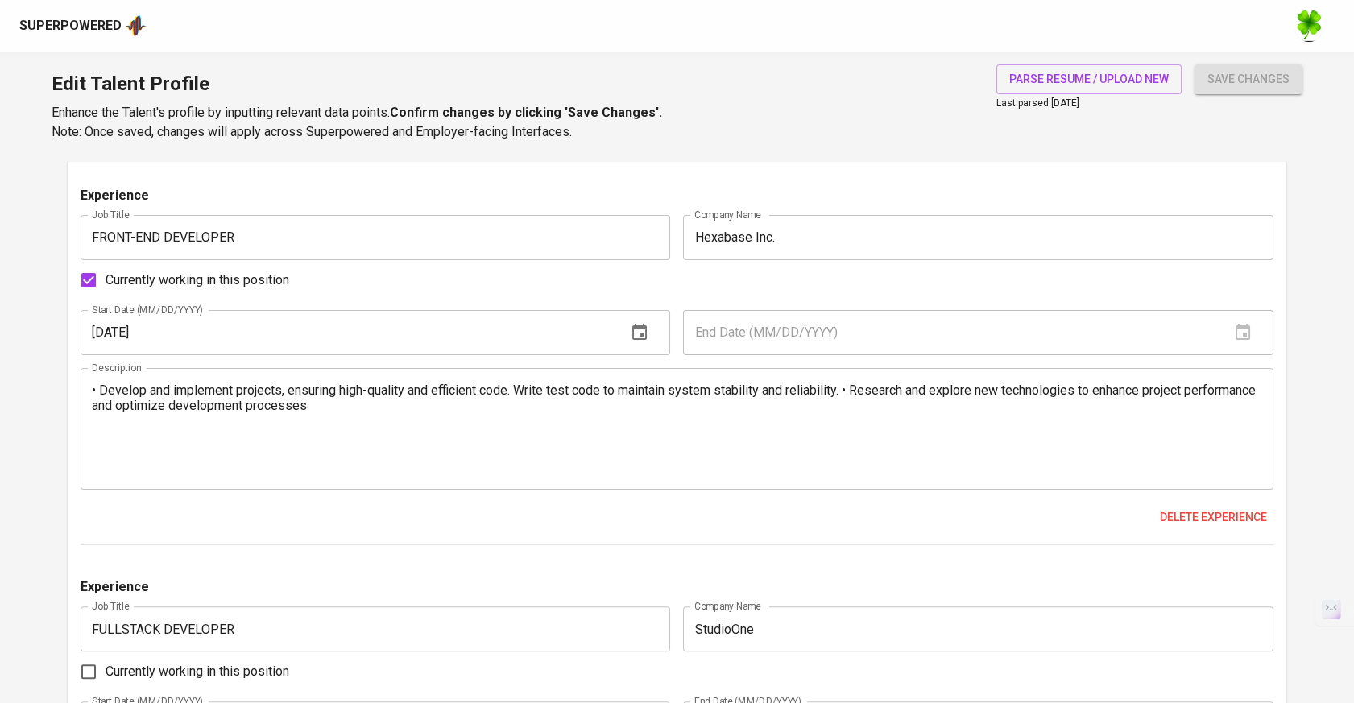
click at [1245, 83] on span "save changes" at bounding box center [1249, 79] width 82 height 20
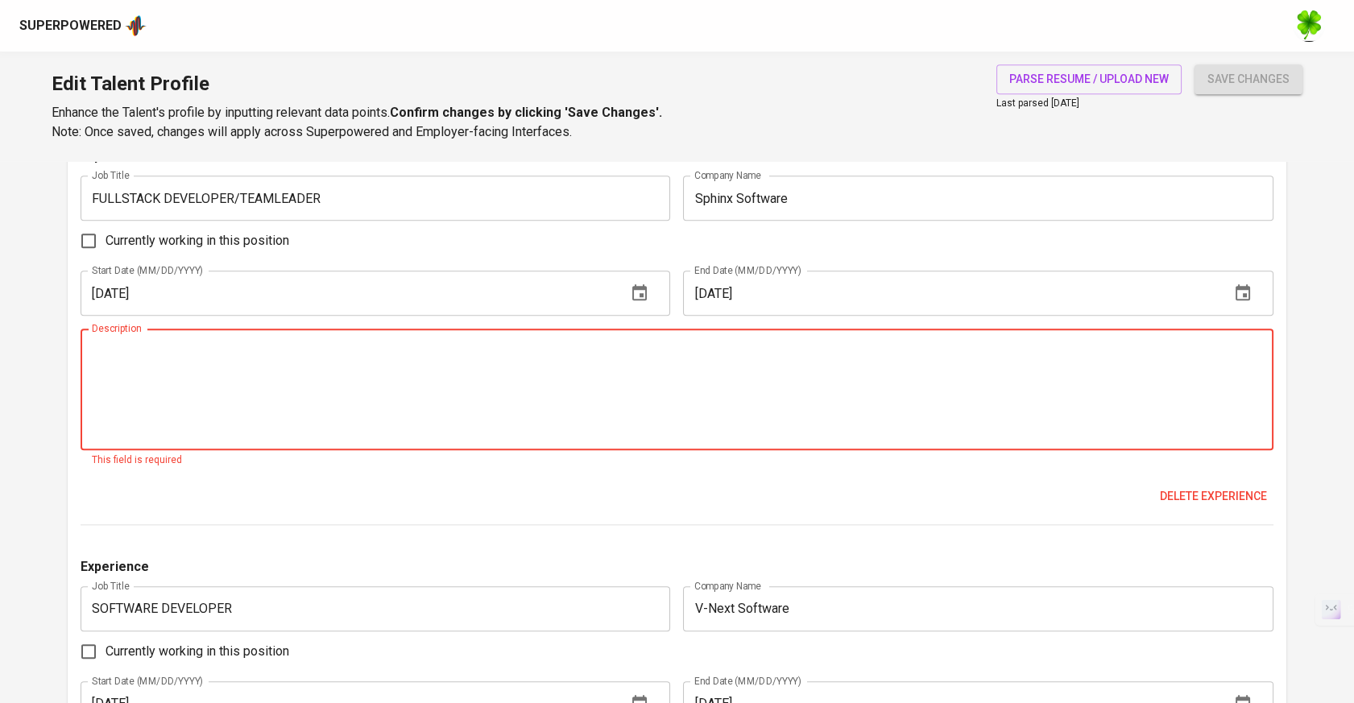
click at [636, 364] on textarea at bounding box center [677, 390] width 1170 height 92
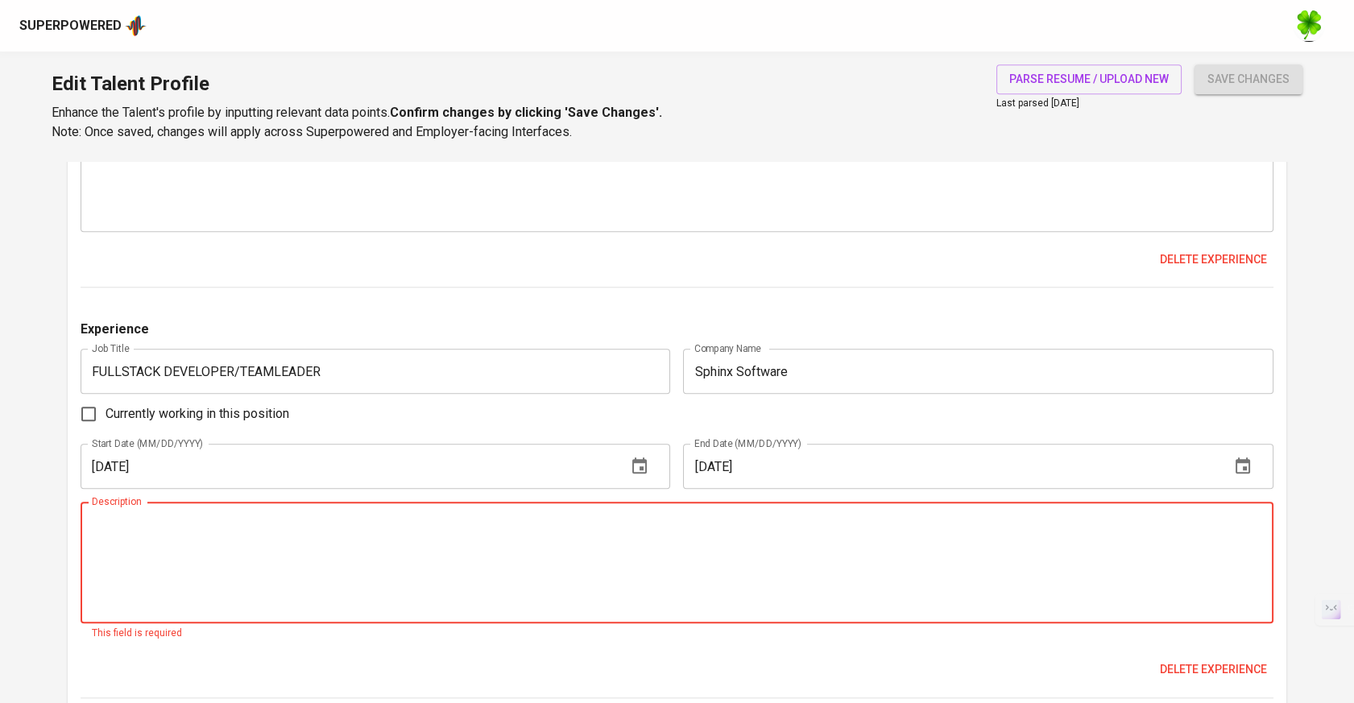
scroll to position [3588, 0]
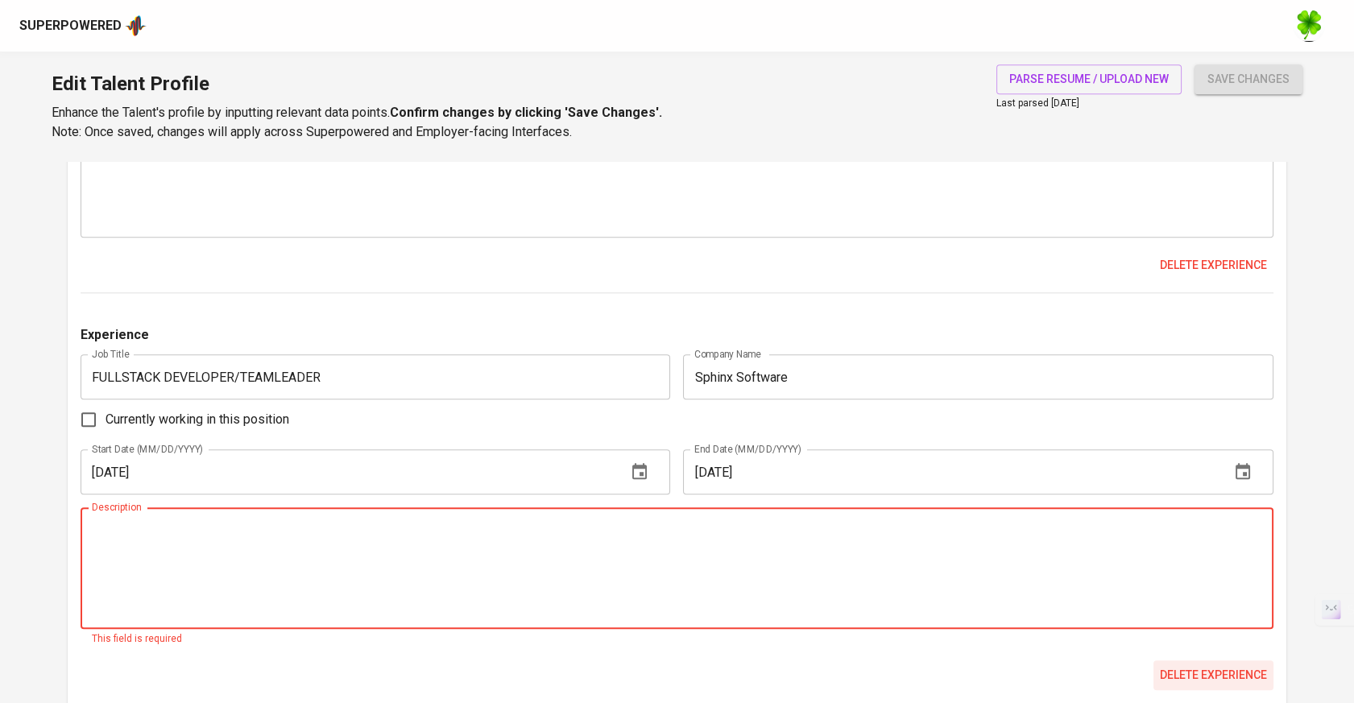
click at [1224, 680] on span "Delete experience" at bounding box center [1213, 675] width 107 height 20
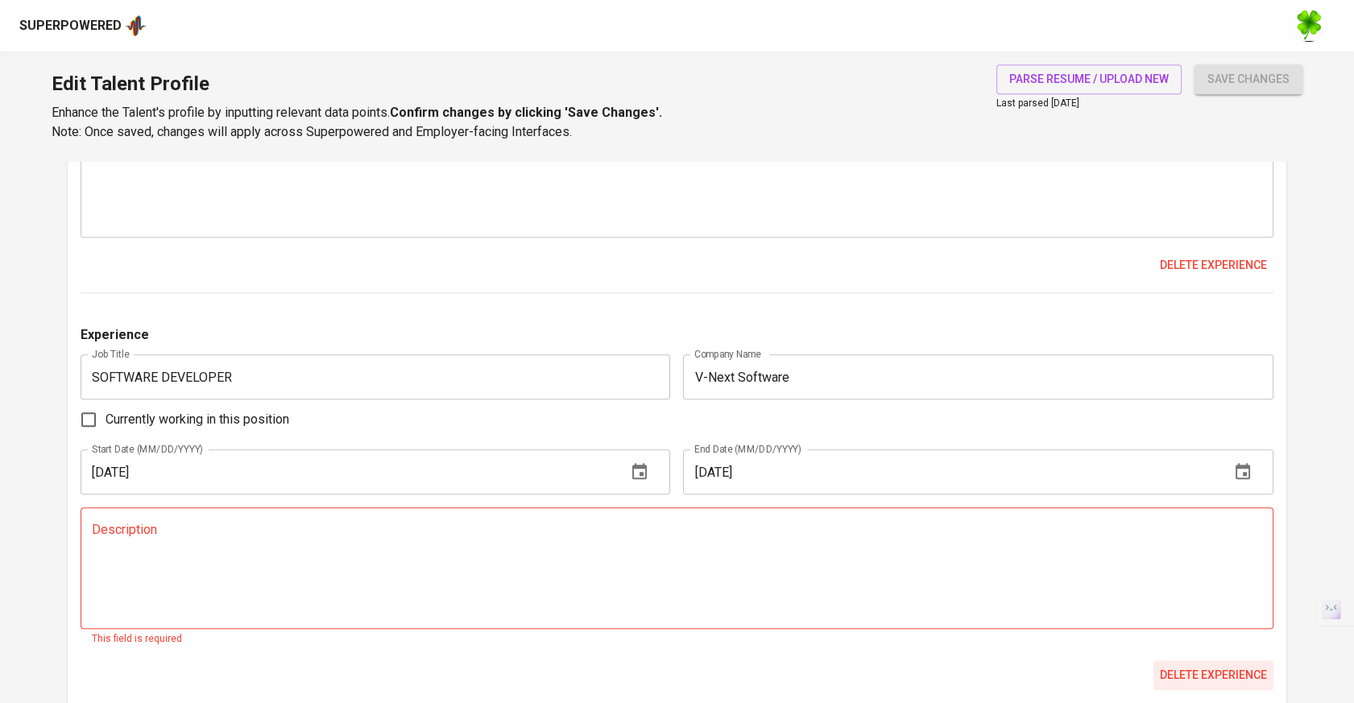
click at [1212, 680] on span "Delete experience" at bounding box center [1213, 675] width 107 height 20
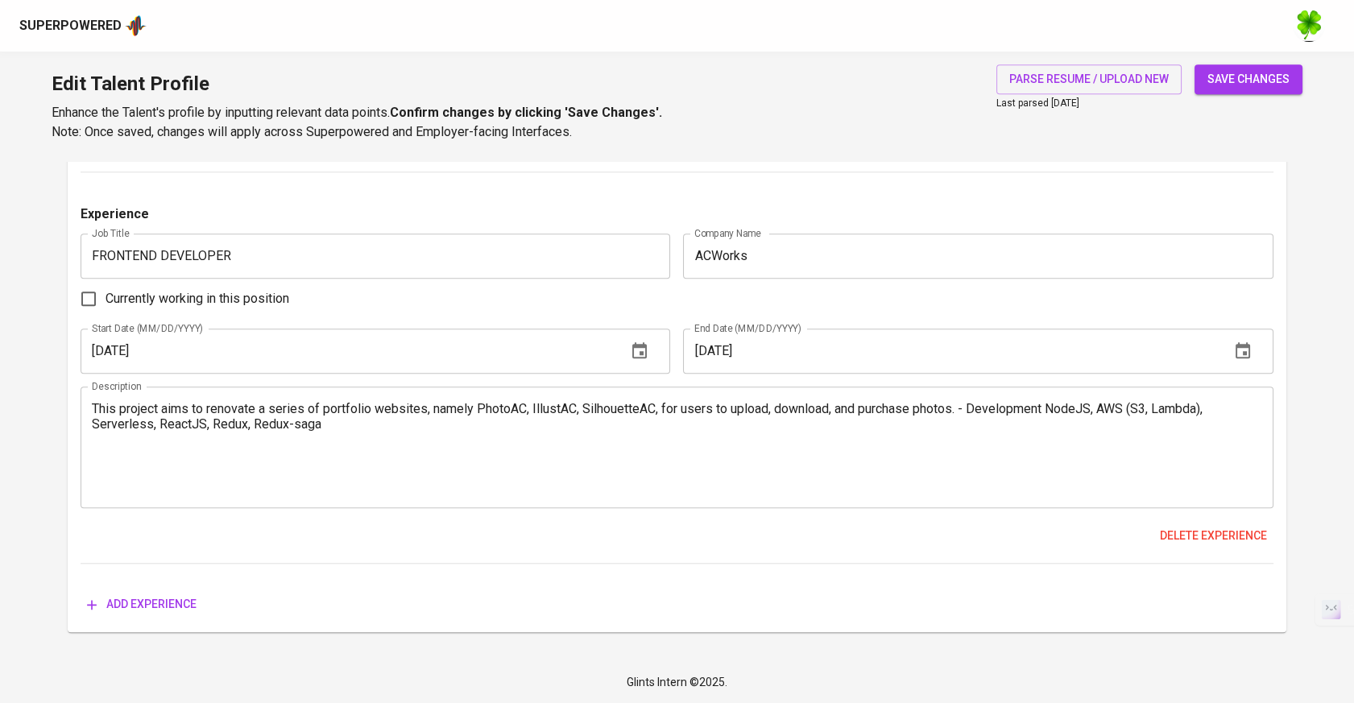
scroll to position [3317, 0]
click at [1232, 87] on span "save changes" at bounding box center [1249, 79] width 82 height 20
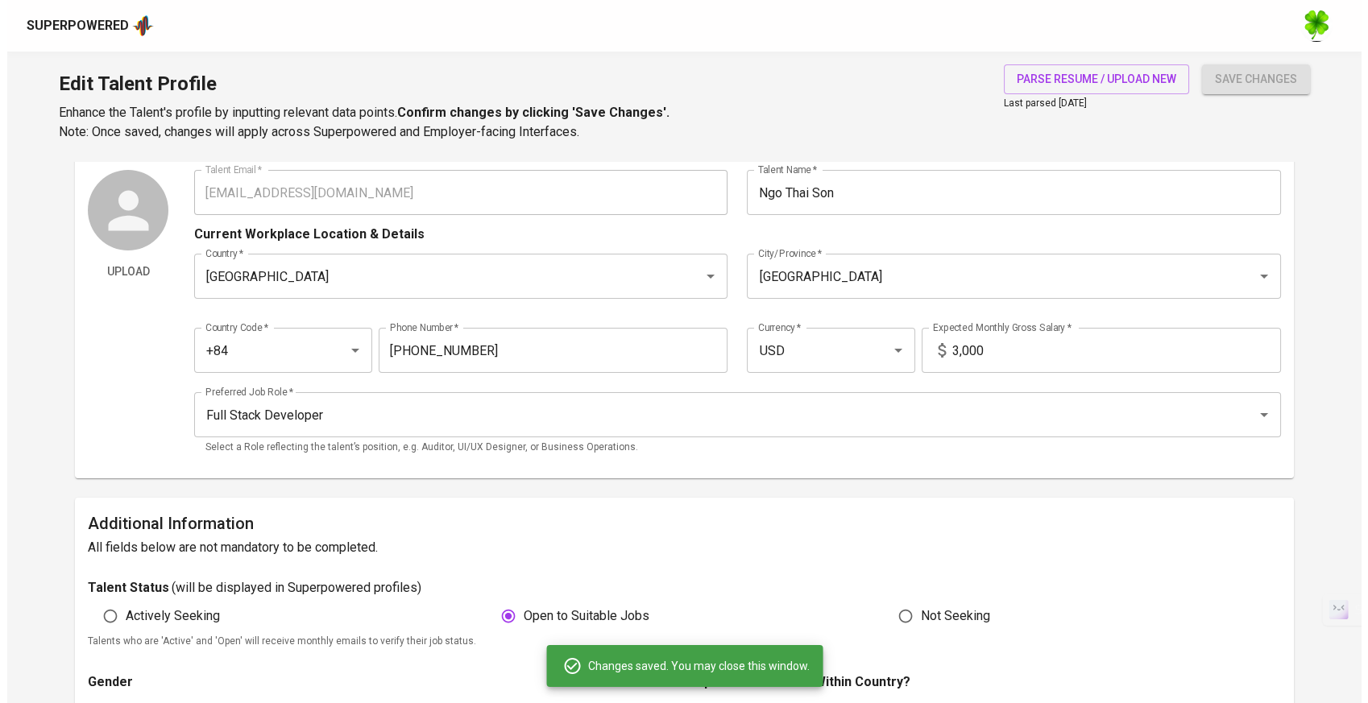
scroll to position [0, 0]
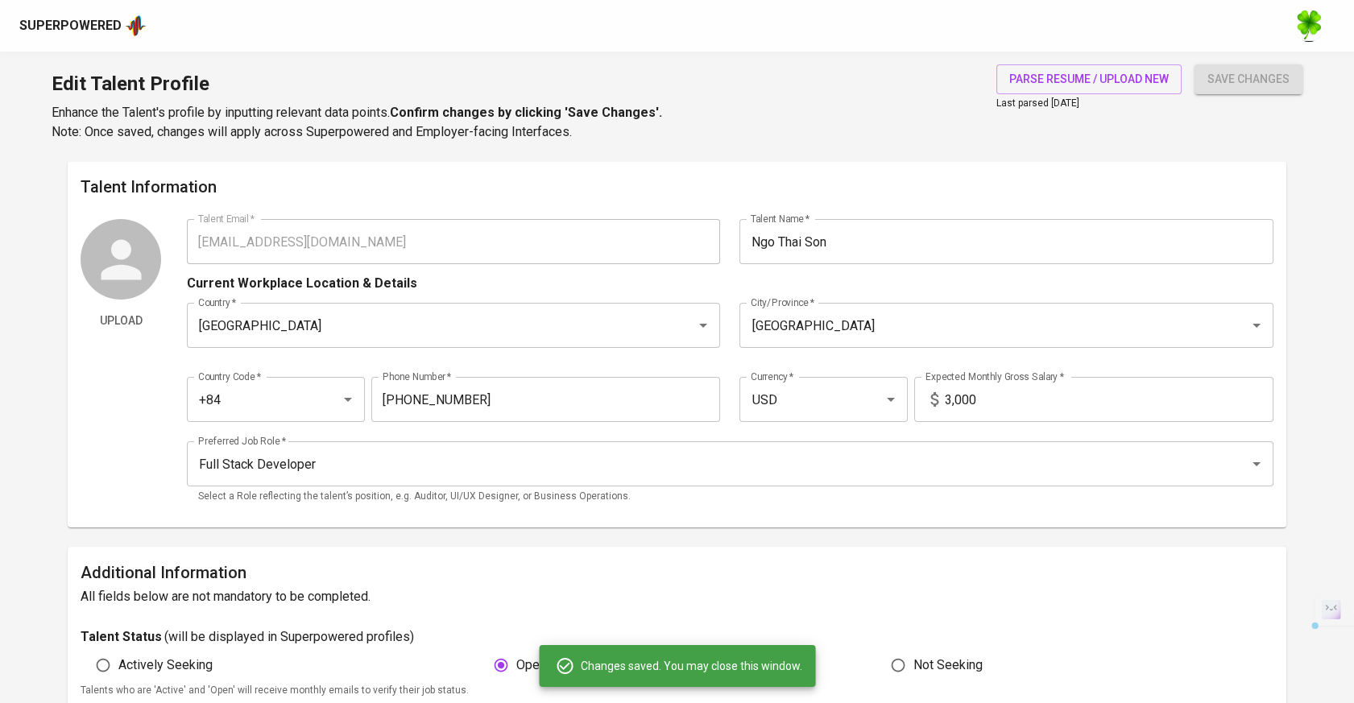
click at [155, 234] on div "Upload Talent Email   * sonnt00805@gmail.com Talent Email * Talent Name   * Ngo…" at bounding box center [677, 367] width 1193 height 296
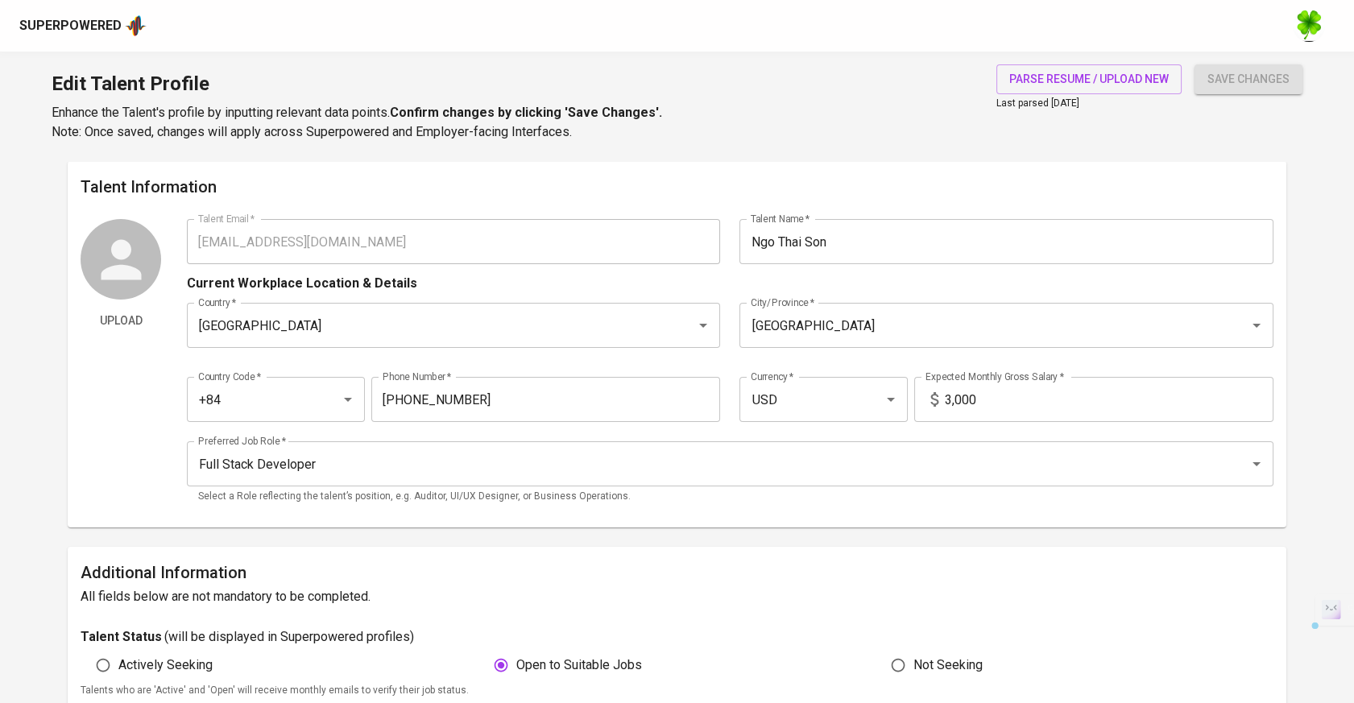
click at [104, 34] on div "Superpowered" at bounding box center [70, 26] width 102 height 19
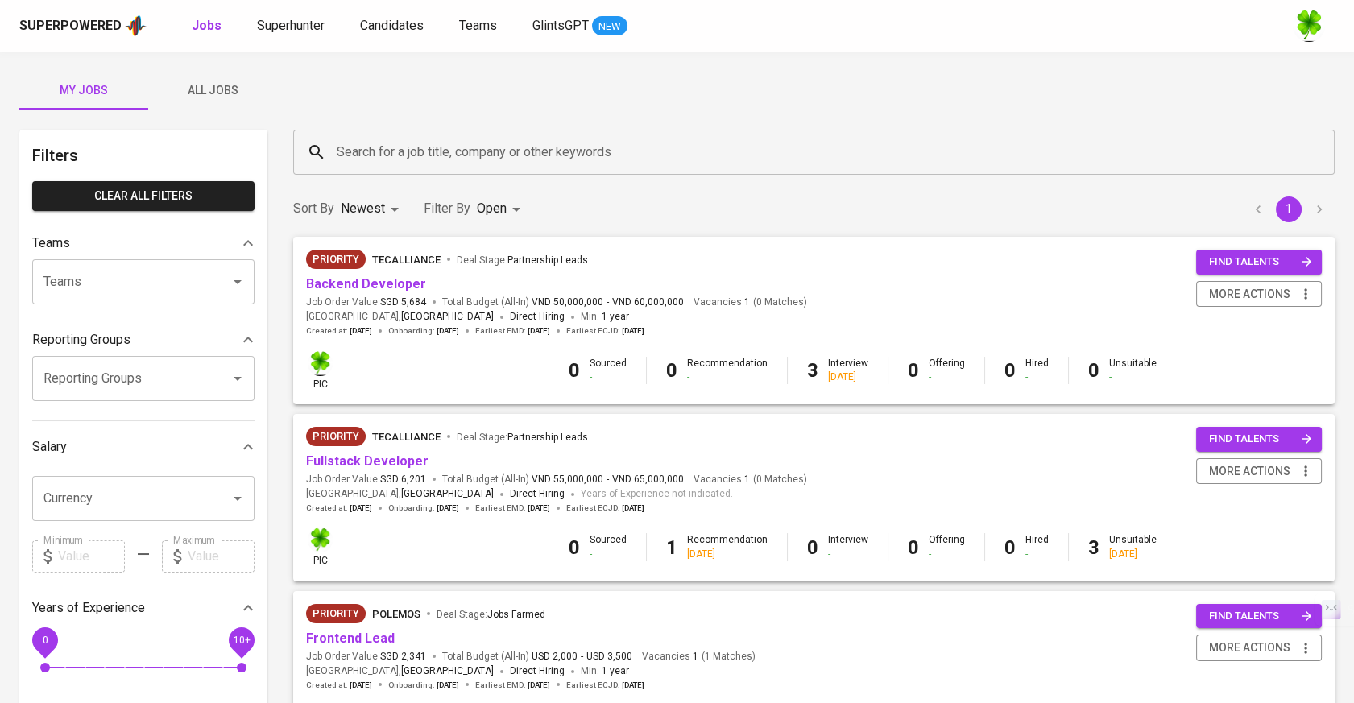
click at [226, 97] on span "All Jobs" at bounding box center [213, 91] width 110 height 20
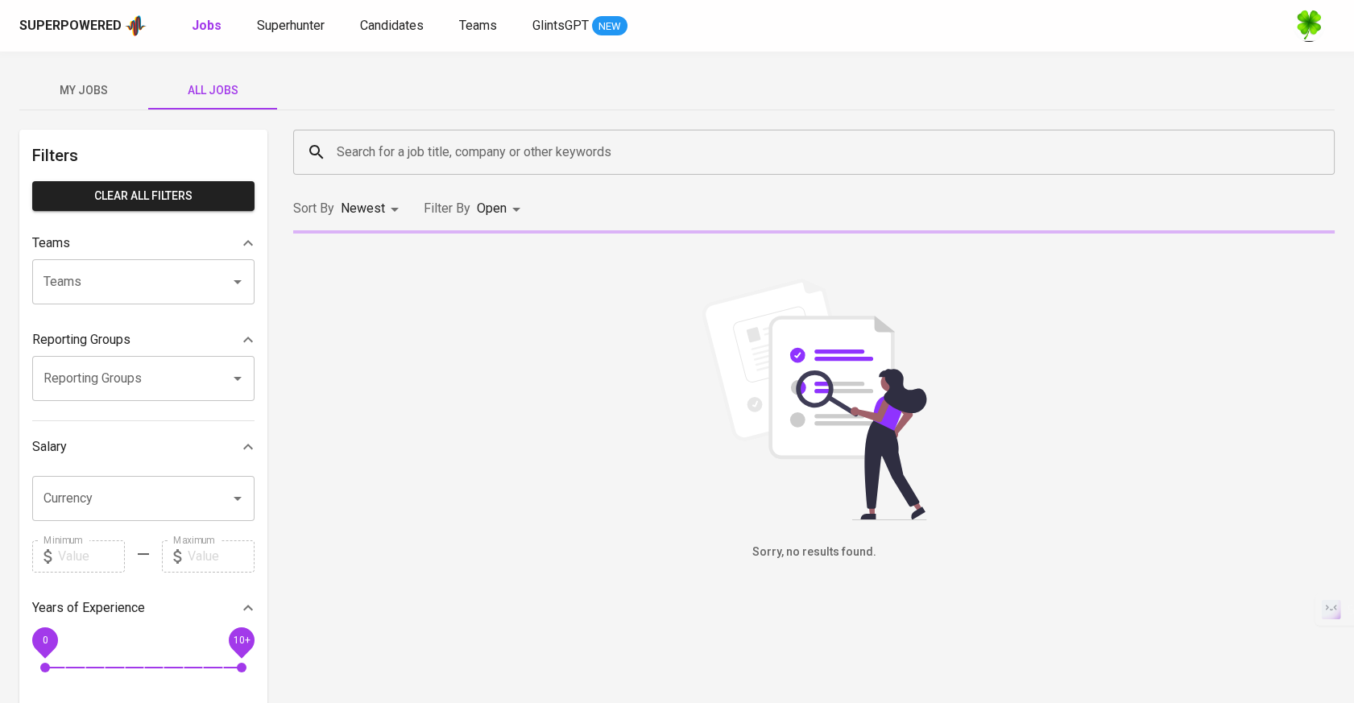
click at [354, 137] on input "Search for a job title, company or other keywords" at bounding box center [818, 152] width 971 height 31
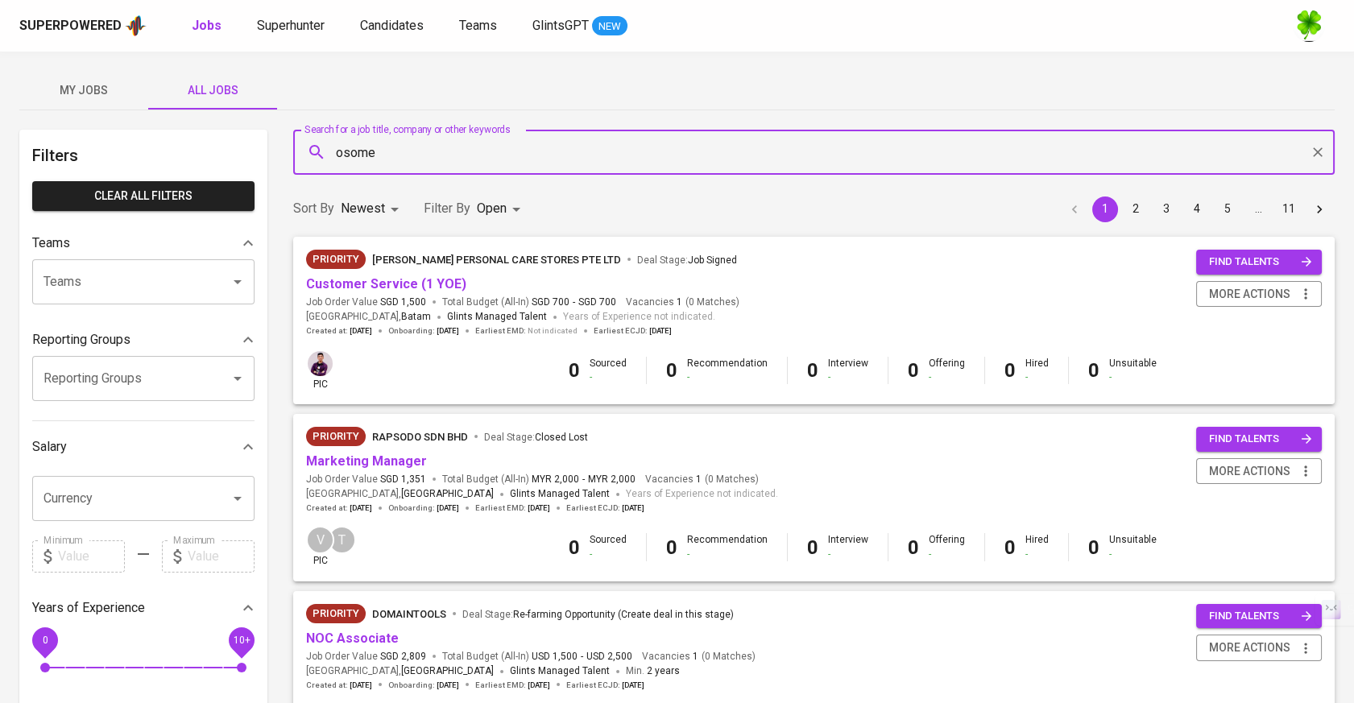
type input "osome"
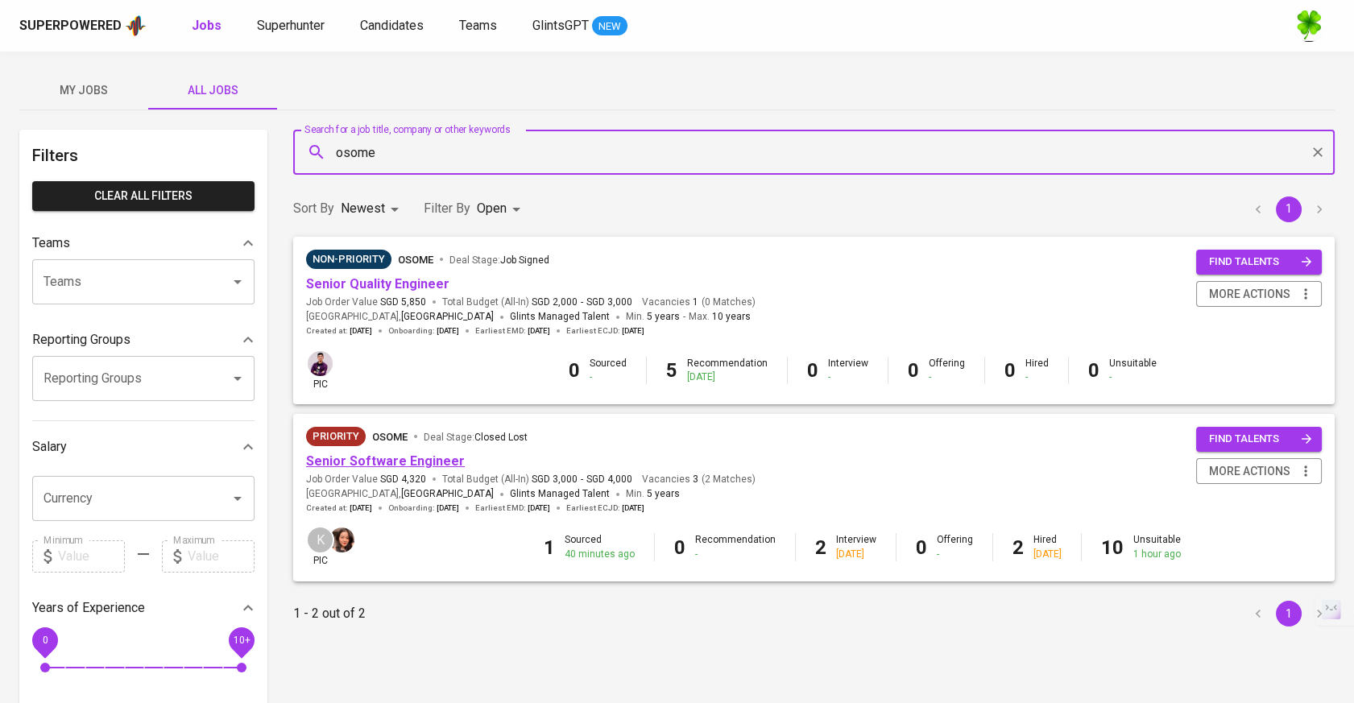
click at [370, 462] on link "Senior Software Engineer" at bounding box center [385, 461] width 159 height 15
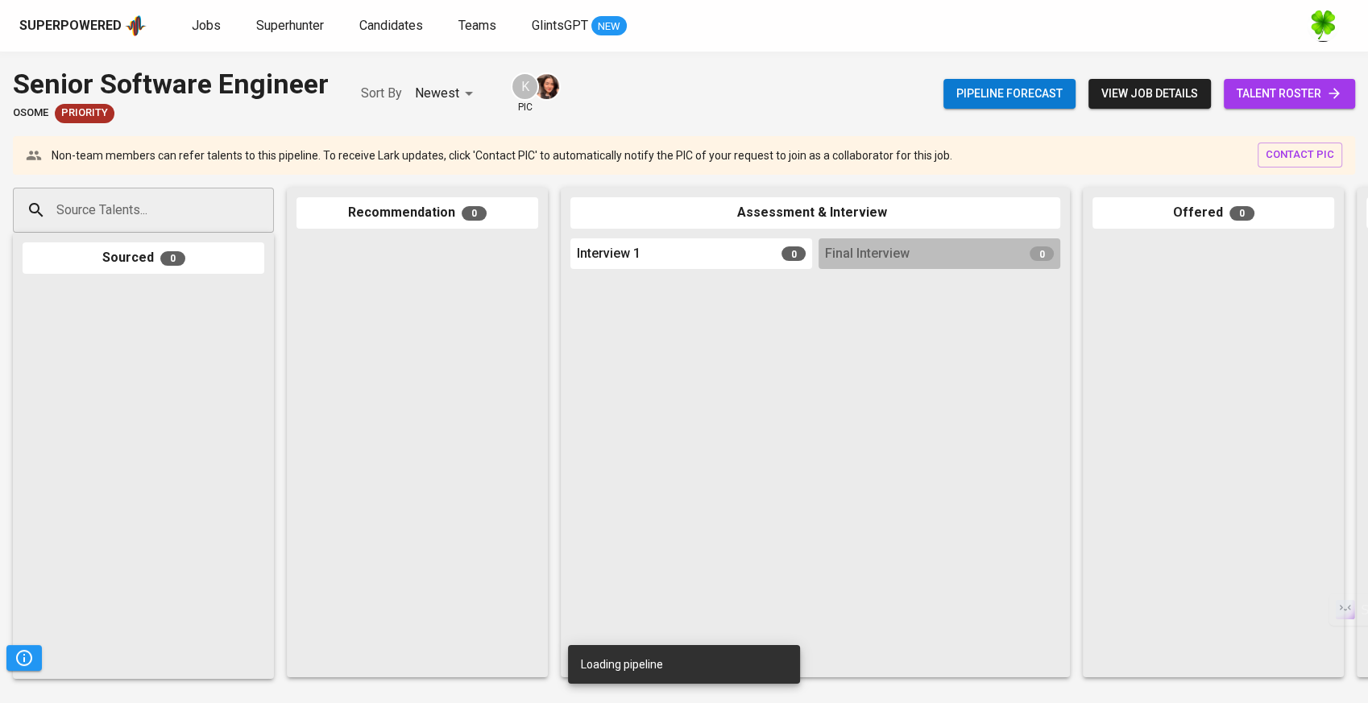
click at [204, 213] on input "Source Talents..." at bounding box center [136, 210] width 169 height 31
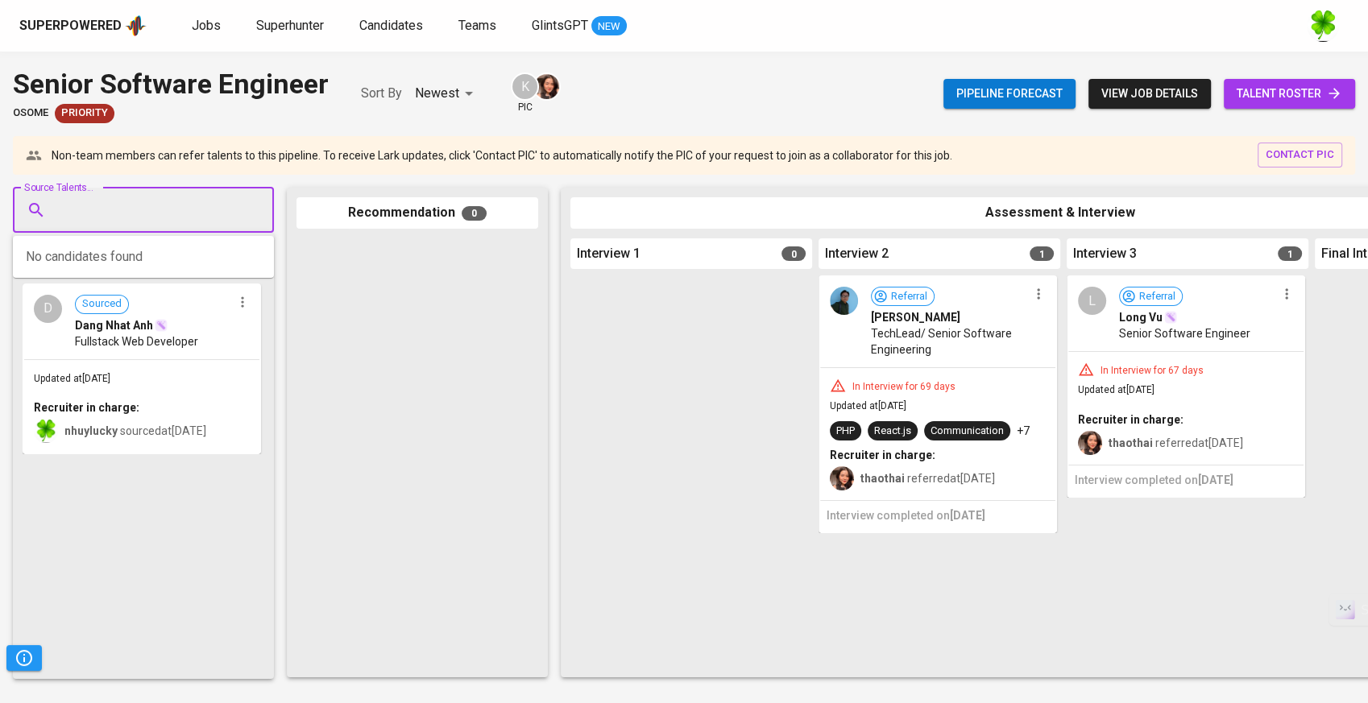
paste input "[EMAIL_ADDRESS][DOMAIN_NAME]"
type input "[EMAIL_ADDRESS][DOMAIN_NAME]"
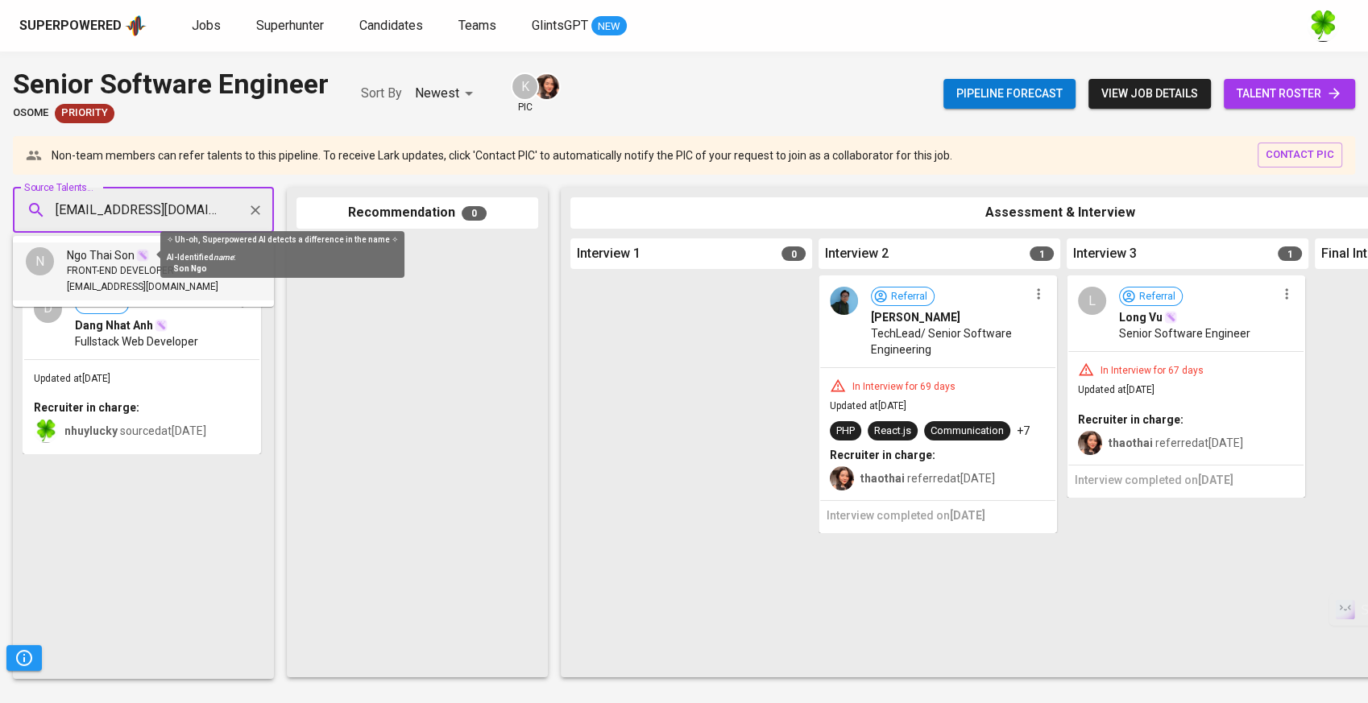
click at [139, 255] on img at bounding box center [142, 255] width 13 height 13
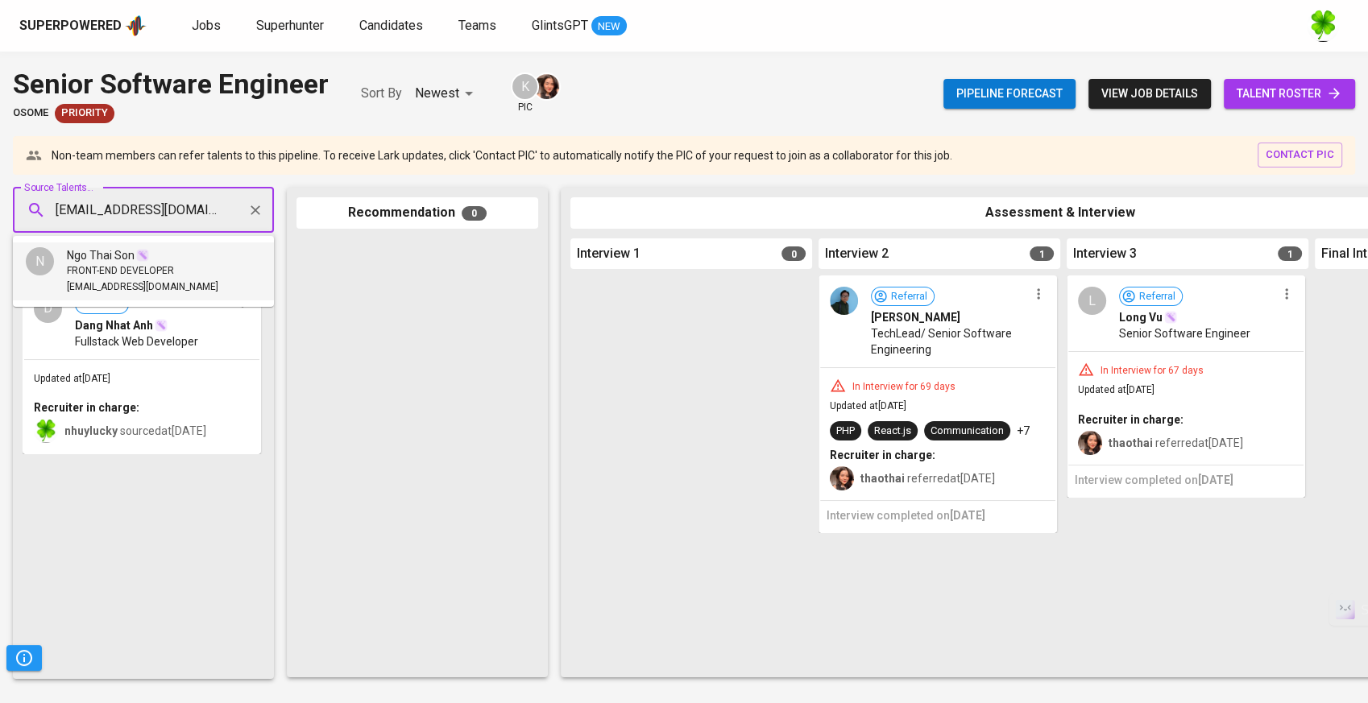
click at [180, 288] on li "N Ngo Thai Son FRONT-END DEVELOPER sonnt00805@gmail.com" at bounding box center [143, 271] width 261 height 58
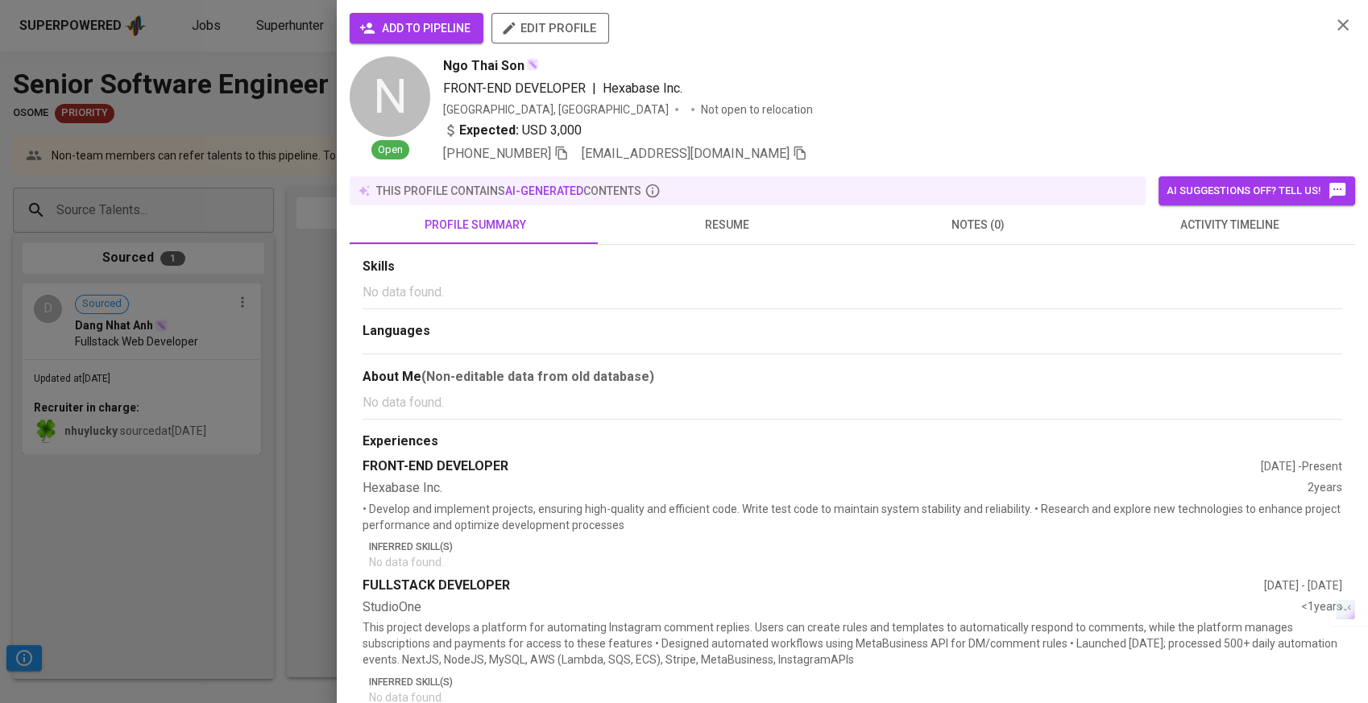
click at [738, 243] on button "resume" at bounding box center [726, 224] width 251 height 39
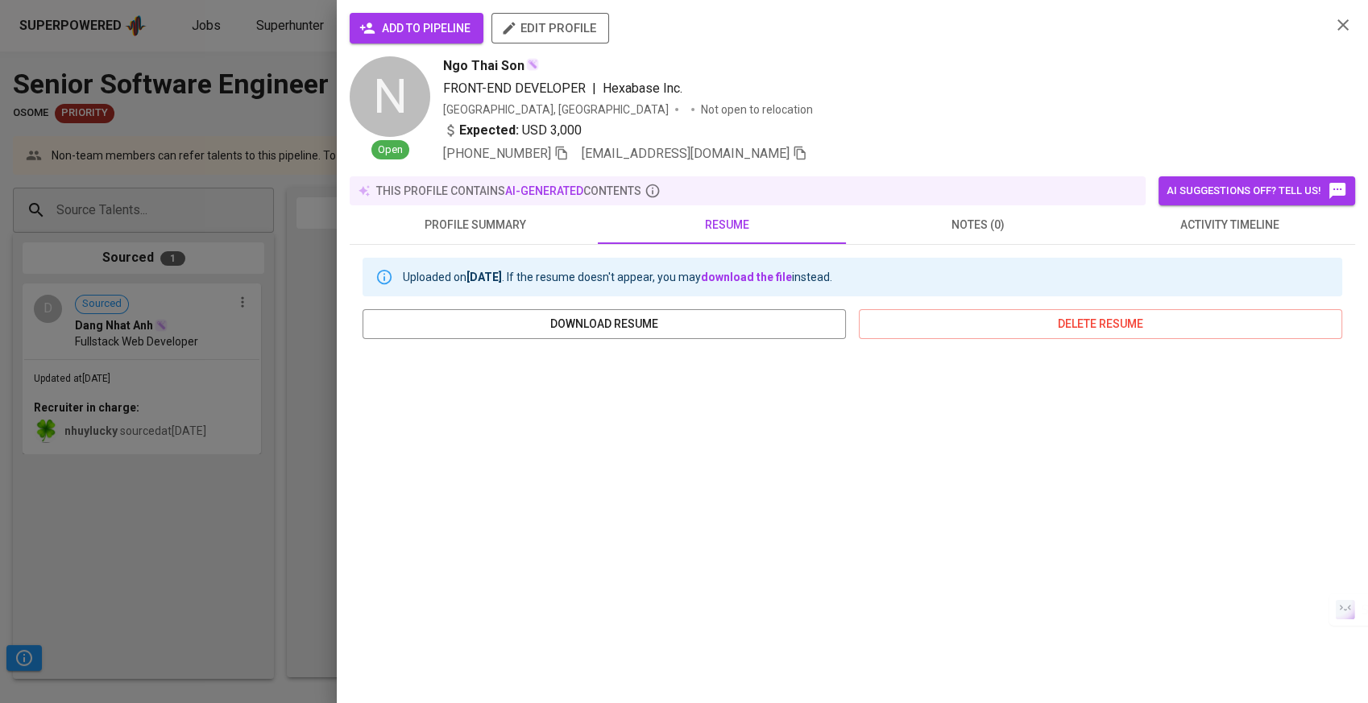
click at [453, 15] on button "add to pipeline" at bounding box center [417, 28] width 134 height 31
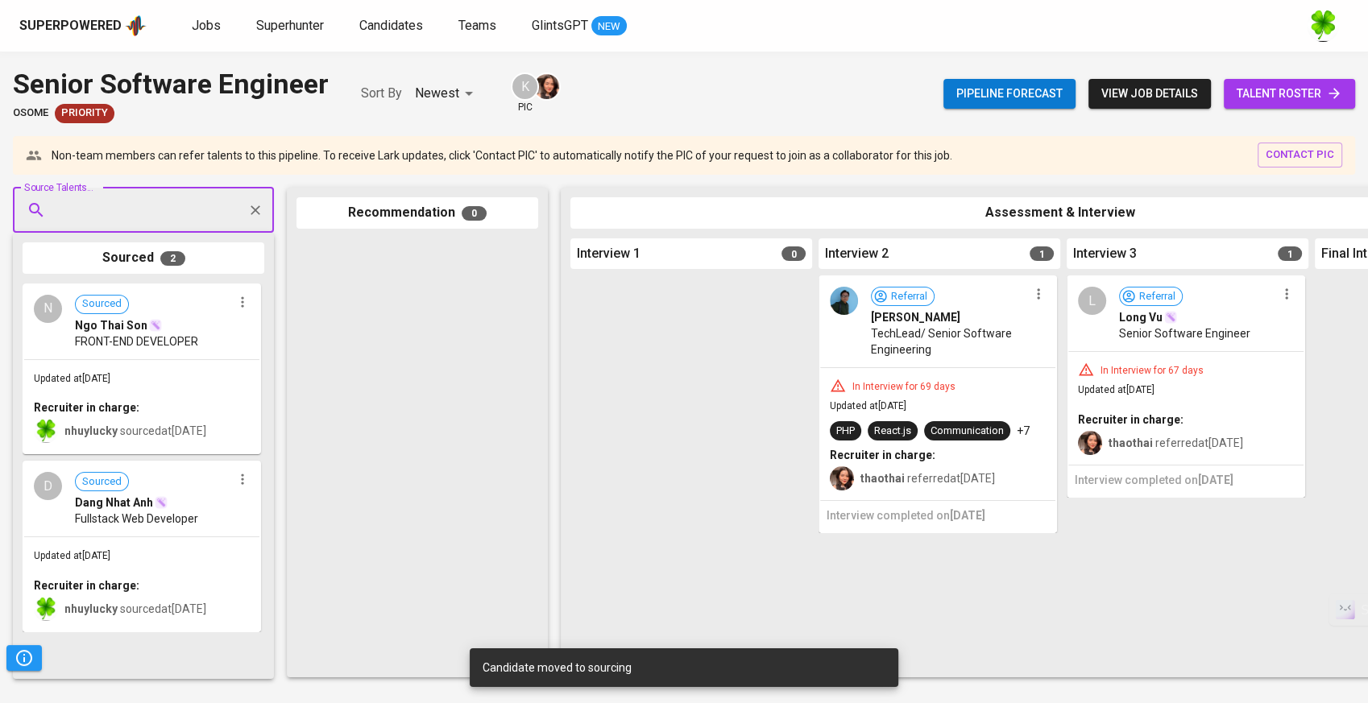
click at [159, 315] on span "Sourced Ngo Thai Son" at bounding box center [153, 314] width 157 height 39
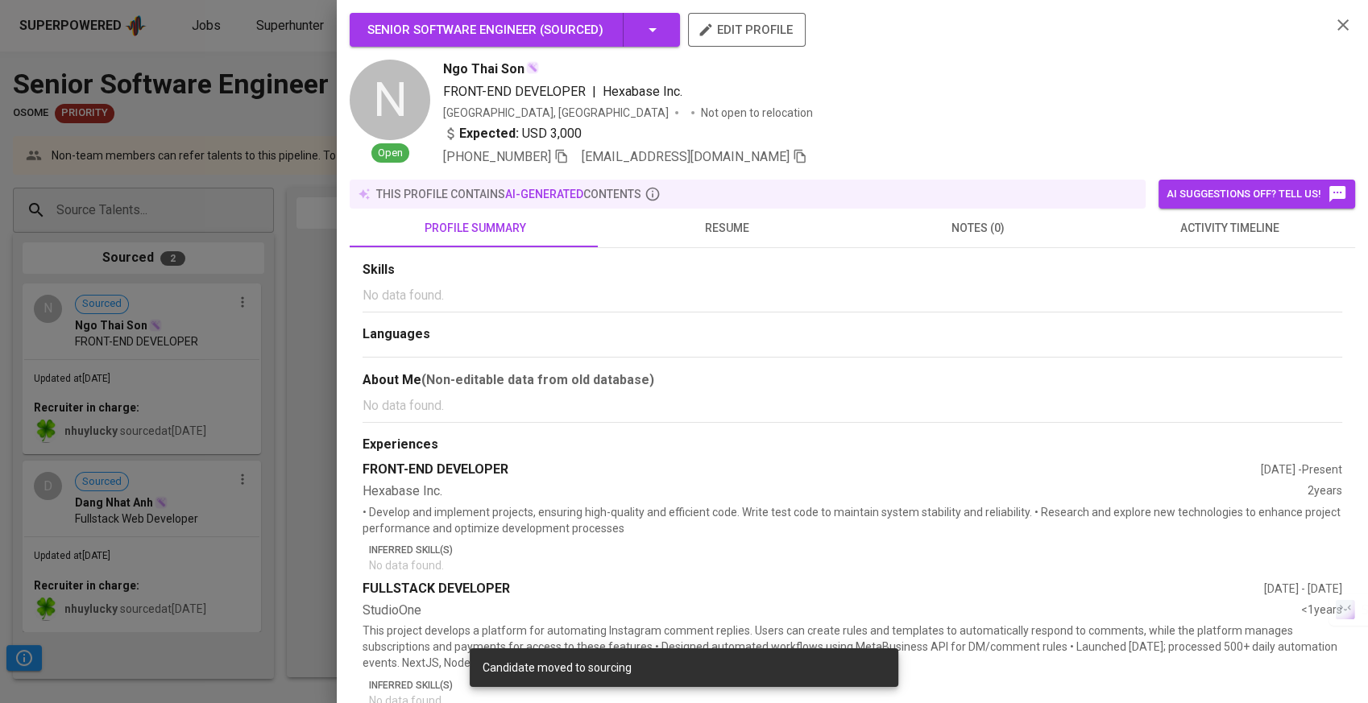
click at [757, 24] on span "edit profile" at bounding box center [747, 29] width 92 height 21
click at [227, 343] on div at bounding box center [684, 351] width 1368 height 703
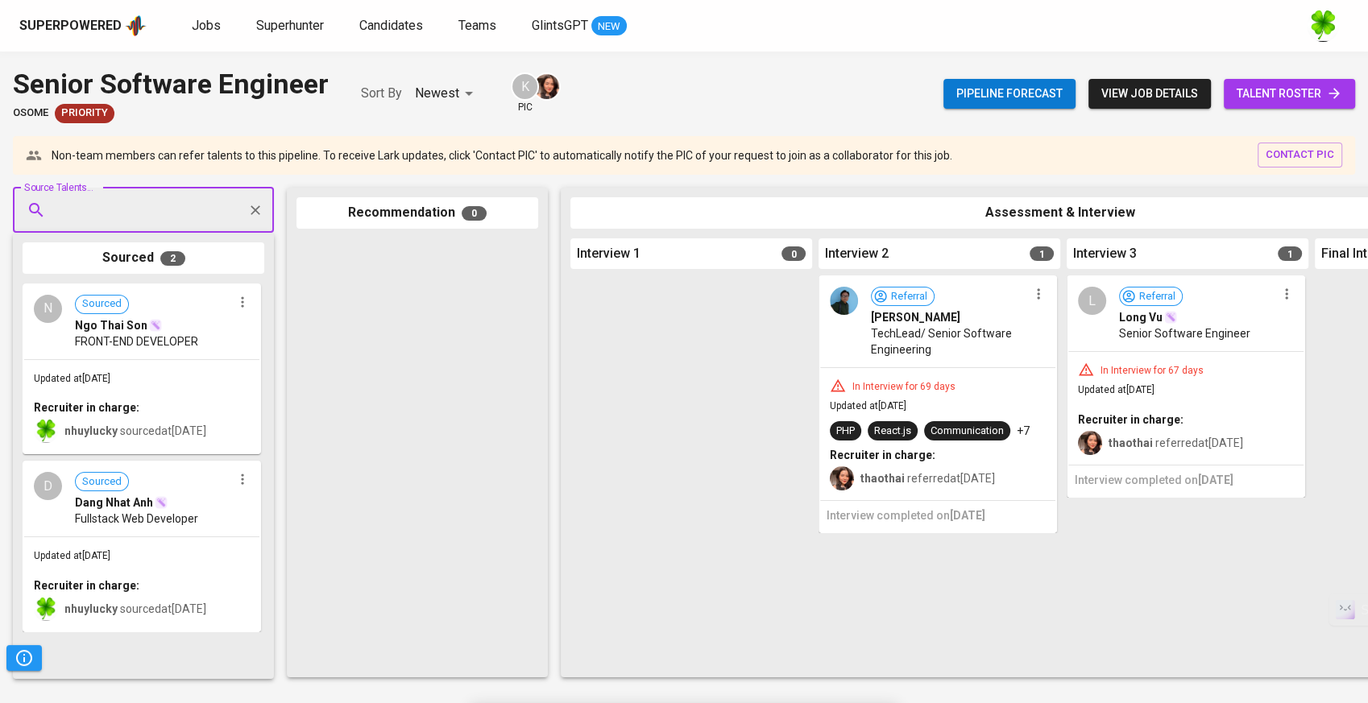
click at [203, 352] on div "N Sourced Ngo Thai Son FRONT-END DEVELOPER" at bounding box center [141, 322] width 235 height 74
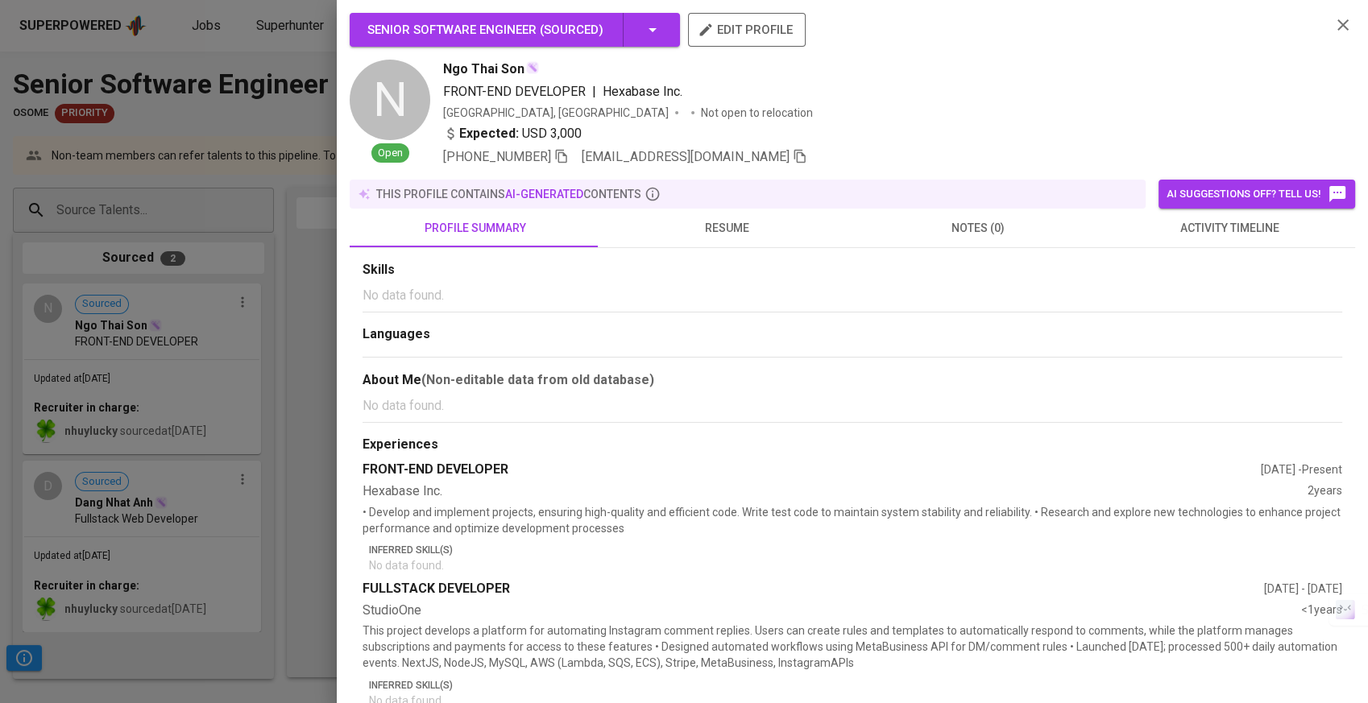
click at [661, 224] on span "resume" at bounding box center [727, 228] width 232 height 20
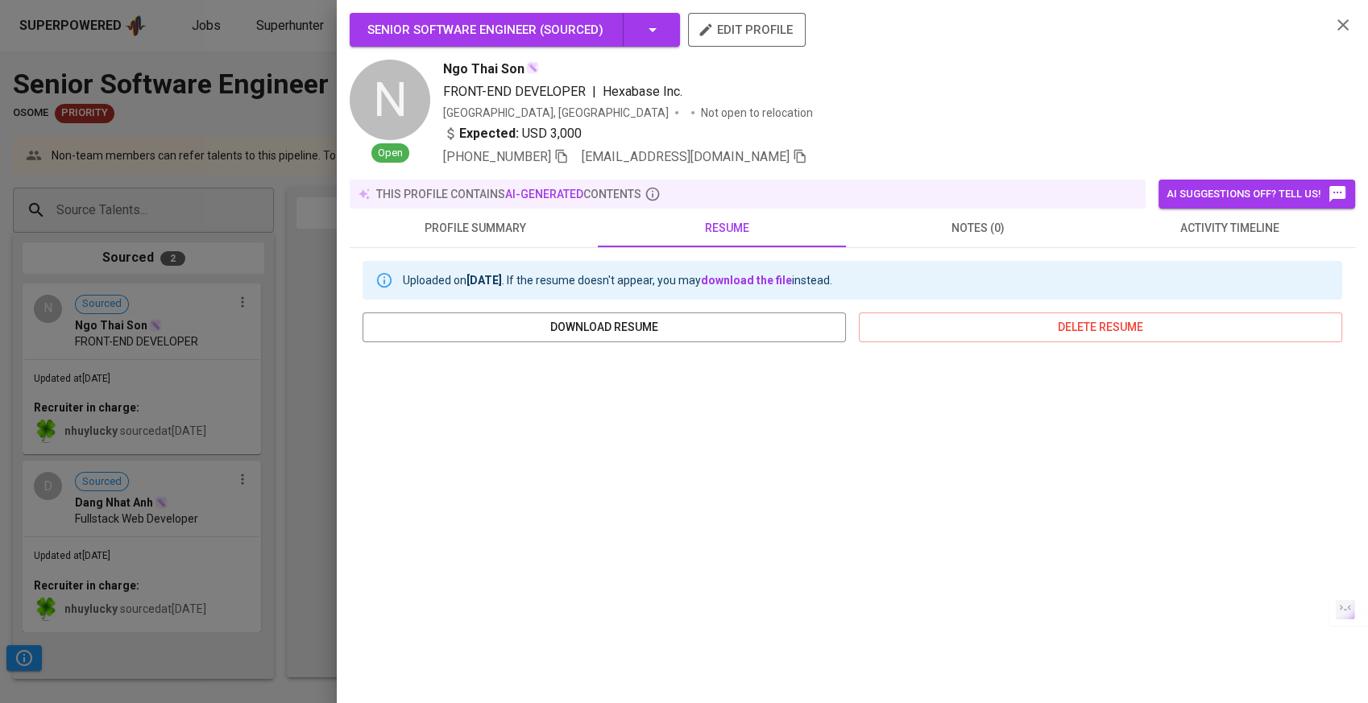
scroll to position [161, 0]
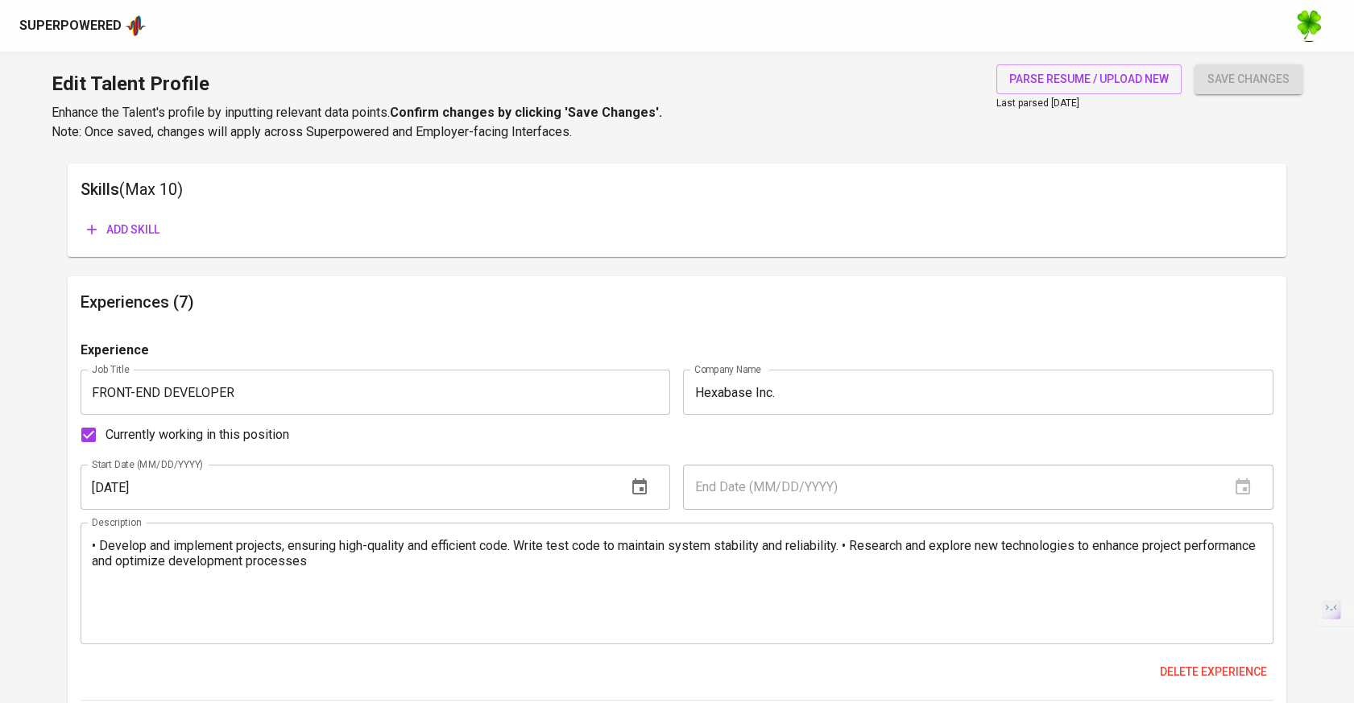
scroll to position [895, 0]
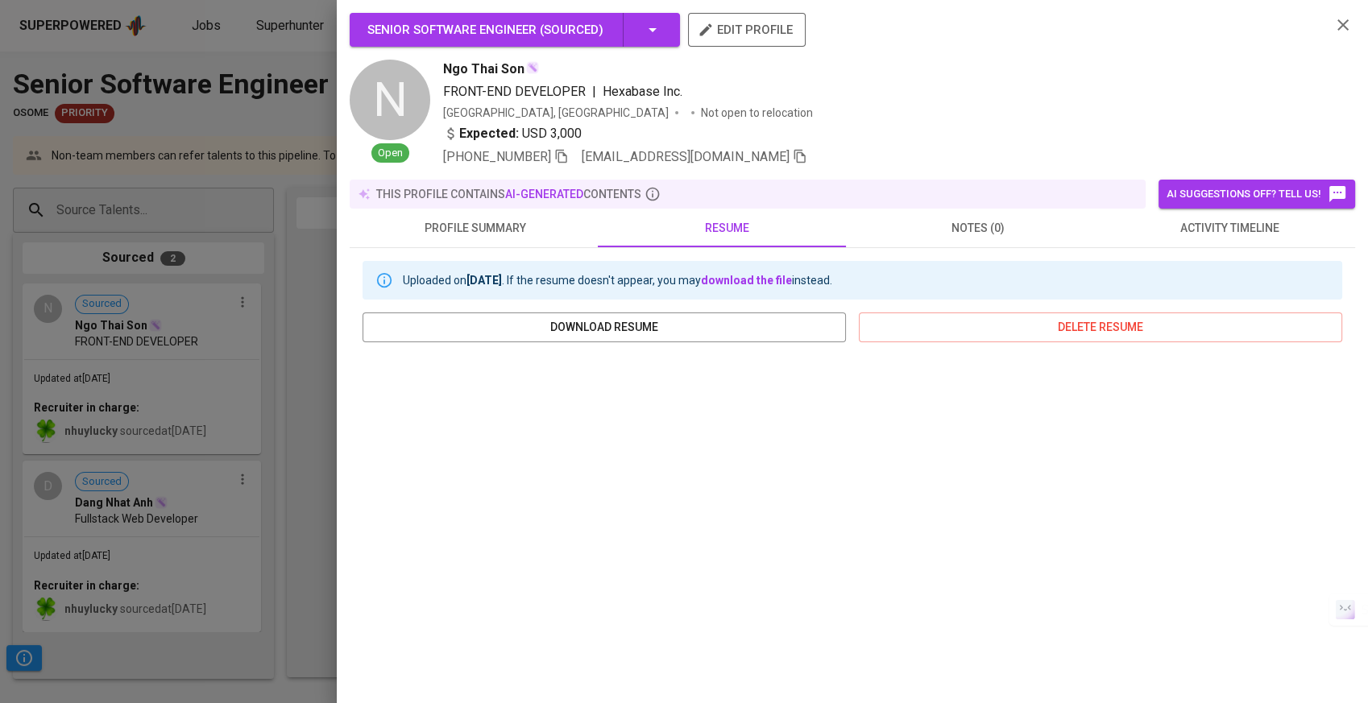
scroll to position [161, 0]
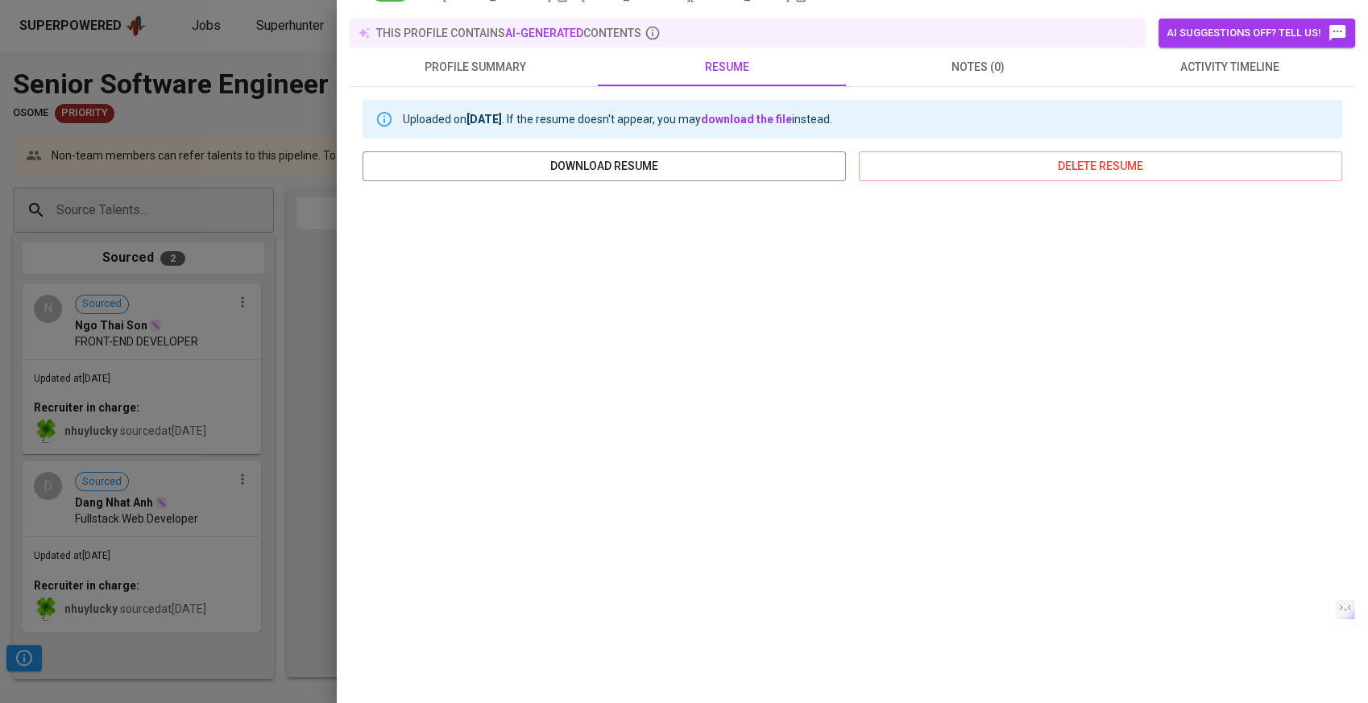
click at [317, 434] on div at bounding box center [684, 351] width 1368 height 703
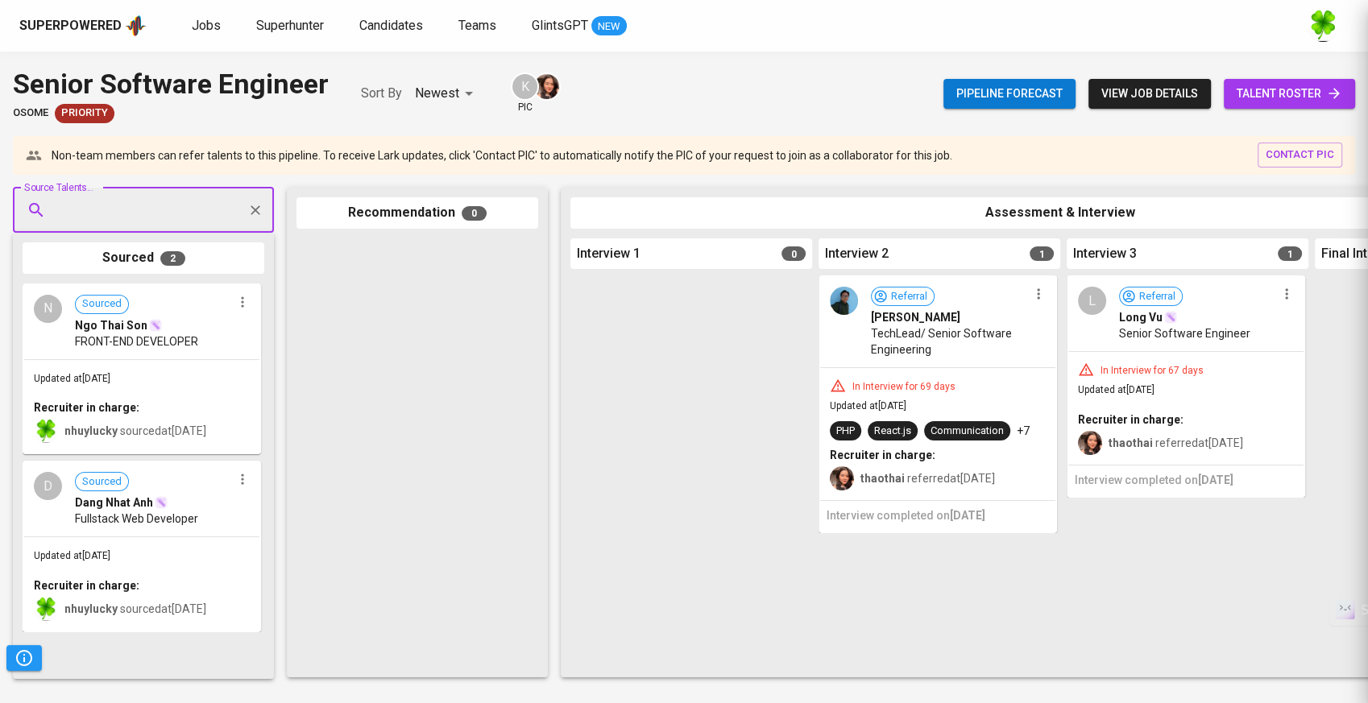
scroll to position [0, 0]
click at [241, 306] on icon "button" at bounding box center [242, 302] width 16 height 16
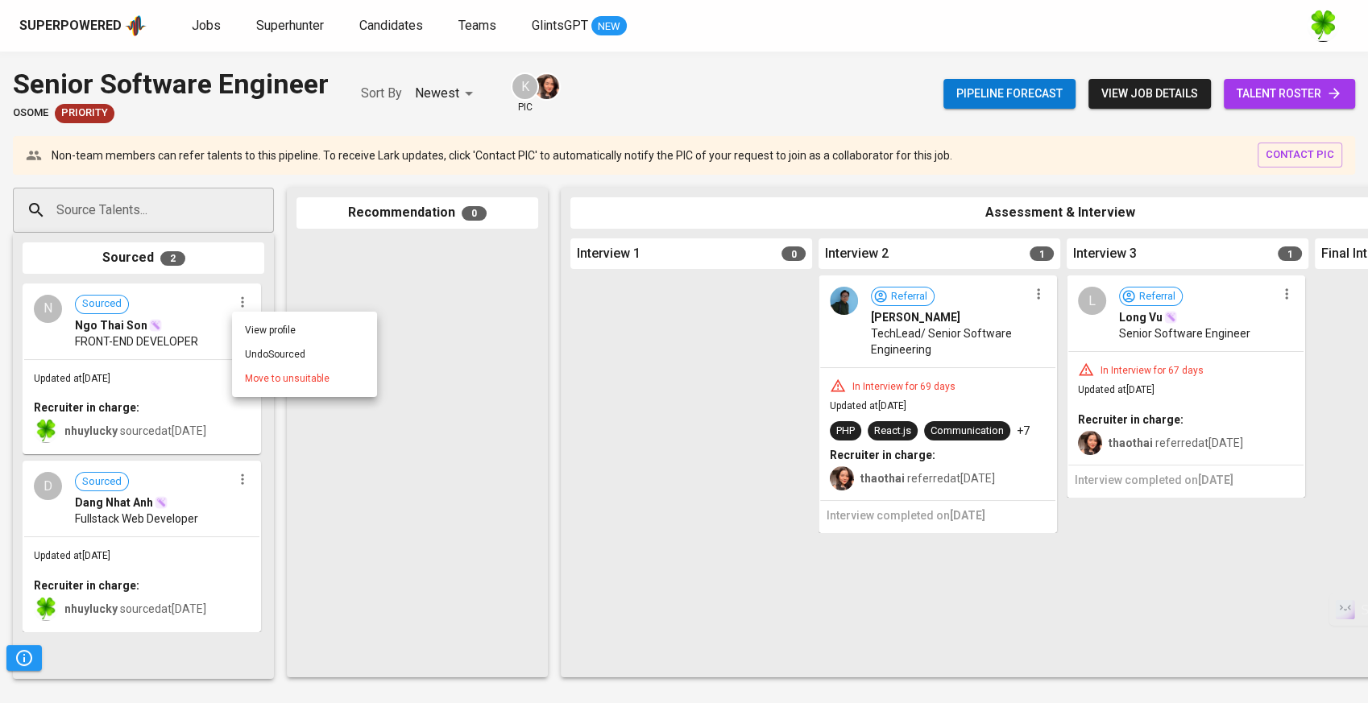
click at [354, 300] on div at bounding box center [684, 351] width 1368 height 703
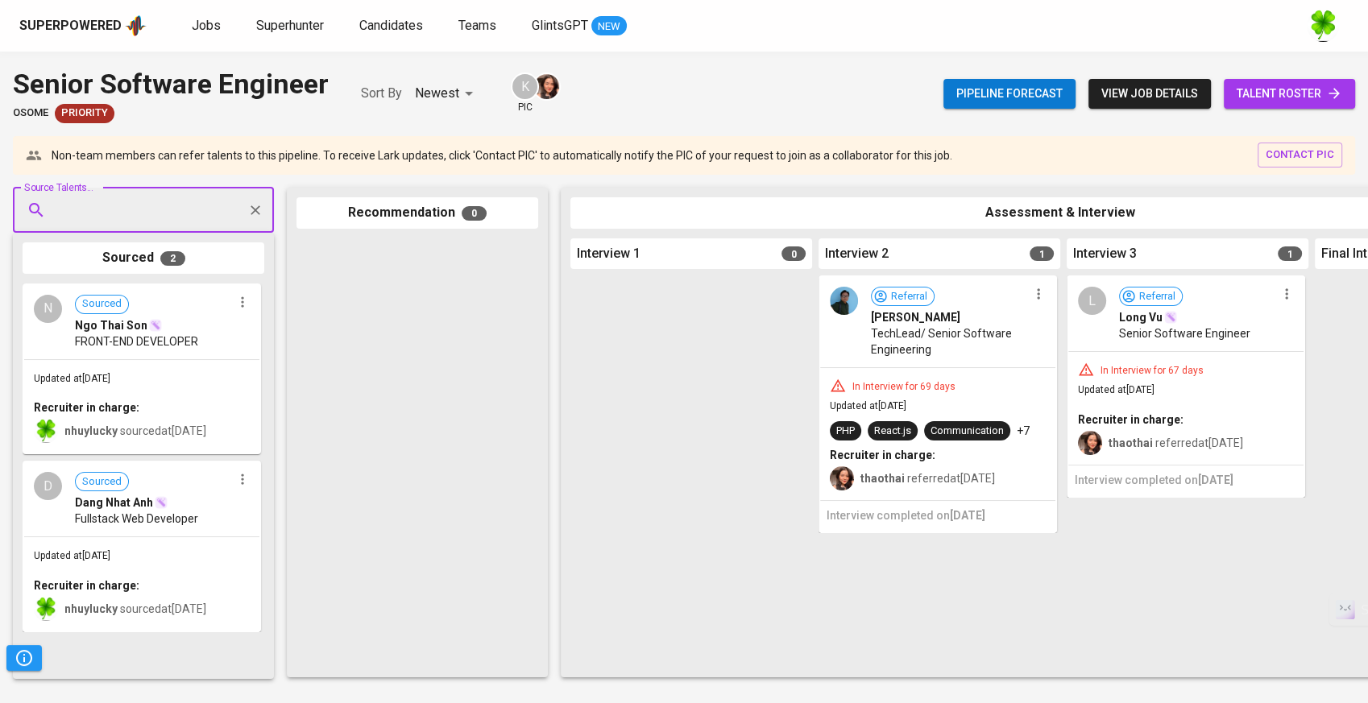
click at [168, 341] on span "FRONT-END DEVELOPER" at bounding box center [136, 341] width 123 height 16
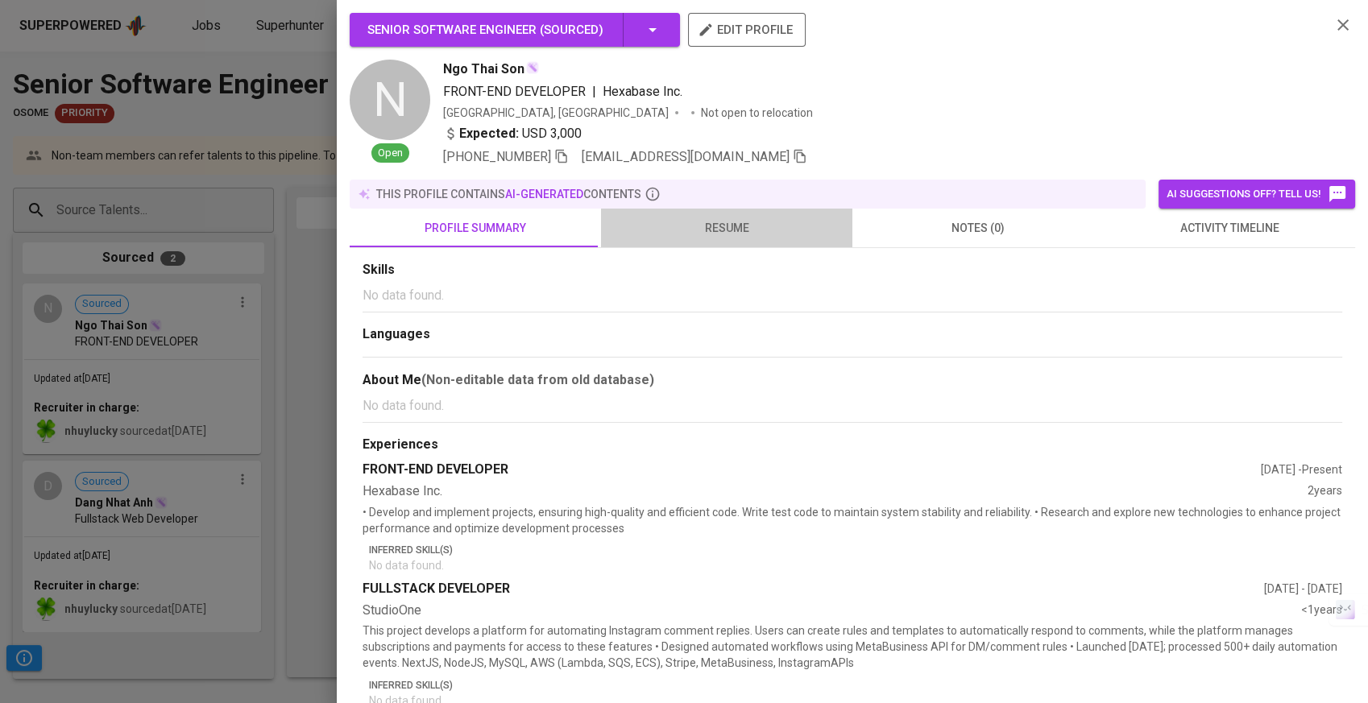
click at [752, 226] on span "resume" at bounding box center [727, 228] width 232 height 20
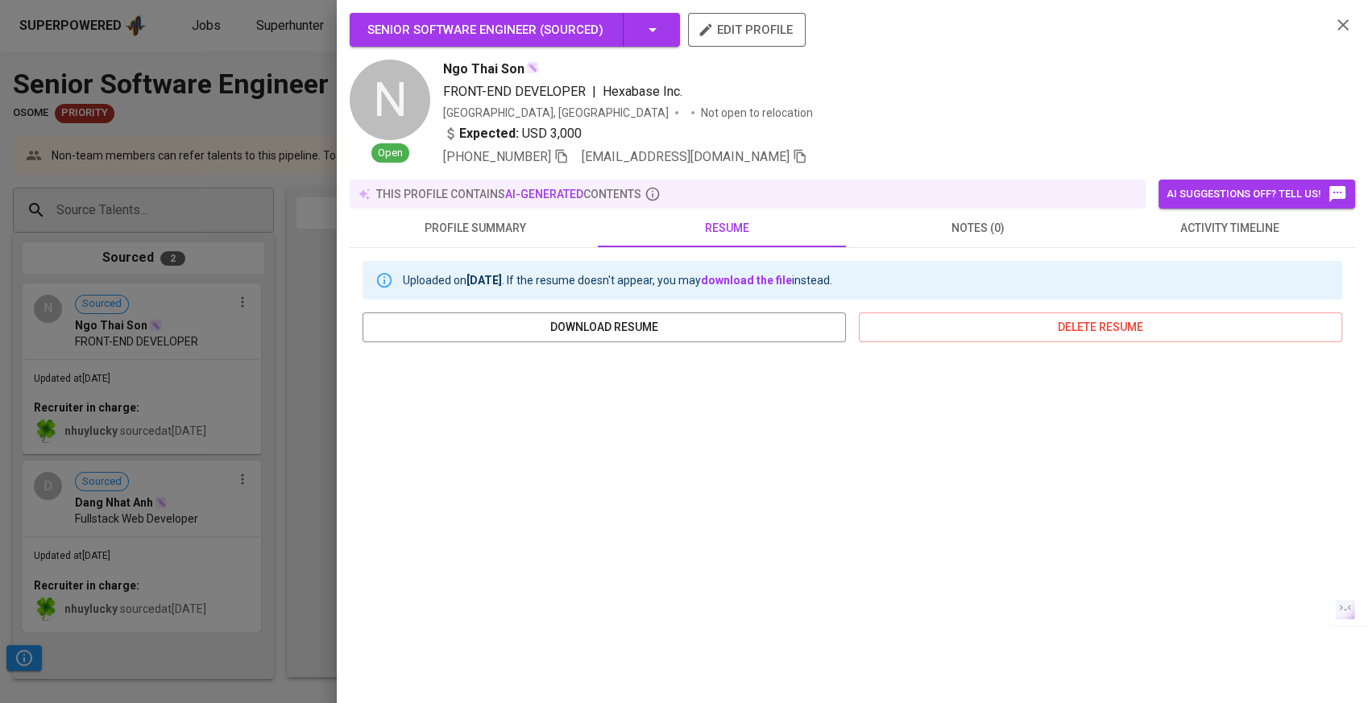
click at [325, 480] on div at bounding box center [684, 351] width 1368 height 703
